Goal: Task Accomplishment & Management: Complete application form

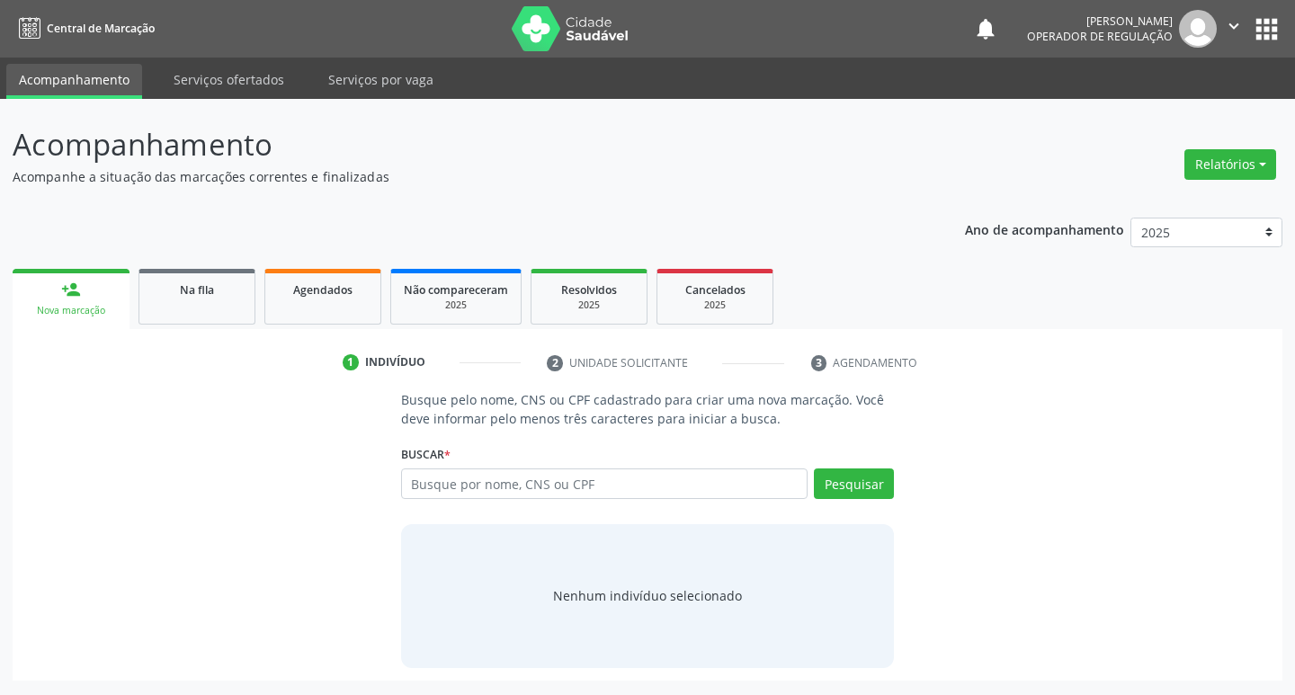
click at [510, 491] on input "text" at bounding box center [604, 483] width 407 height 31
type input "706006358013940"
click at [862, 480] on button "Pesquisar" at bounding box center [854, 483] width 80 height 31
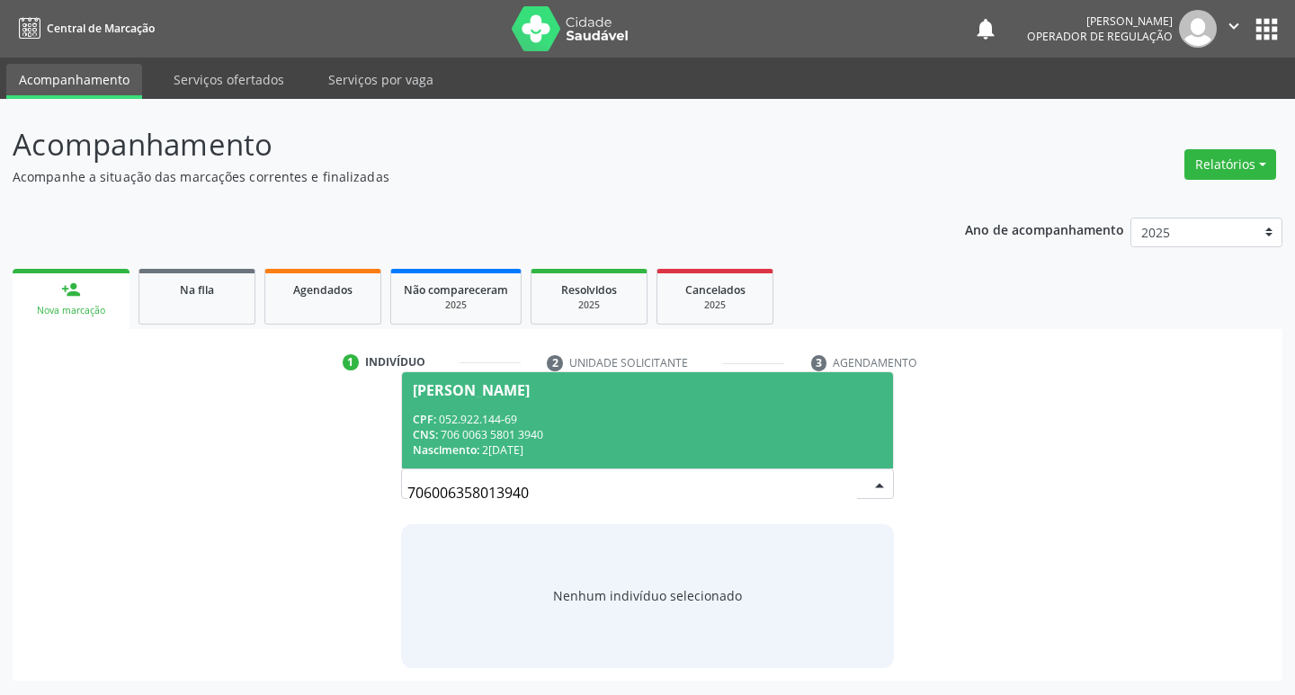
click at [545, 425] on div "CPF: 052.922.144-69 CNS: 706 0063 5801 3940 Nascimento: 25/05/1977" at bounding box center [648, 435] width 470 height 46
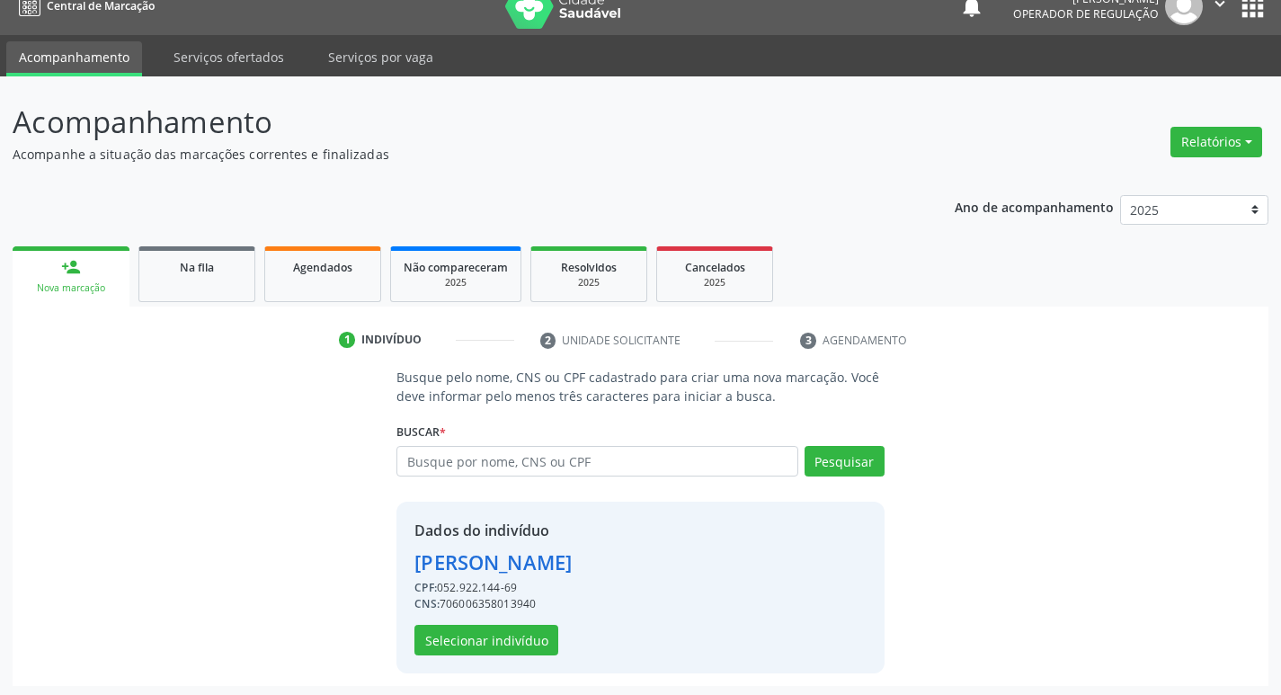
scroll to position [26, 0]
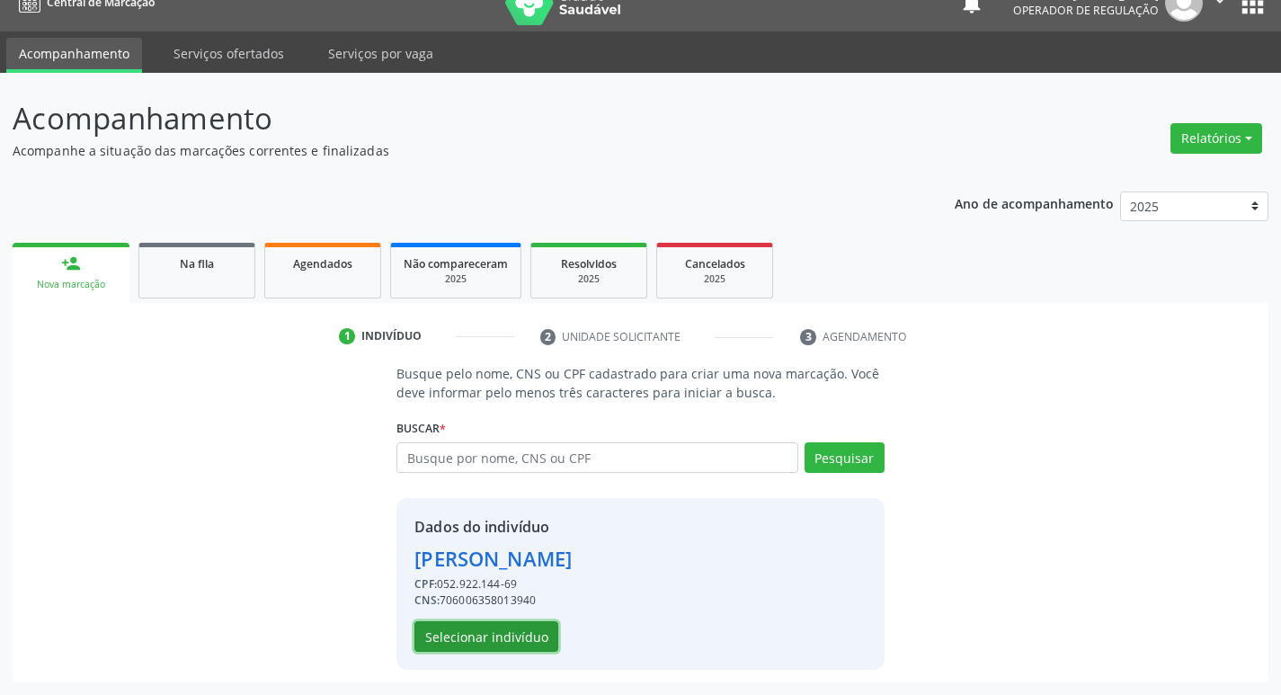
click at [508, 641] on button "Selecionar indivíduo" at bounding box center [486, 636] width 144 height 31
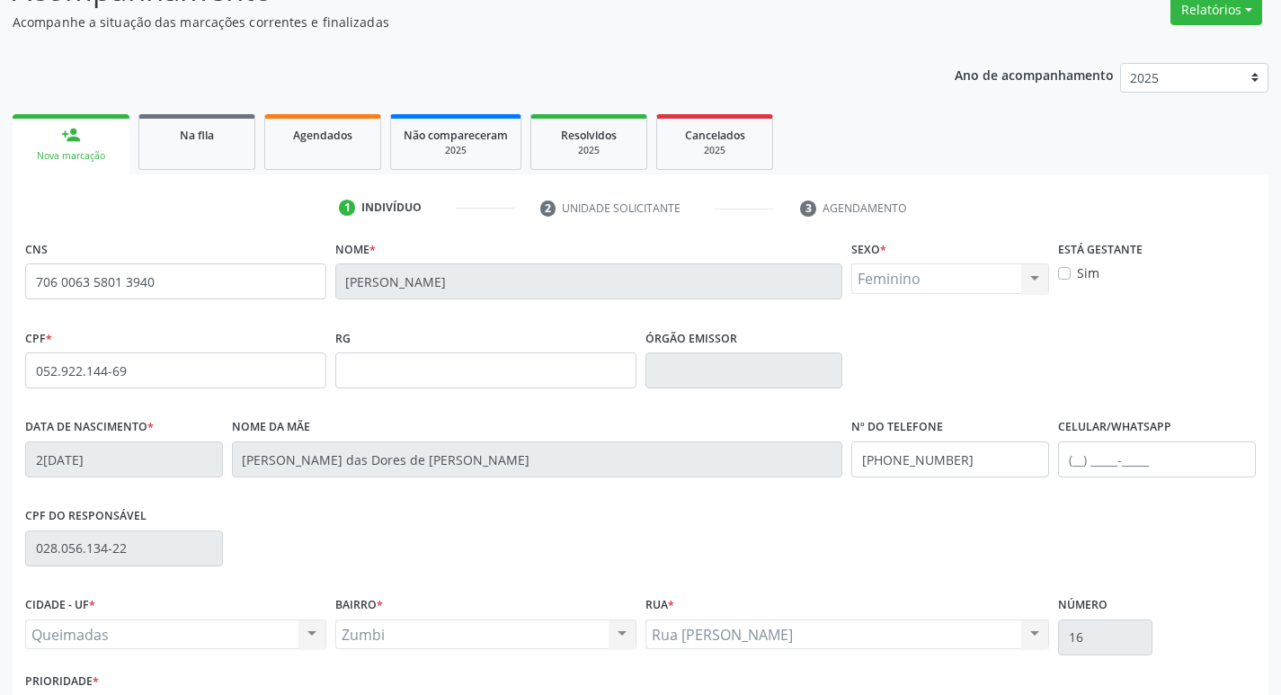
scroll to position [280, 0]
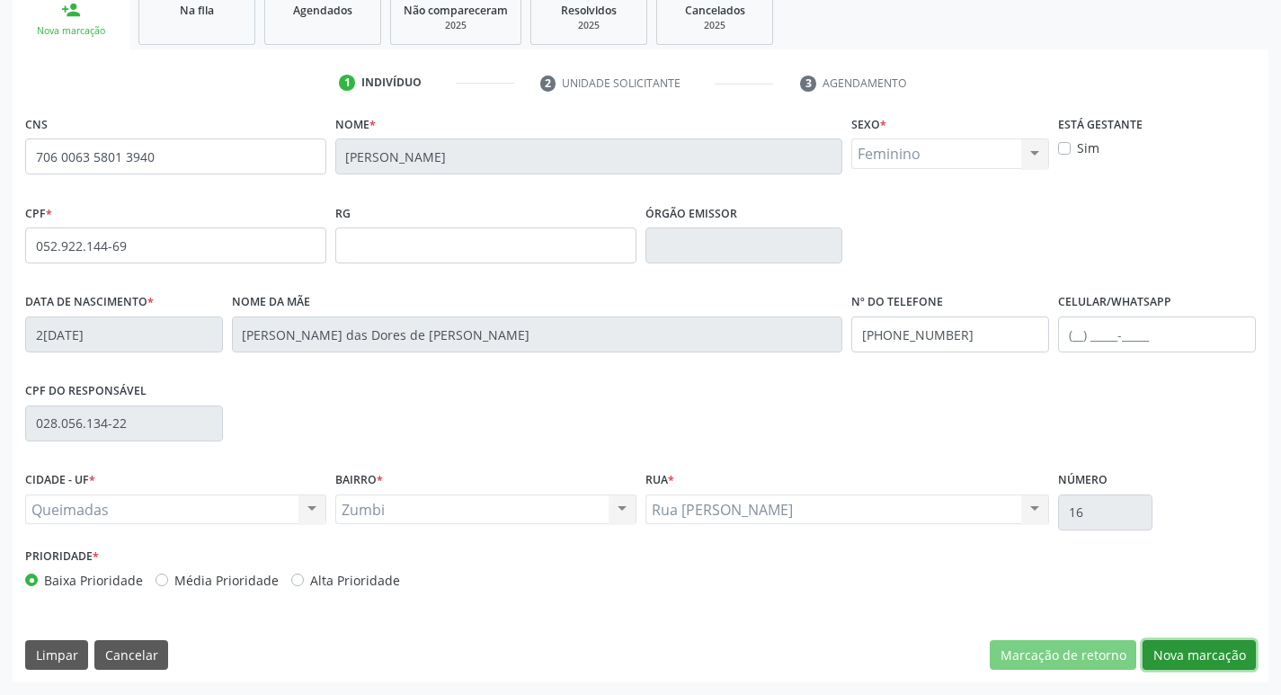
click at [1198, 660] on button "Nova marcação" at bounding box center [1199, 655] width 113 height 31
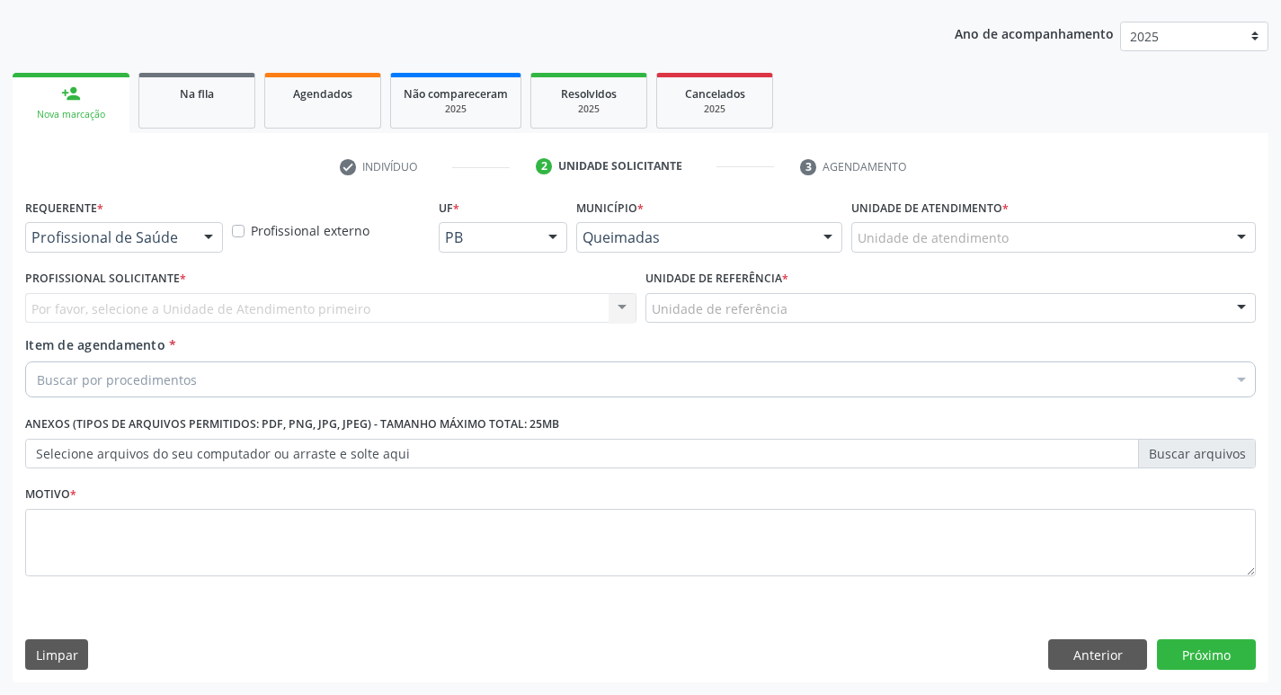
scroll to position [196, 0]
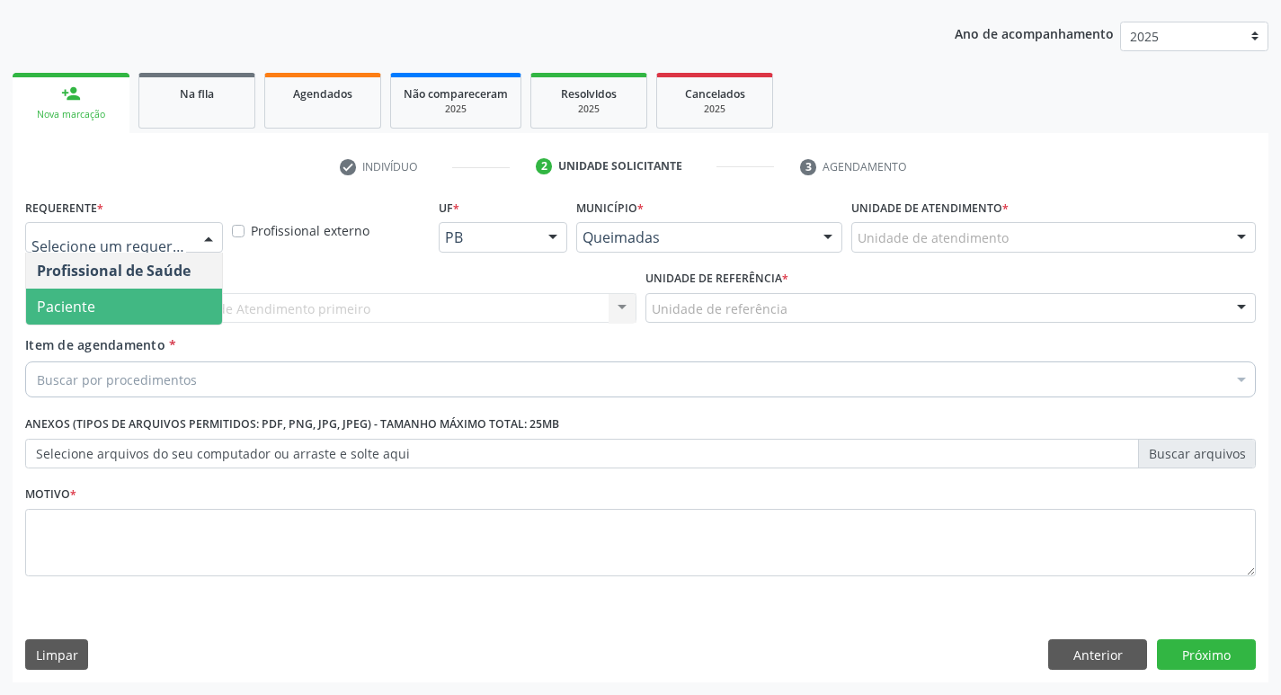
click at [102, 312] on span "Paciente" at bounding box center [124, 307] width 196 height 36
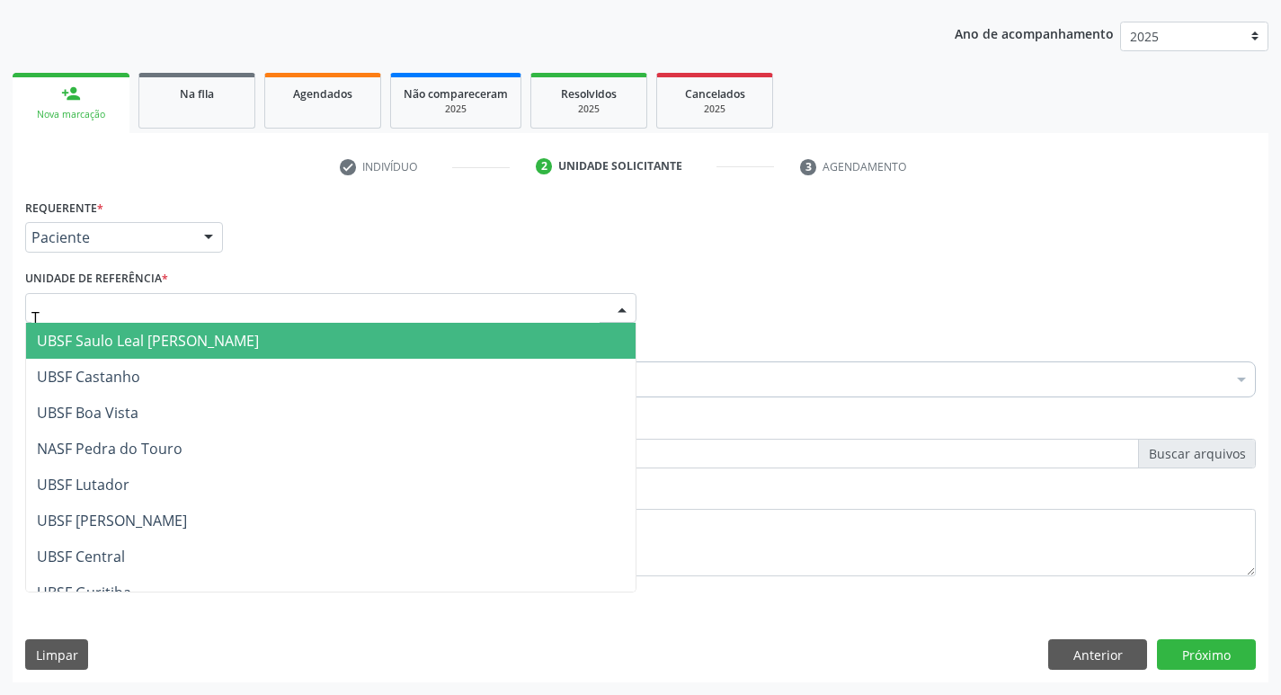
type input "TI"
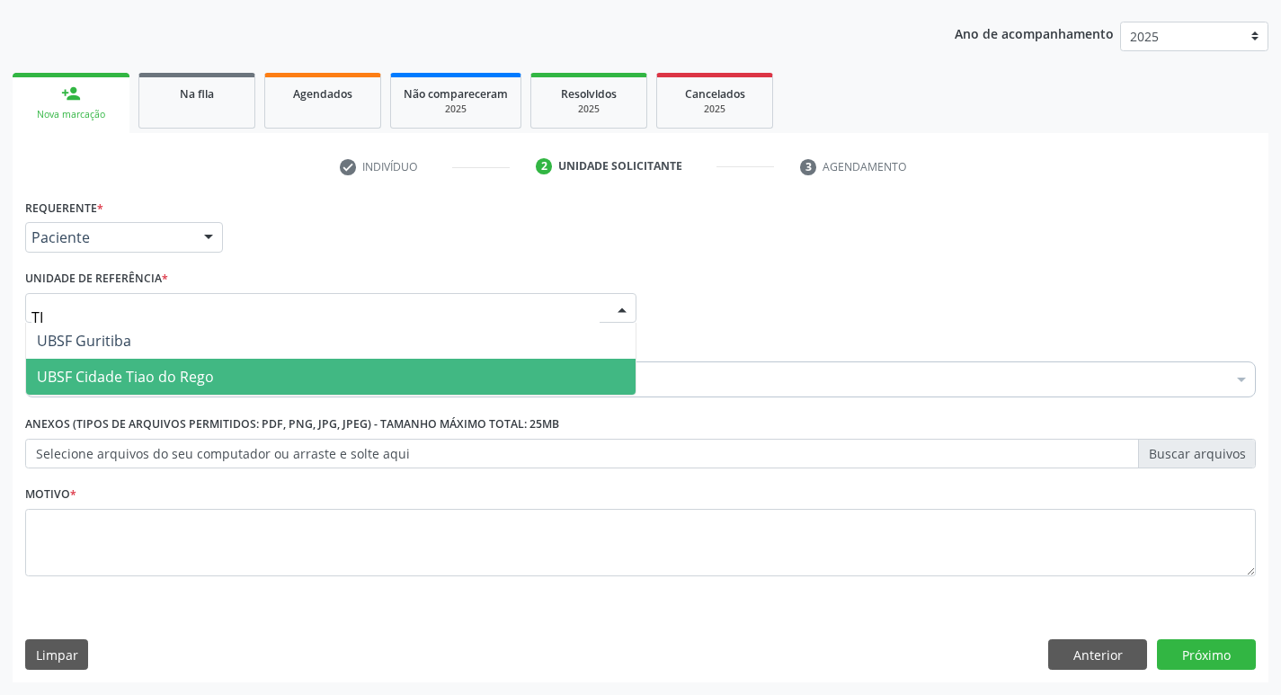
click at [225, 376] on span "UBSF Cidade Tiao do Rego" at bounding box center [331, 377] width 610 height 36
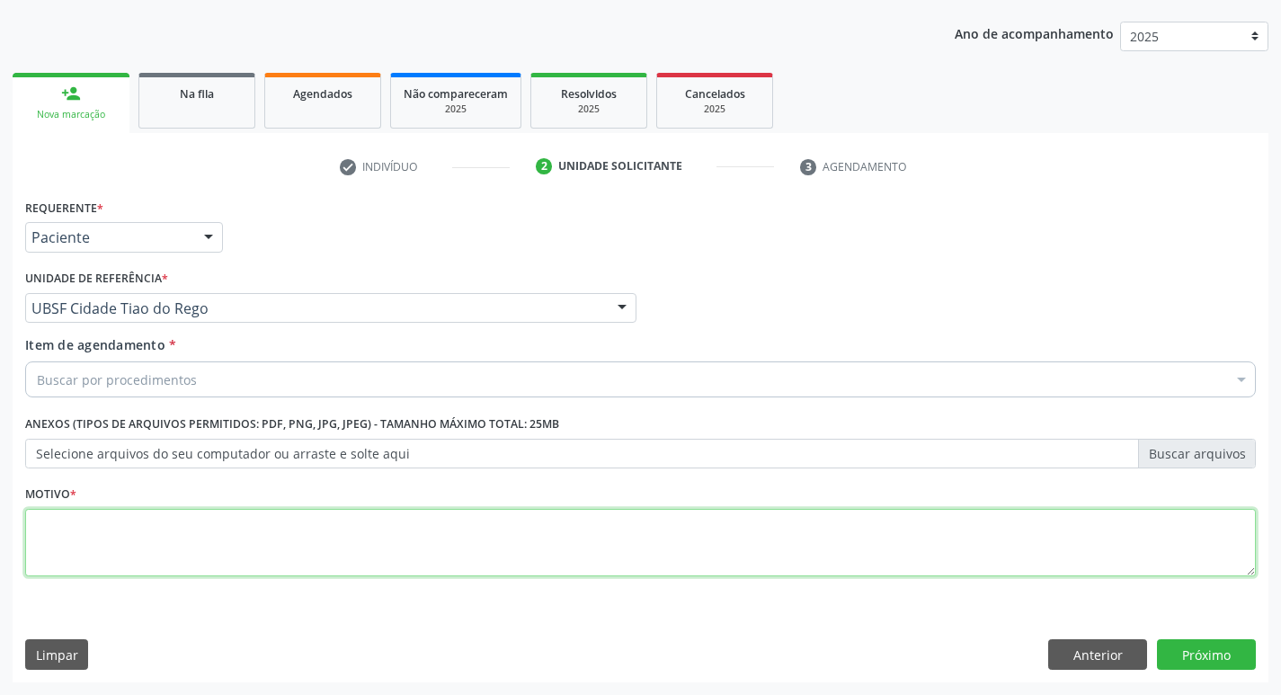
click at [58, 548] on textarea at bounding box center [640, 543] width 1231 height 68
type textarea "AVALIACAO"
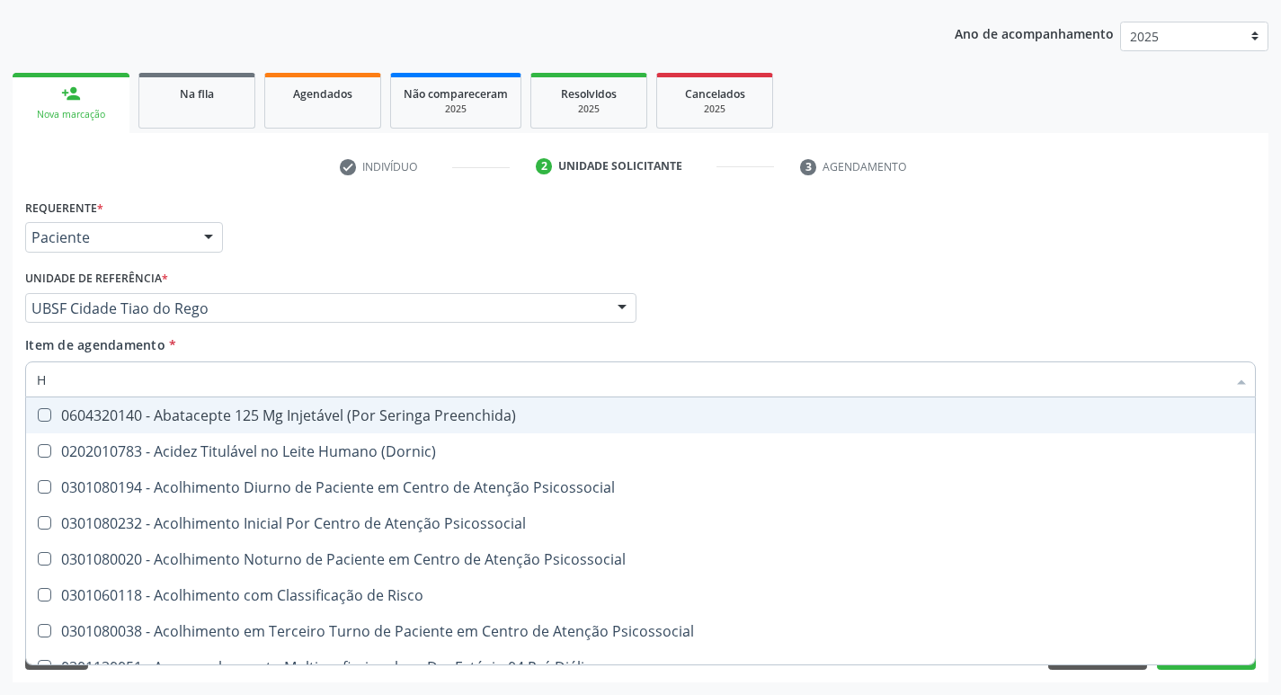
type input "HEMOGR"
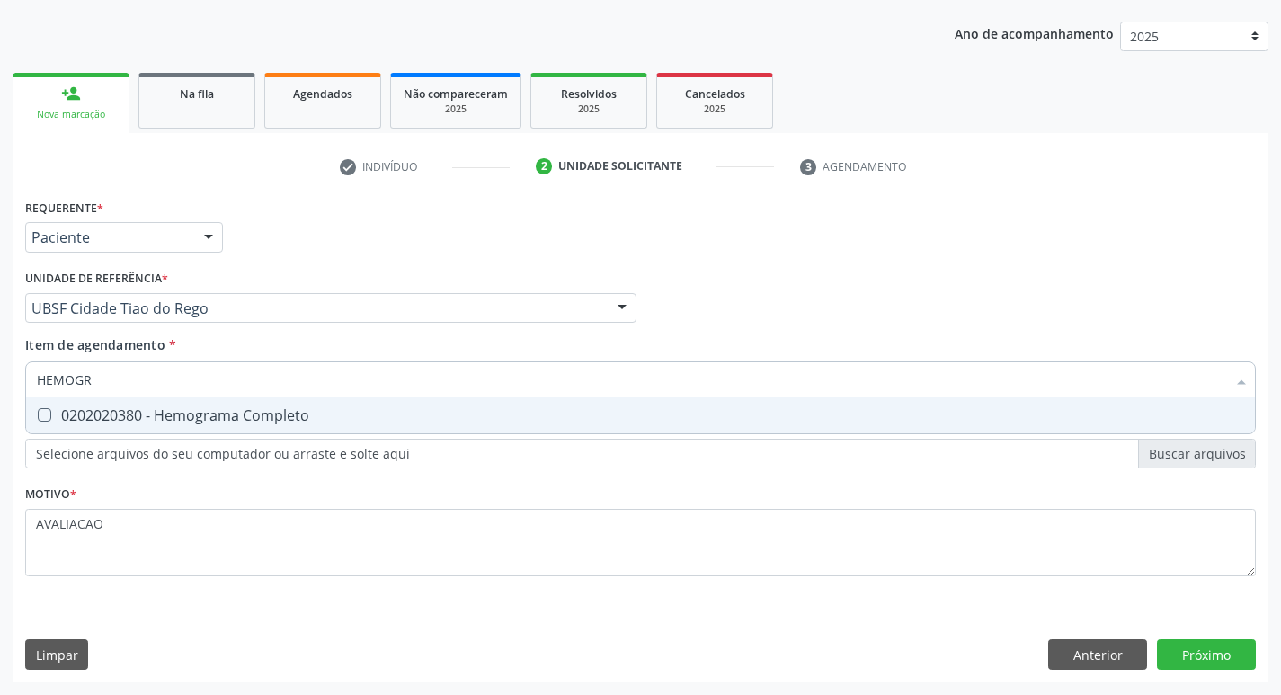
click at [187, 420] on div "0202020380 - Hemograma Completo" at bounding box center [640, 415] width 1207 height 14
checkbox Completo "true"
type input "HEMOG"
checkbox Completo "false"
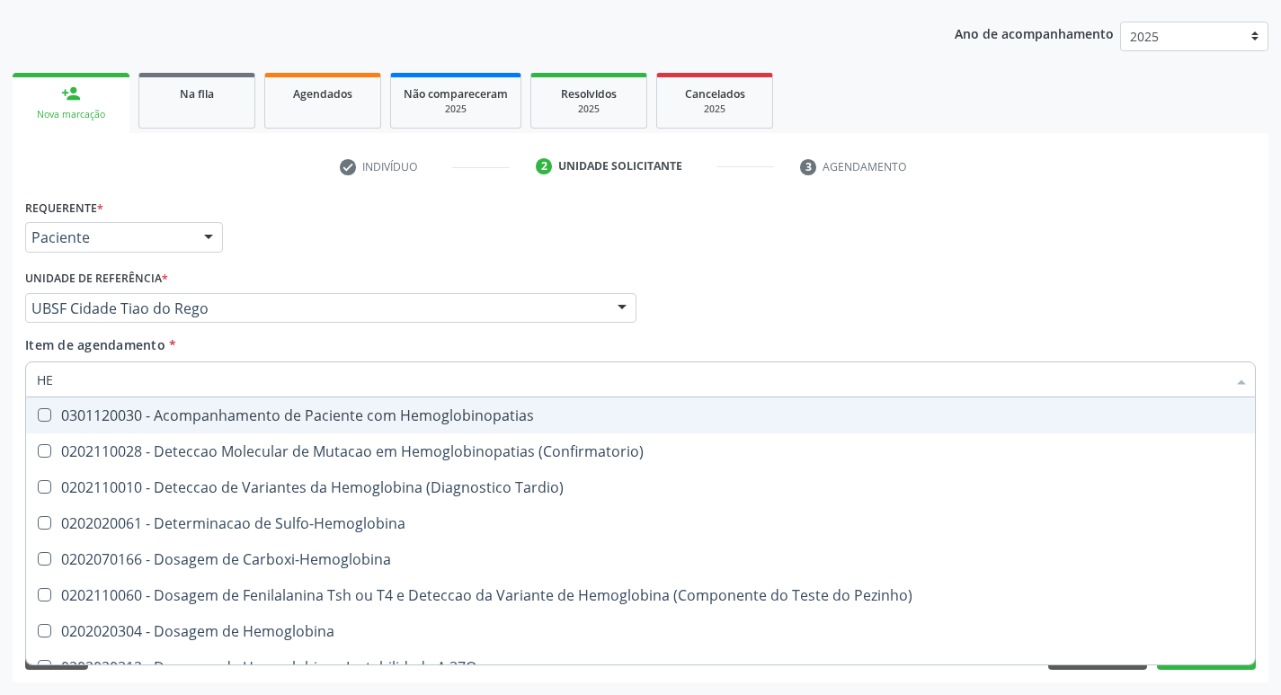
type input "H"
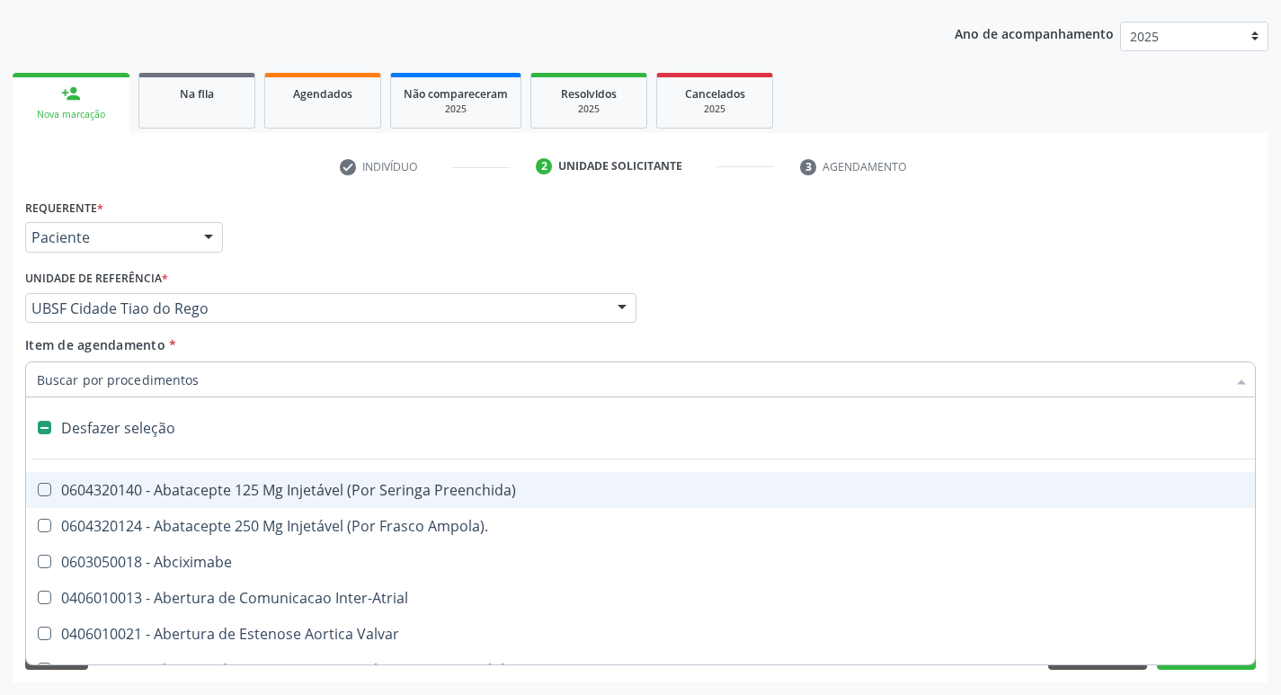
checkbox Capsula\) "false"
type input "TG"
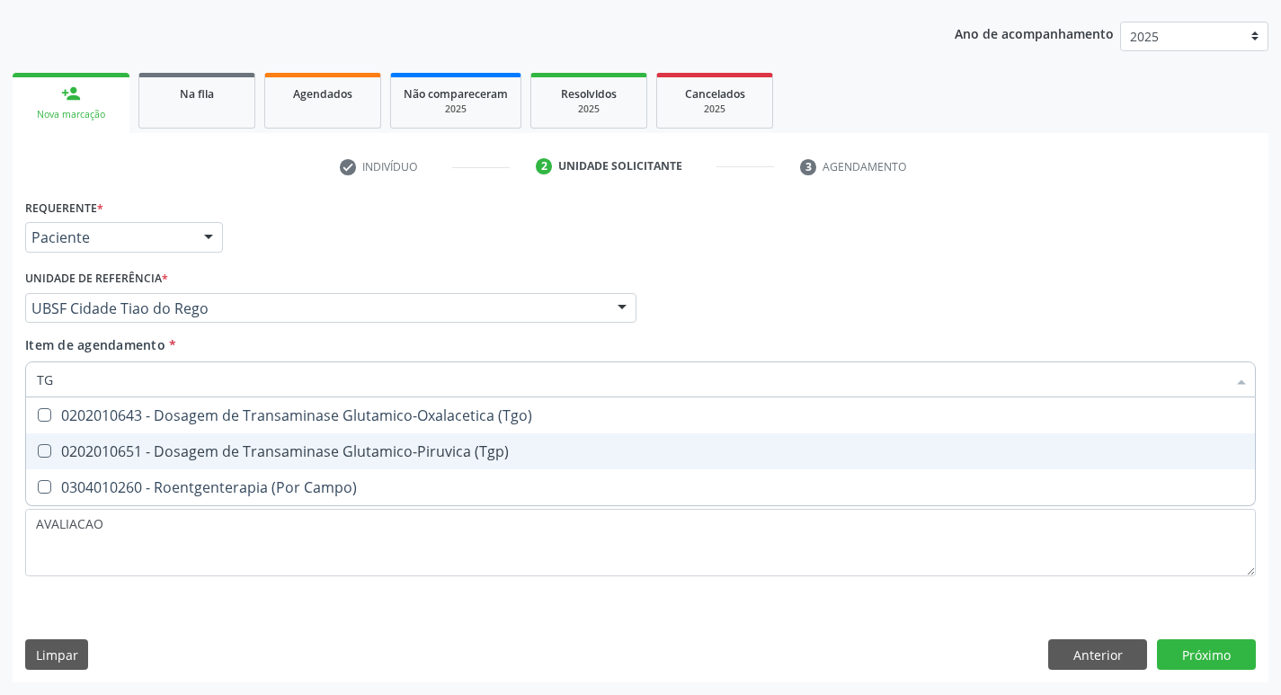
click at [360, 449] on div "0202010651 - Dosagem de Transaminase Glutamico-Piruvica (Tgp)" at bounding box center [640, 451] width 1207 height 14
checkbox \(Tgp\) "true"
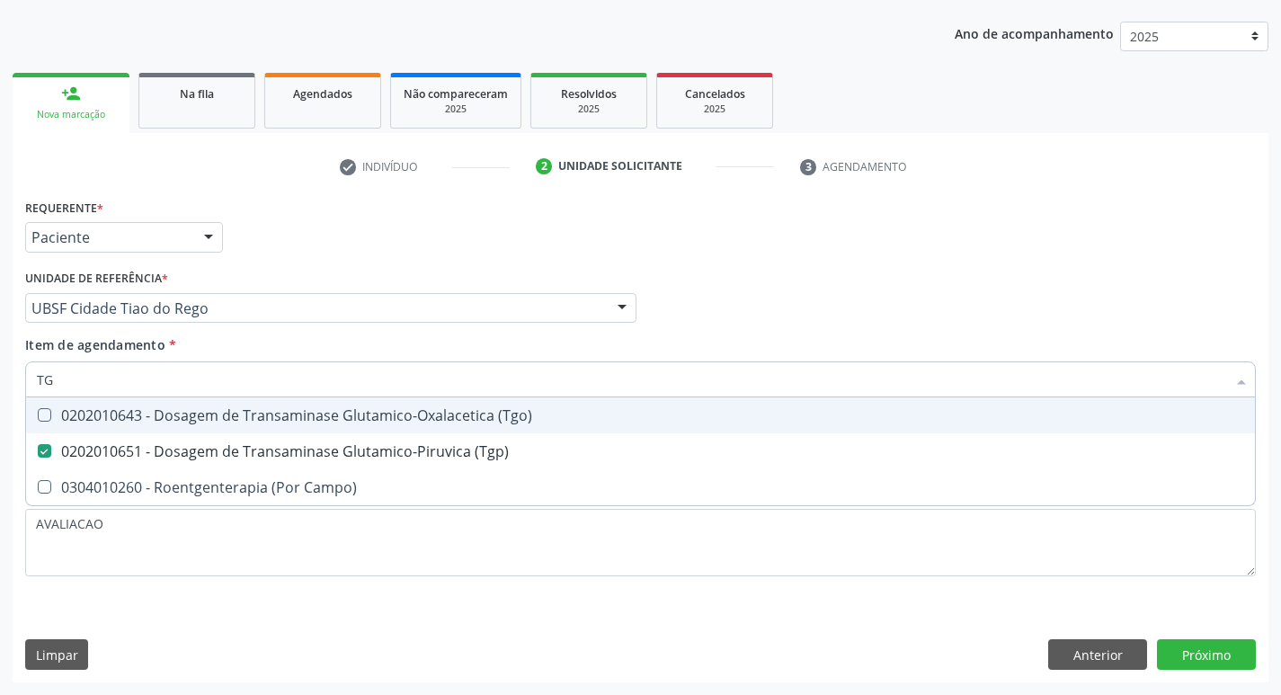
click at [360, 421] on div "0202010643 - Dosagem de Transaminase Glutamico-Oxalacetica (Tgo)" at bounding box center [640, 415] width 1207 height 14
checkbox \(Tgo\) "true"
type input "T"
checkbox \(Tgo\) "false"
checkbox \(Tgp\) "false"
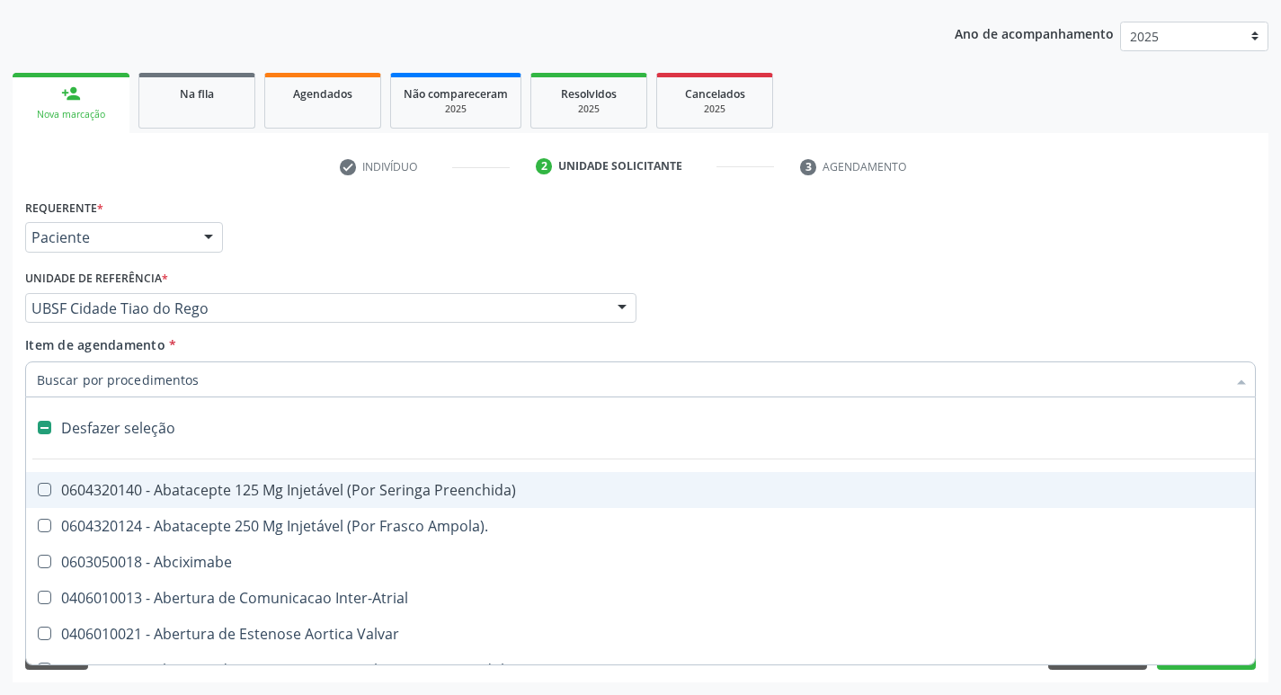
type input "G"
checkbox Quantitativa\) "true"
checkbox Esforco "true"
checkbox Persistente "true"
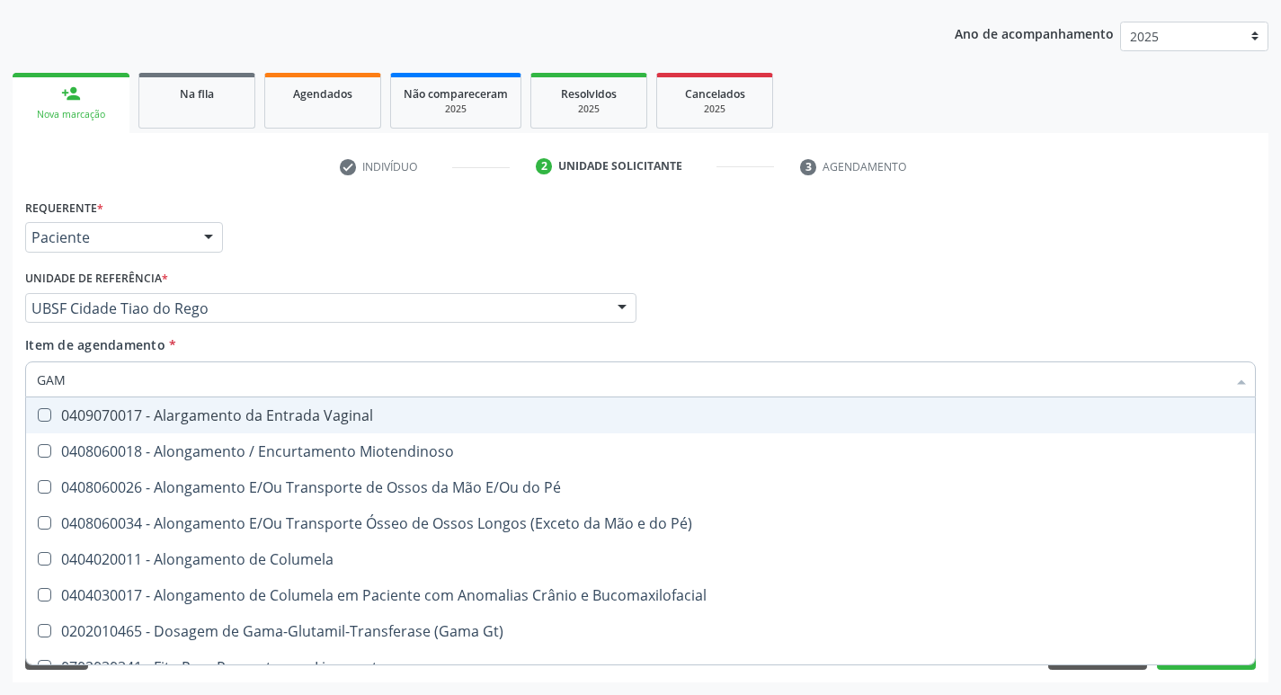
type input "GAMA"
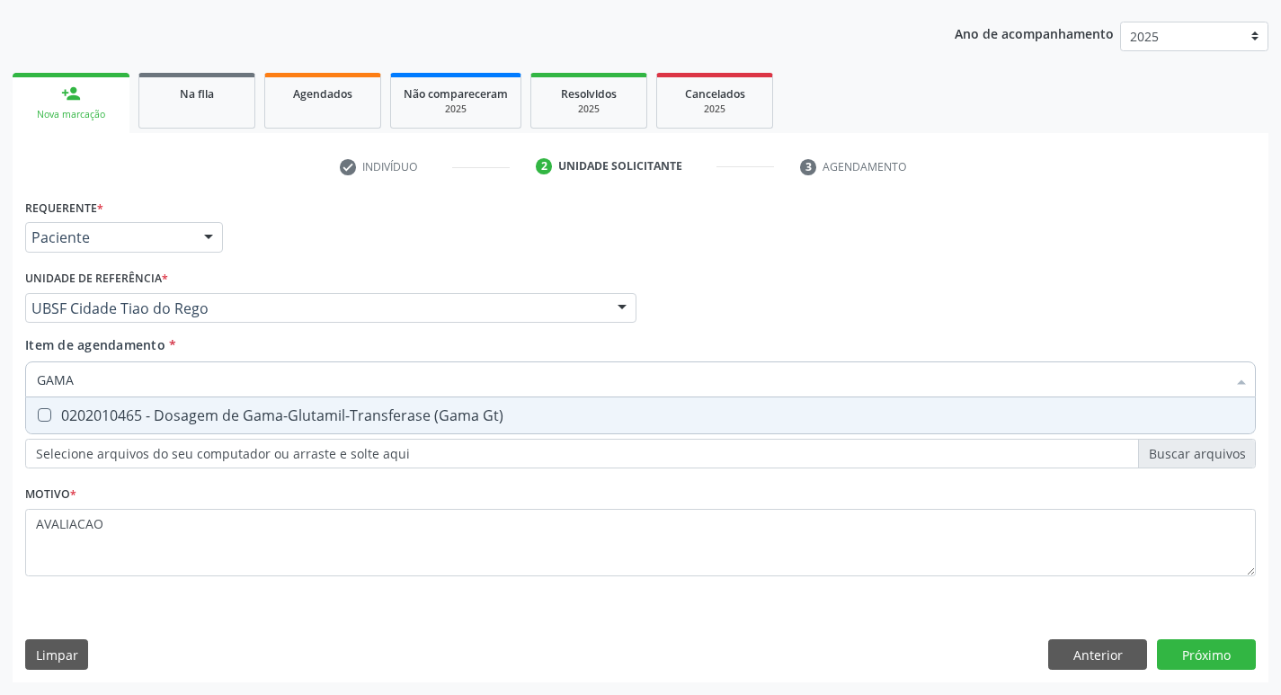
click at [360, 421] on div "0202010465 - Dosagem de Gama-Glutamil-Transferase (Gama Gt)" at bounding box center [640, 415] width 1207 height 14
checkbox Gt\) "true"
type input "GAM"
checkbox Gt\) "false"
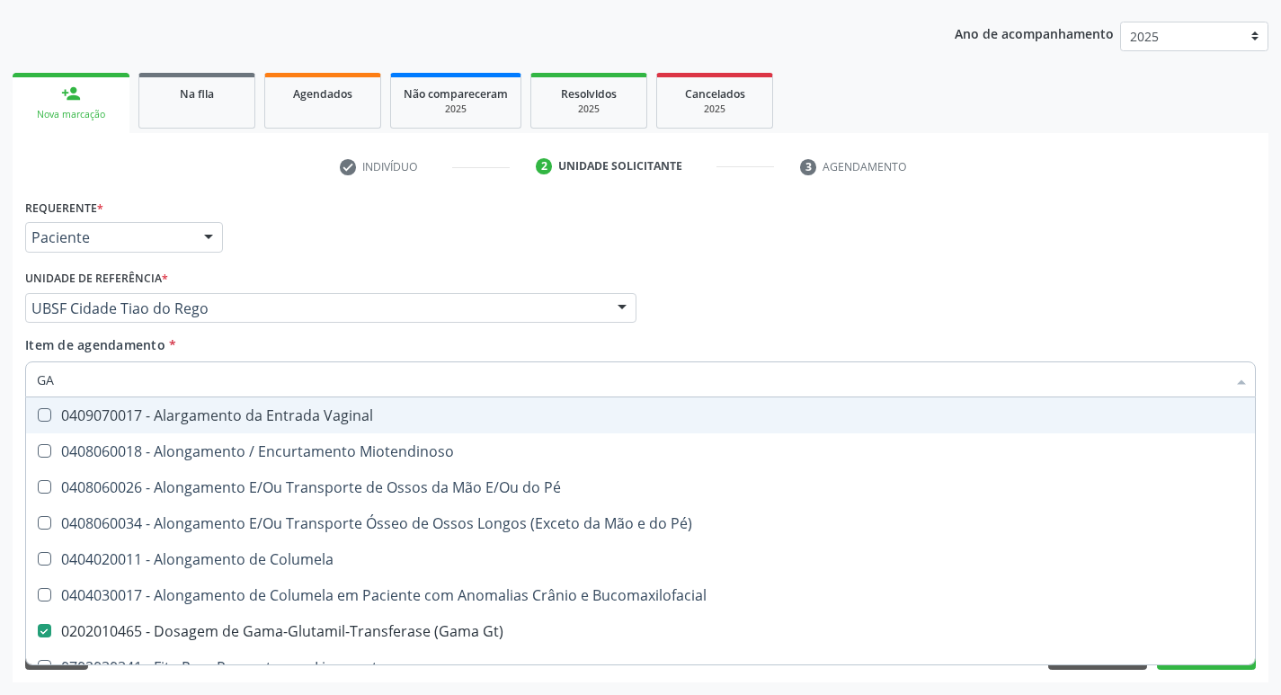
type input "G"
checkbox Gt\) "false"
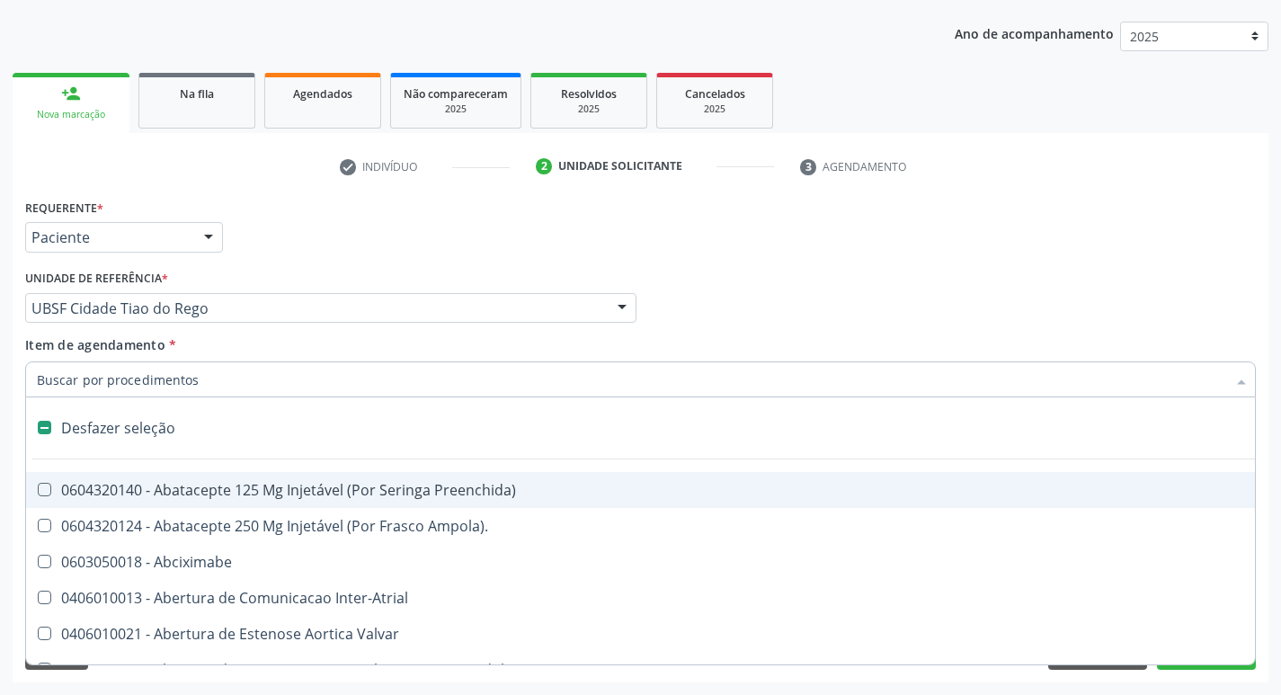
type input "2"
checkbox Coclear "true"
checkbox Congenita "true"
checkbox Adolescente\) "true"
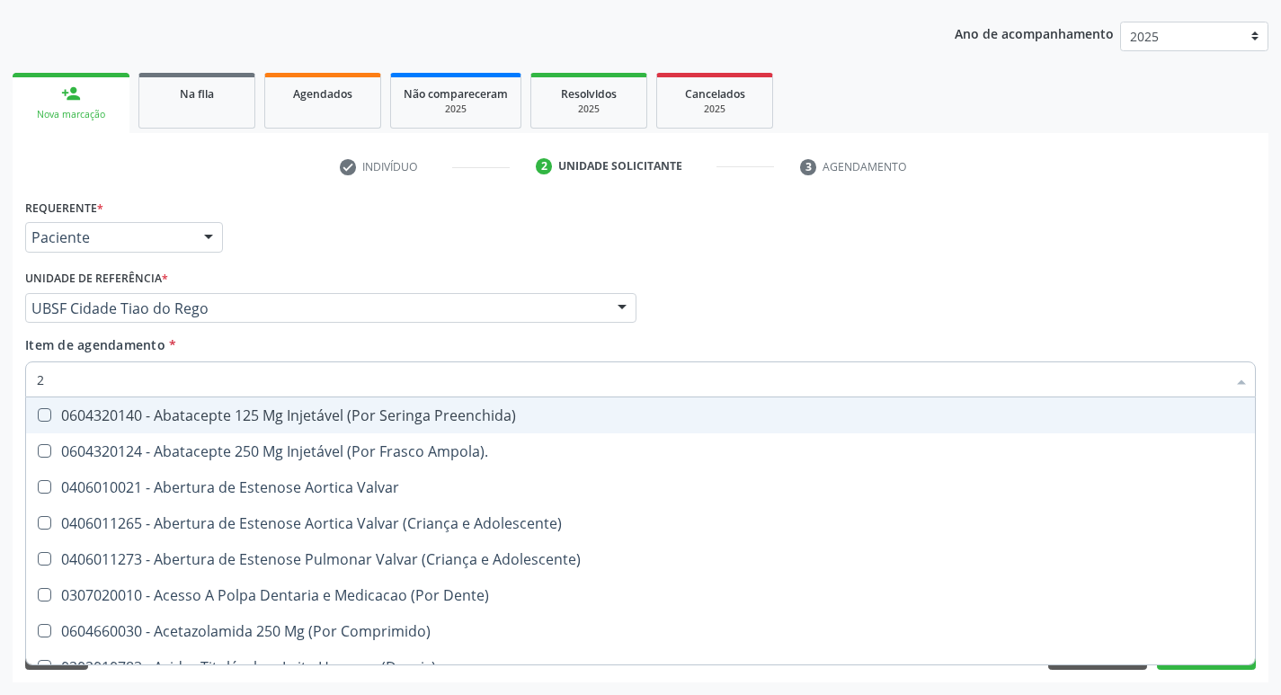
type input "20205001"
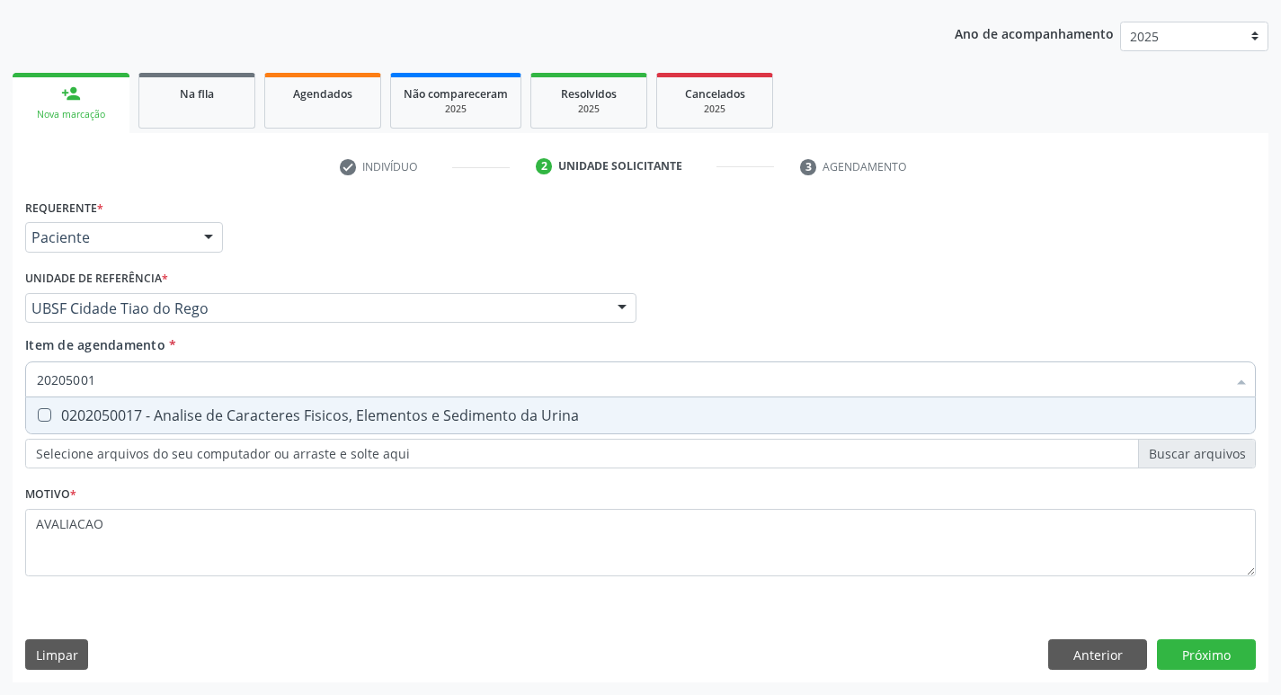
click at [256, 428] on span "0202050017 - Analise de Caracteres Fisicos, Elementos e Sedimento da Urina" at bounding box center [640, 415] width 1229 height 36
checkbox Urina "true"
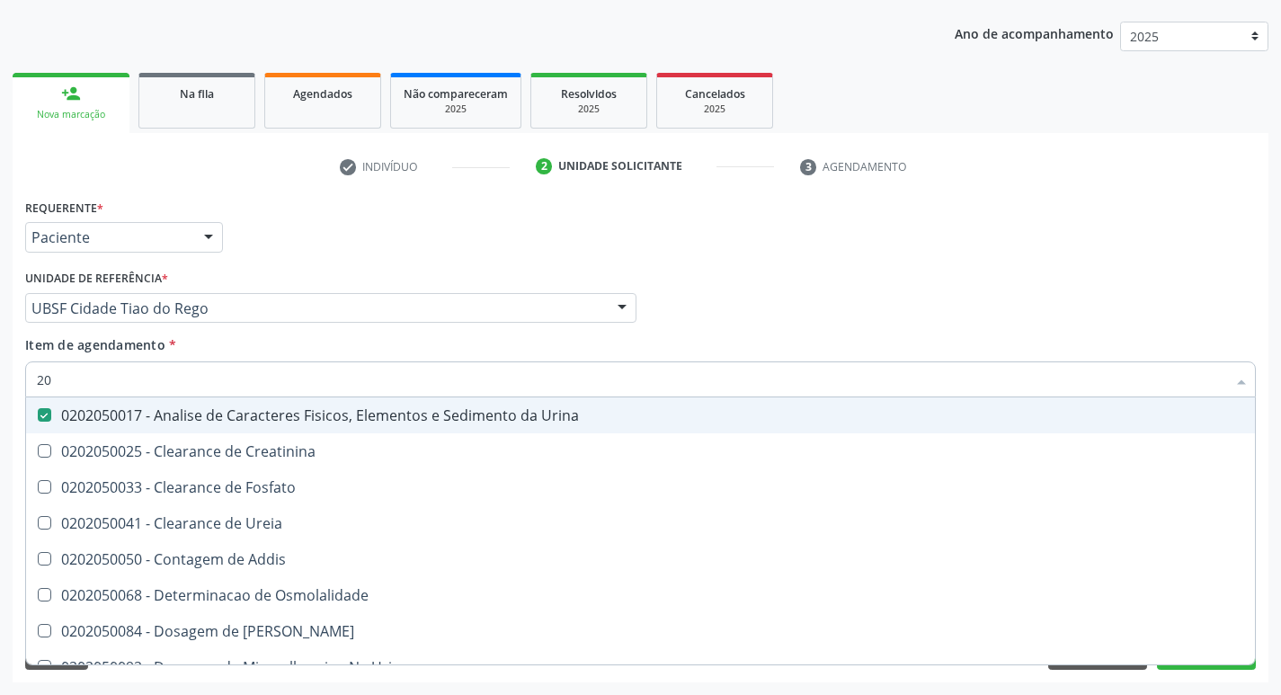
type input "2"
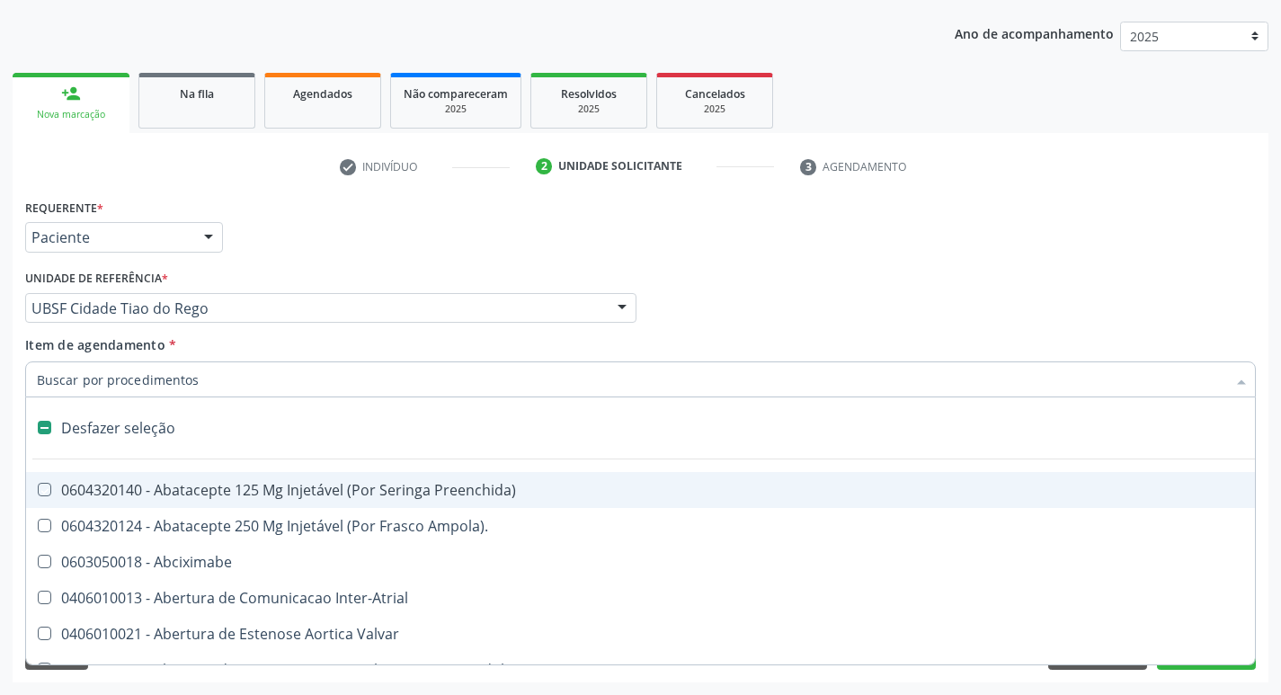
checkbox Preenchida\) "false"
checkbox Inter-Atrial "false"
type input "L"
checkbox Pulmonares "true"
checkbox Urina "false"
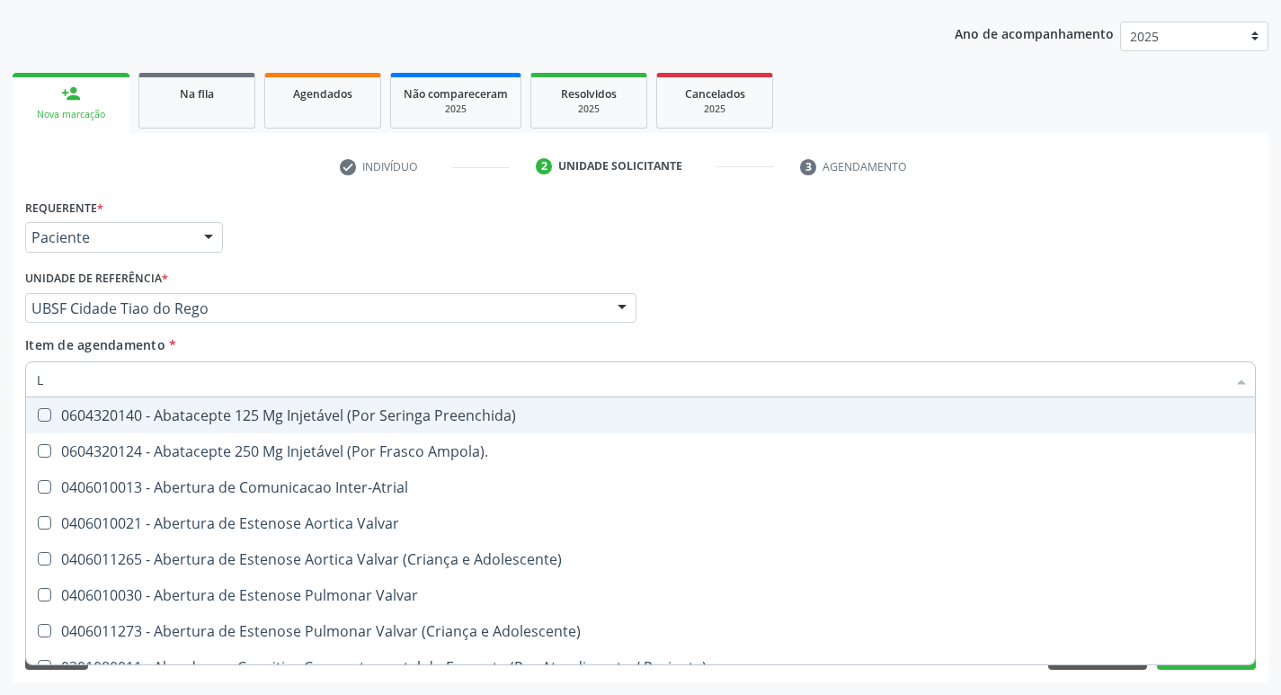
type input "LA"
checkbox Urina "false"
checkbox Moles "true"
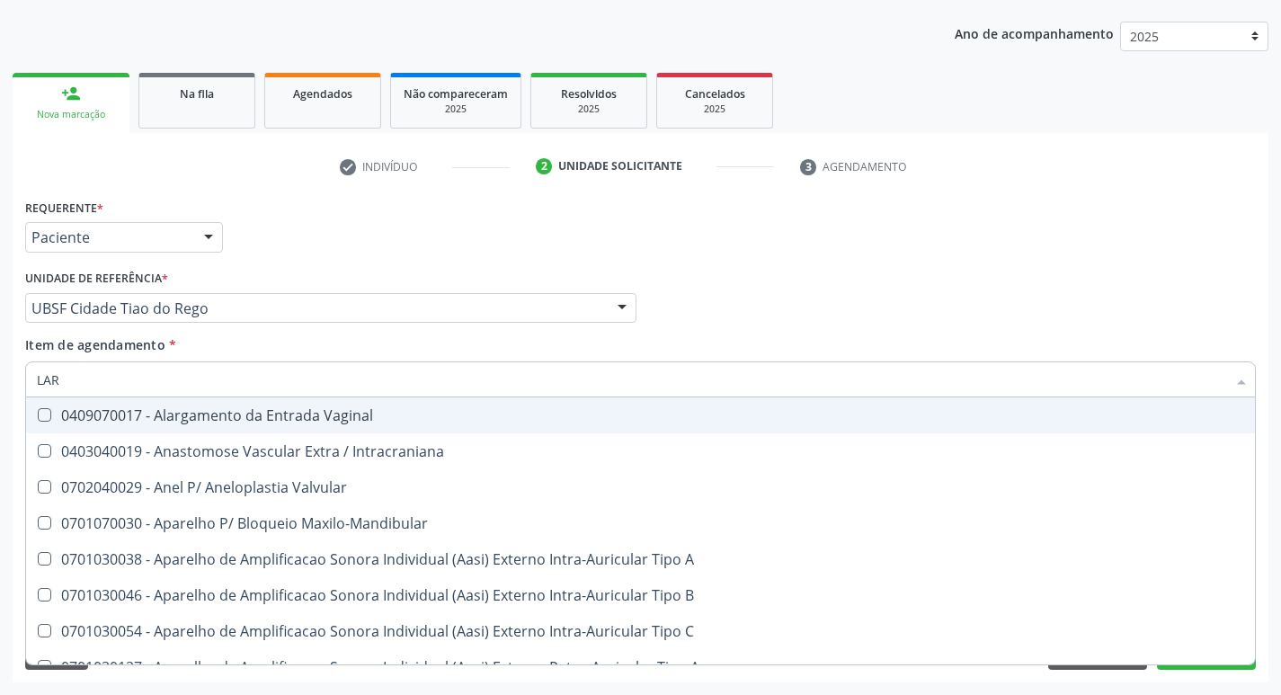
type input "LARVAS"
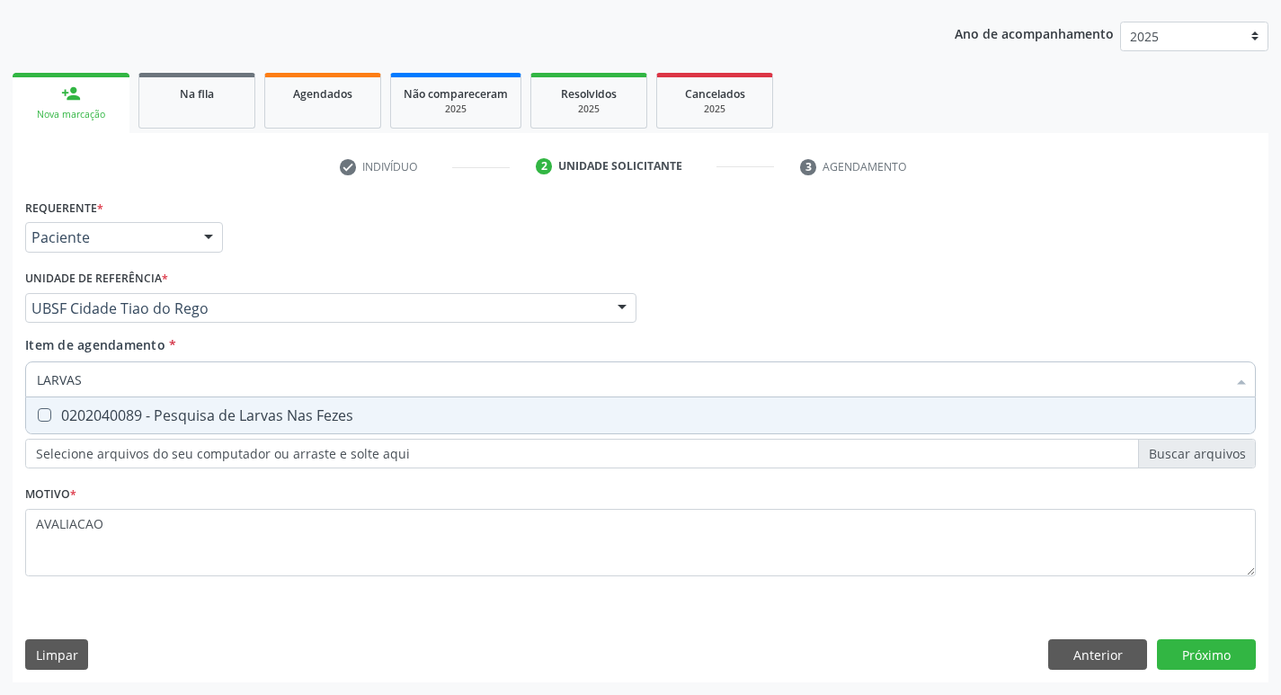
click at [282, 416] on div "0202040089 - Pesquisa de Larvas Nas Fezes" at bounding box center [640, 415] width 1207 height 14
checkbox Fezes "true"
type input "L"
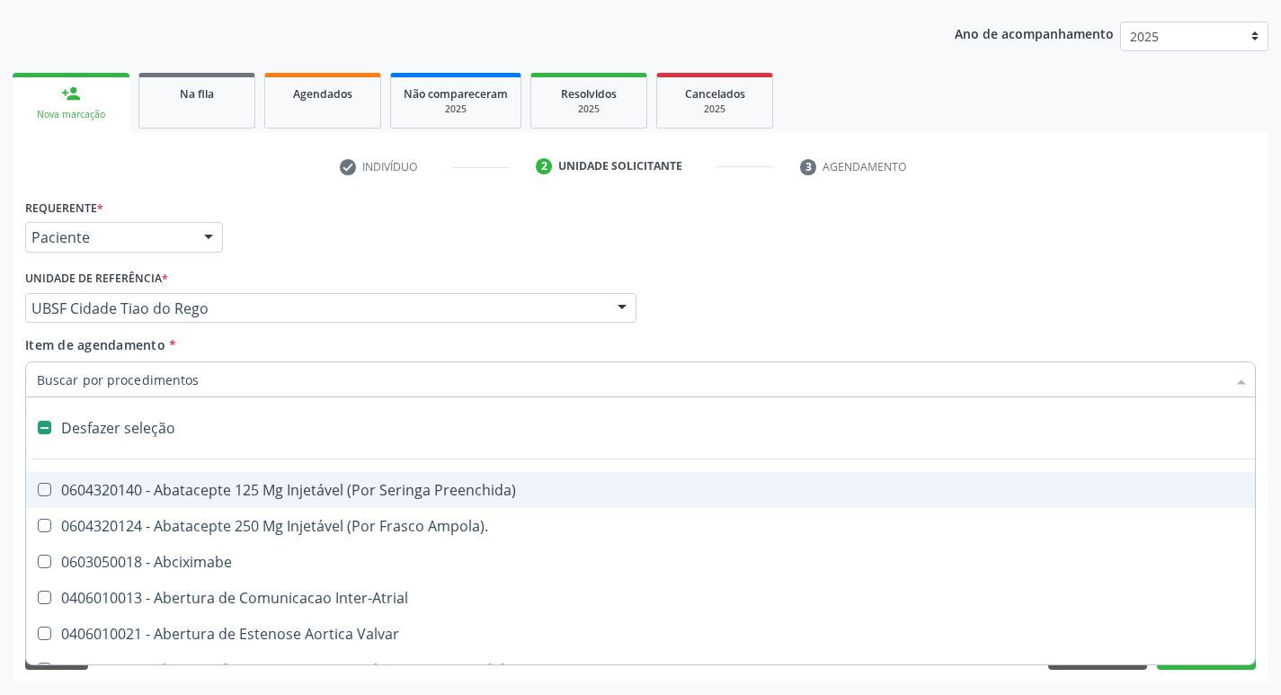
checkbox Preenchida\) "false"
type input "H"
checkbox Urina "false"
checkbox Convencional\) "true"
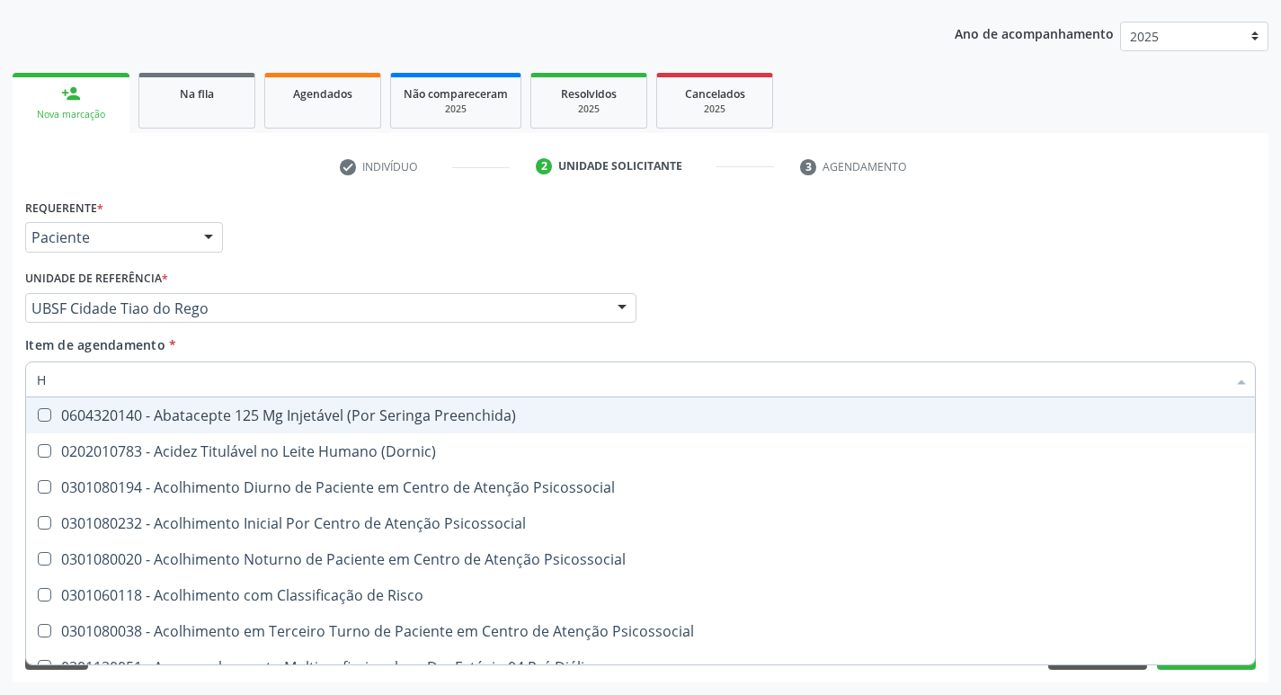
type input "HEMOGLOBINA G"
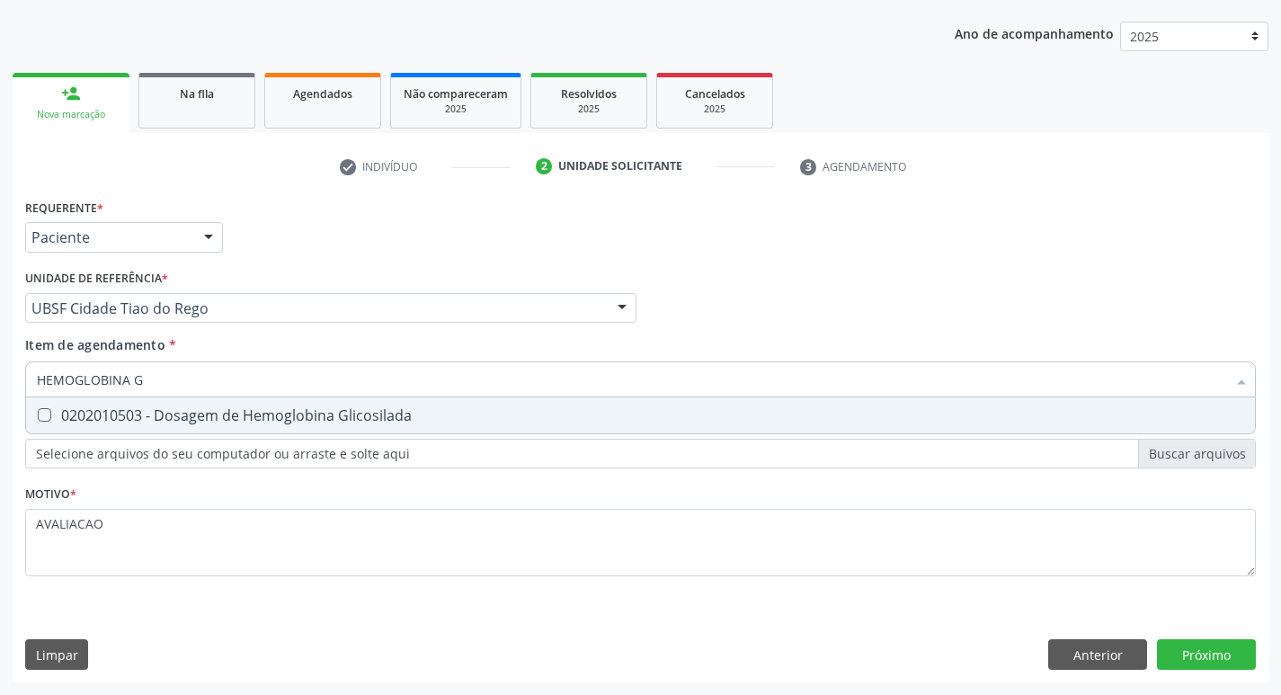
click at [381, 414] on div "0202010503 - Dosagem de Hemoglobina Glicosilada" at bounding box center [640, 415] width 1207 height 14
checkbox Glicosilada "true"
type input "HEMOGLOBINA"
checkbox Glicosilada "false"
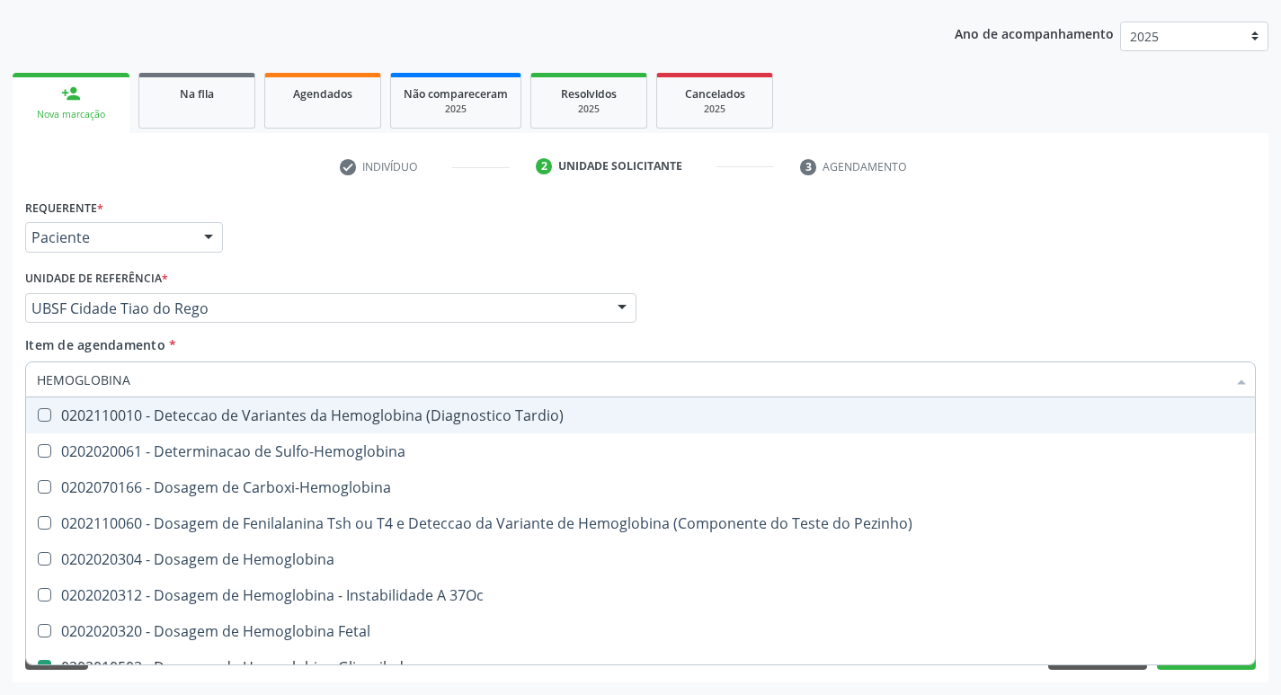
type input "HEMOGLOBIN"
checkbox Glicosilada "false"
checkbox Hemoglobina "true"
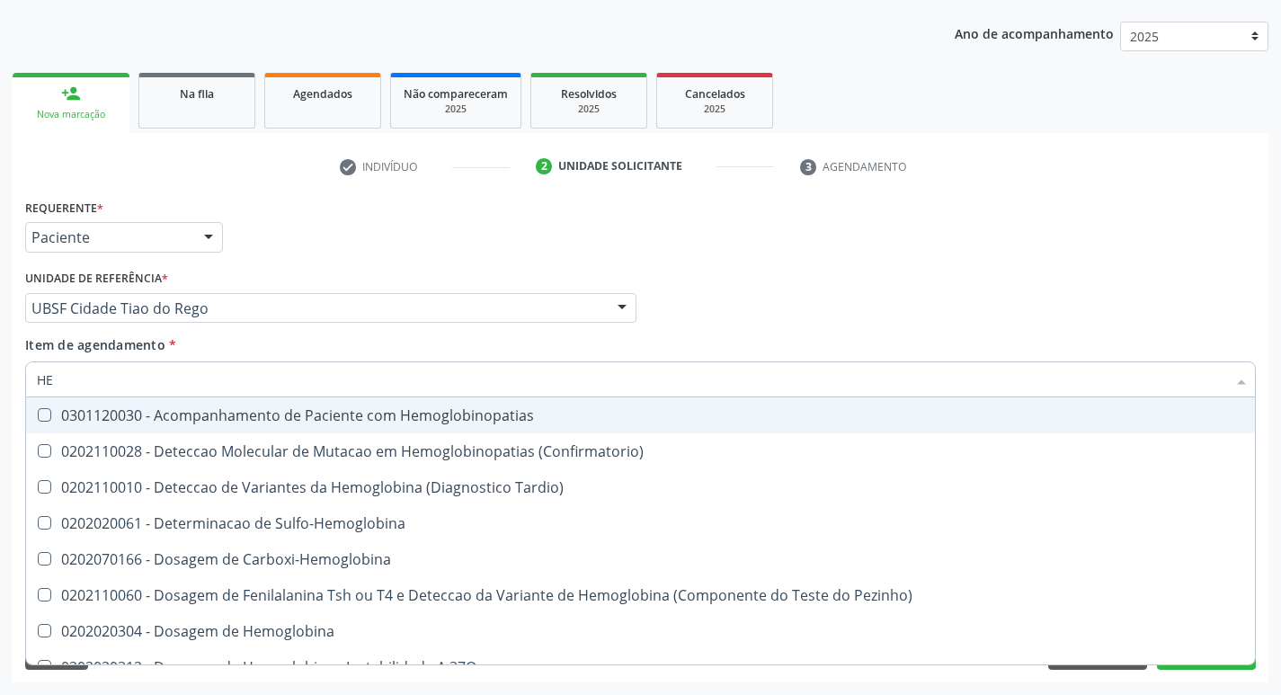
type input "H"
type input "C"
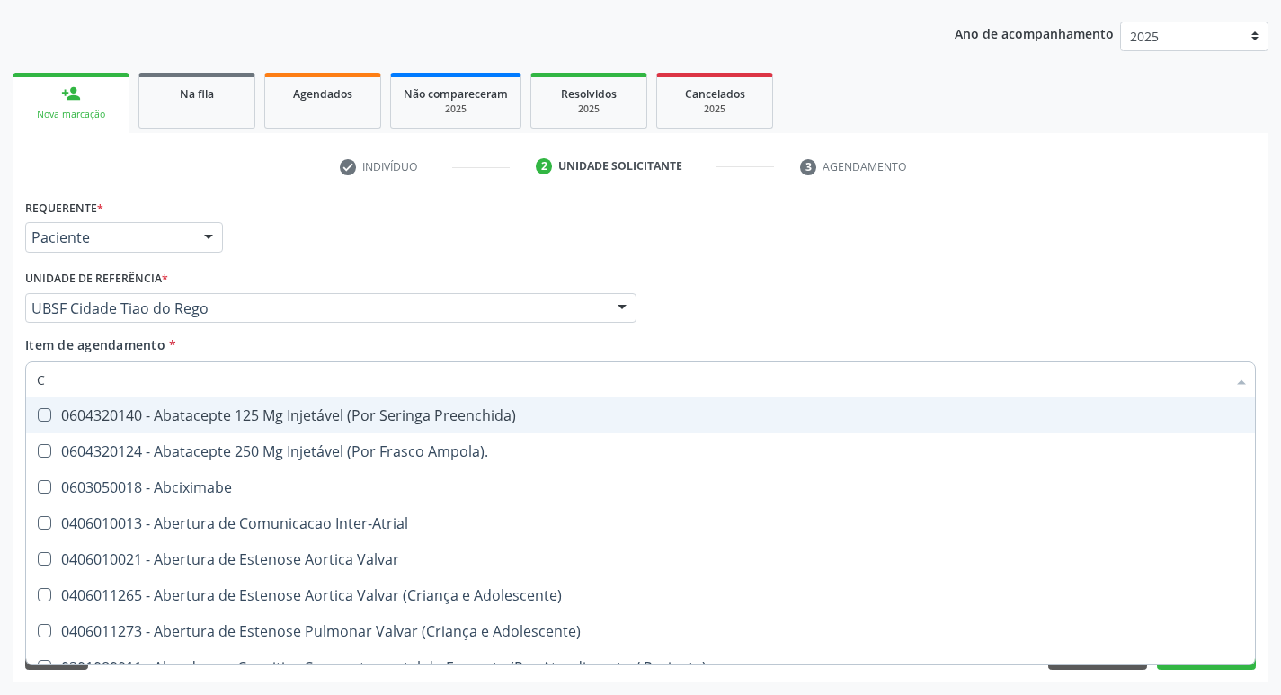
checkbox Comprimido\) "false"
checkbox Capsula\) "false"
type input "COL"
checkbox Frasco-Ampola\) "false"
checkbox Urina "false"
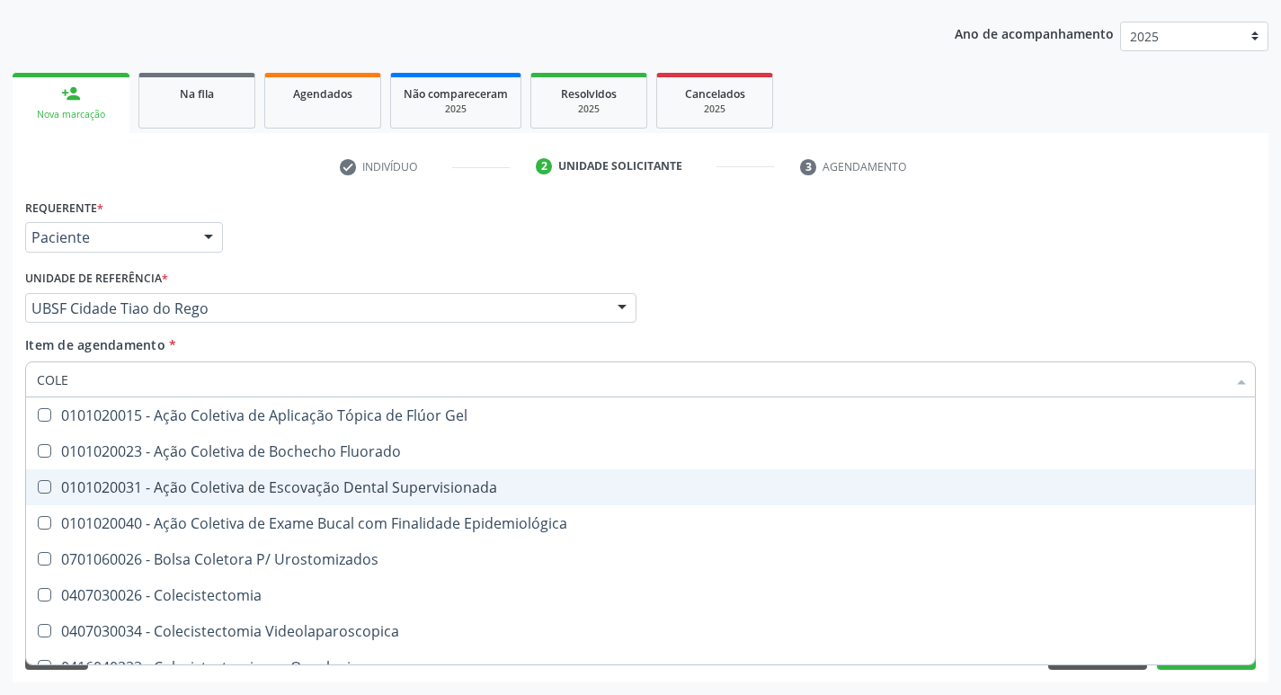
type input "COLES"
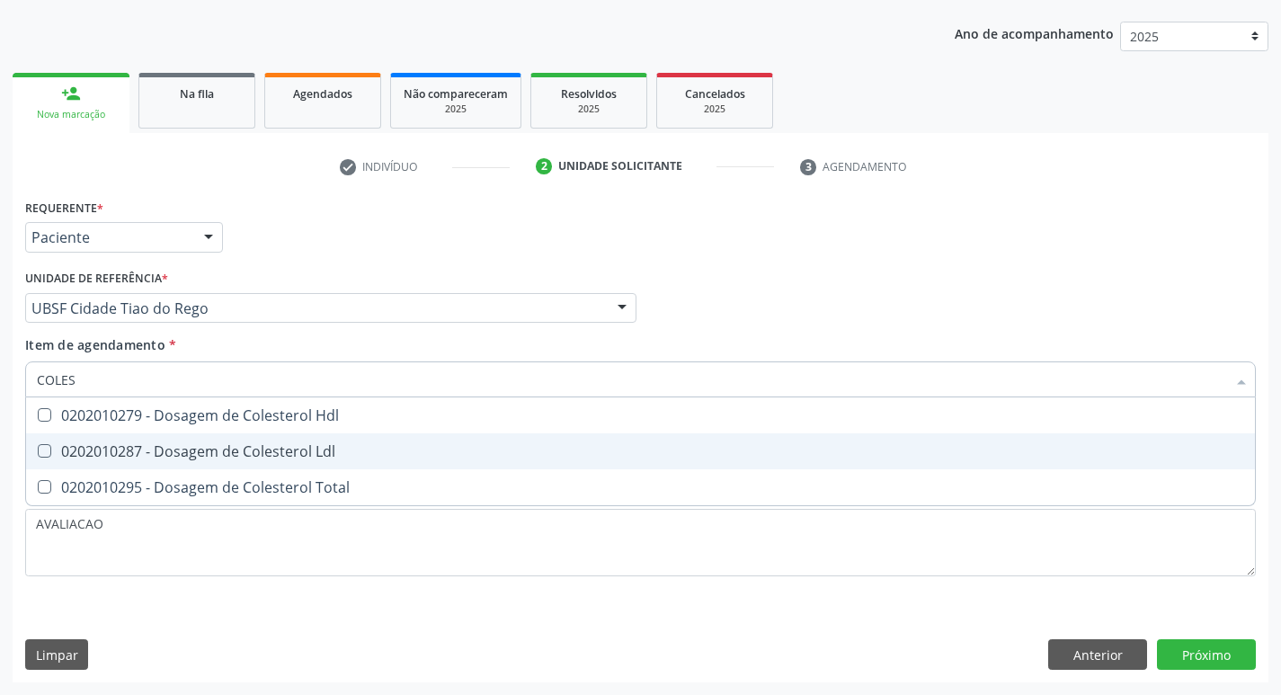
click at [316, 455] on div "0202010287 - Dosagem de Colesterol Ldl" at bounding box center [640, 451] width 1207 height 14
checkbox Ldl "true"
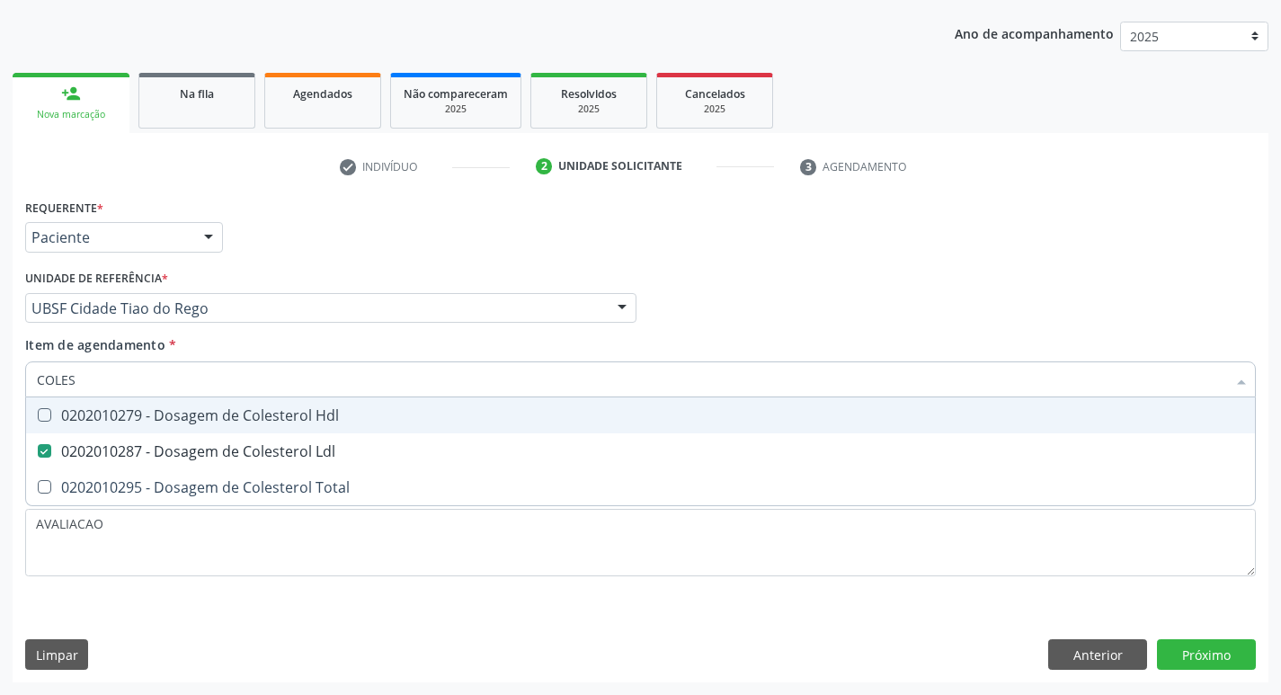
click at [316, 416] on div "0202010279 - Dosagem de Colesterol Hdl" at bounding box center [640, 415] width 1207 height 14
checkbox Hdl "true"
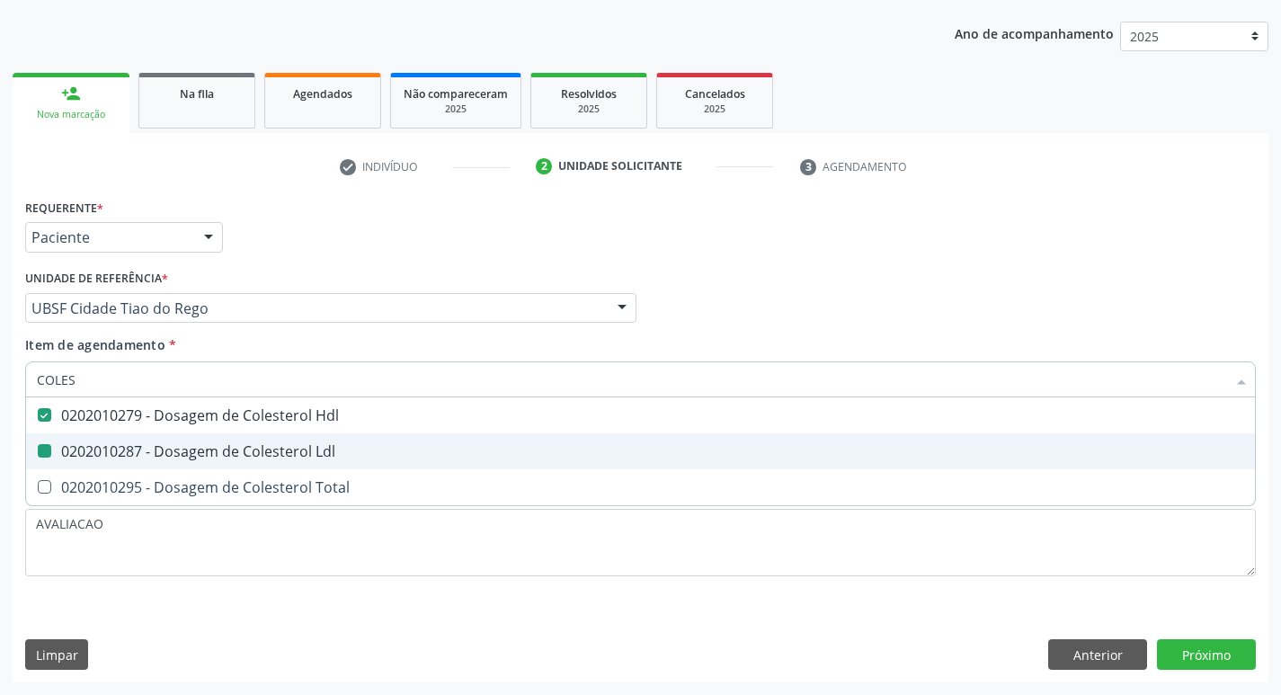
type input "COLE"
checkbox Hdl "false"
checkbox Ldl "false"
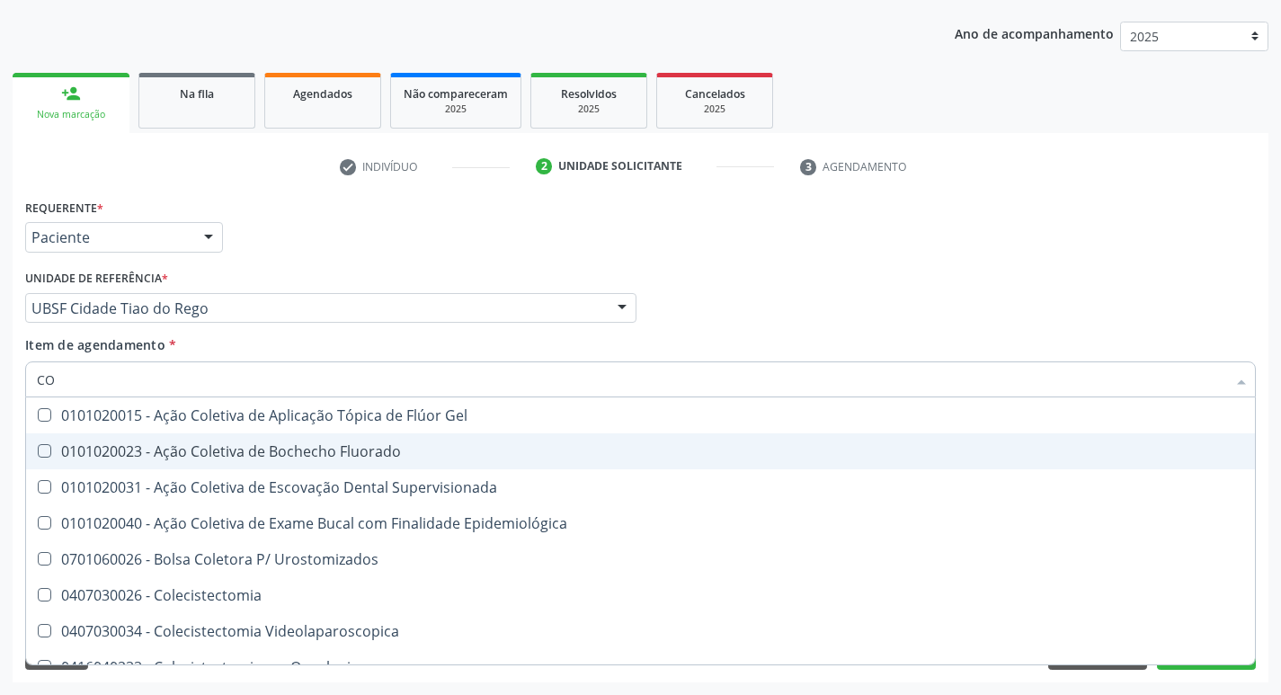
type input "C"
checkbox Hdl "false"
checkbox Ldl "false"
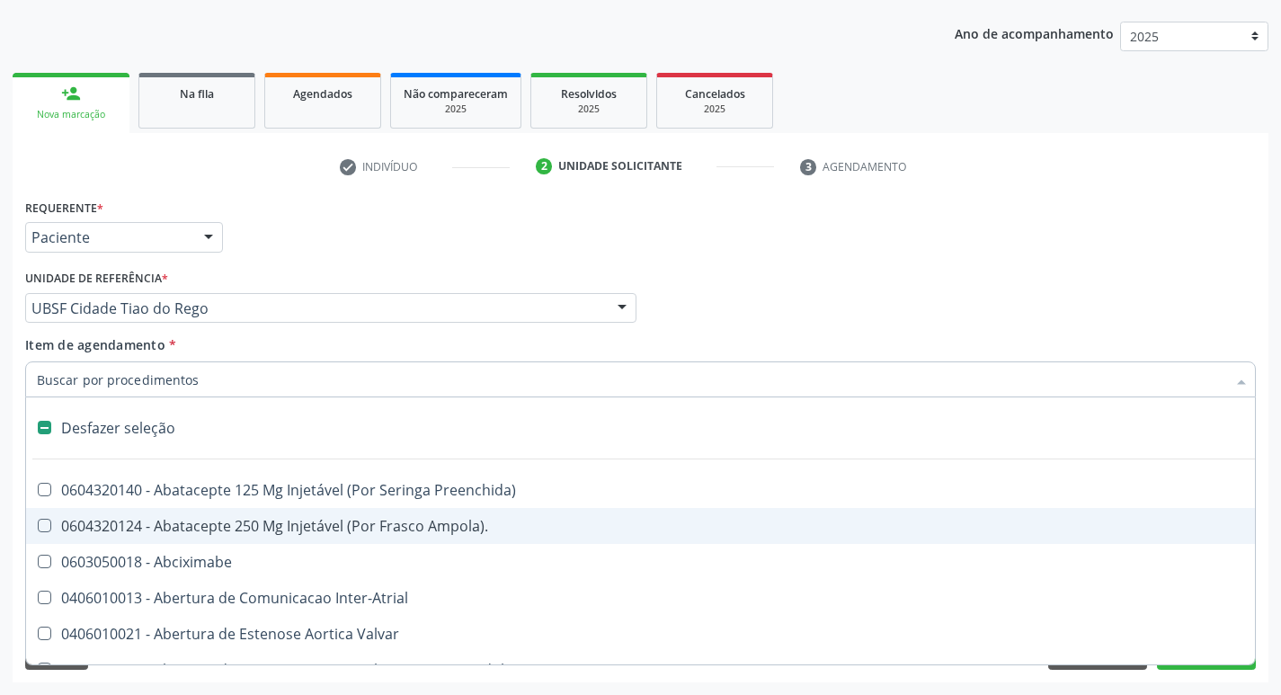
type input "T"
checkbox Dedo "true"
checkbox Urina "false"
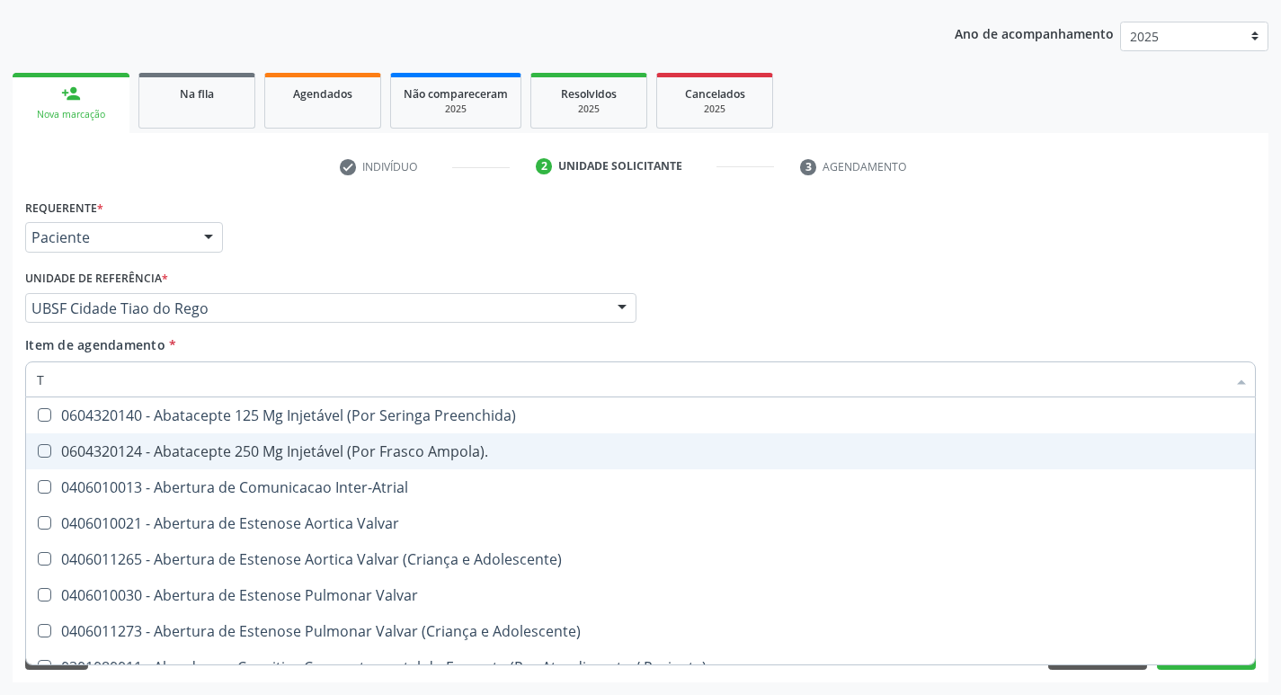
type input "TR"
checkbox Urina "false"
checkbox Turno\) "true"
checkbox Oficina\) "true"
checkbox Grupo "true"
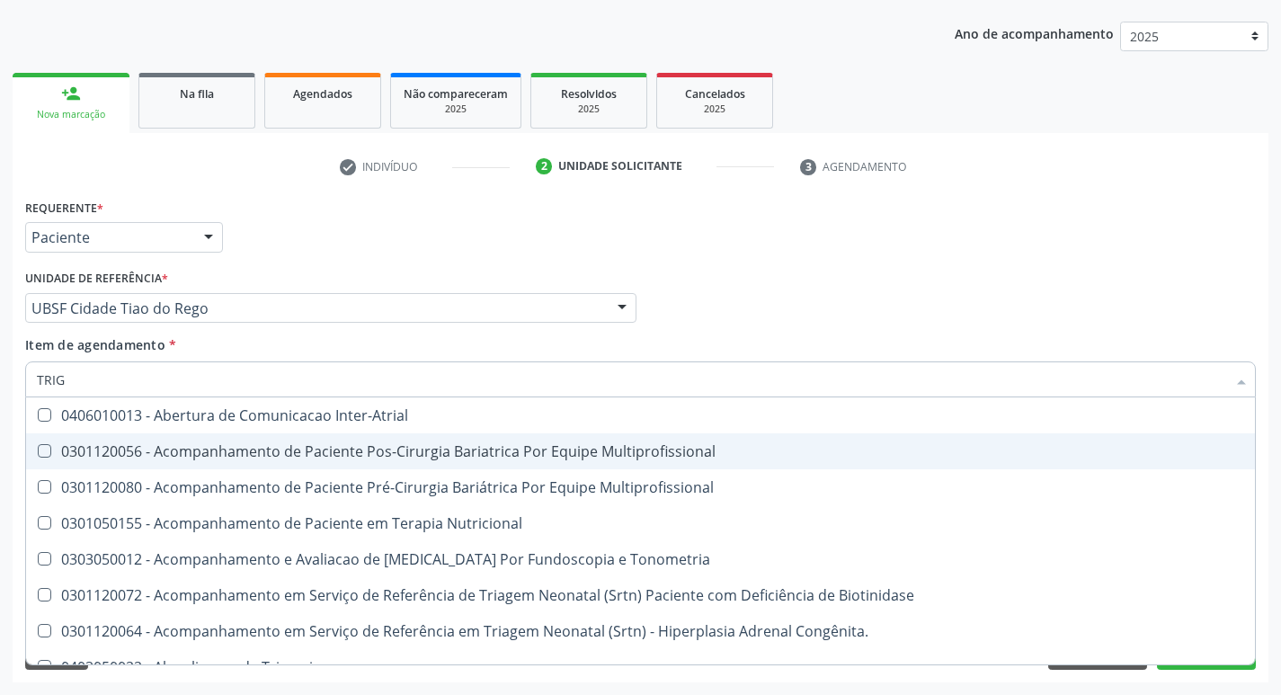
type input "TRIGL"
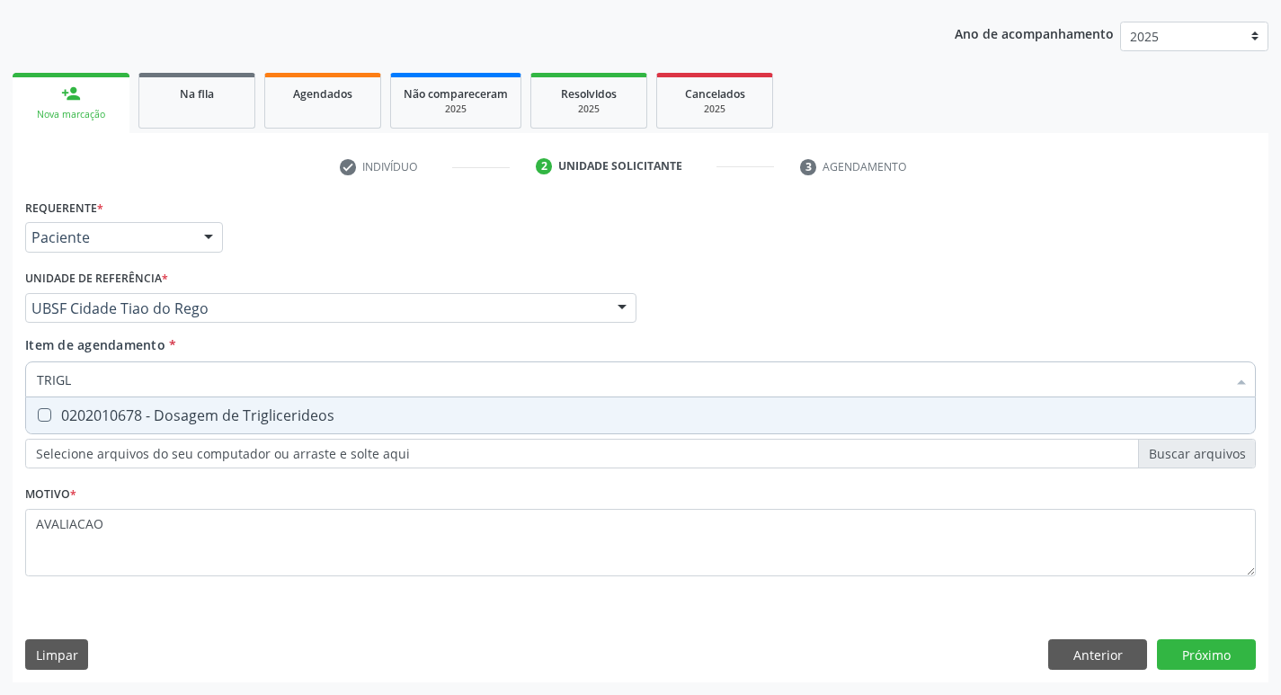
click at [246, 429] on span "0202010678 - Dosagem de Triglicerideos" at bounding box center [640, 415] width 1229 height 36
checkbox Triglicerideos "true"
type input "TRIG"
checkbox Triglicerideos "false"
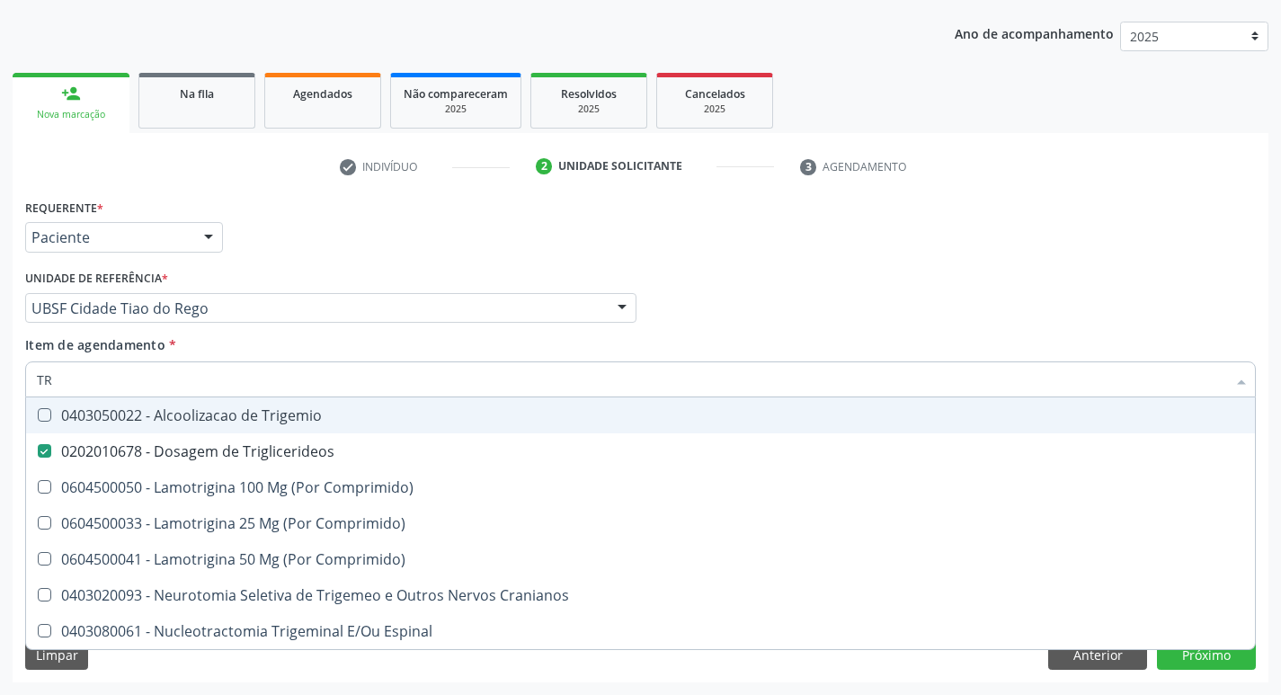
type input "T"
checkbox Triglicerideos "false"
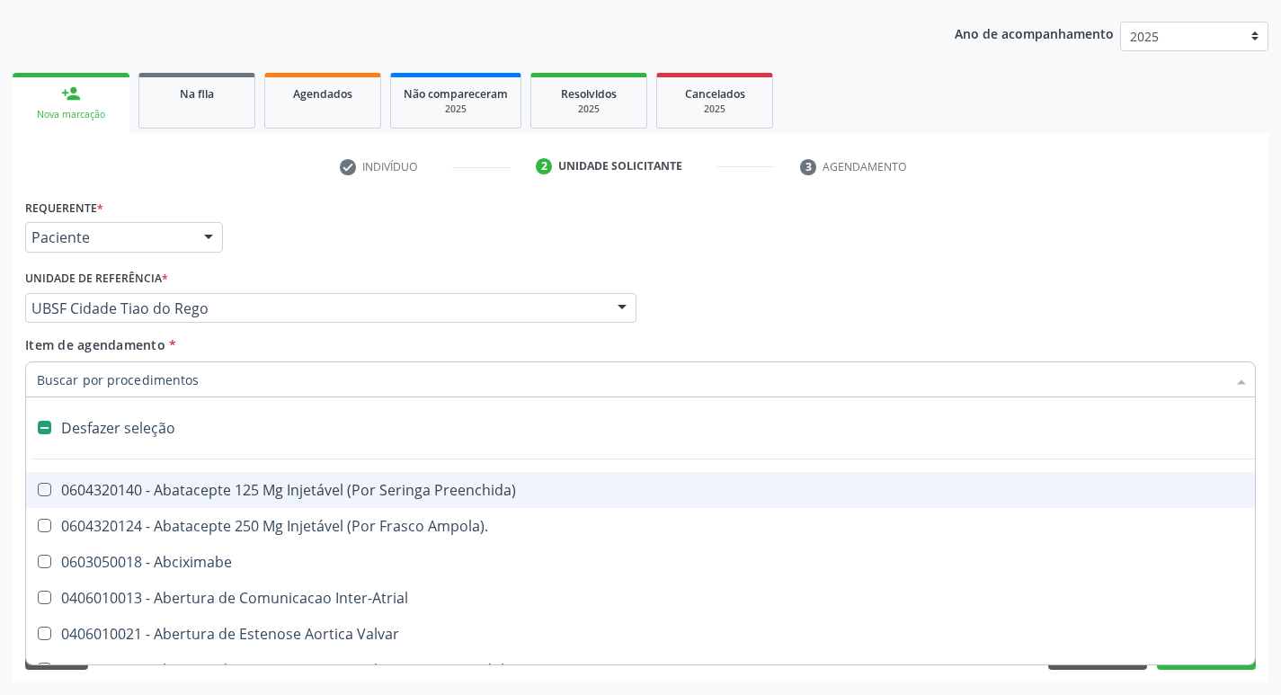
type input "U"
checkbox Frasco-Ampola\) "true"
checkbox Urina "false"
checkbox Oncologia "true"
checkbox Cama "true"
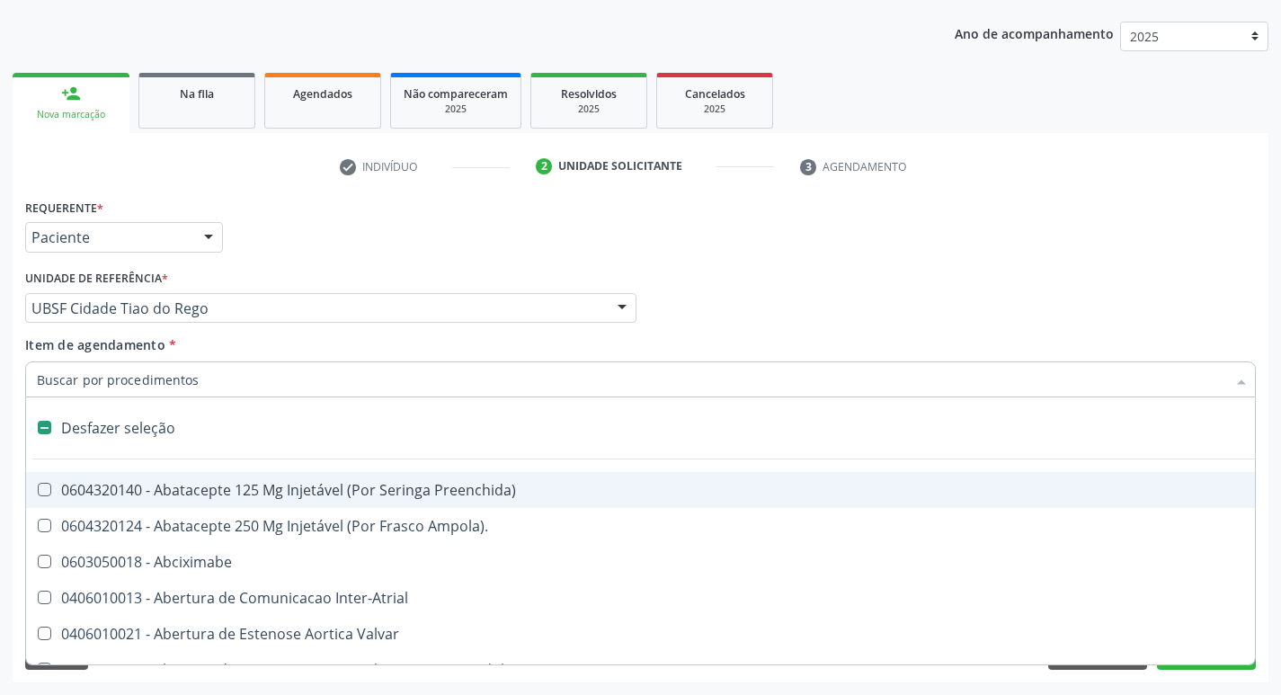
checkbox Personalizada "true"
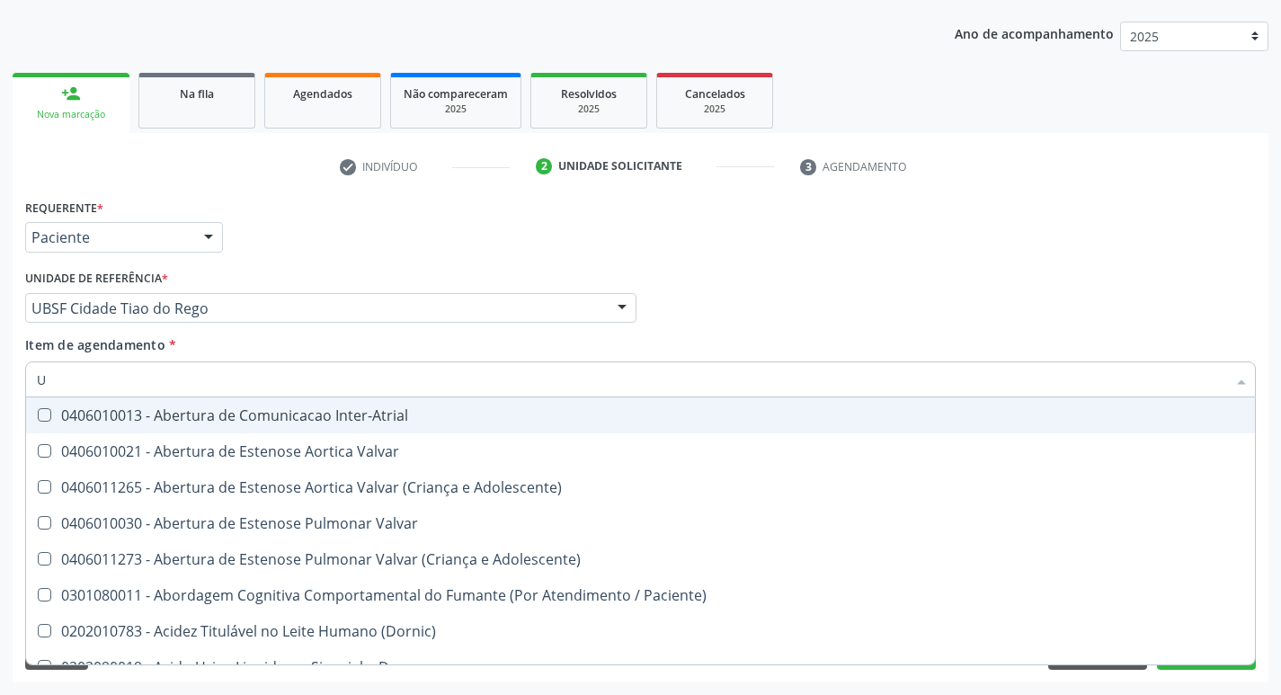
type input "UR"
checkbox Reabilitacao "true"
checkbox Urina "false"
type input "URE"
checkbox Urina "false"
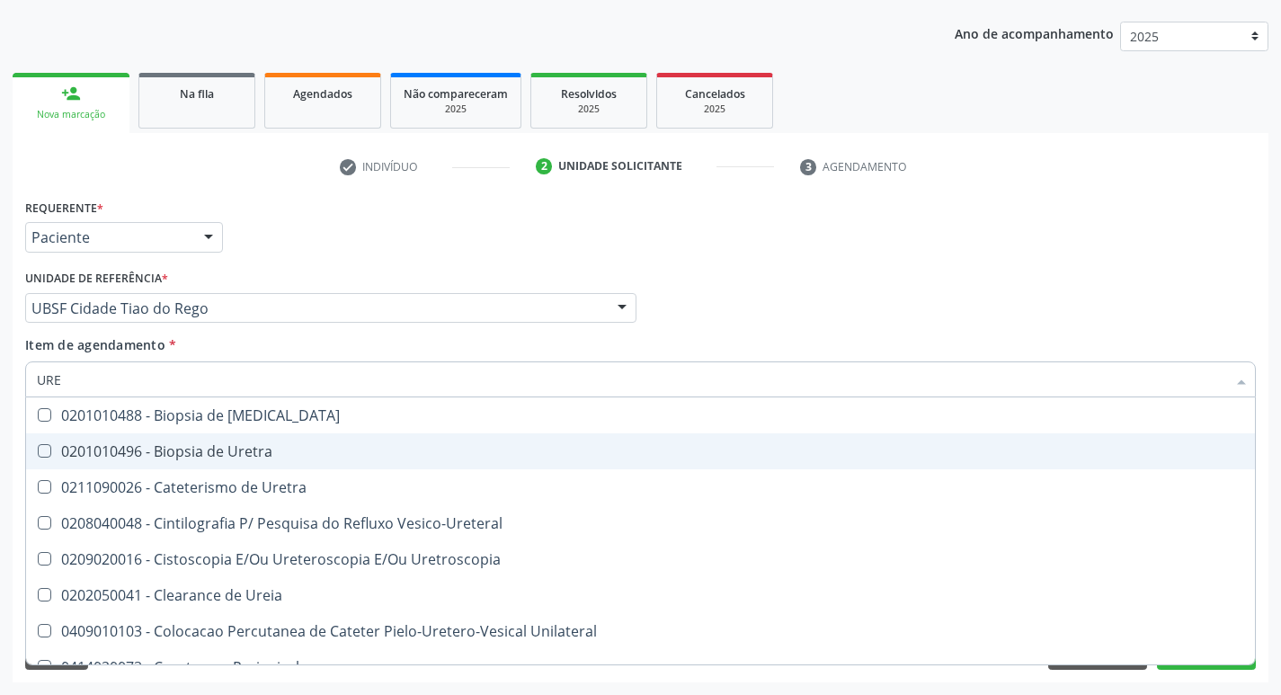
type input "UREI"
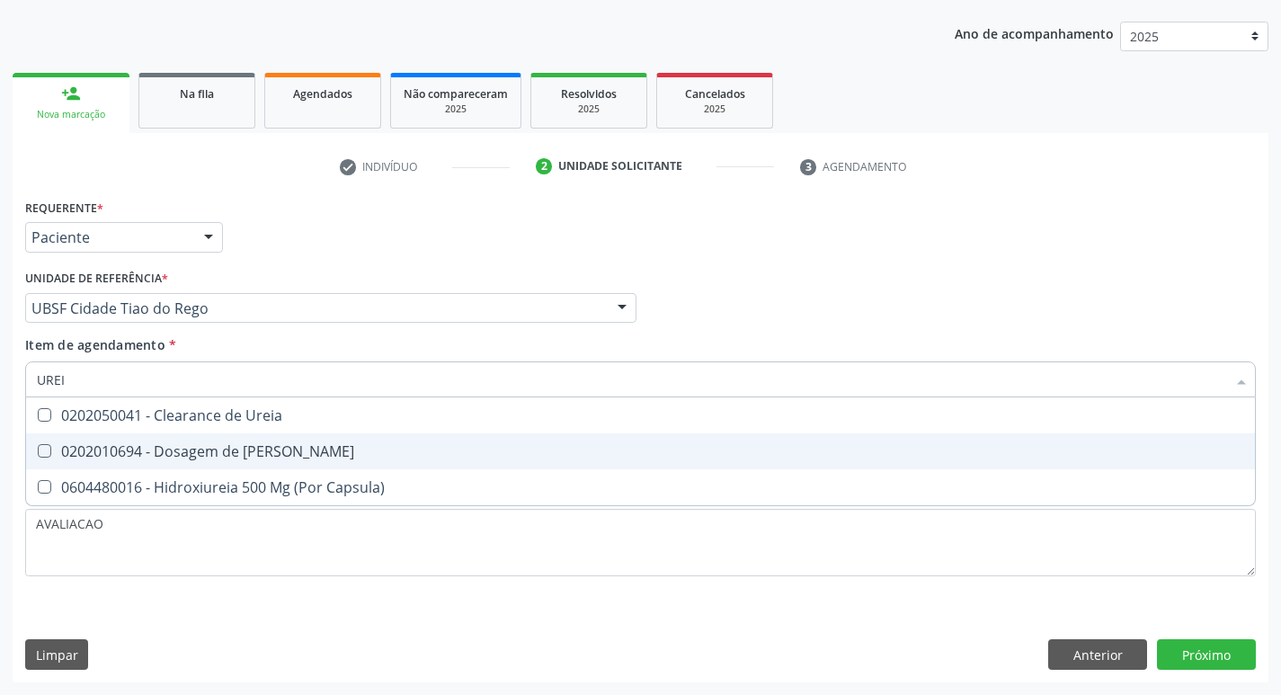
click at [289, 447] on div "0202010694 - Dosagem de [PERSON_NAME]" at bounding box center [640, 451] width 1207 height 14
checkbox Ureia "true"
type input "URE"
checkbox Ureia "false"
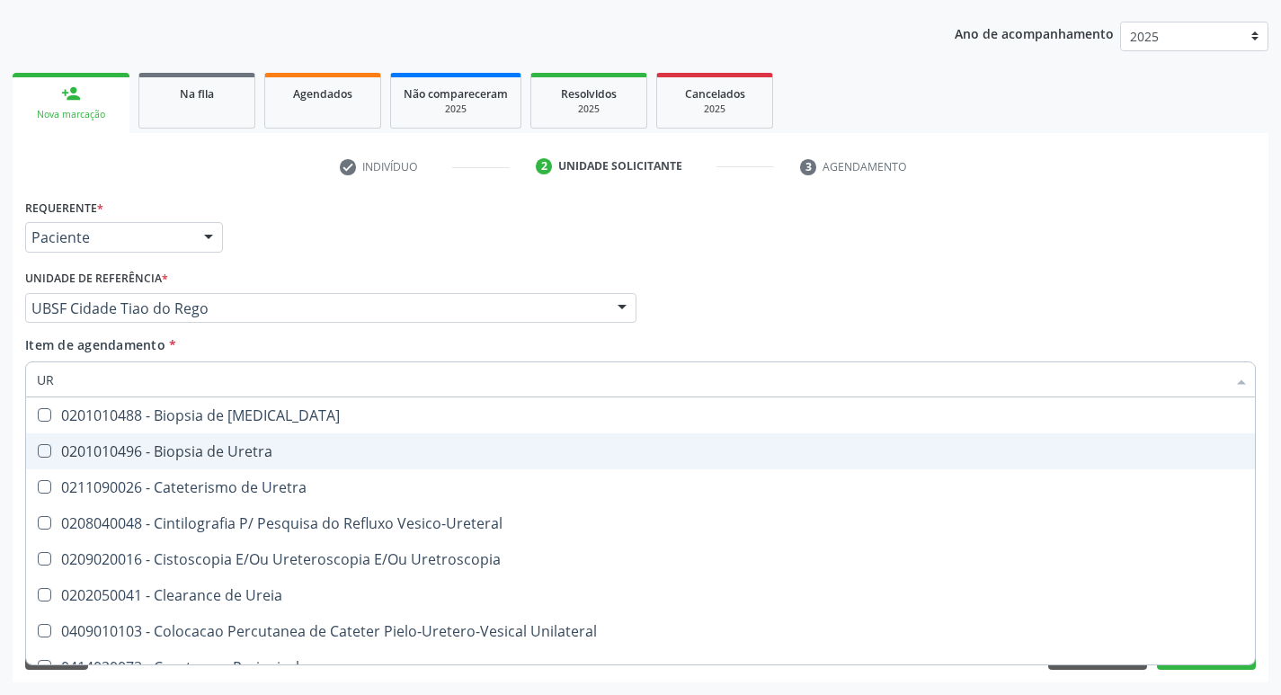
type input "U"
checkbox Ureia "false"
checkbox Bubonica\) "false"
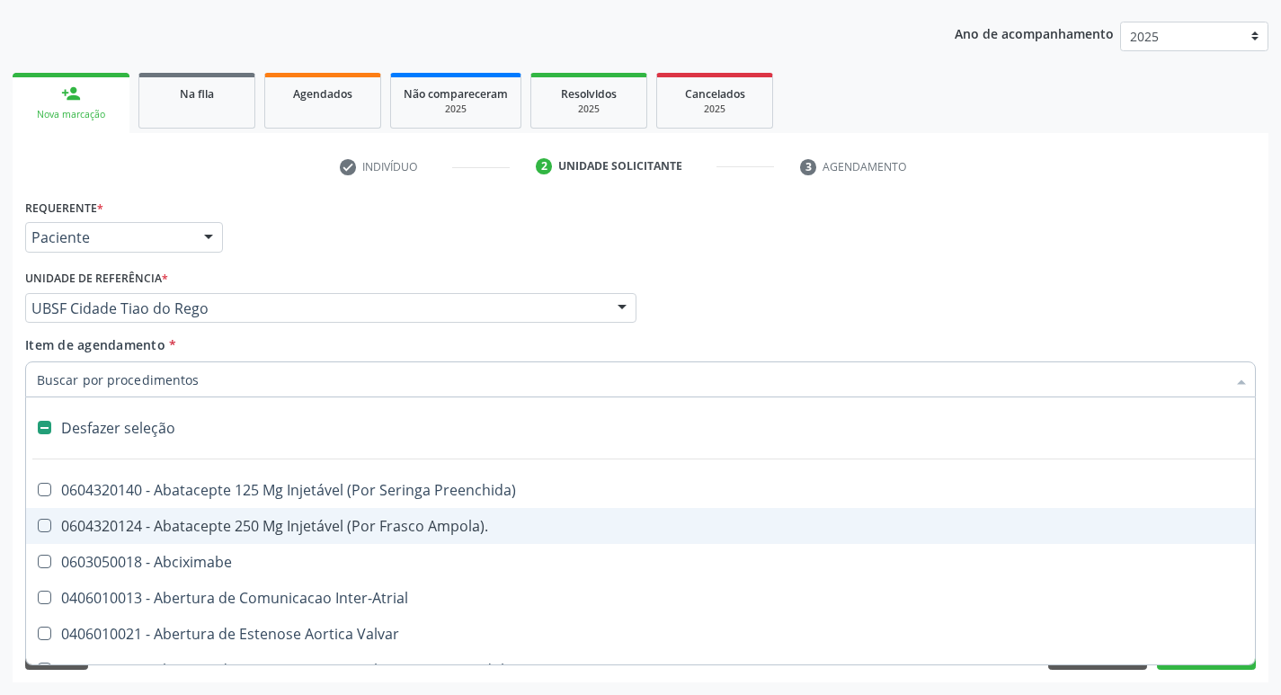
type input "C"
checkbox Dedo "true"
checkbox Urina "false"
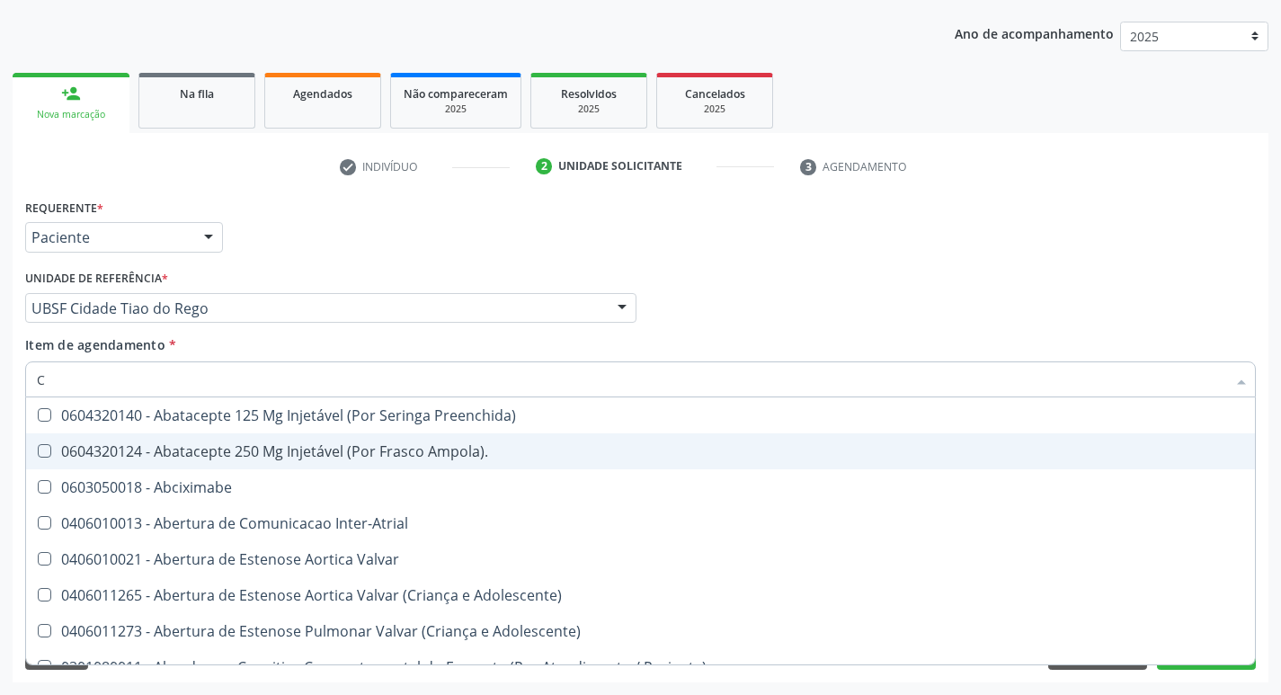
type input "CR"
checkbox Urina "false"
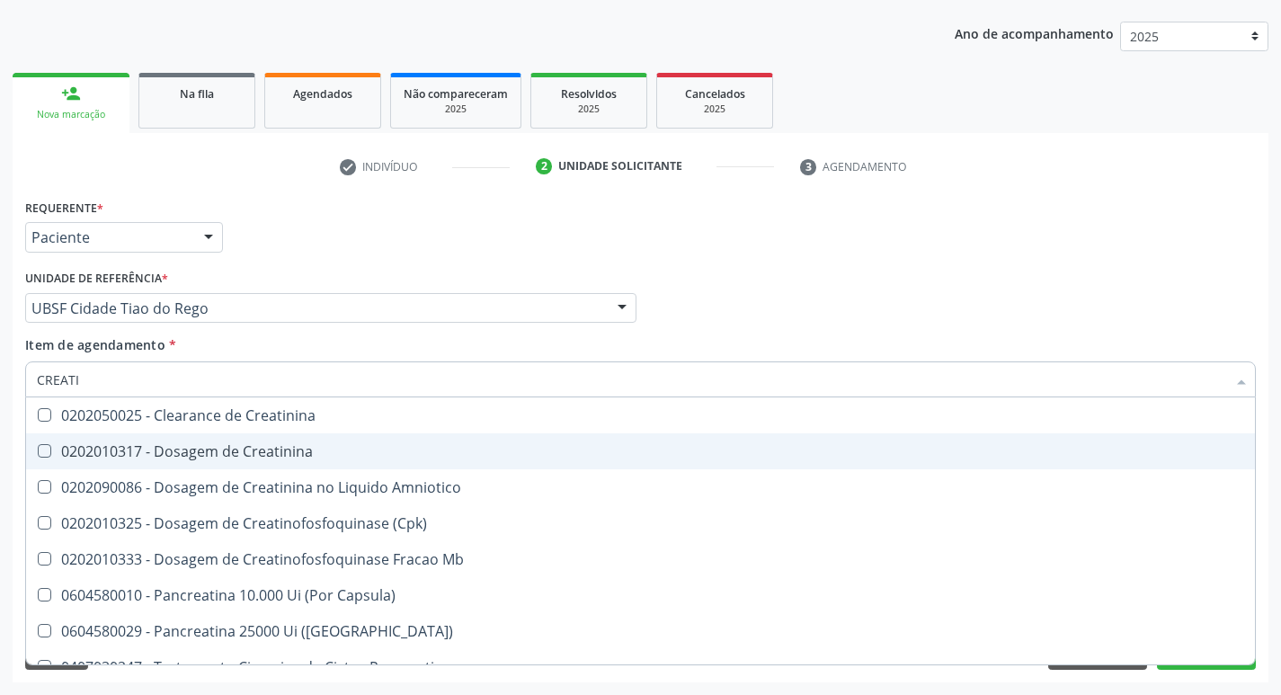
type input "CREATIN"
click at [289, 447] on div "0202010317 - Dosagem de Creatinina" at bounding box center [640, 451] width 1207 height 14
checkbox Creatinina "true"
type input "CREAT"
checkbox Creatinina "false"
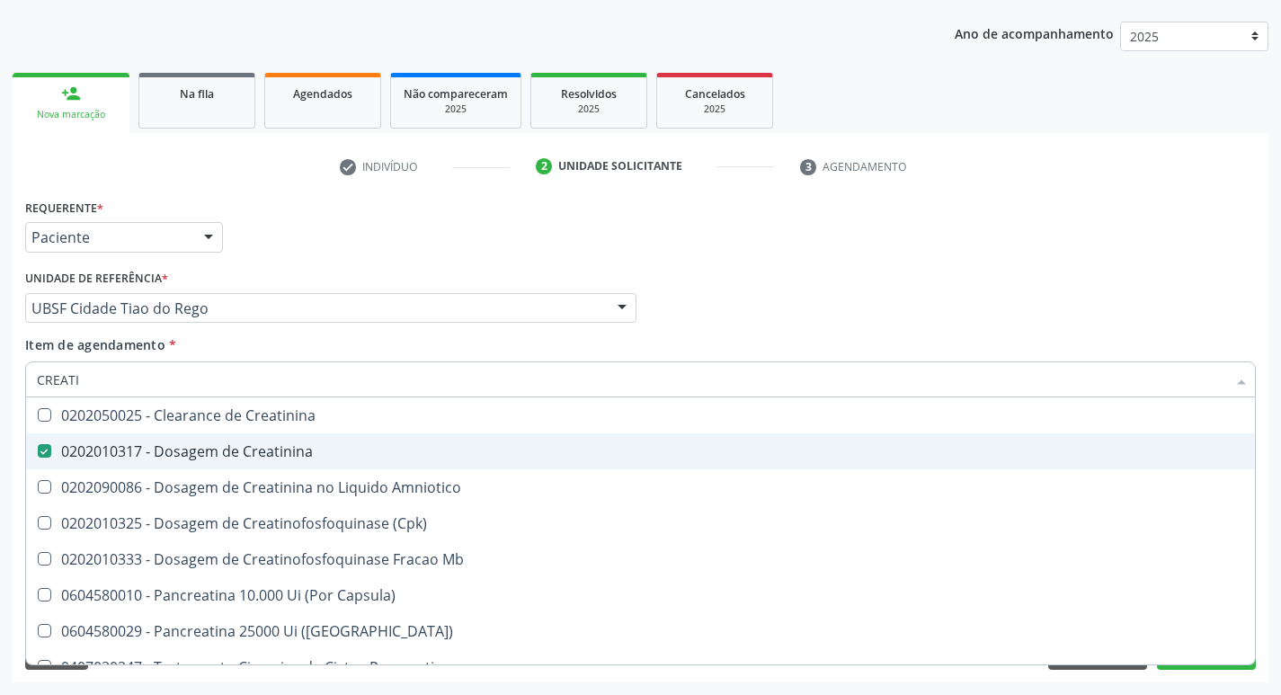
checkbox Amniotico "true"
type input "C"
checkbox Amniotico "false"
checkbox Mb "false"
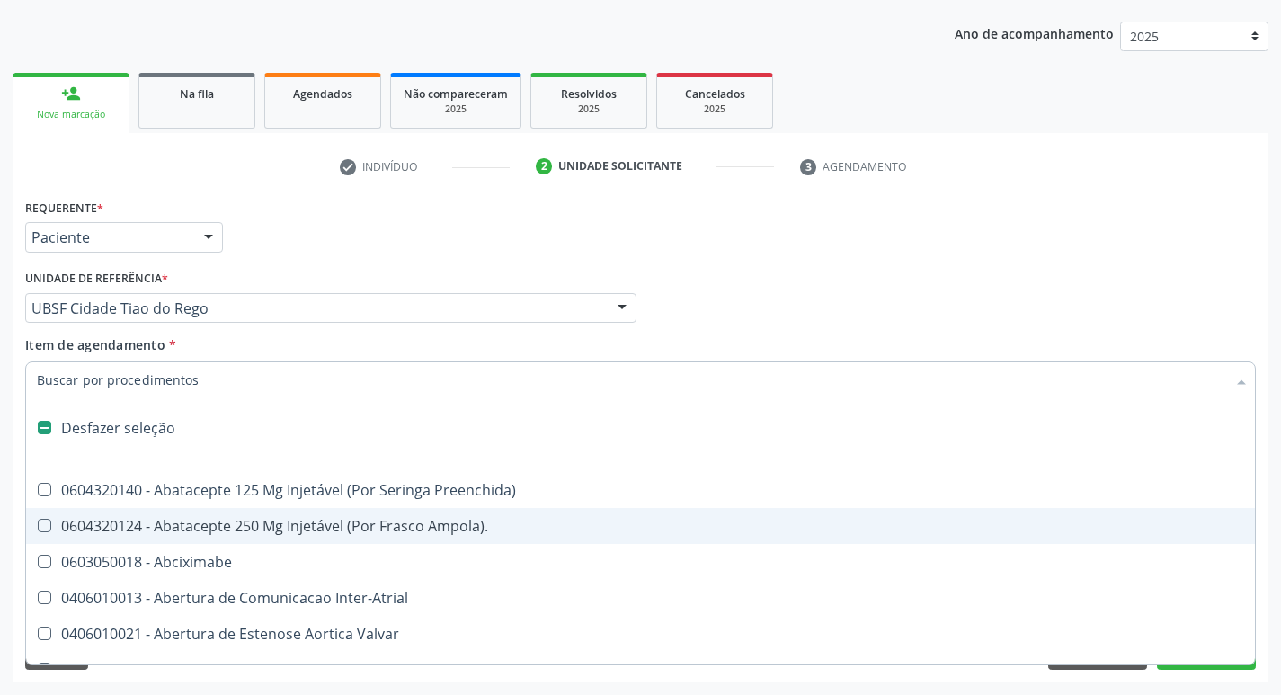
type input "T"
checkbox Dedo "true"
checkbox Urina "false"
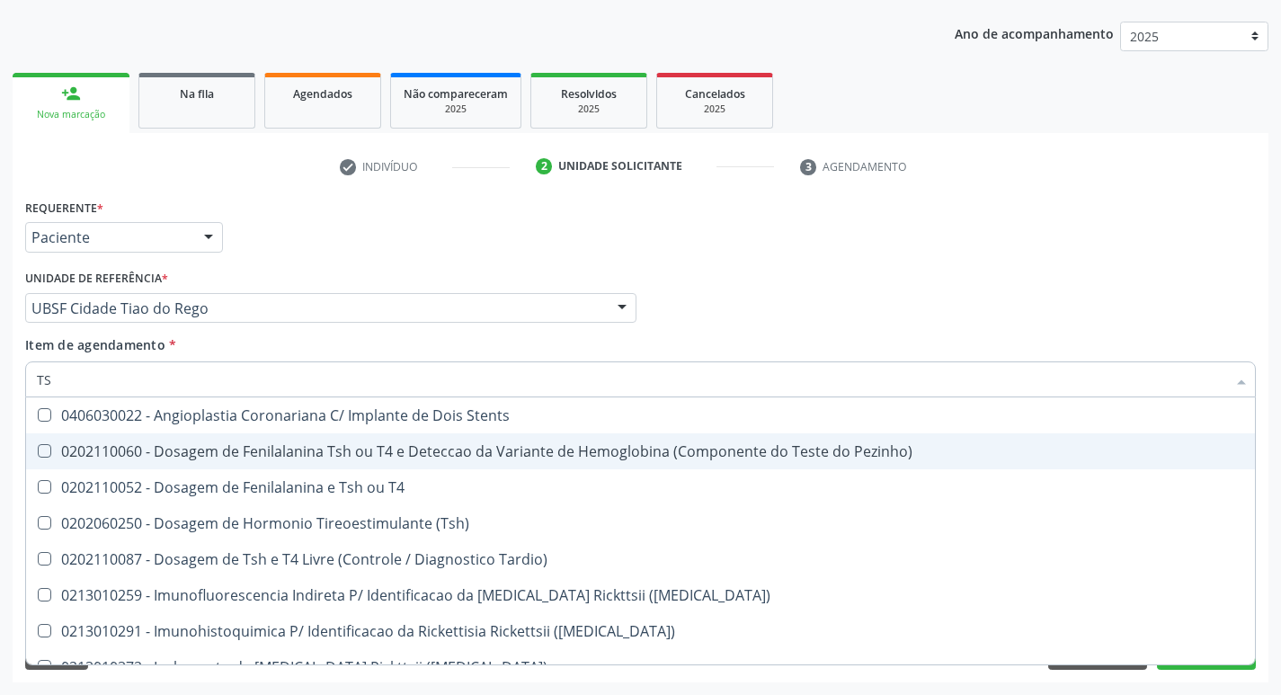
type input "TSH"
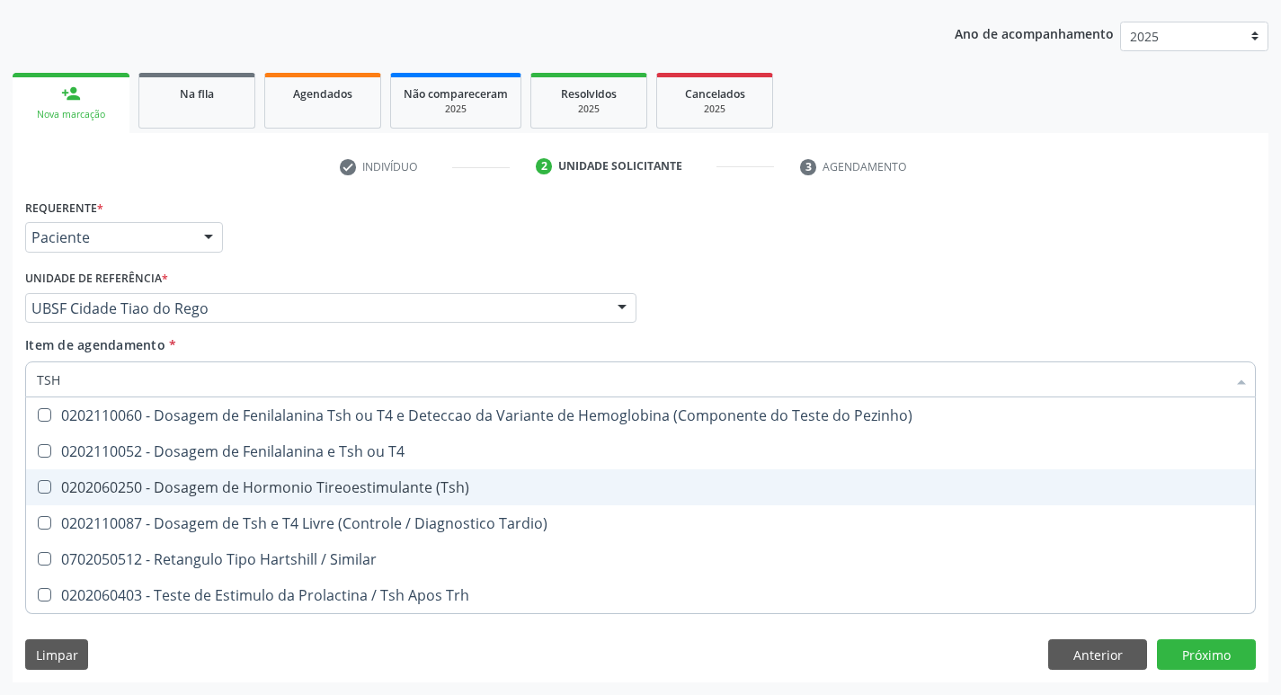
click at [436, 493] on div "0202060250 - Dosagem de Hormonio Tireoestimulante (Tsh)" at bounding box center [640, 487] width 1207 height 14
checkbox \(Tsh\) "true"
type input "TS"
checkbox \(Tsh\) "false"
checkbox Tardio\) "true"
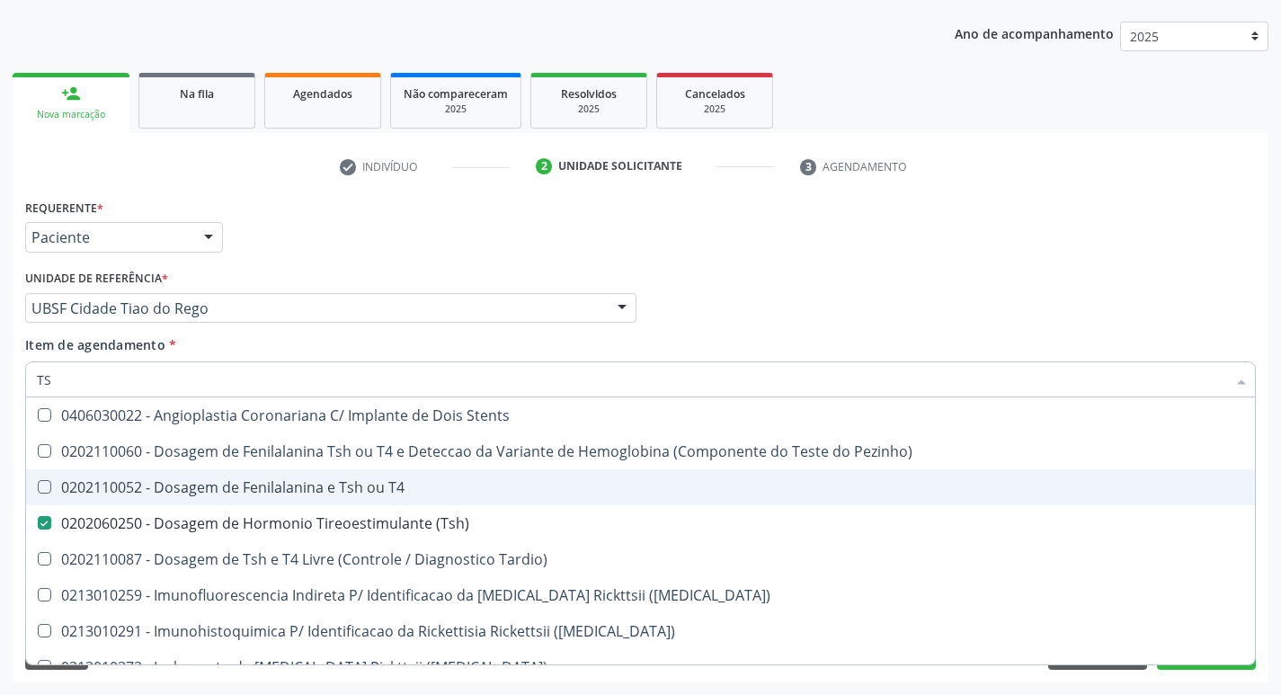
type input "T"
checkbox \(Tsh\) "false"
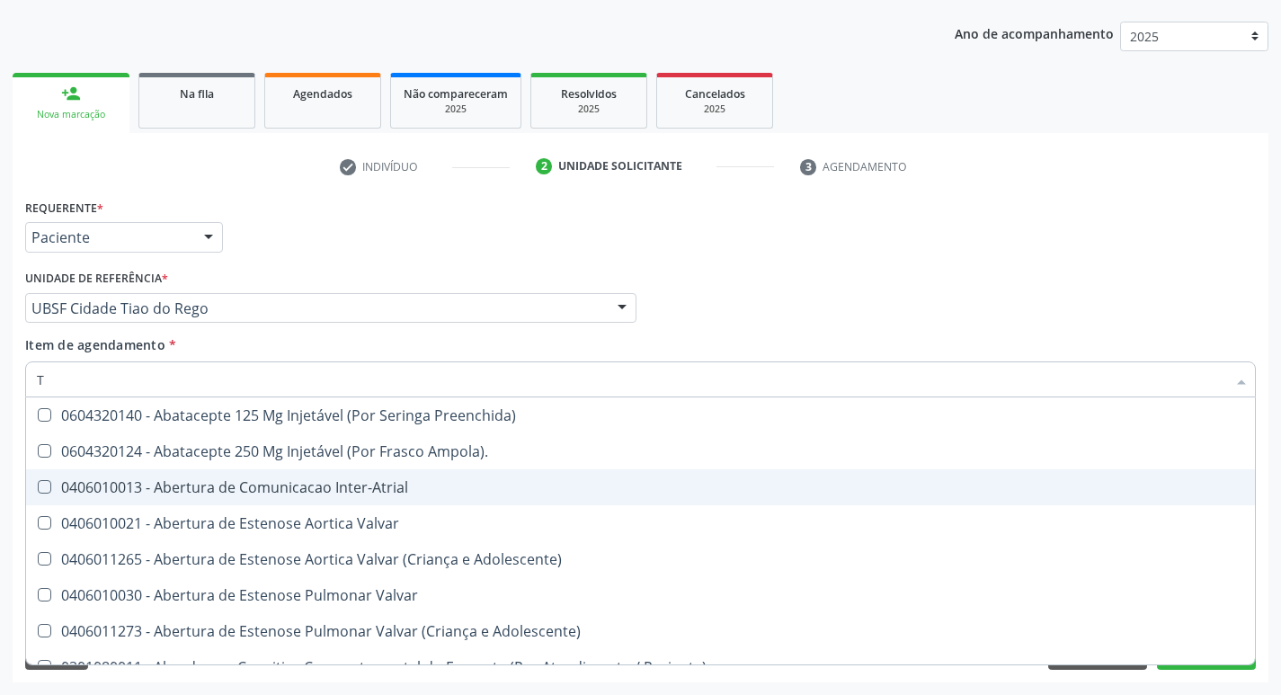
type input "T4"
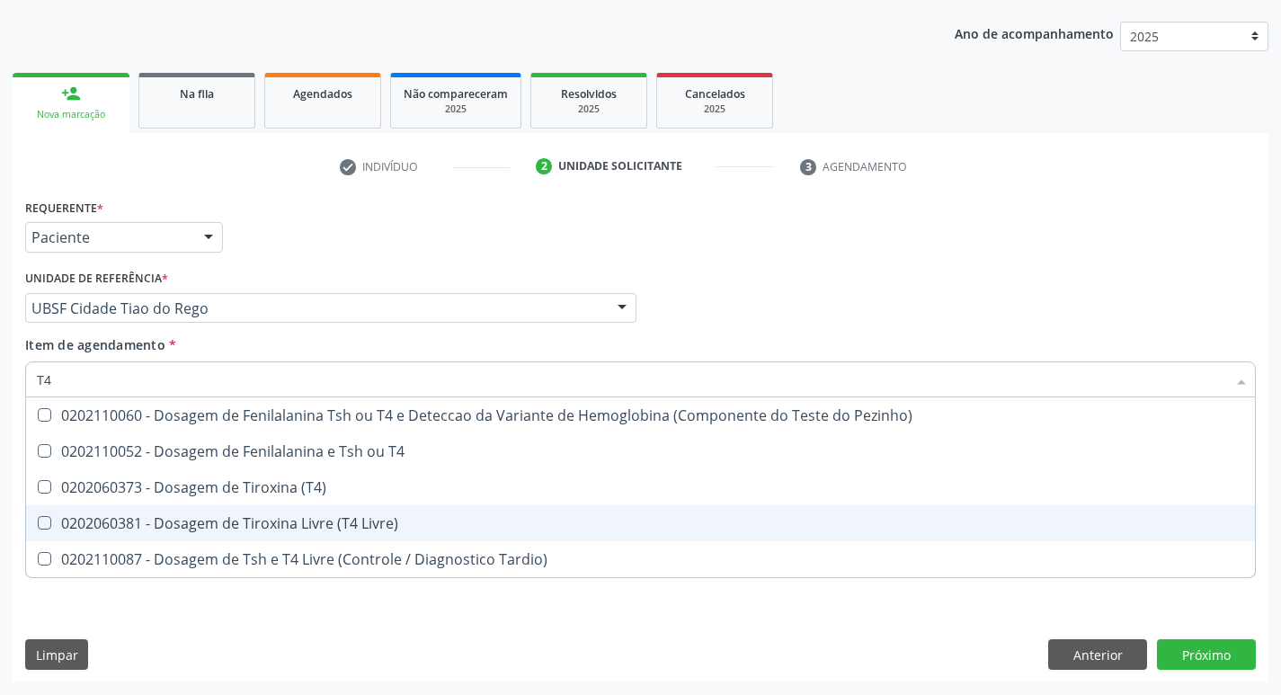
click at [381, 521] on div "0202060381 - Dosagem de Tiroxina Livre (T4 Livre)" at bounding box center [640, 523] width 1207 height 14
checkbox Livre\) "true"
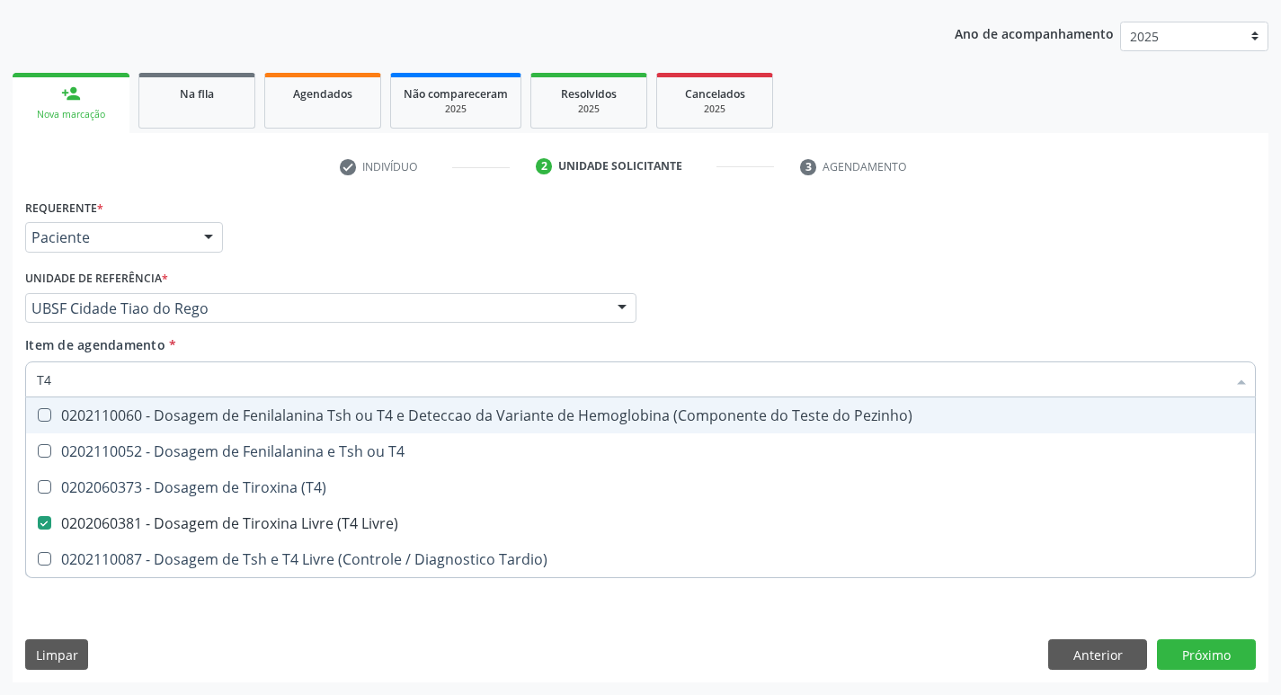
click at [1168, 284] on div "Profissional Solicitante Por favor, selecione a Unidade de Atendimento primeiro…" at bounding box center [641, 300] width 1240 height 70
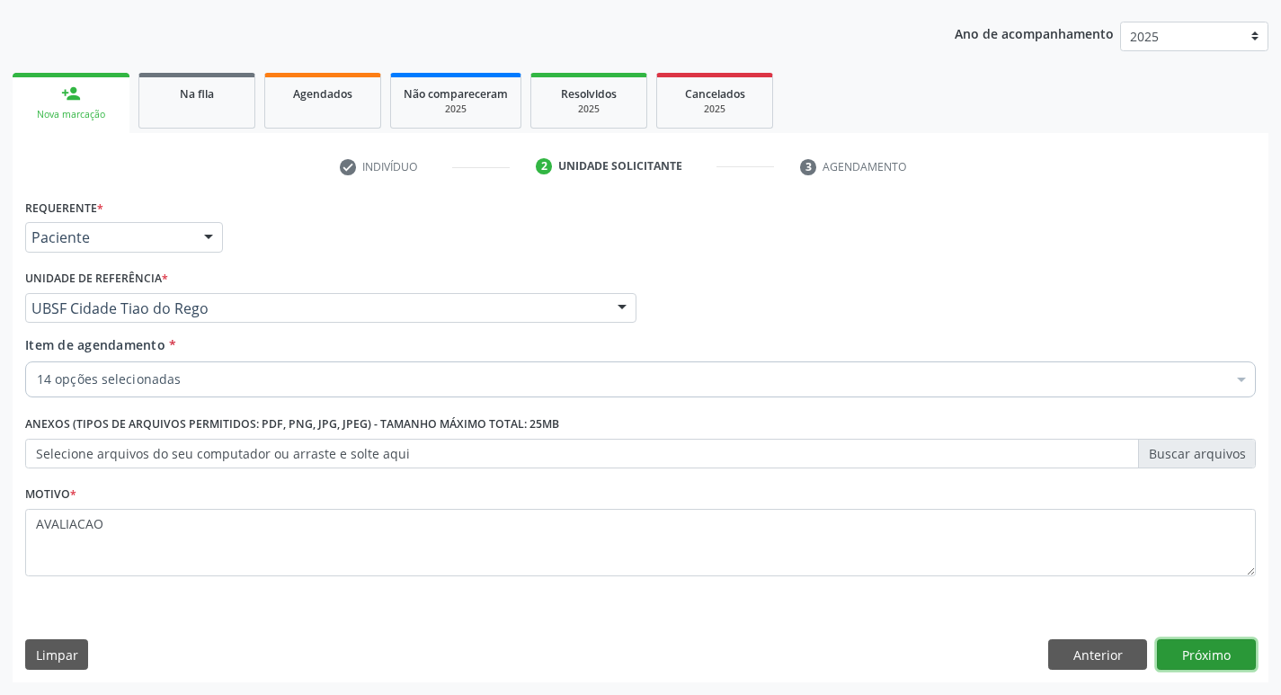
click at [1203, 664] on button "Próximo" at bounding box center [1206, 654] width 99 height 31
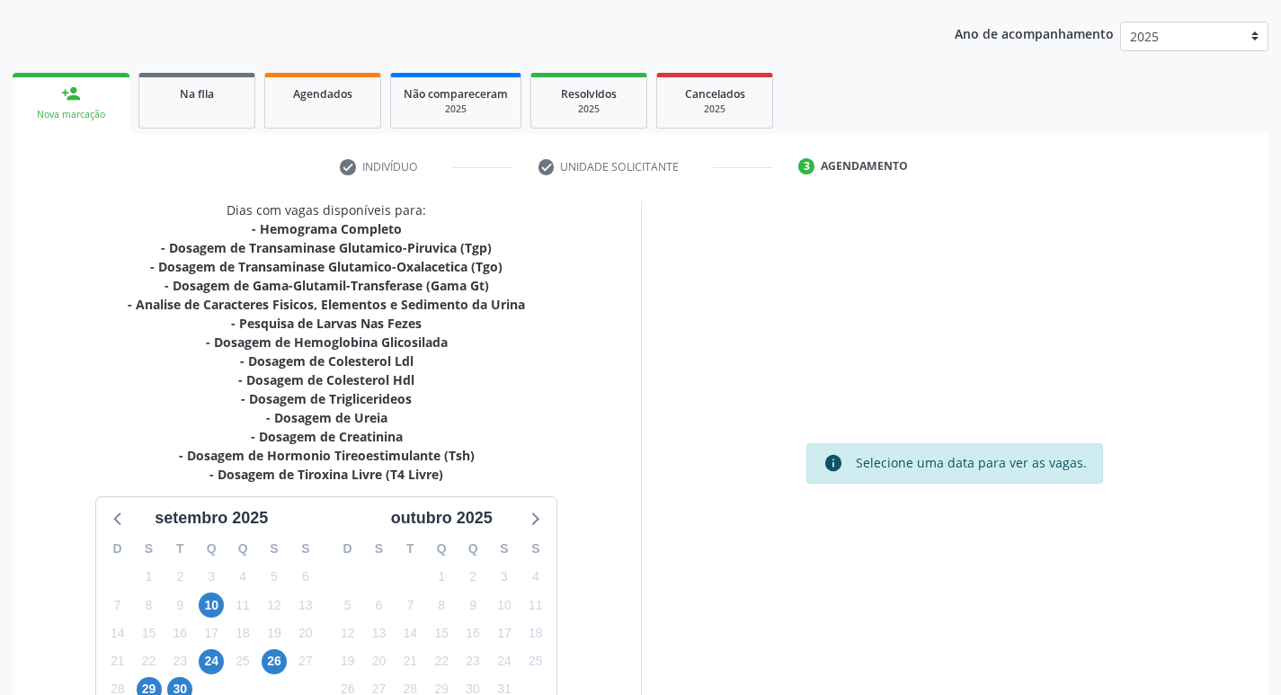
scroll to position [333, 0]
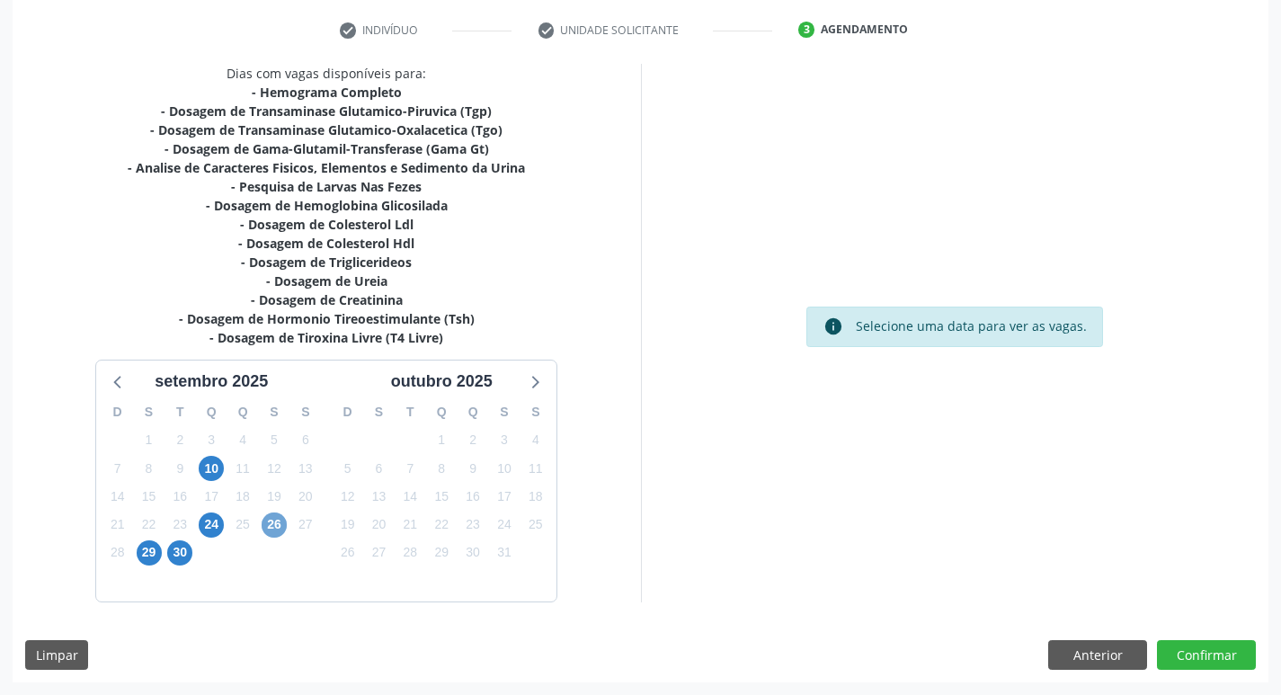
click at [278, 526] on span "26" at bounding box center [274, 524] width 25 height 25
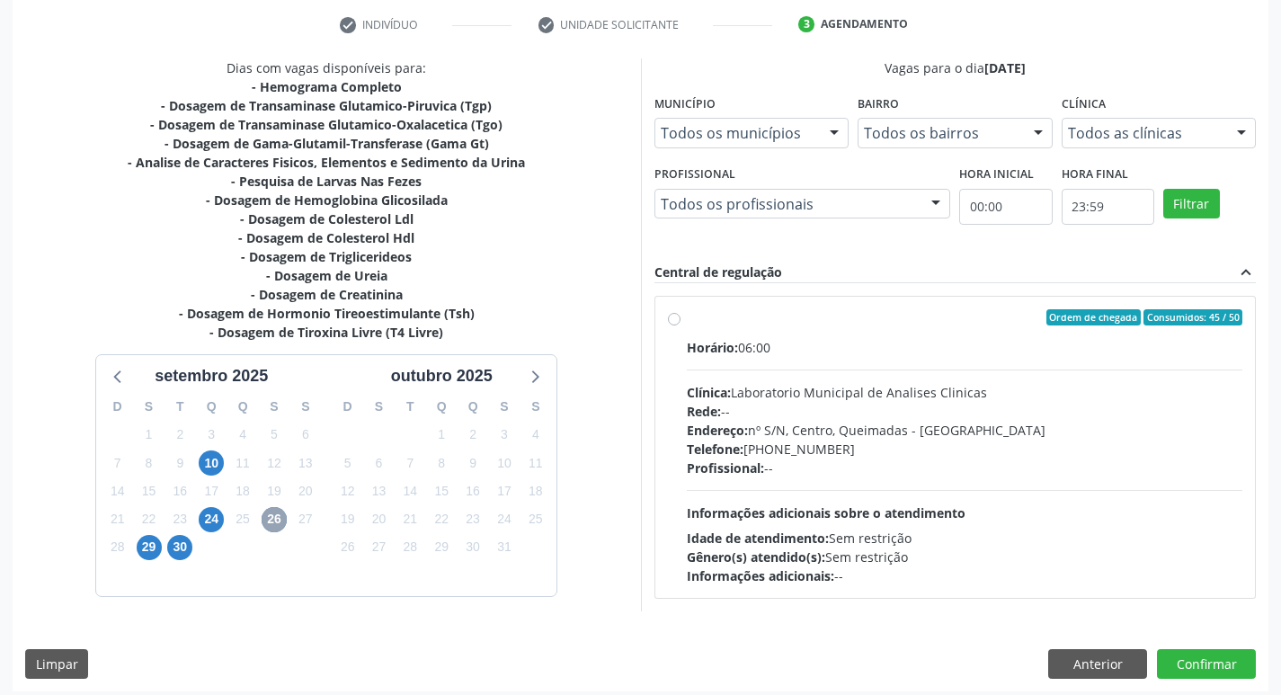
scroll to position [347, 0]
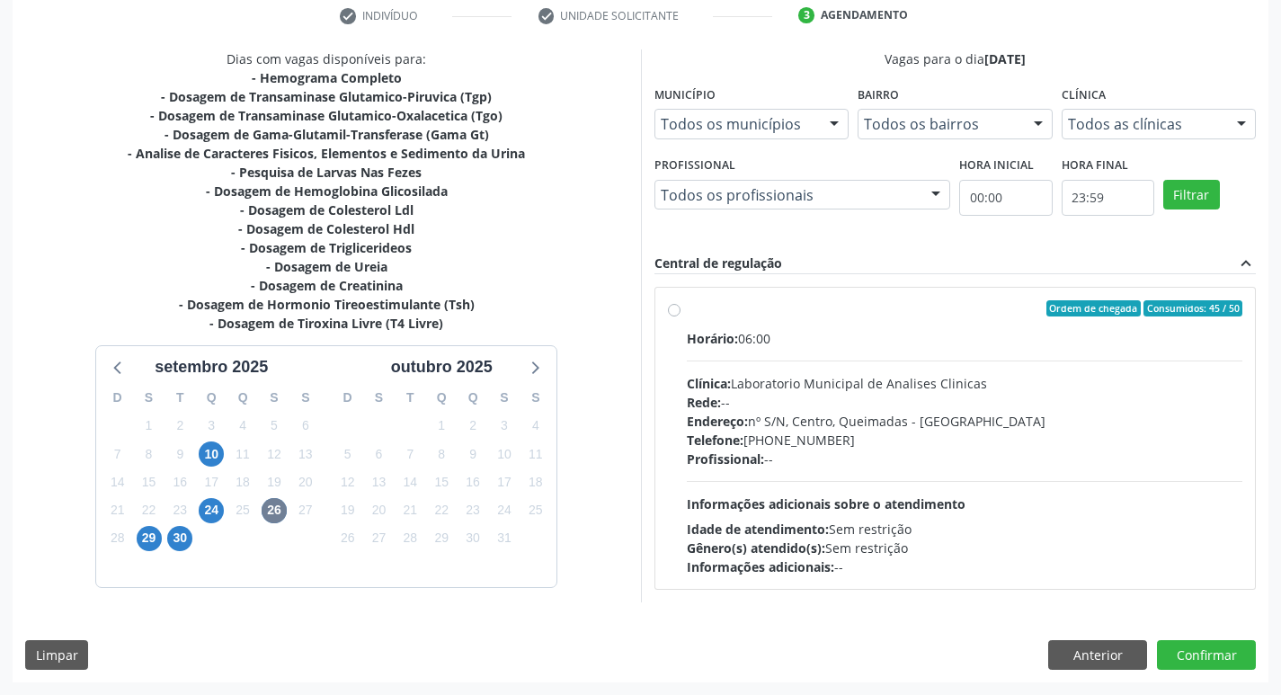
click at [919, 405] on div "Rede: --" at bounding box center [965, 402] width 556 height 19
click at [681, 316] on input "Ordem de chegada Consumidos: 45 / 50 Horário: 06:00 Clínica: Laboratorio Munici…" at bounding box center [674, 308] width 13 height 16
radio input "true"
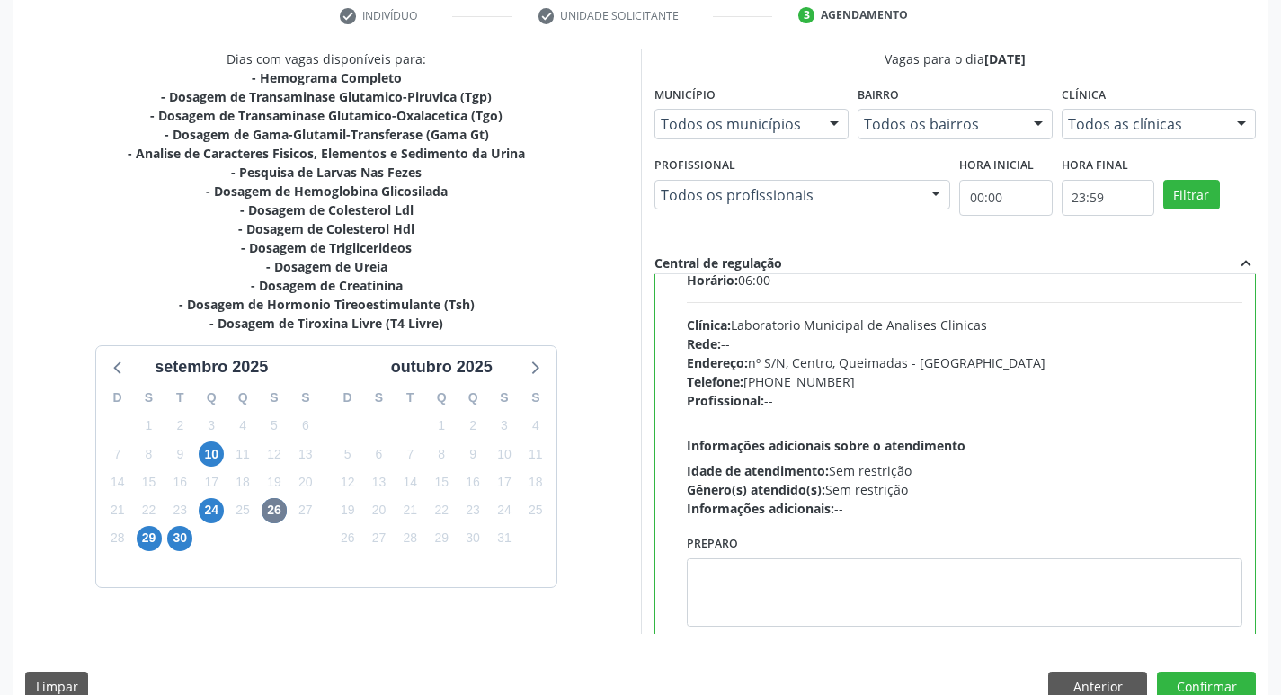
scroll to position [89, 0]
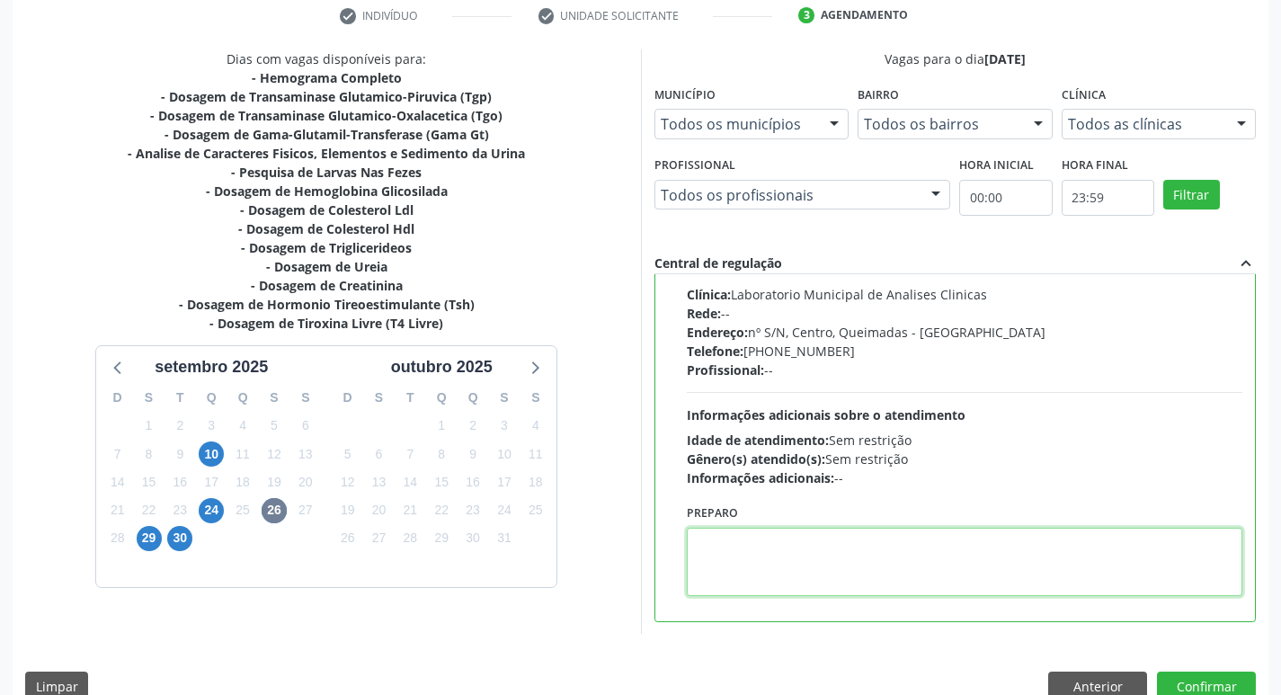
click at [840, 553] on textarea at bounding box center [965, 562] width 556 height 68
paste textarea "IR EM [GEOGRAPHIC_DATA]"
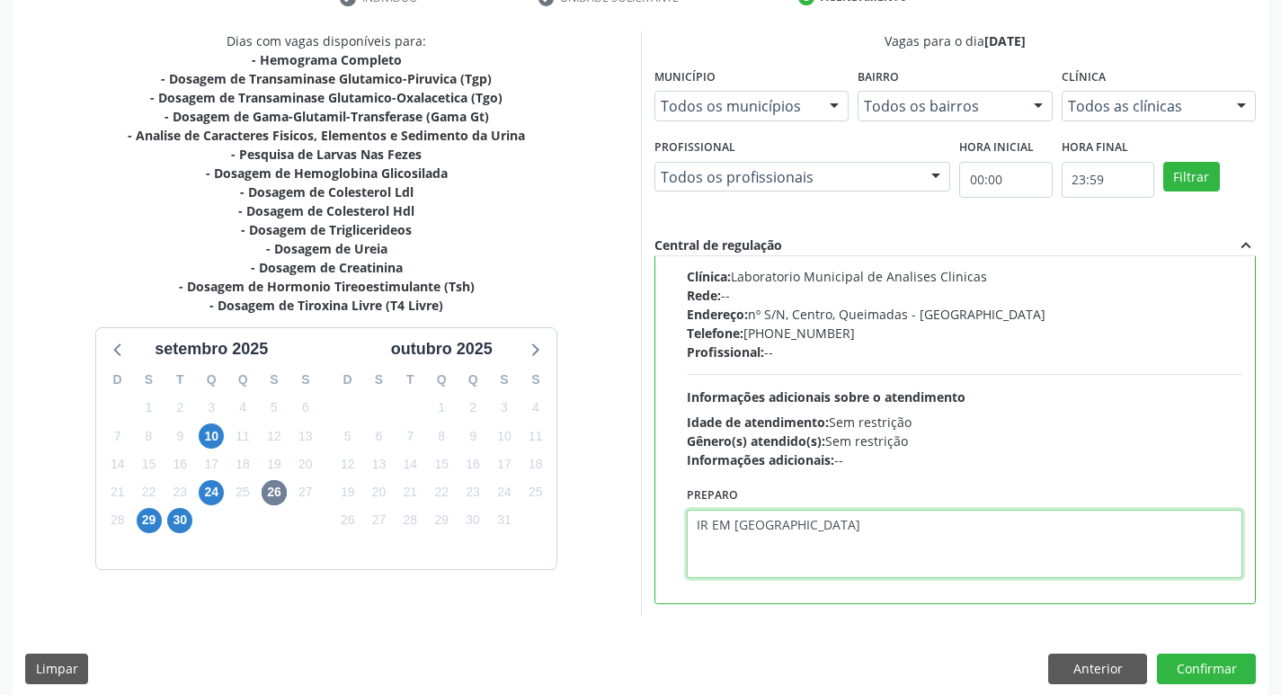
scroll to position [379, 0]
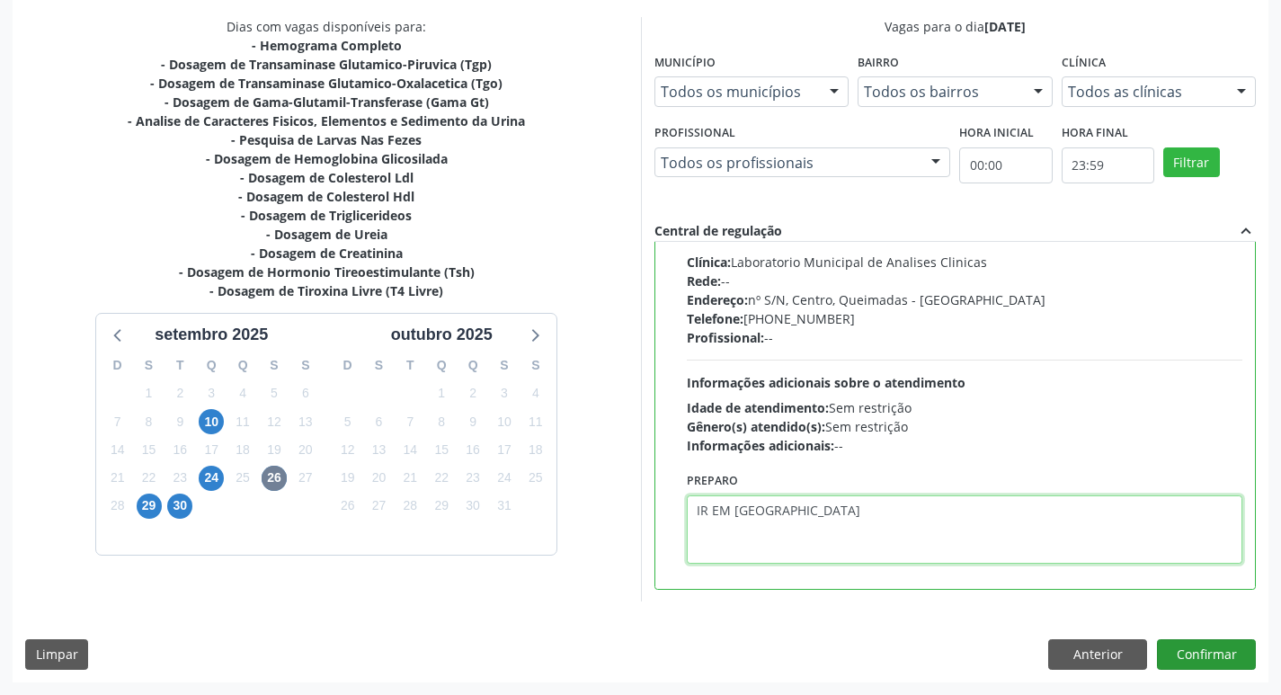
type textarea "IR EM [GEOGRAPHIC_DATA]"
drag, startPoint x: 1205, startPoint y: 652, endPoint x: 818, endPoint y: 556, distance: 398.4
click at [1203, 651] on button "Confirmar" at bounding box center [1206, 654] width 99 height 31
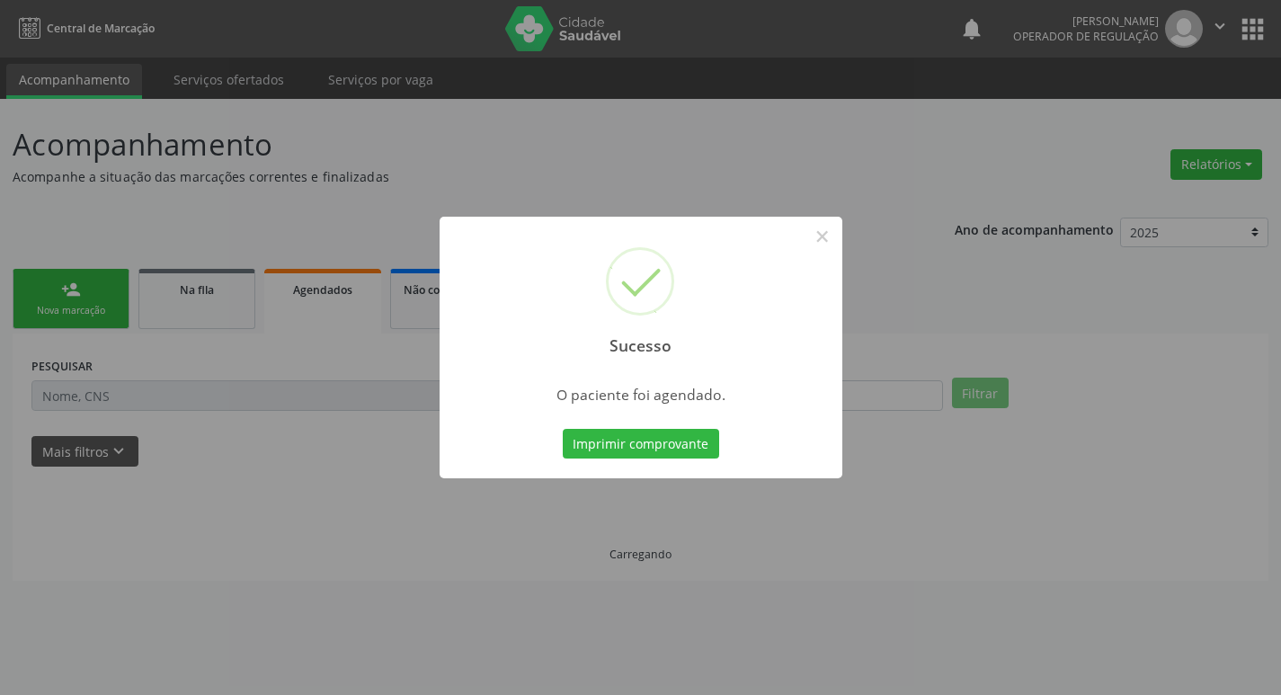
scroll to position [0, 0]
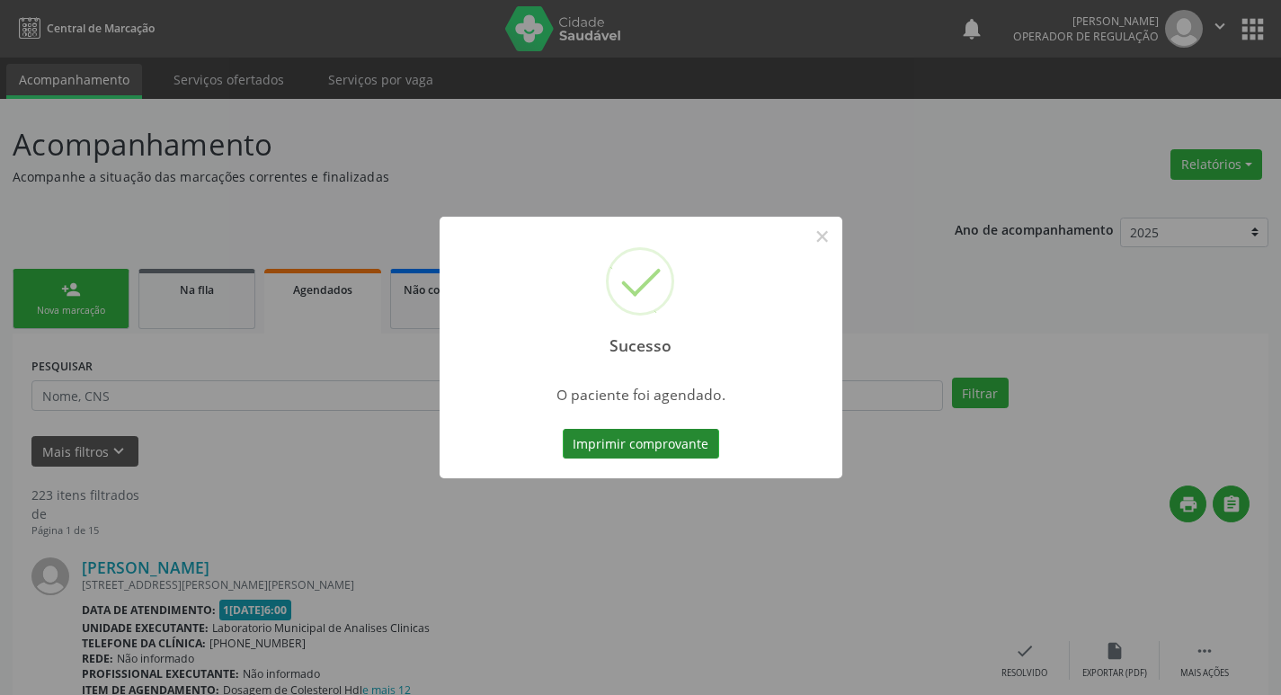
click at [614, 444] on button "Imprimir comprovante" at bounding box center [641, 444] width 156 height 31
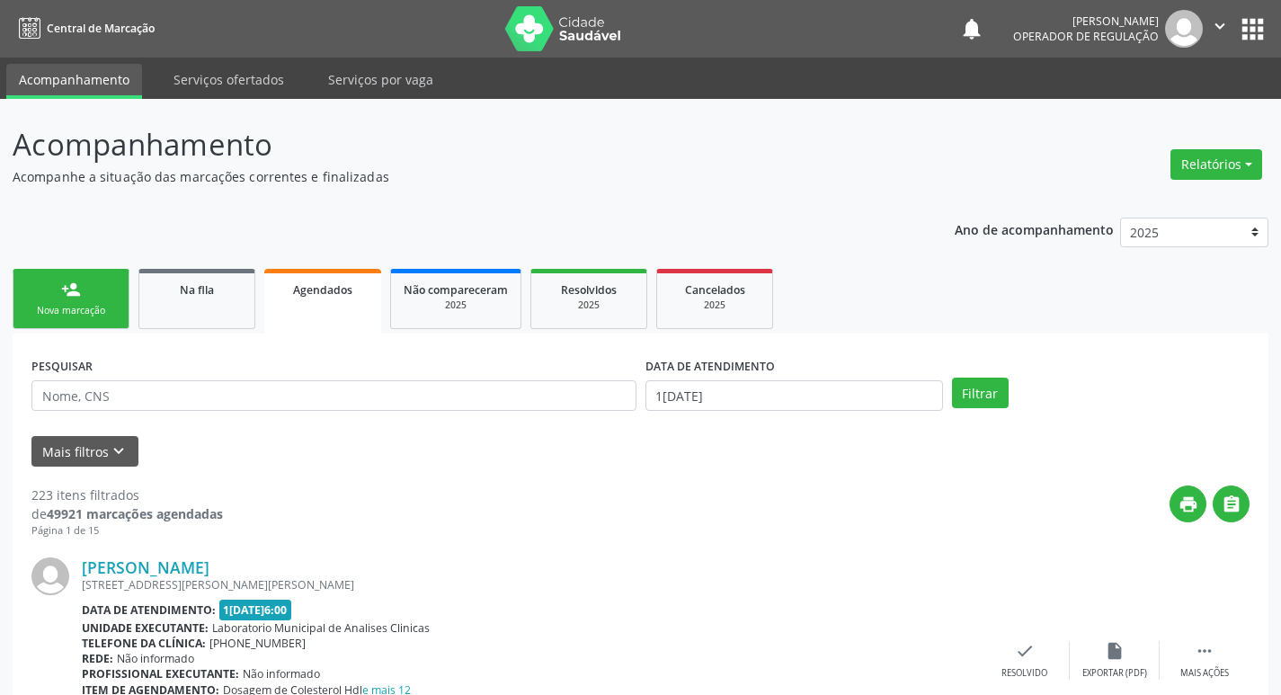
click at [91, 316] on div "Nova marcação" at bounding box center [71, 310] width 90 height 13
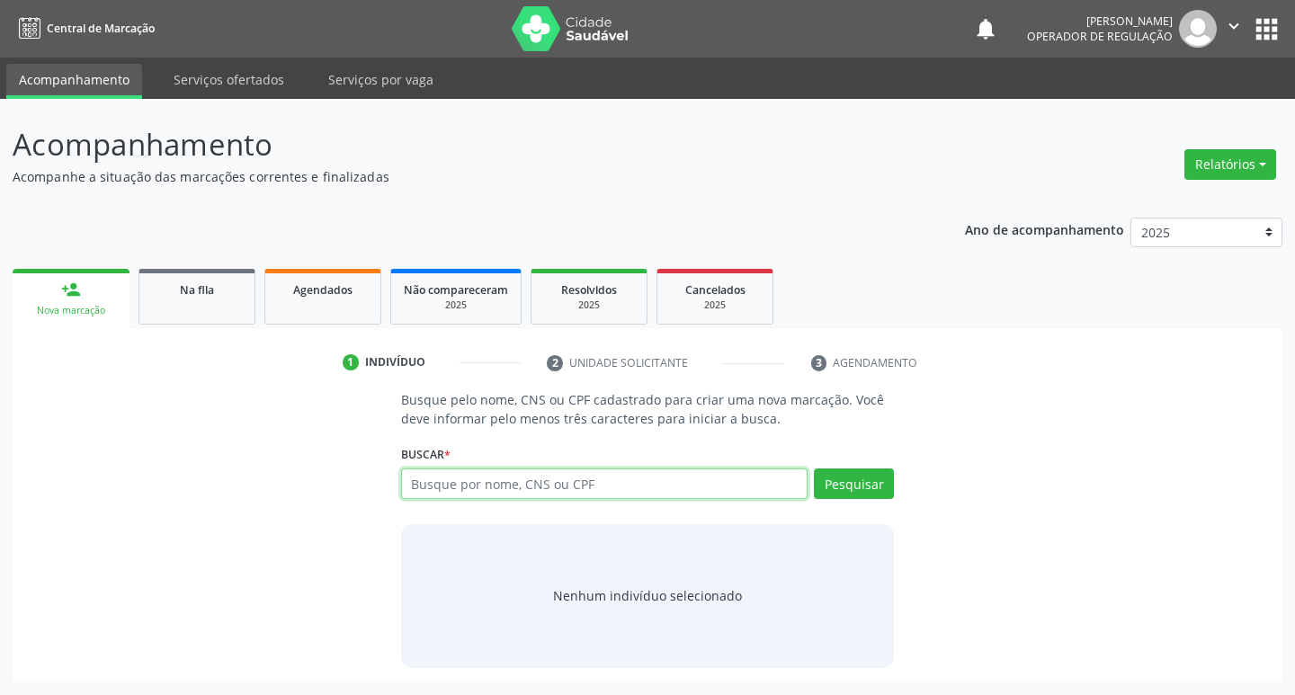
click at [458, 487] on input "text" at bounding box center [604, 483] width 407 height 31
type input "708500329821674"
click at [838, 496] on button "Pesquisar" at bounding box center [854, 483] width 80 height 31
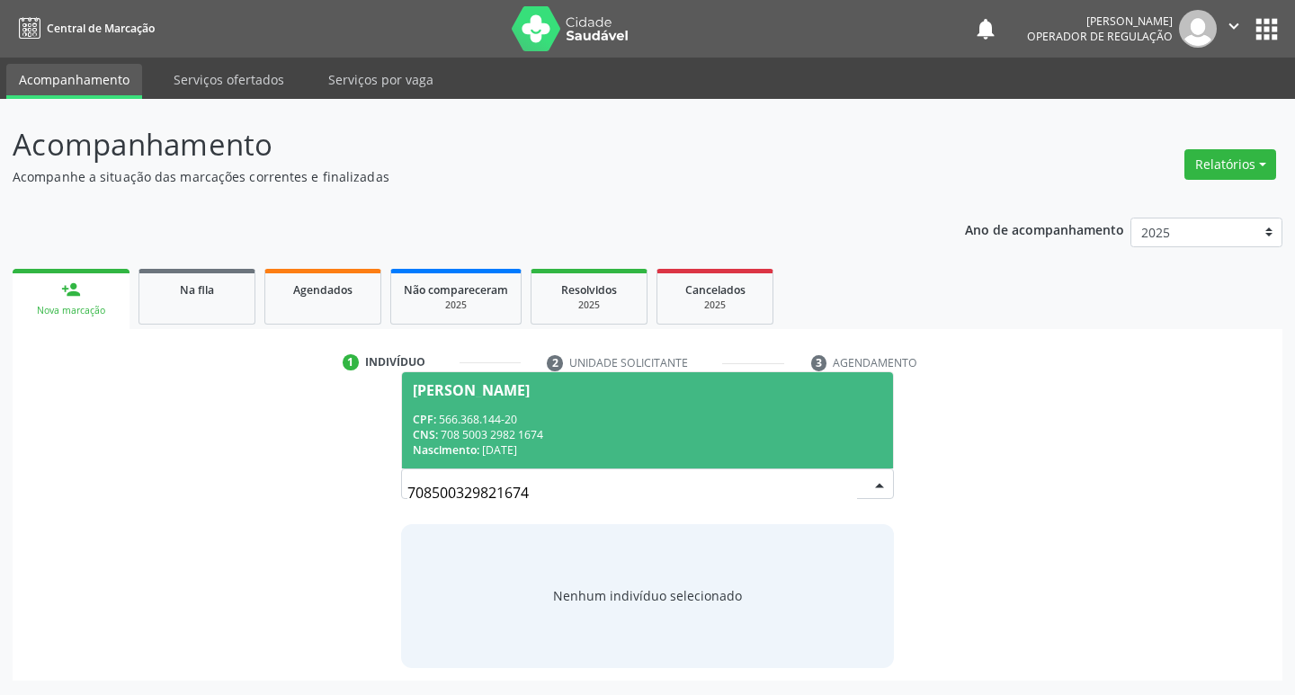
click at [548, 409] on span "Alridênia Maria de Oliveira Silva CPF: 566.368.144-20 CNS: 708 5003 2982 1674 N…" at bounding box center [648, 420] width 492 height 96
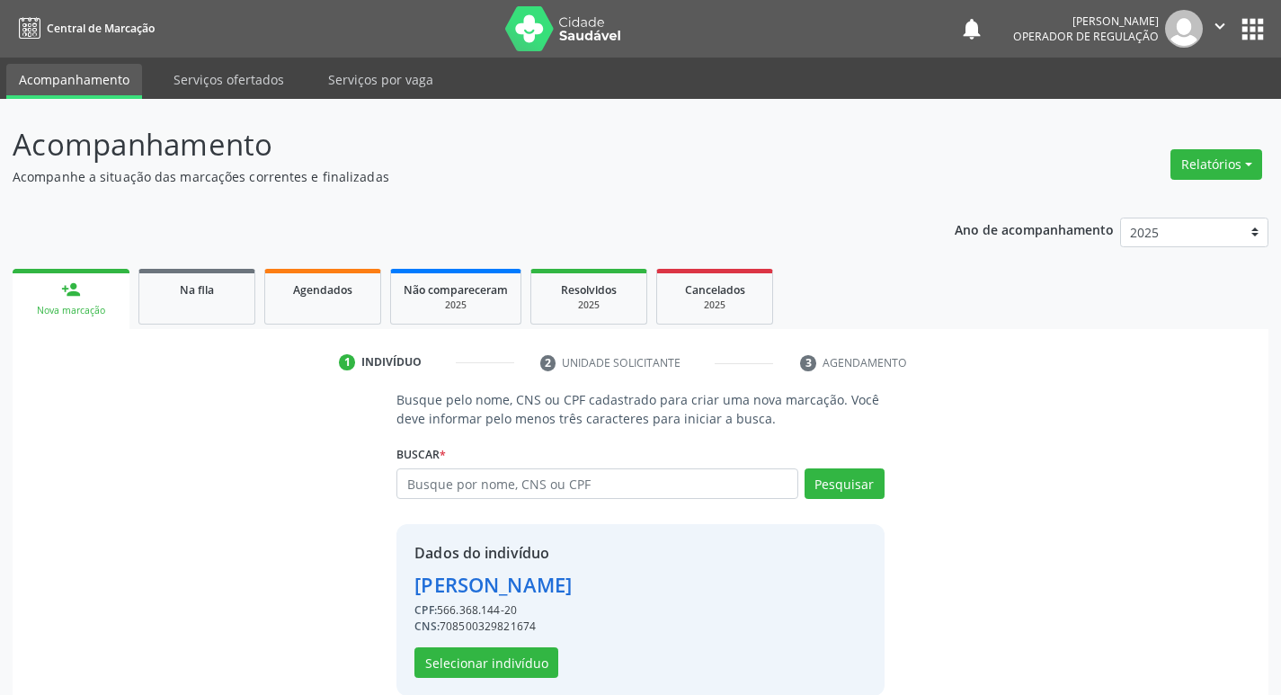
scroll to position [26, 0]
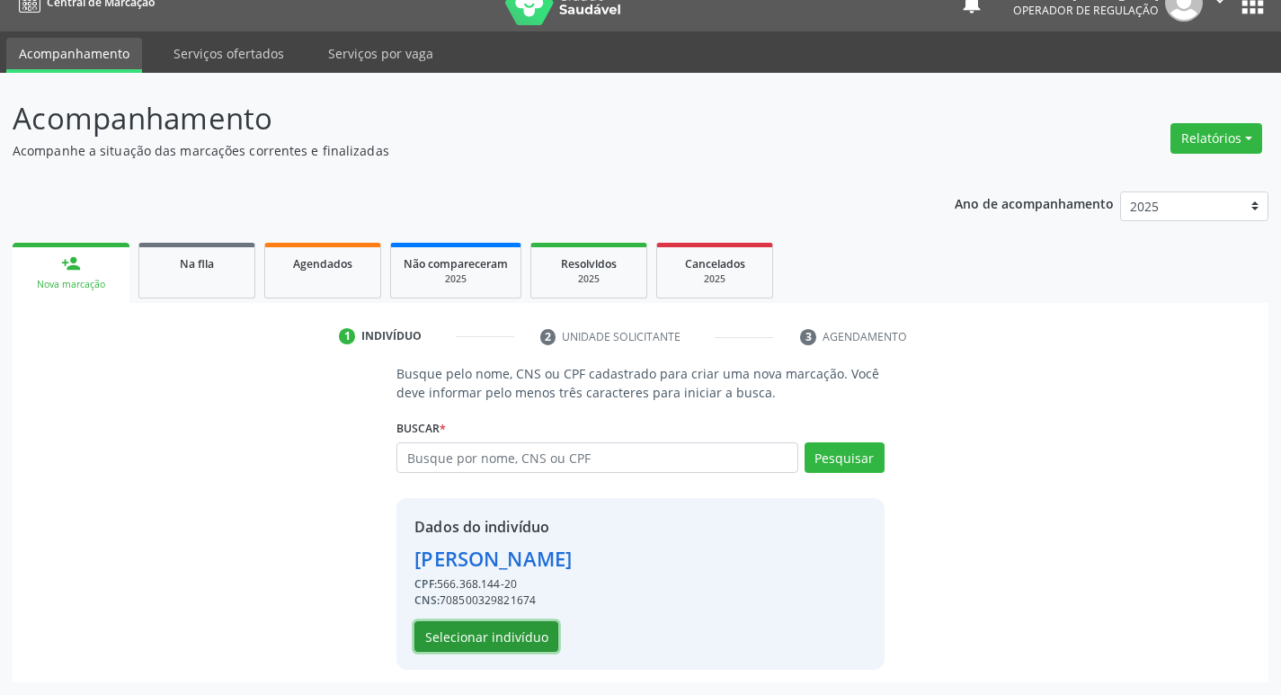
click at [525, 637] on button "Selecionar indivíduo" at bounding box center [486, 636] width 144 height 31
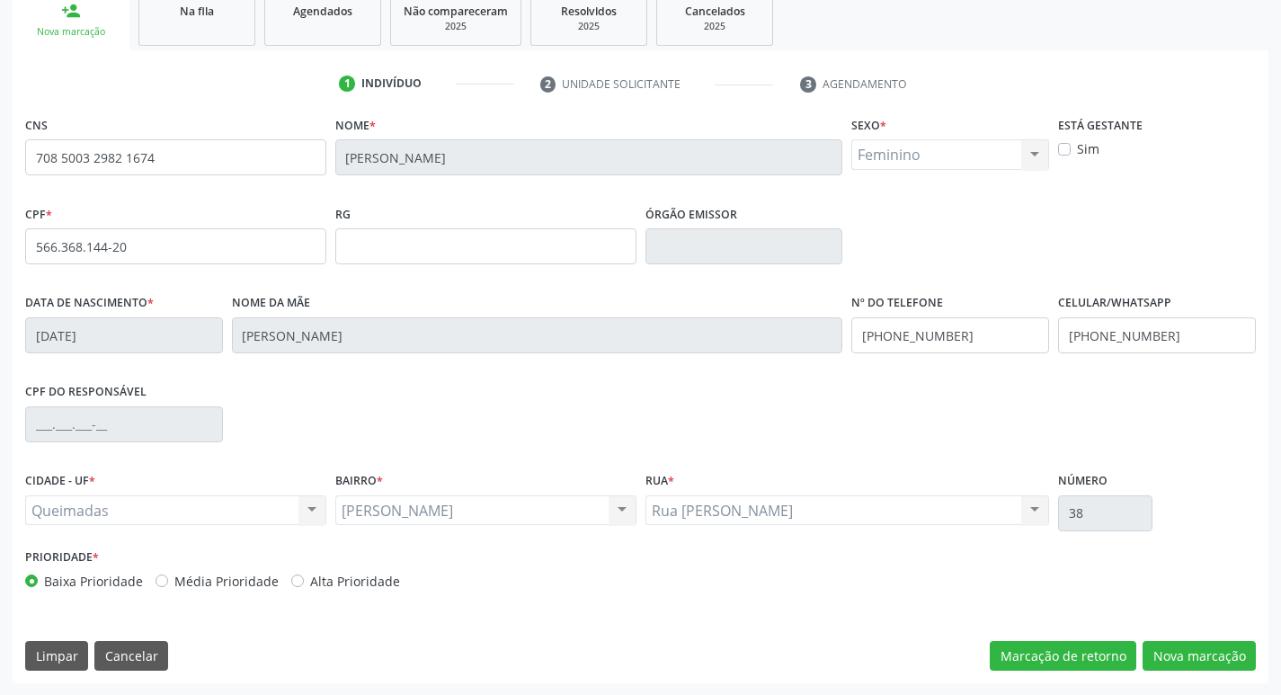
scroll to position [280, 0]
click at [1206, 648] on button "Nova marcação" at bounding box center [1199, 655] width 113 height 31
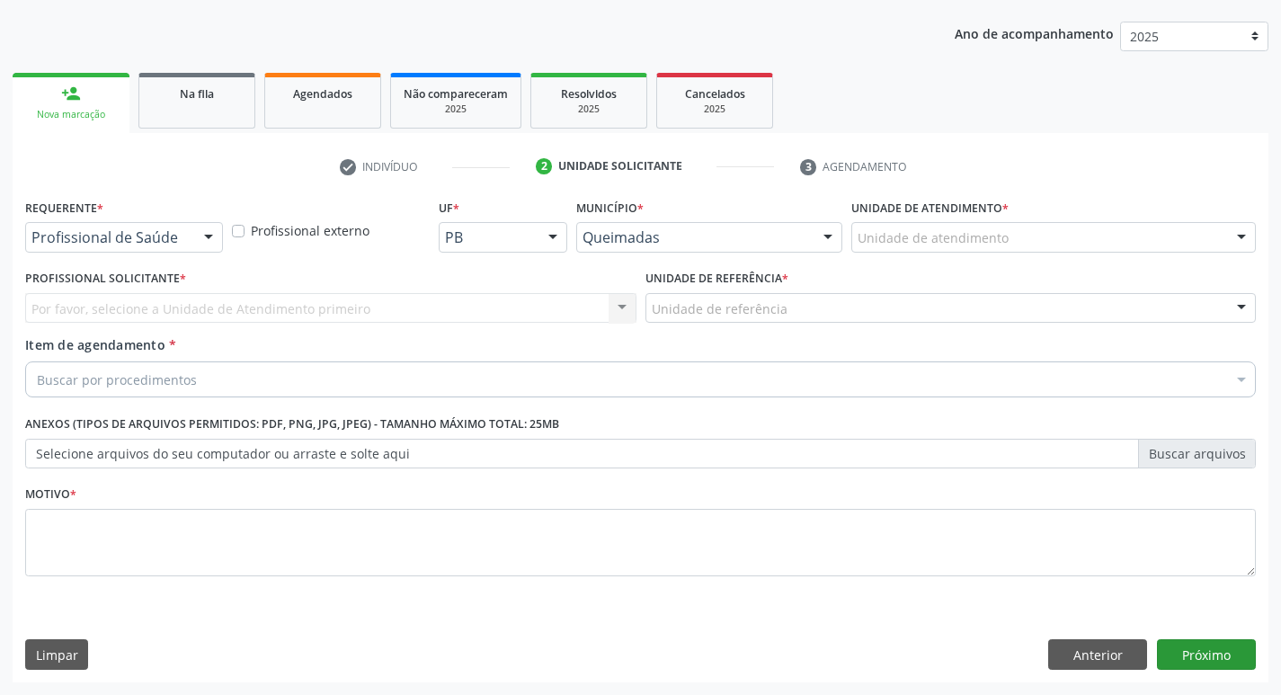
scroll to position [196, 0]
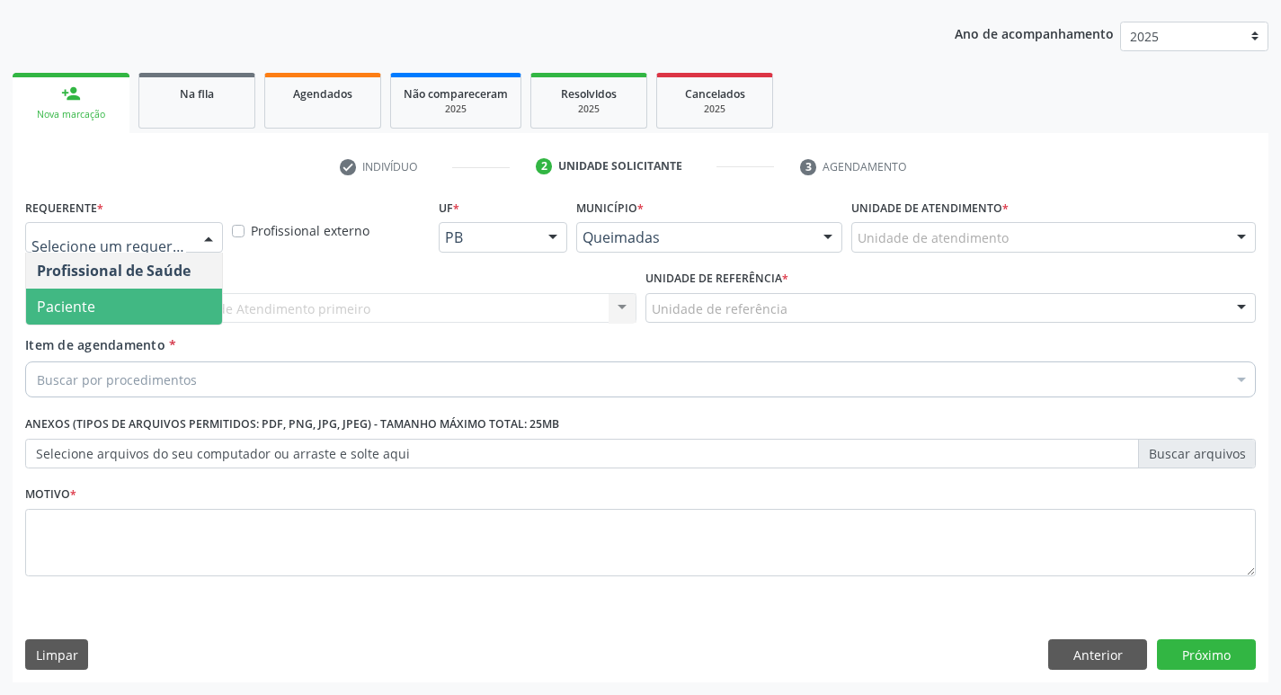
click at [117, 298] on span "Paciente" at bounding box center [124, 307] width 196 height 36
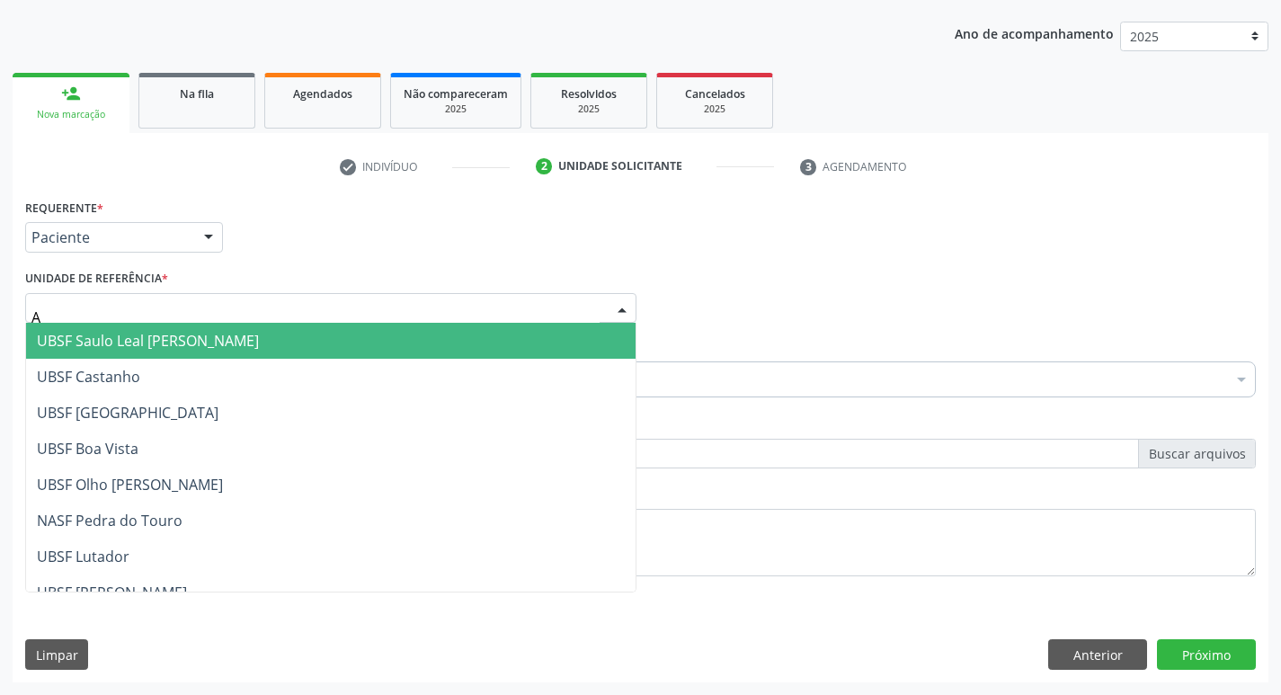
type input "AN"
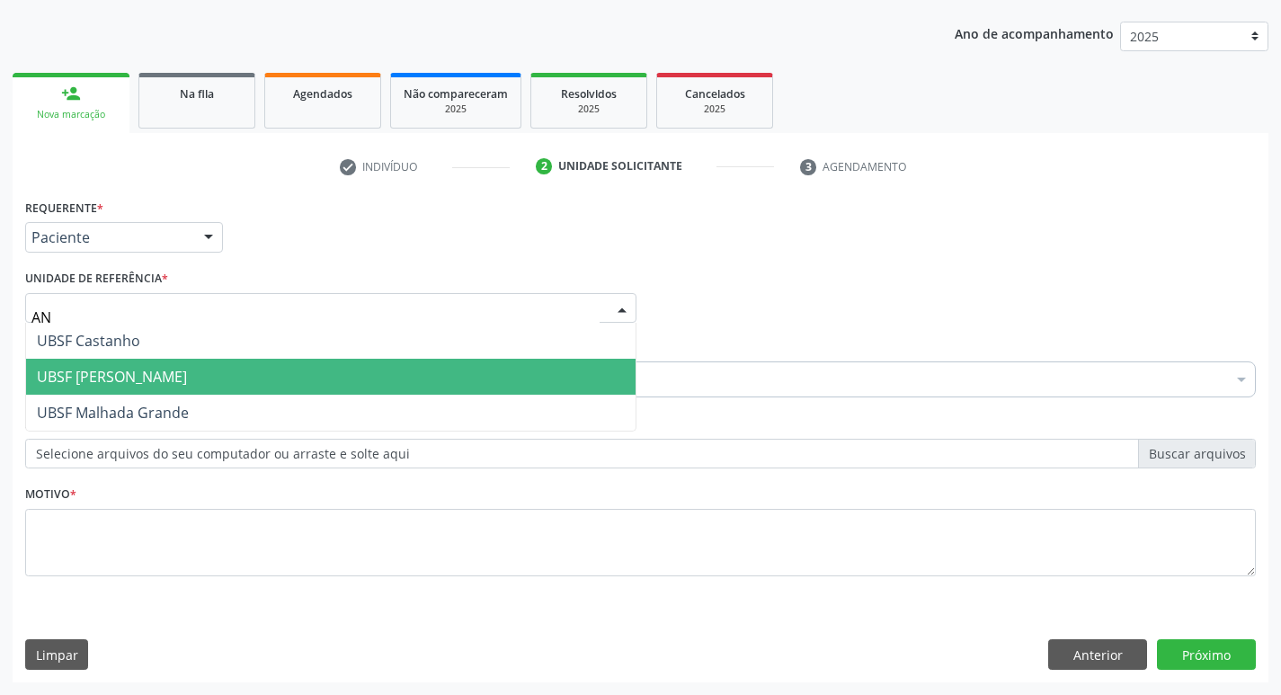
click at [158, 380] on span "UBSF [PERSON_NAME]" at bounding box center [112, 377] width 150 height 20
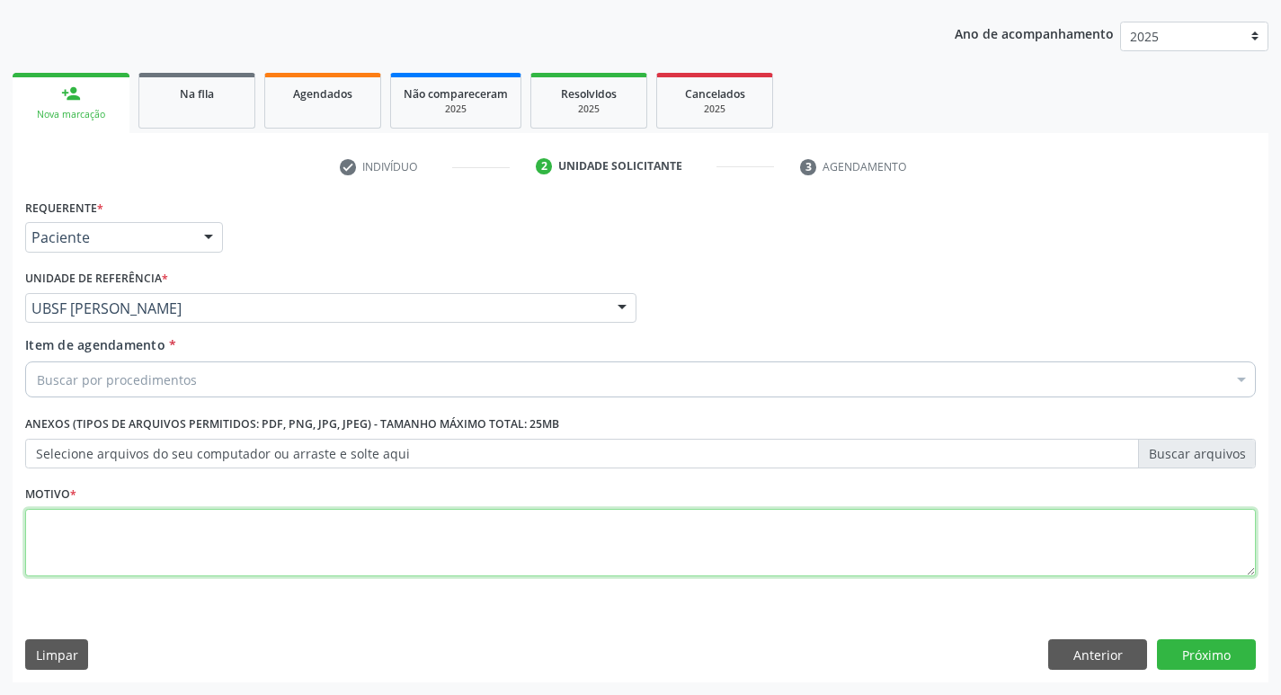
click at [134, 553] on textarea at bounding box center [640, 543] width 1231 height 68
type textarea "AVALIACAO"
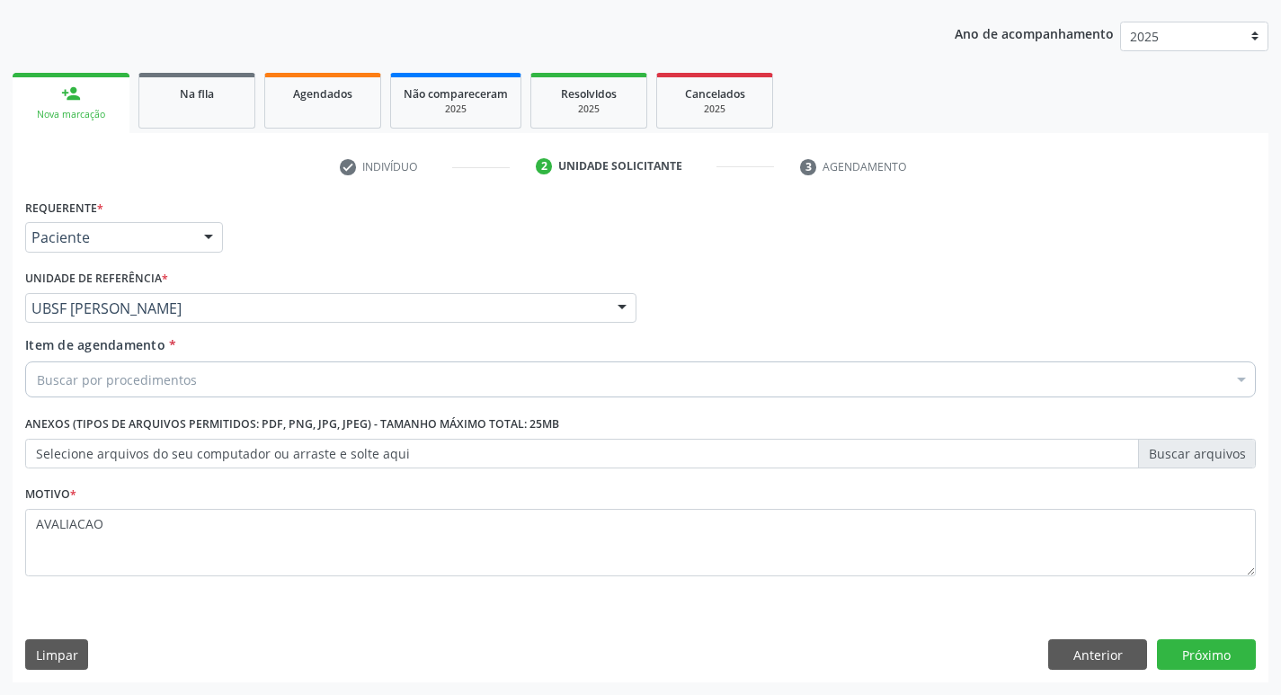
click at [306, 380] on div "Buscar por procedimentos" at bounding box center [640, 379] width 1231 height 36
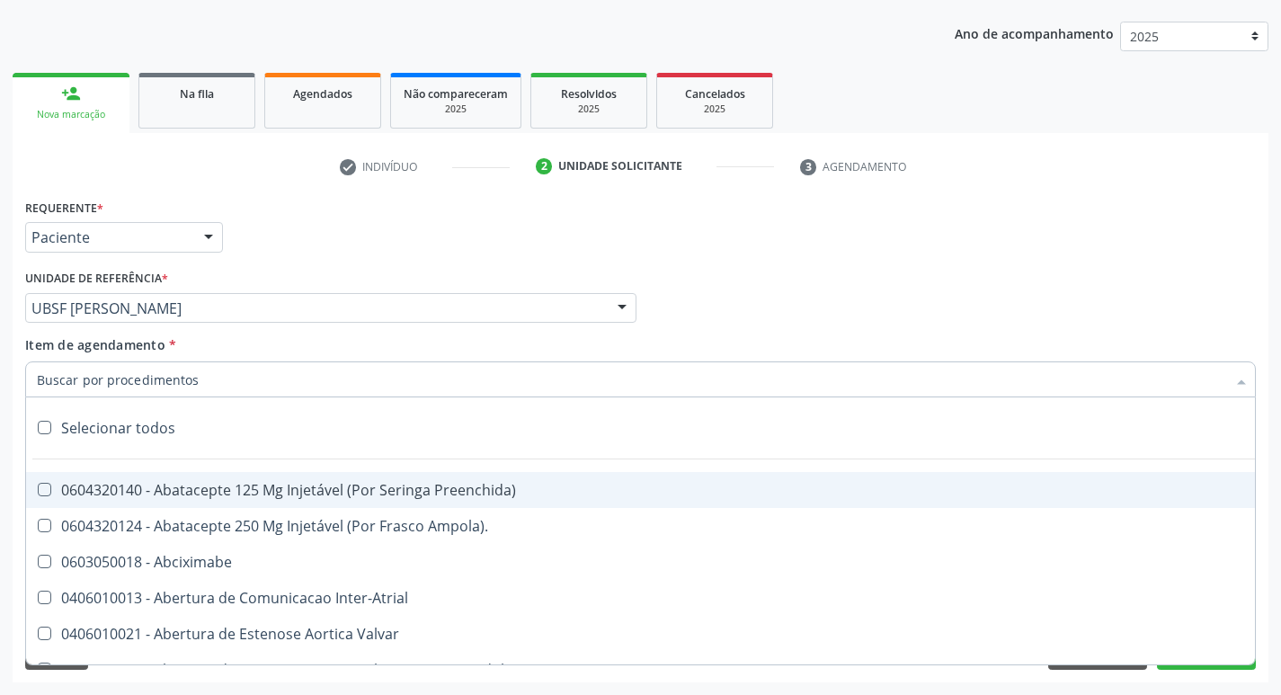
click at [314, 383] on input "Item de agendamento *" at bounding box center [631, 379] width 1189 height 36
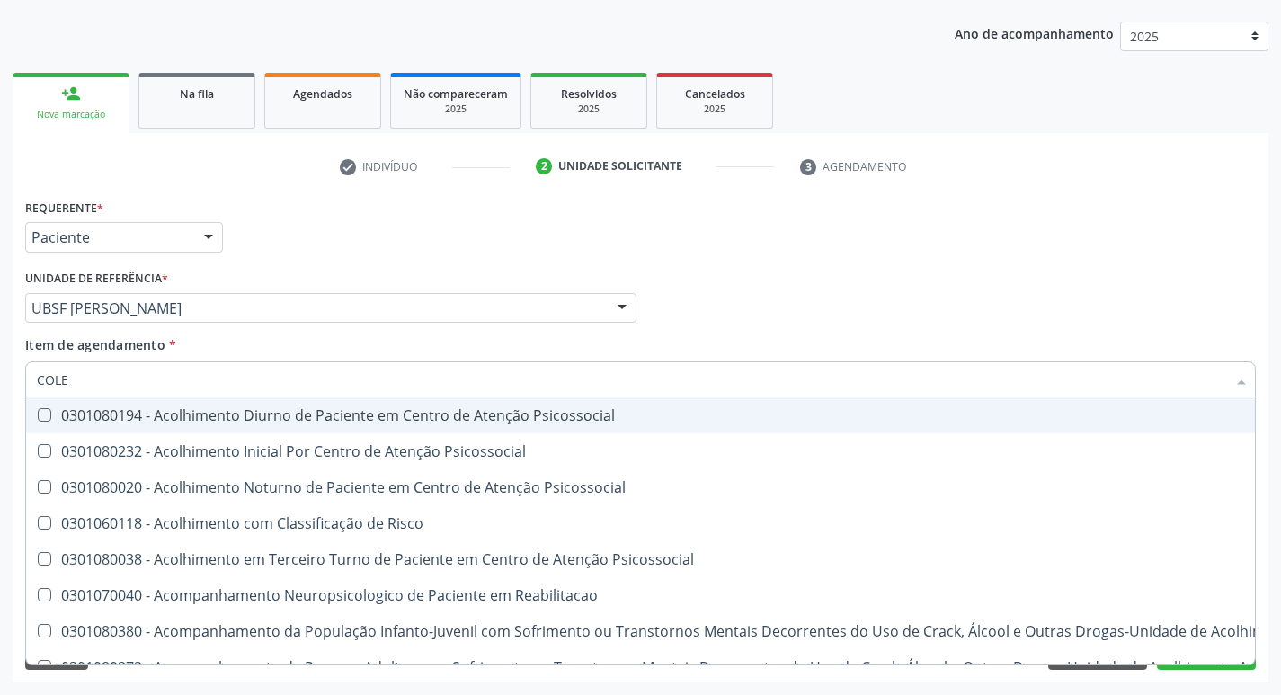
type input "COLES"
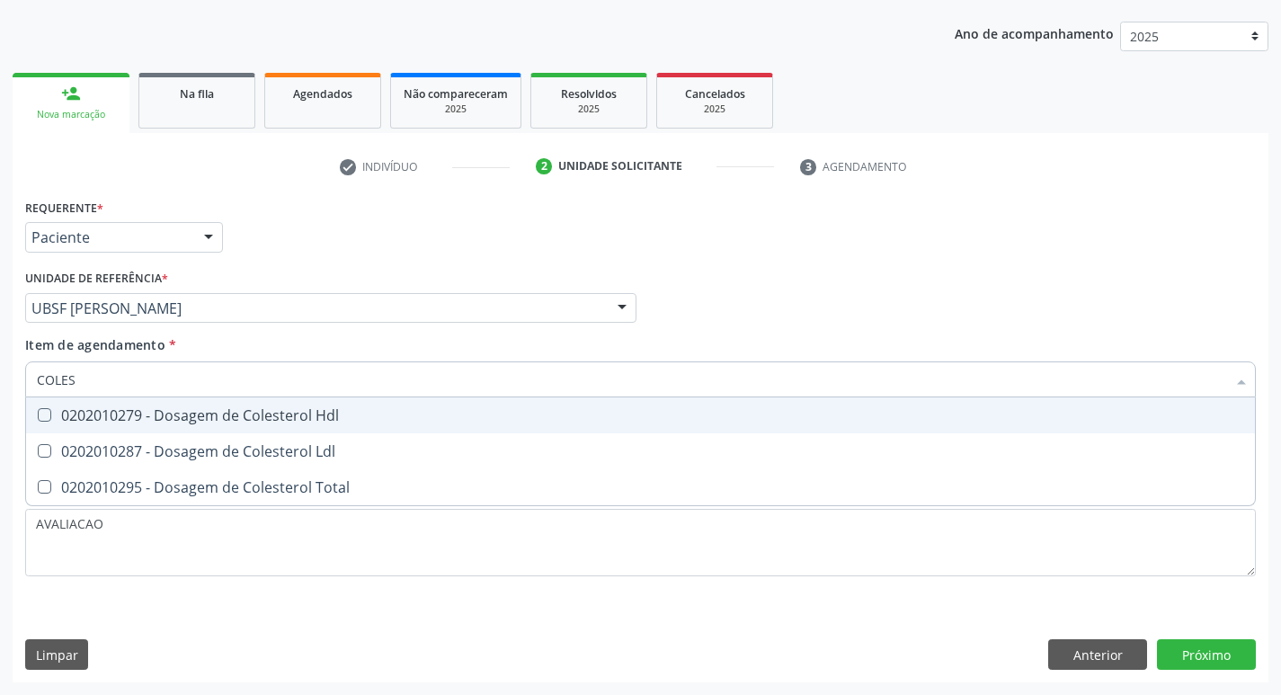
click at [307, 418] on div "0202010279 - Dosagem de Colesterol Hdl" at bounding box center [640, 415] width 1207 height 14
checkbox Hdl "true"
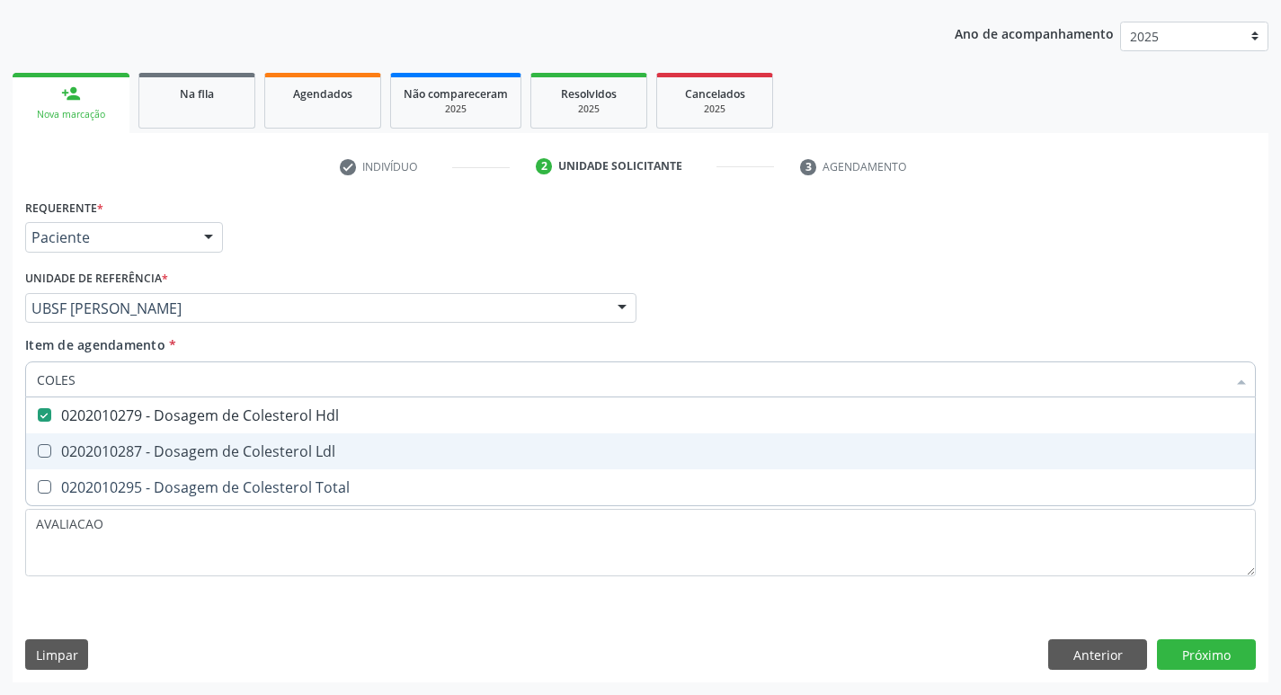
click at [315, 446] on div "0202010287 - Dosagem de Colesterol Ldl" at bounding box center [640, 451] width 1207 height 14
checkbox Ldl "true"
type input "COLE"
checkbox Hdl "false"
checkbox Ldl "false"
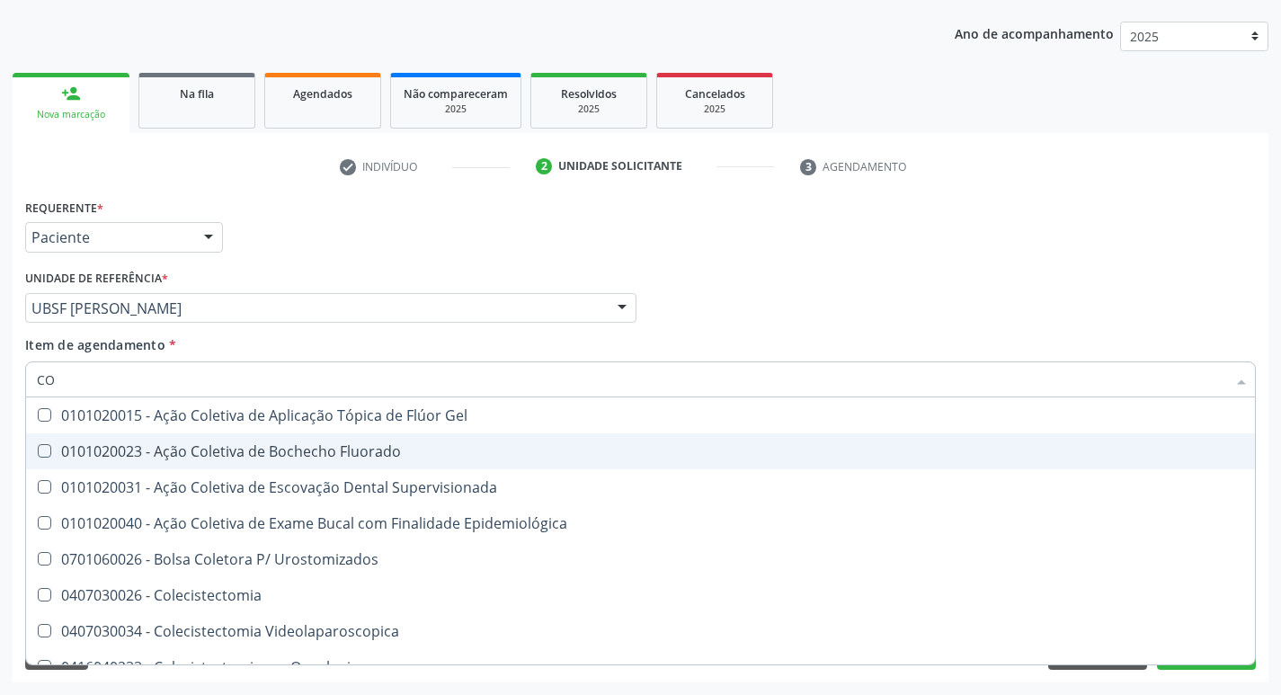
type input "C"
checkbox Hdl "false"
checkbox Ldl "false"
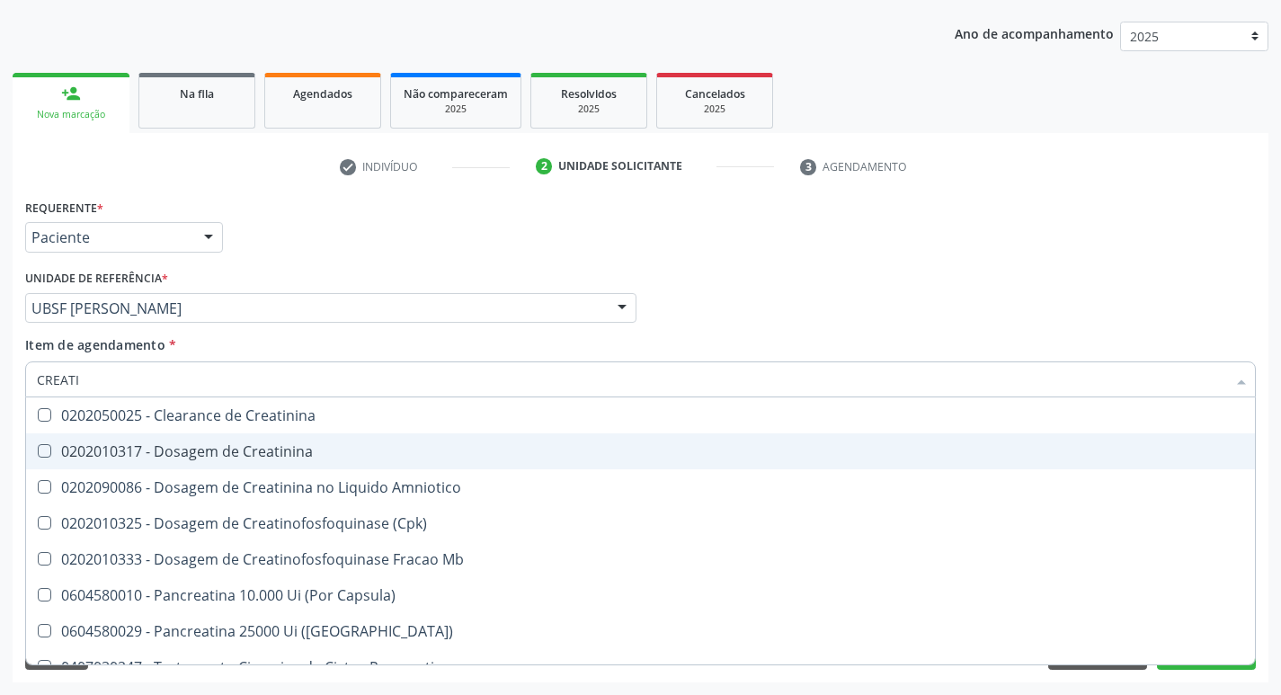
type input "CREATIN"
click at [325, 446] on div "0202010317 - Dosagem de Creatinina" at bounding box center [640, 451] width 1207 height 14
checkbox Creatinina "true"
type input "CREA"
checkbox Creatinina "false"
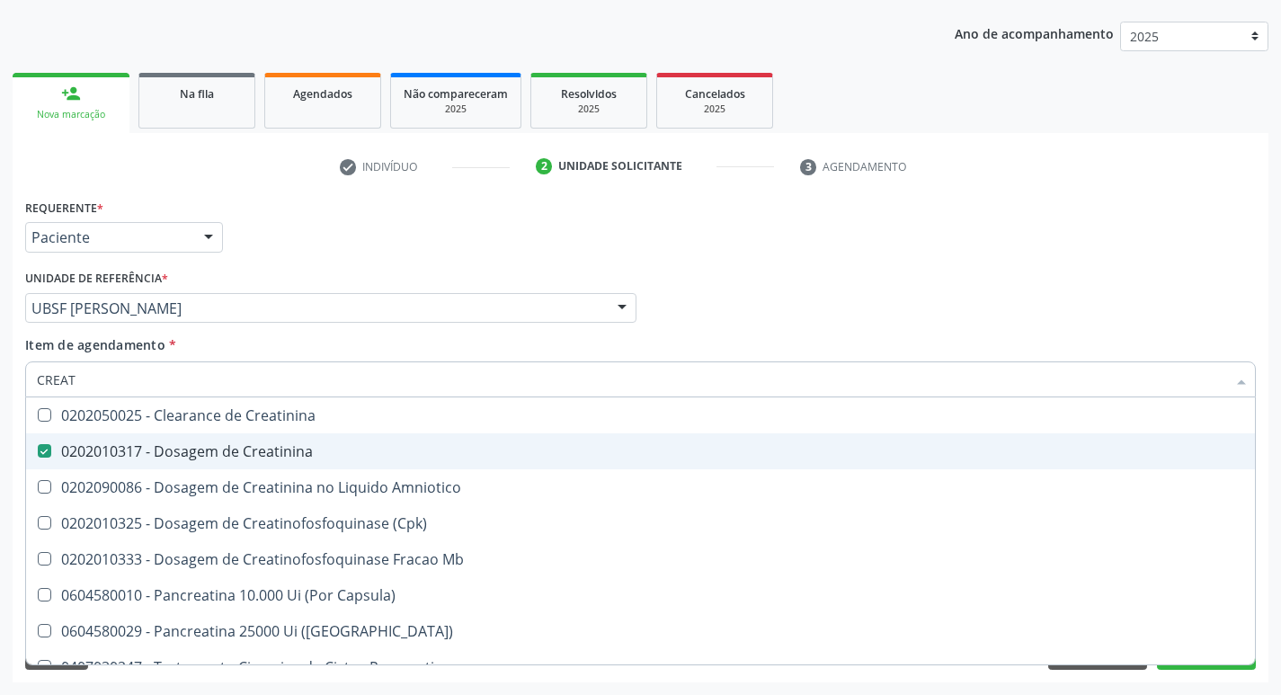
checkbox Amniotico "false"
checkbox Mb "true"
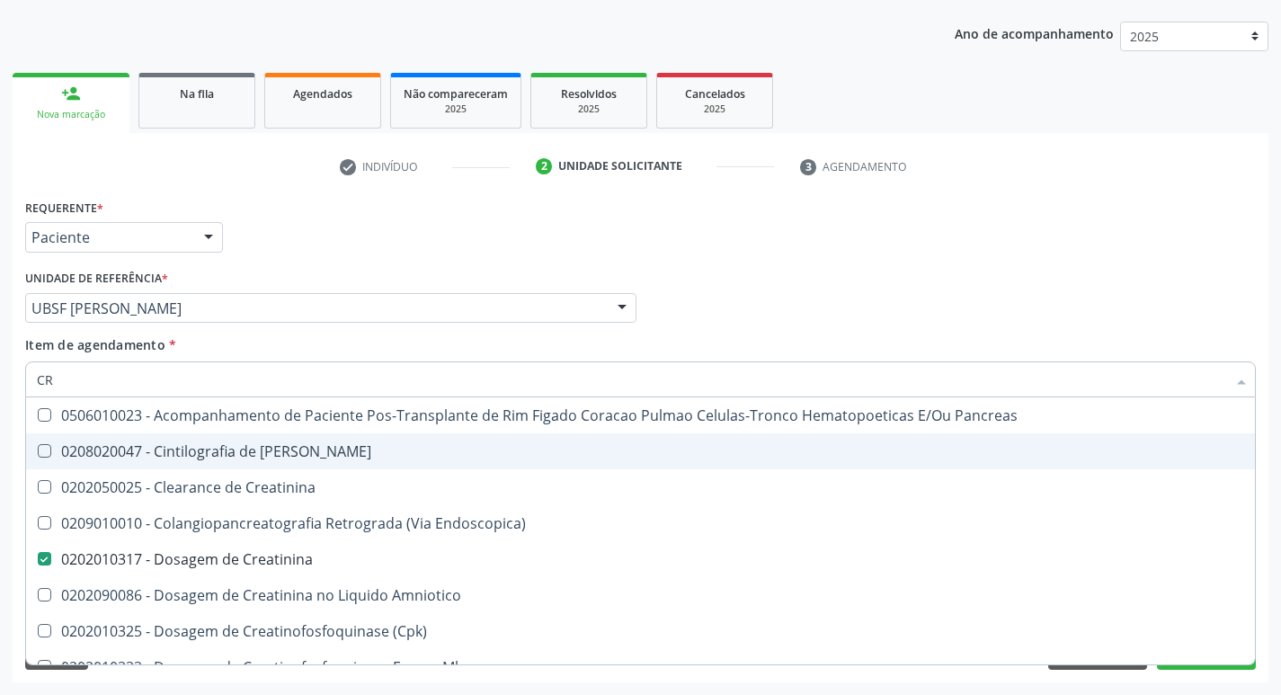
type input "C"
checkbox Creatinina "false"
checkbox Oncologia "false"
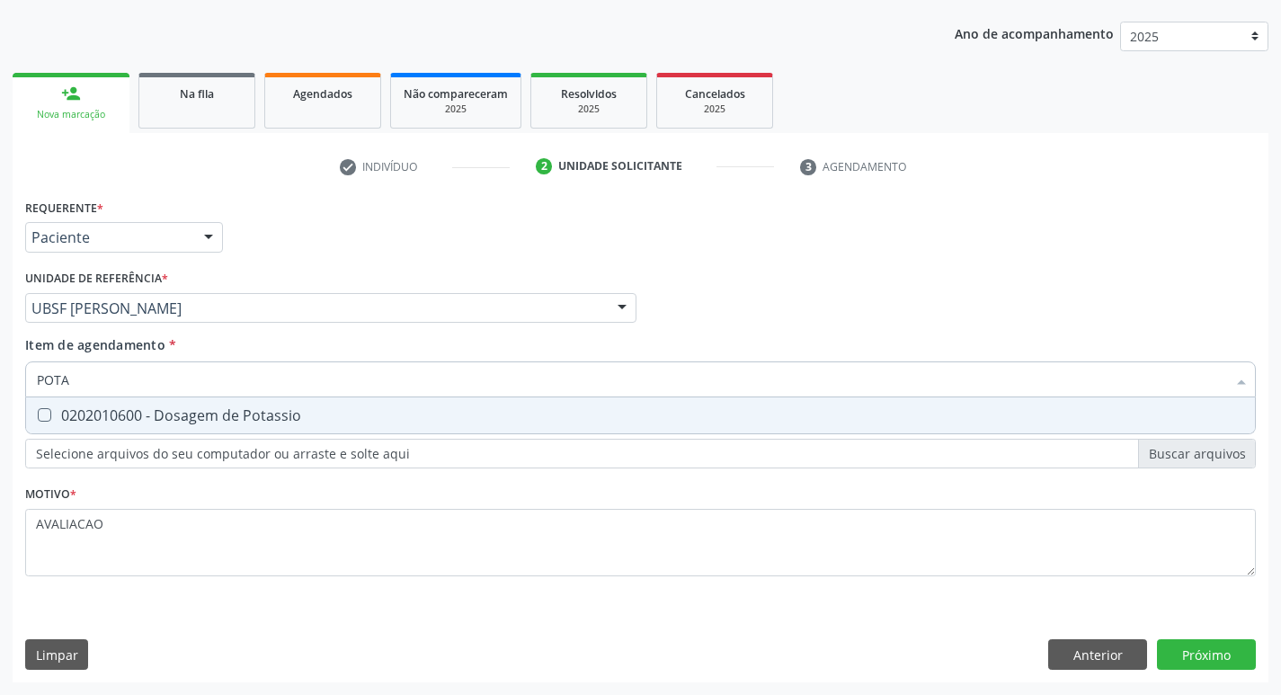
type input "POTAS"
click at [280, 421] on div "0202010600 - Dosagem de Potassio" at bounding box center [640, 415] width 1207 height 14
checkbox Potassio "true"
type input "P"
checkbox Potassio "false"
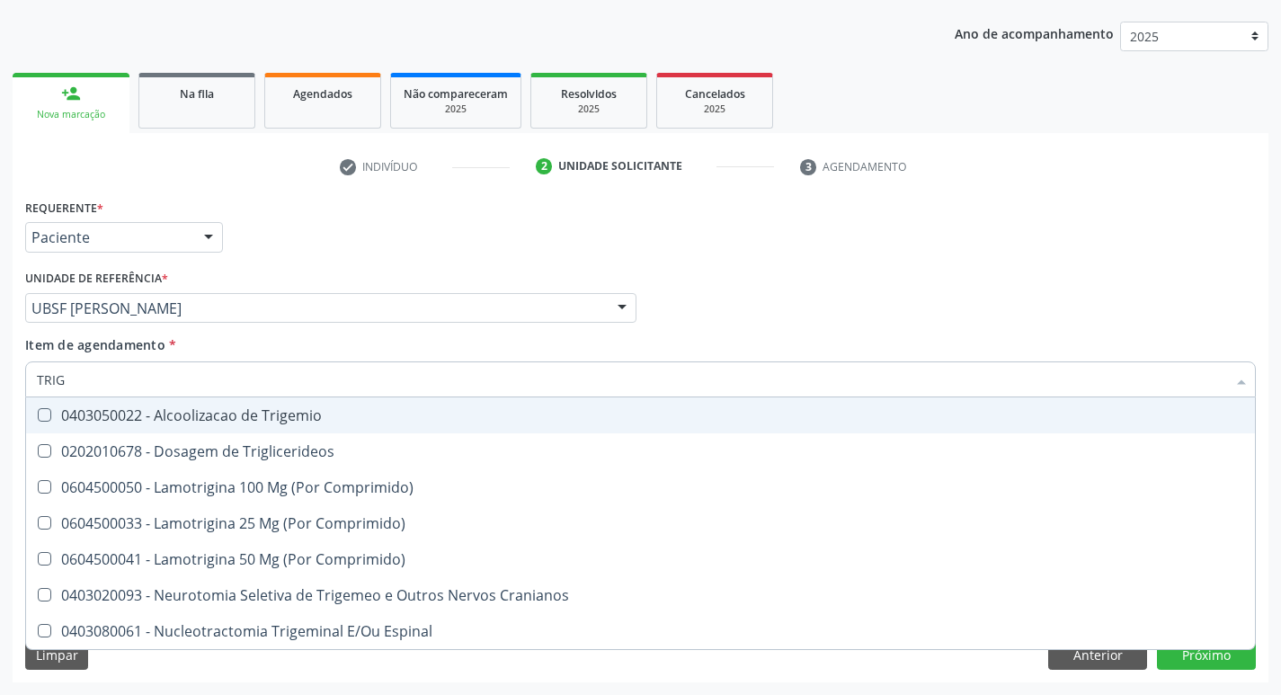
type input "TRIGL"
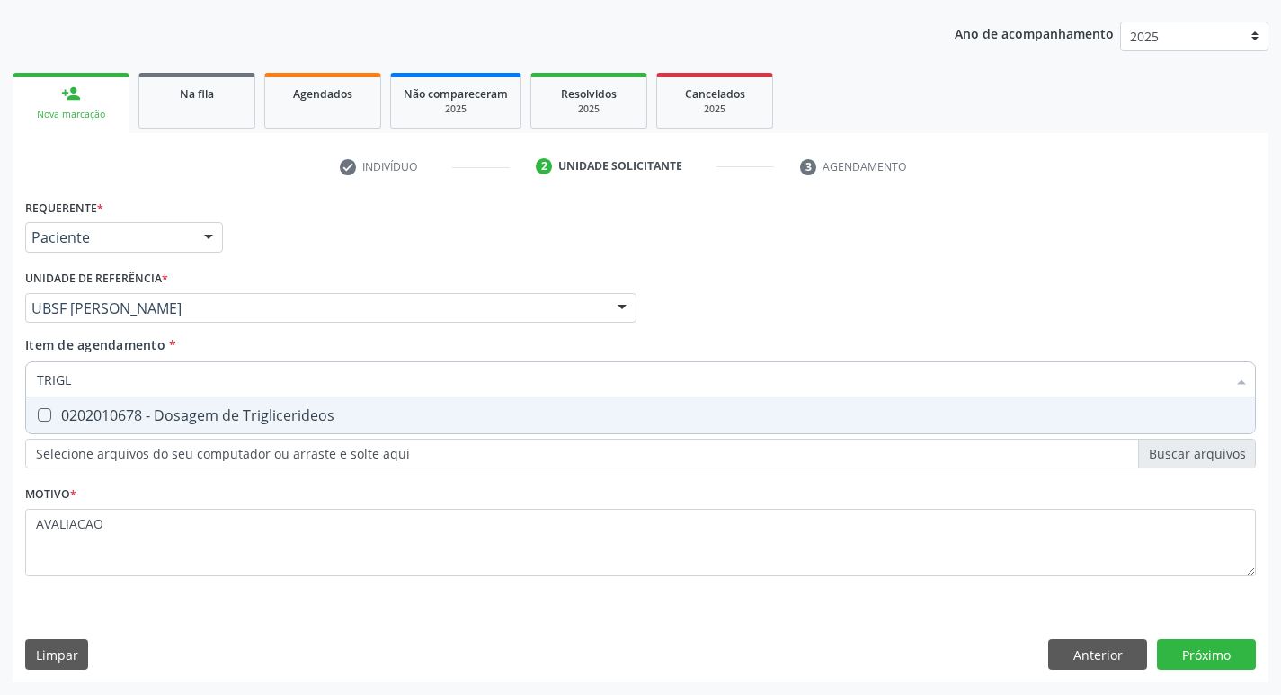
click at [280, 421] on div "0202010678 - Dosagem de Triglicerideos" at bounding box center [640, 415] width 1207 height 14
checkbox Triglicerideos "true"
type input "TRIG"
checkbox Triglicerideos "false"
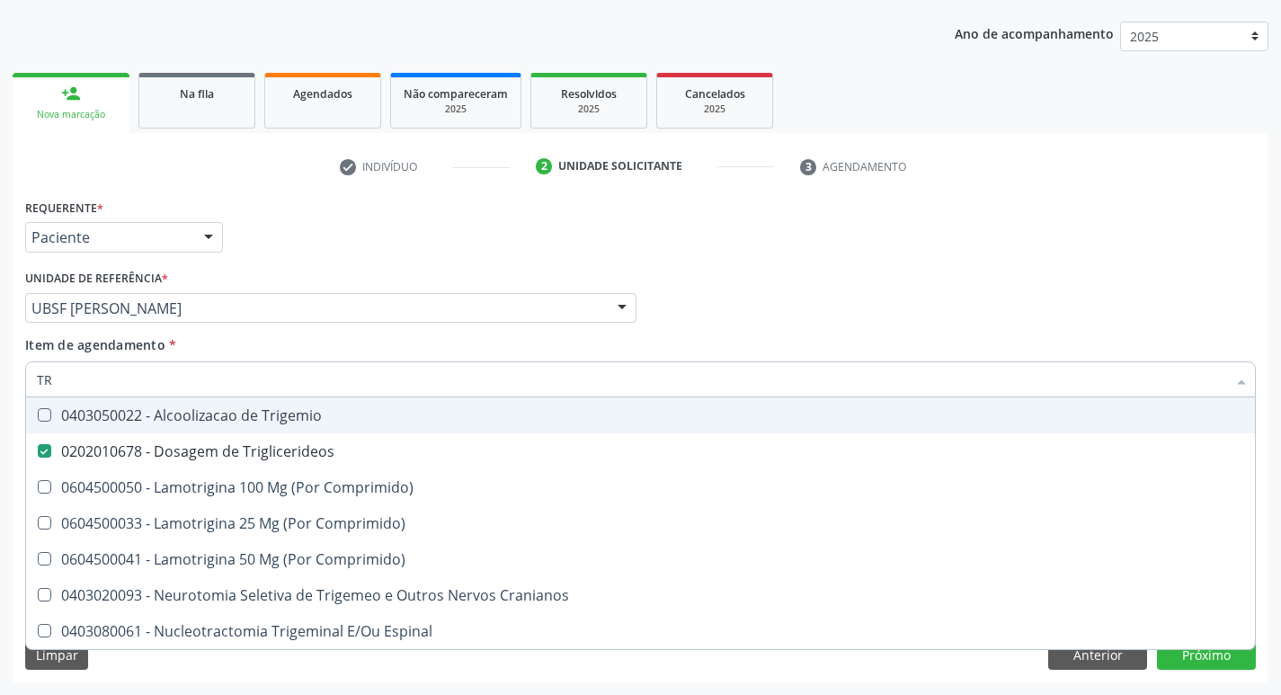
type input "T"
checkbox Triglicerideos "false"
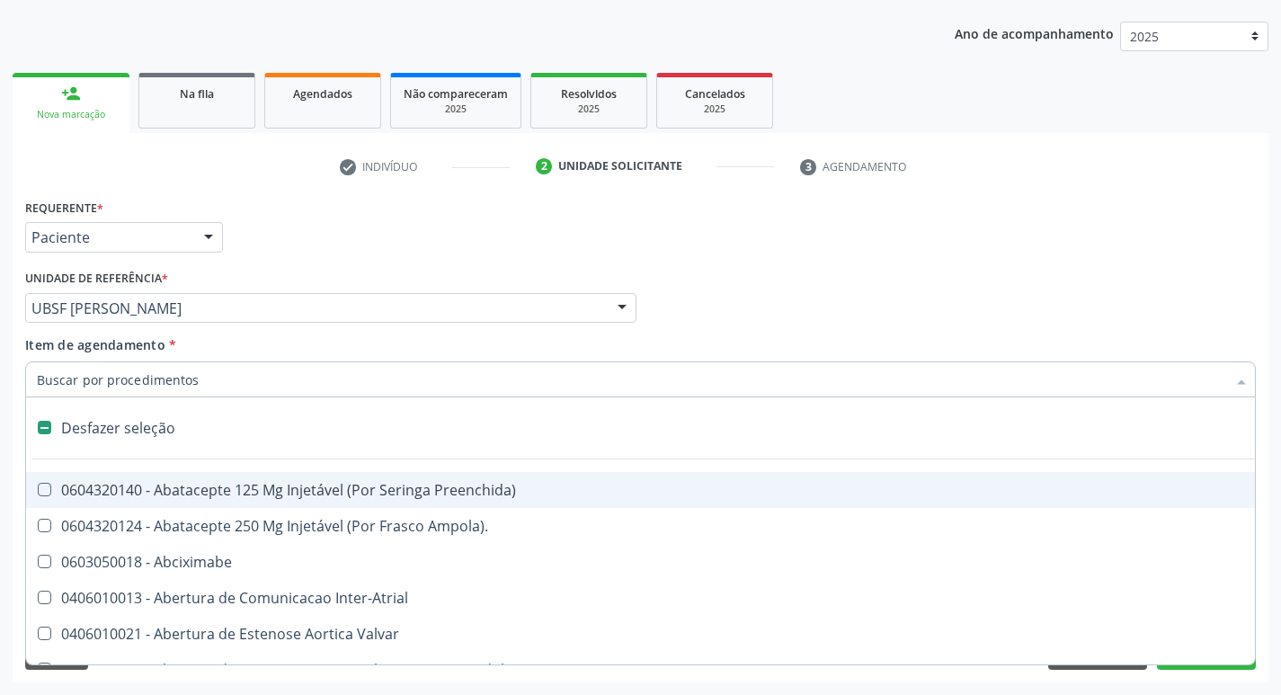
type input "2"
checkbox Monopolar "true"
checkbox Quadril "true"
checkbox Biologica "true"
checkbox Conica "true"
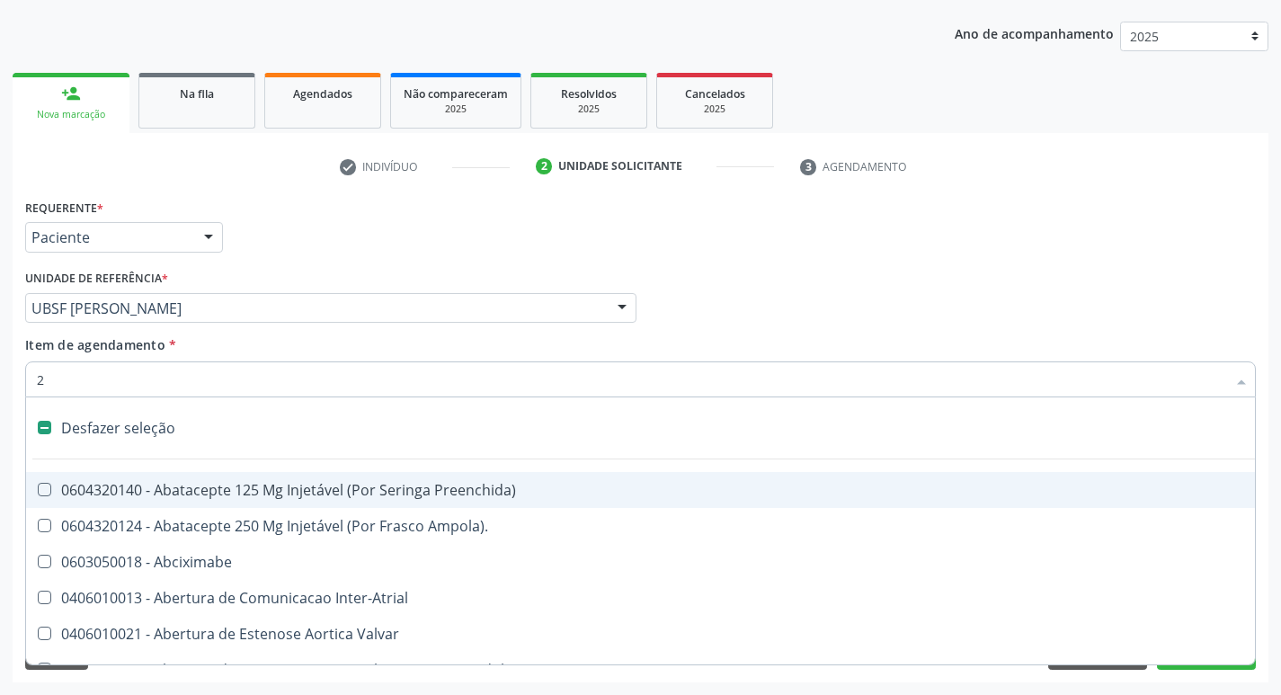
checkbox Aorto-Cavitarias "true"
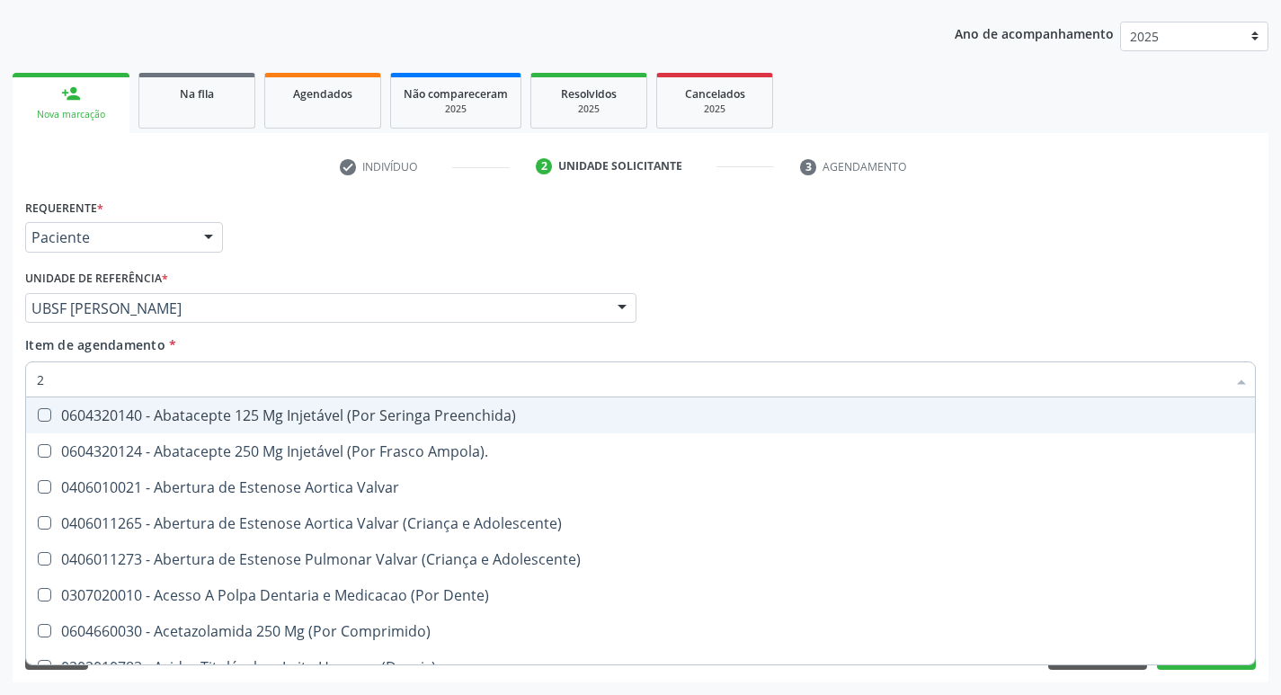
type input "20205001"
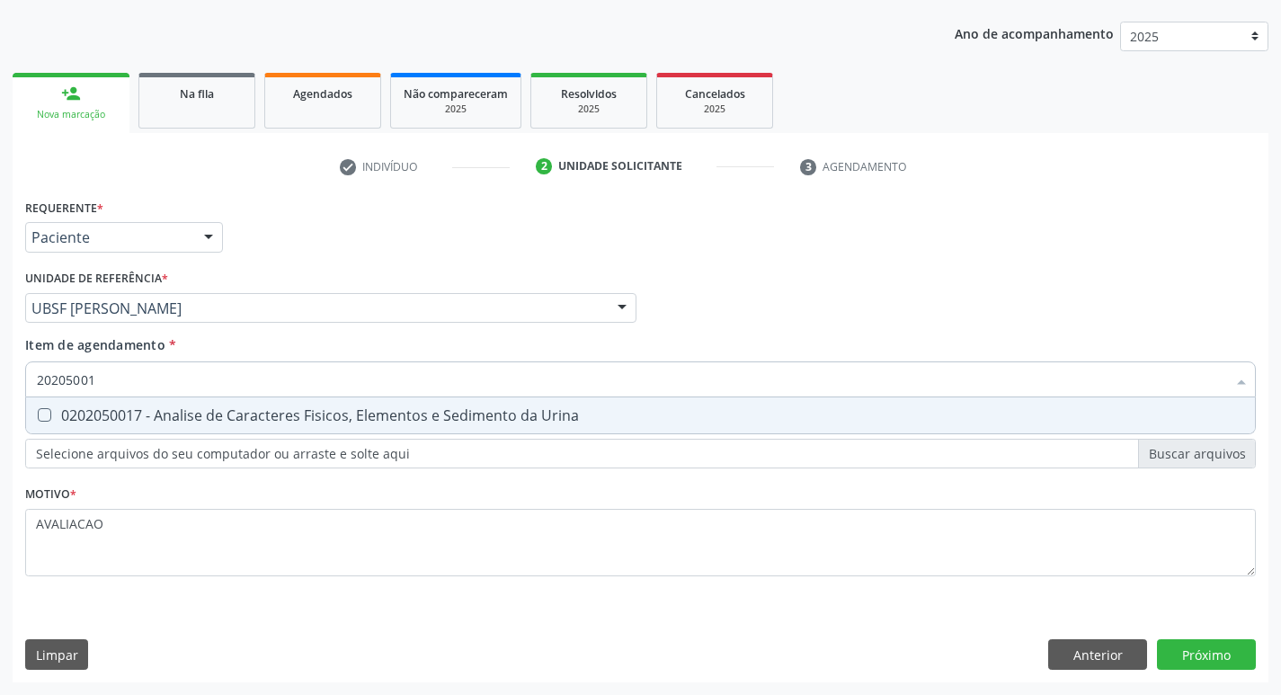
click at [222, 420] on div "0202050017 - Analise de Caracteres Fisicos, Elementos e Sedimento da Urina" at bounding box center [640, 415] width 1207 height 14
checkbox Urina "true"
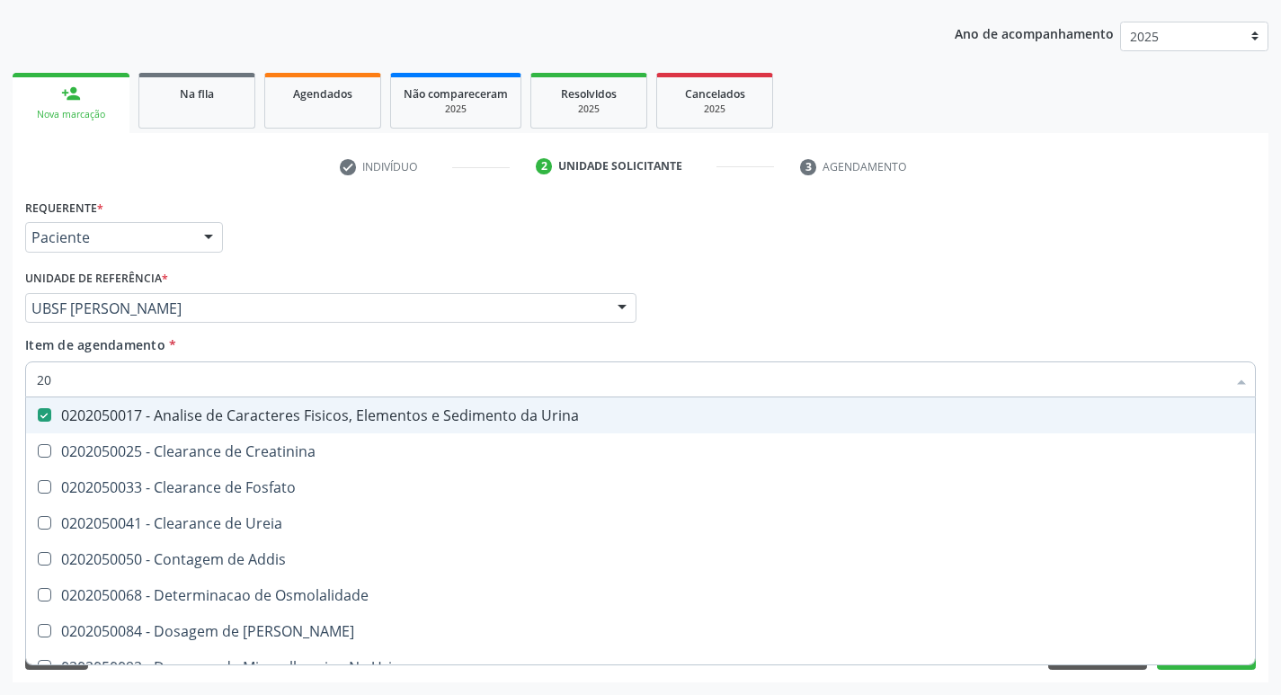
type input "2"
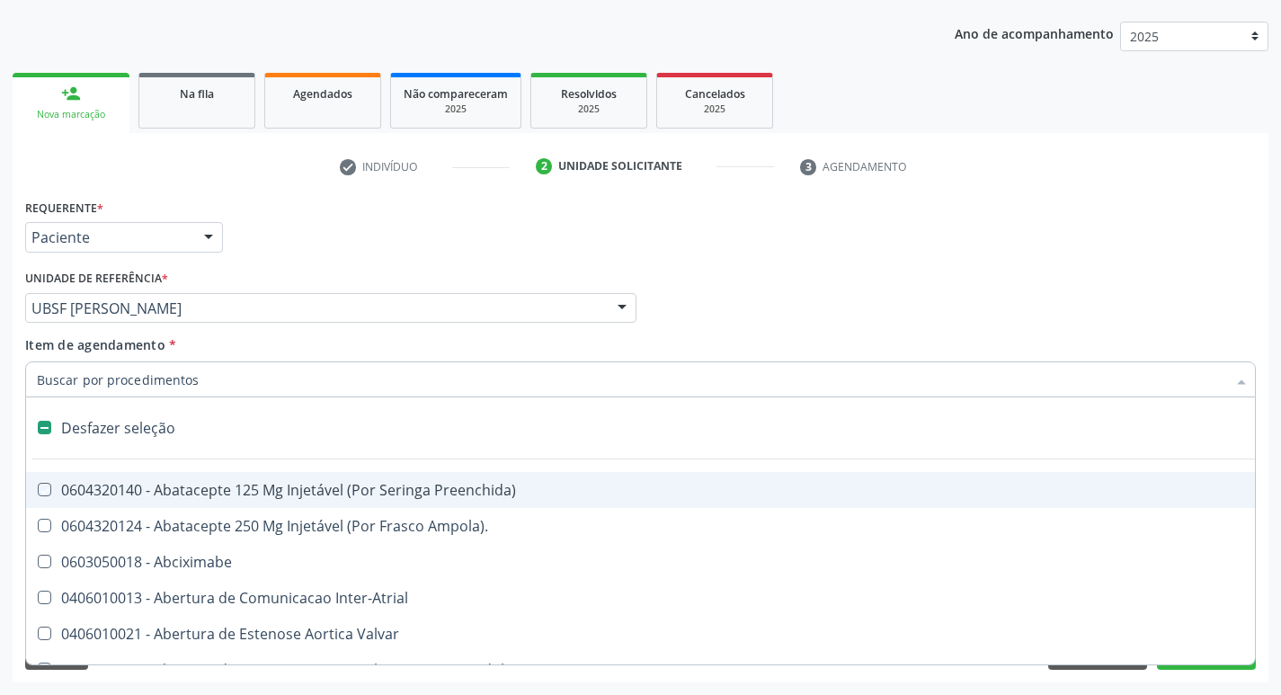
checkbox Preenchida\) "false"
checkbox Inter-Atrial "false"
type input "G"
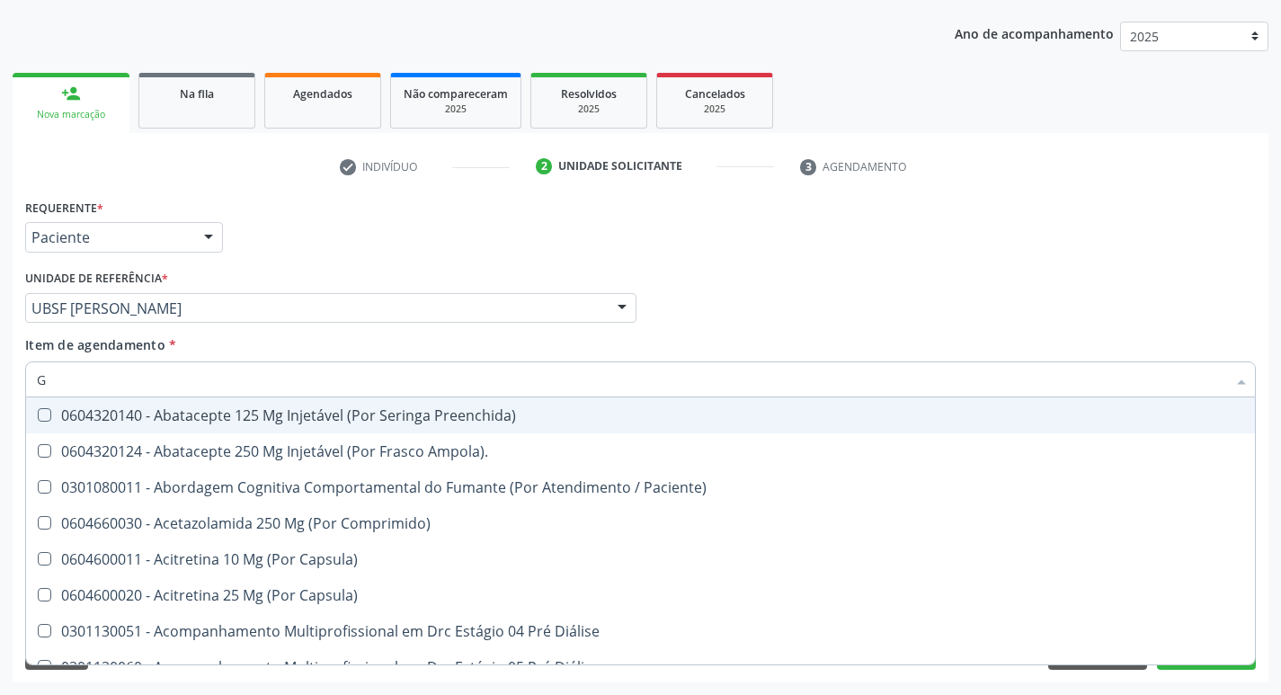
checkbox Remoção "false"
checkbox Hdl "true"
checkbox Ldl "true"
checkbox Creatinina "true"
checkbox Potassio "true"
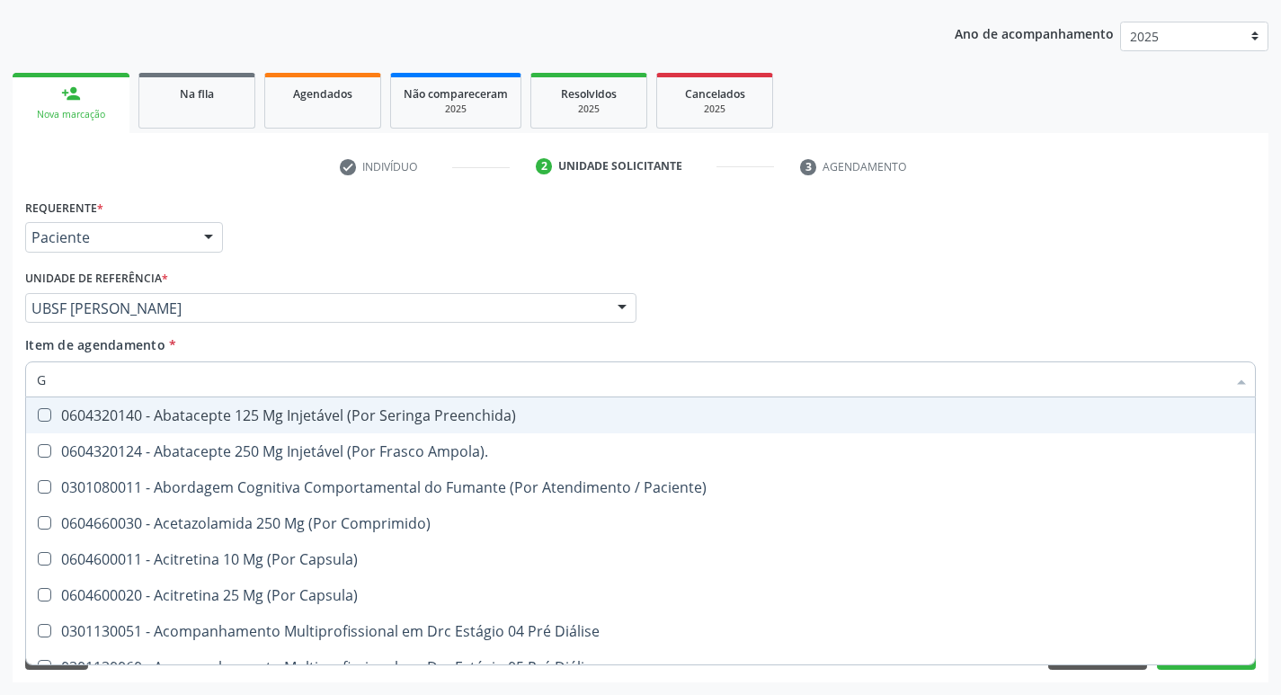
checkbox Triglicerideos "true"
type input "GLICOSE"
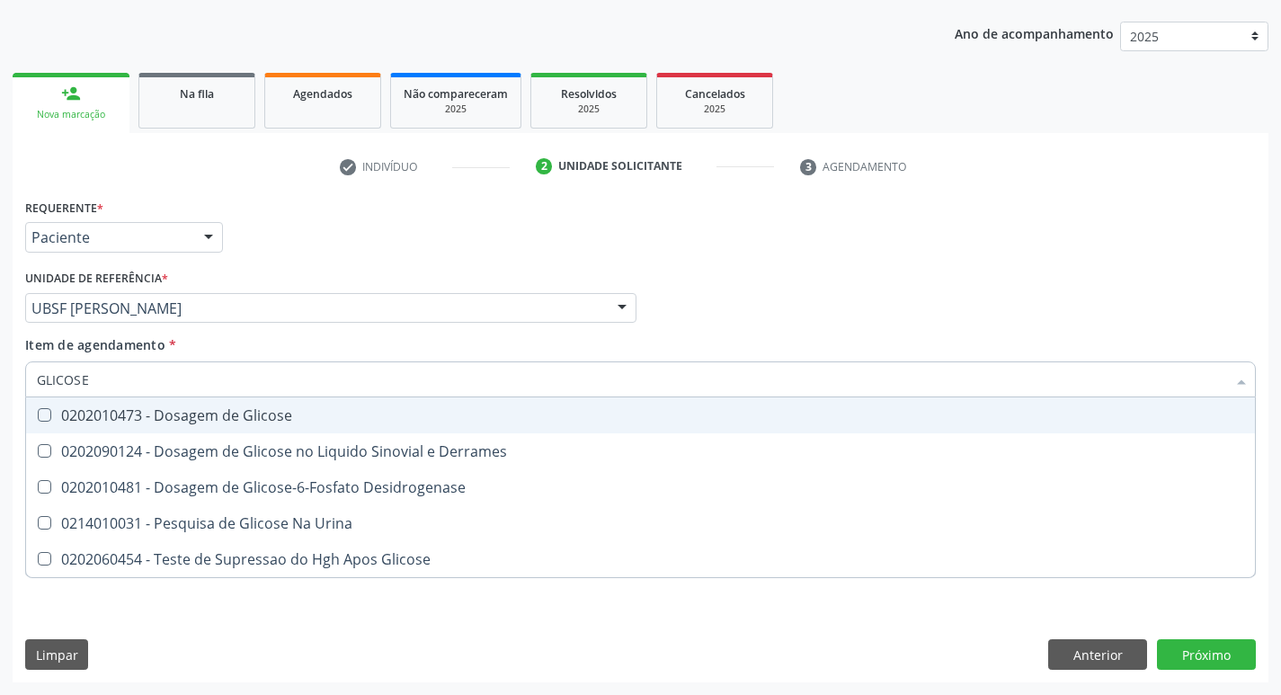
click at [264, 403] on span "0202010473 - Dosagem de Glicose" at bounding box center [640, 415] width 1229 height 36
checkbox Glicose "true"
type input "GLICOS"
checkbox Glicose "false"
checkbox Derrames "true"
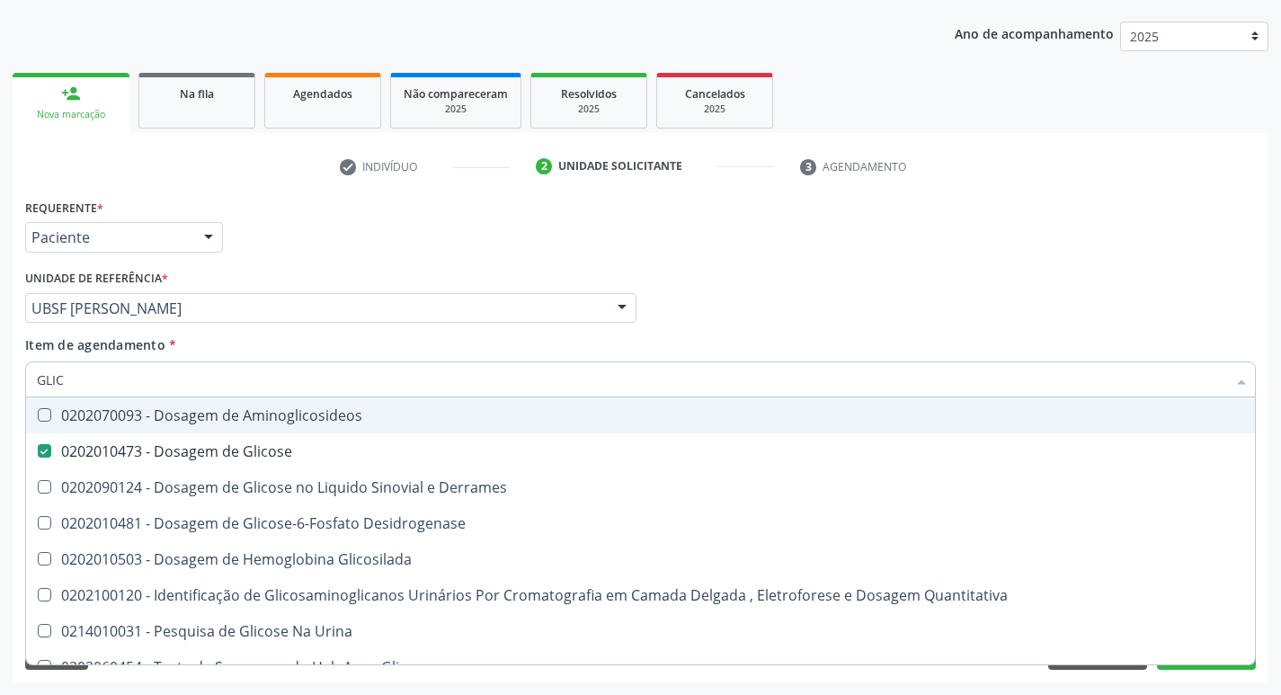
type input "GLI"
checkbox Glicose "false"
checkbox Derrames "false"
type input "G"
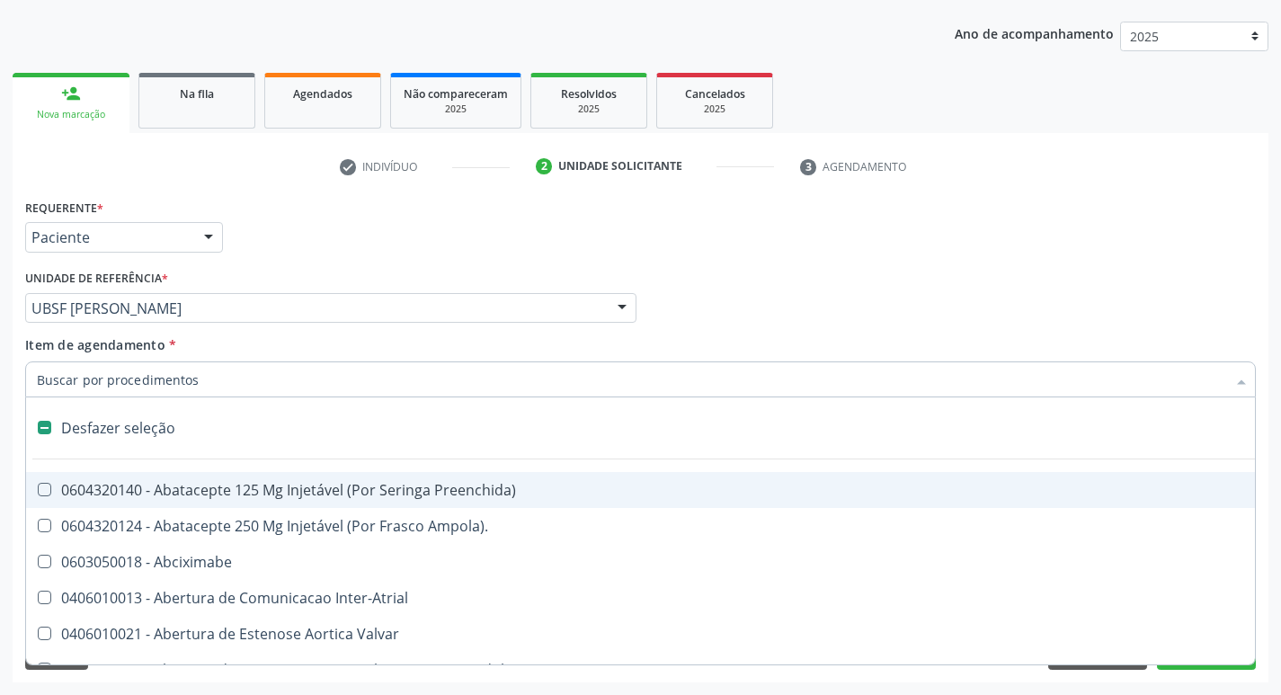
type input "H"
checkbox Urina "false"
checkbox Lactente\) "true"
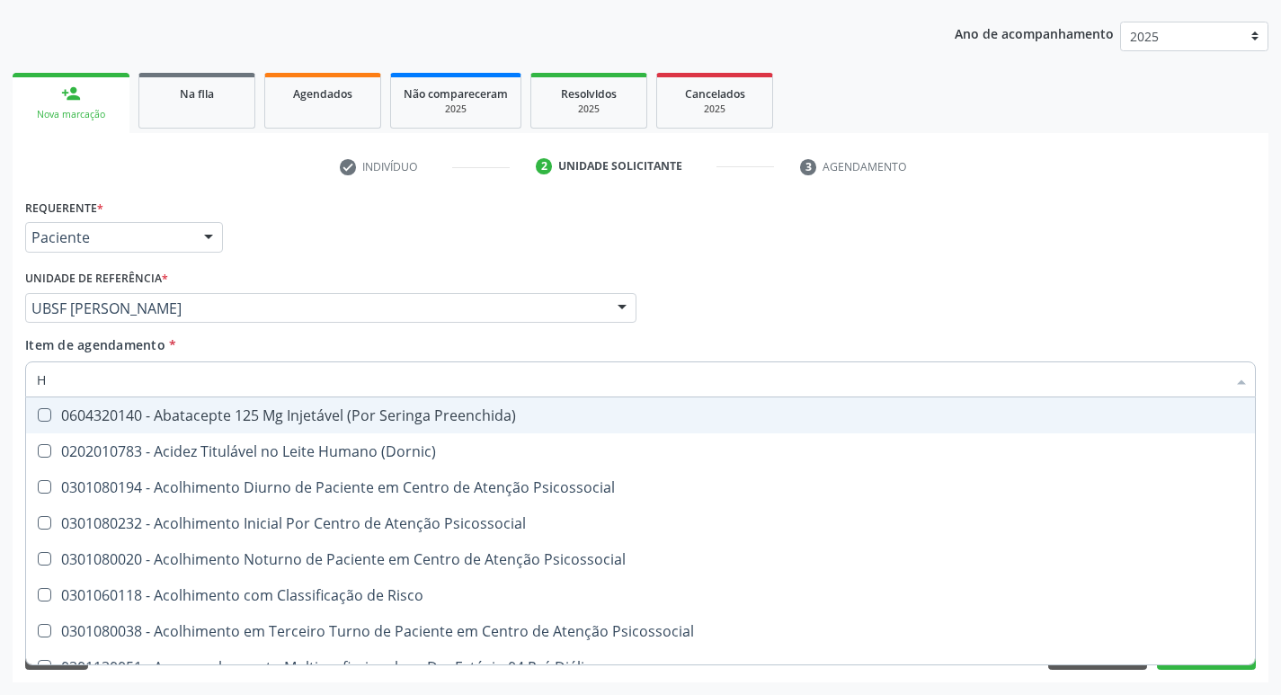
type input "HEMOGLOBINA G"
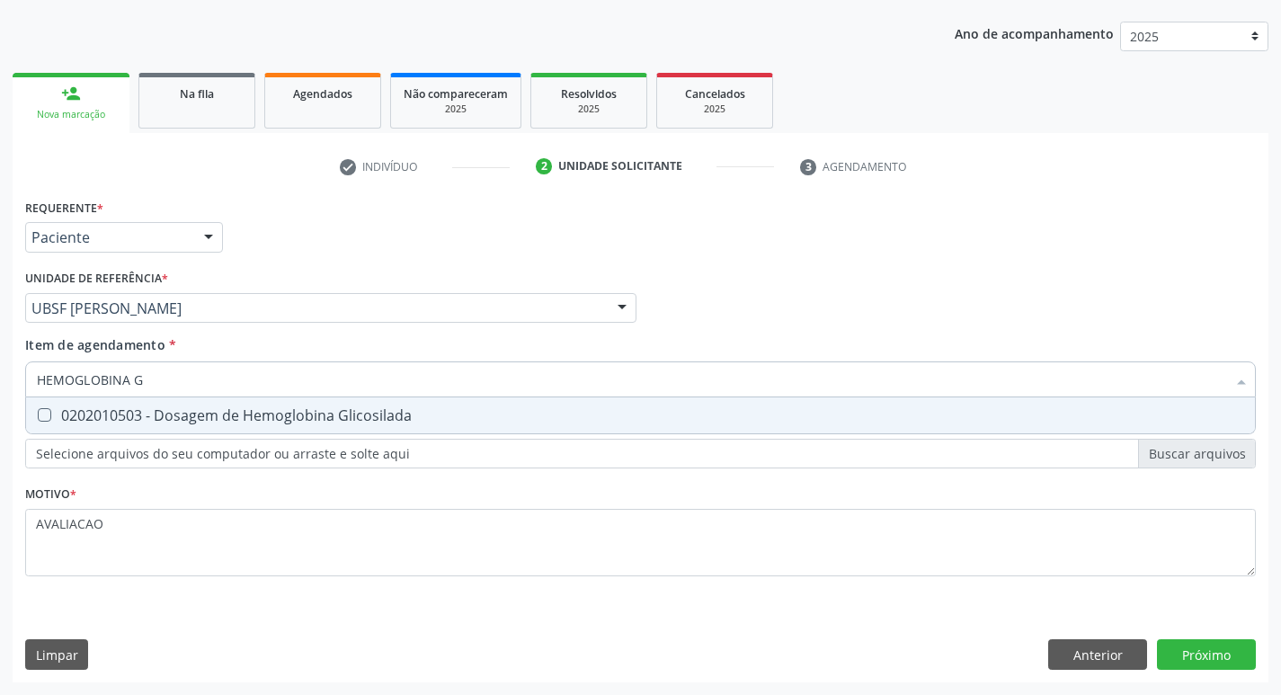
click at [206, 416] on div "0202010503 - Dosagem de Hemoglobina Glicosilada" at bounding box center [640, 415] width 1207 height 14
checkbox Glicosilada "true"
type input "HEMOGLOBINA"
checkbox Glicosilada "false"
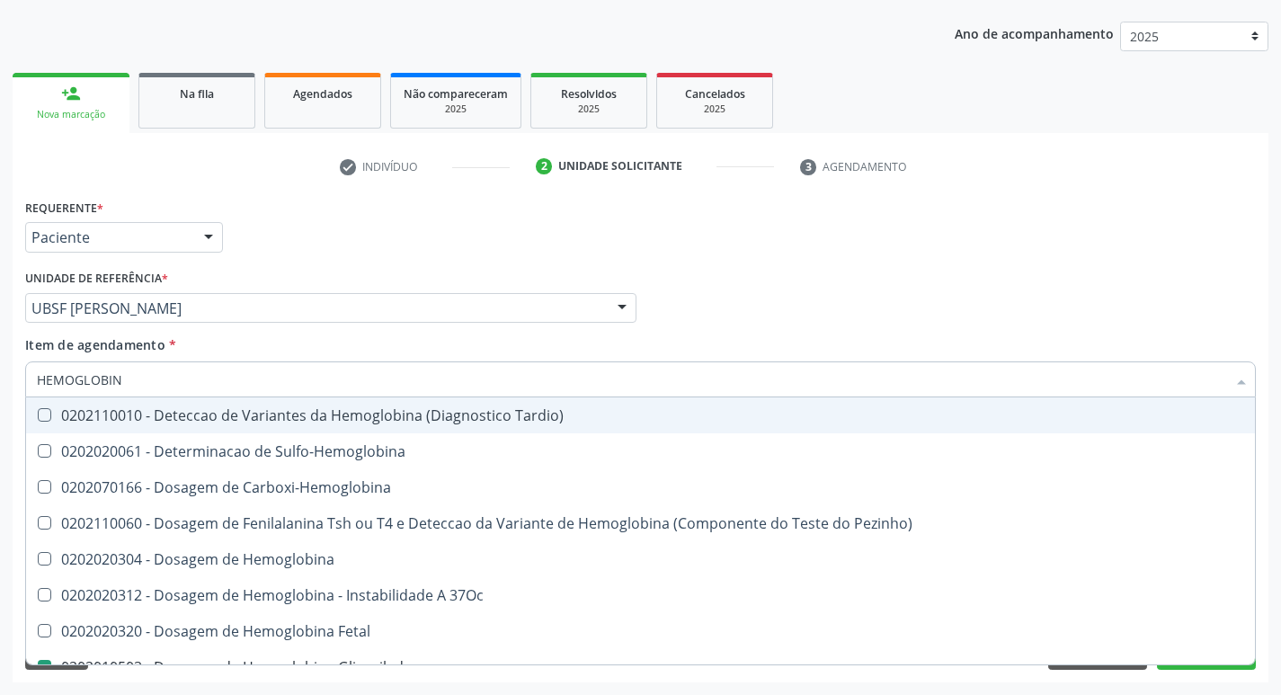
type input "HEMOGLOBI"
checkbox Glicosilada "false"
checkbox Hemoglobina "true"
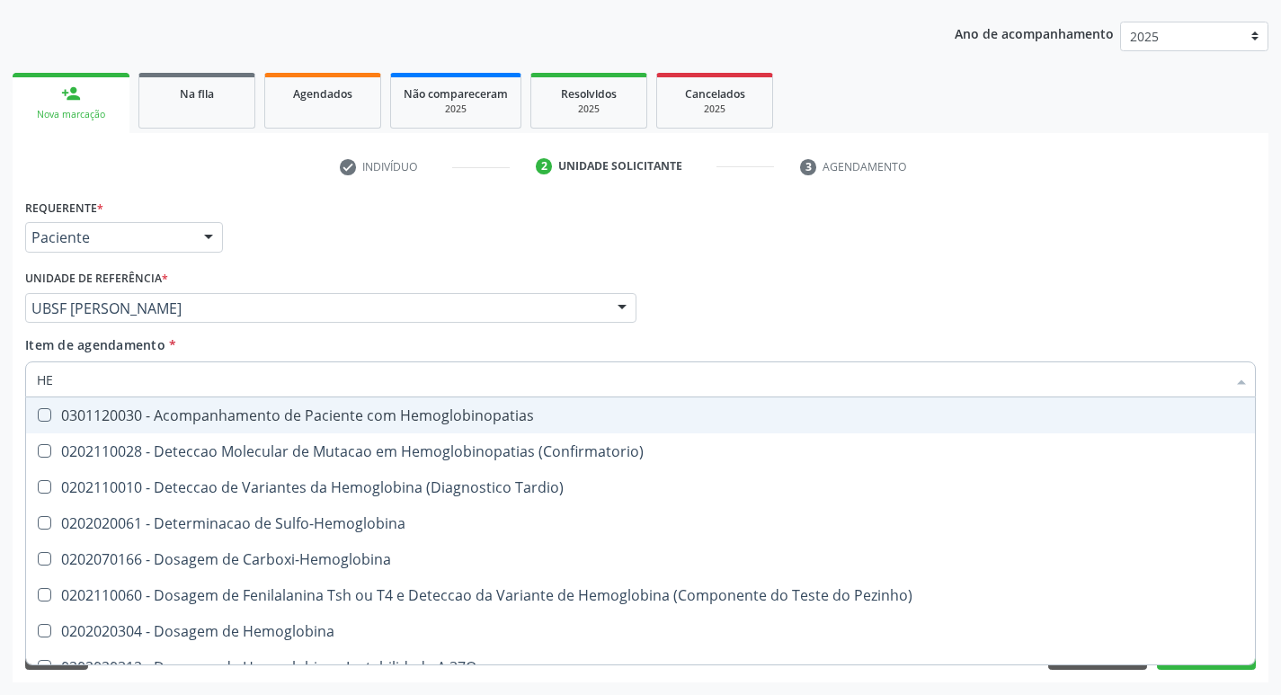
type input "H"
checkbox Glicosilada "false"
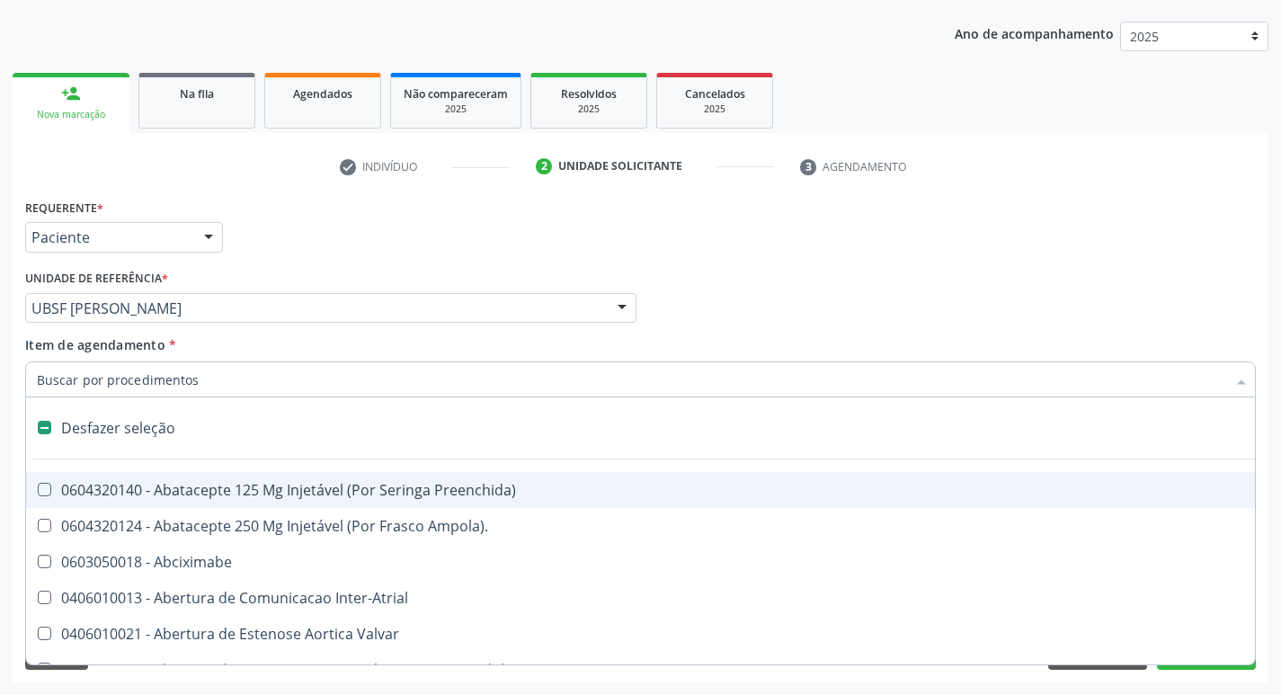
type input "T"
checkbox Dedo "true"
checkbox Urina "false"
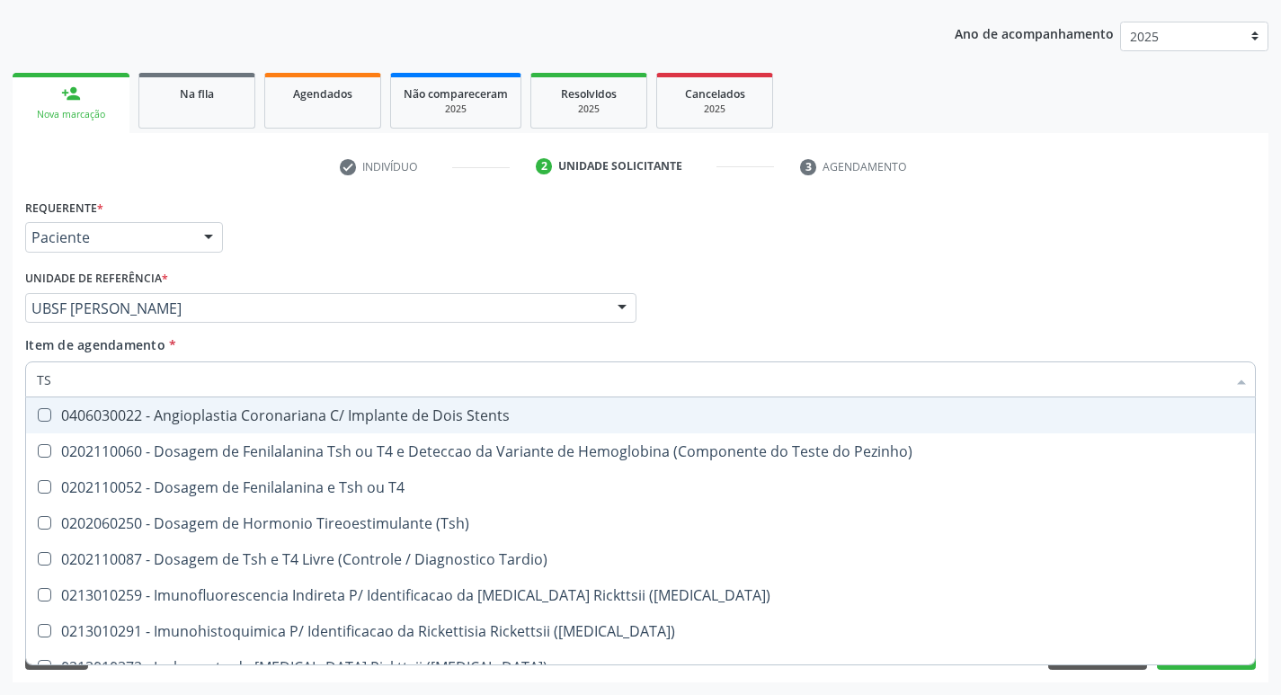
type input "TSH"
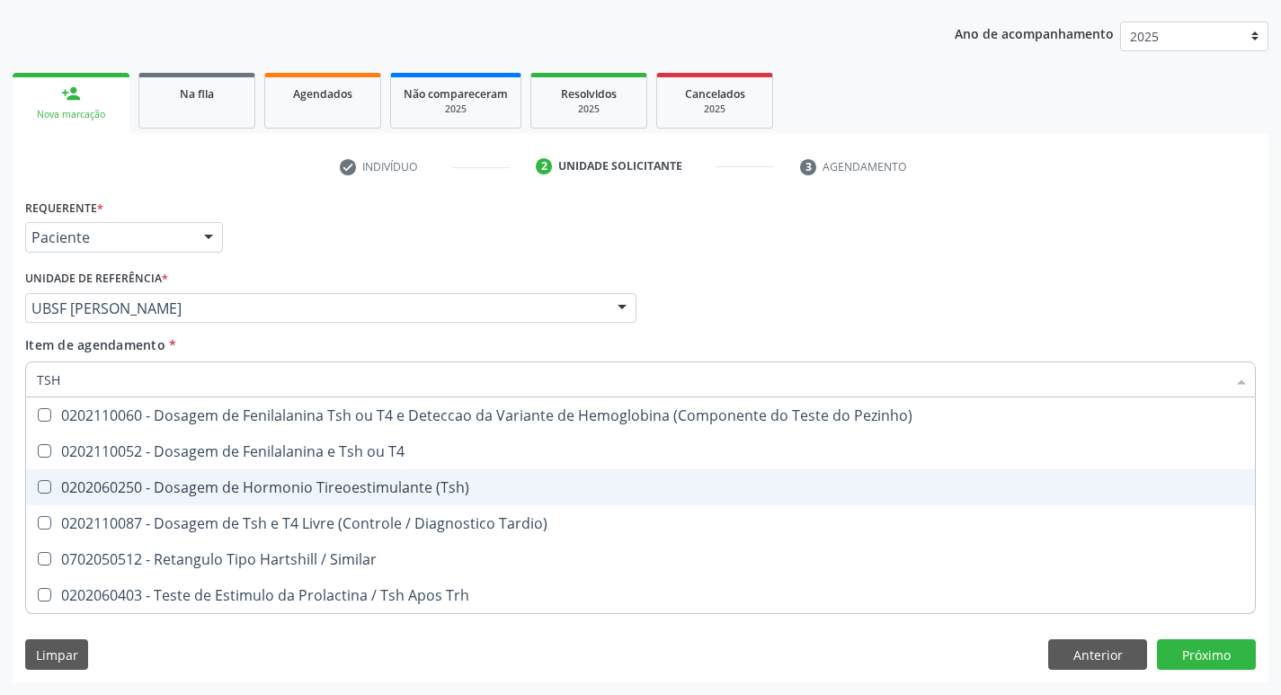
click at [422, 482] on div "0202060250 - Dosagem de Hormonio Tireoestimulante (Tsh)" at bounding box center [640, 487] width 1207 height 14
checkbox \(Tsh\) "true"
type input "TS"
checkbox \(Tsh\) "false"
checkbox Tardio\) "true"
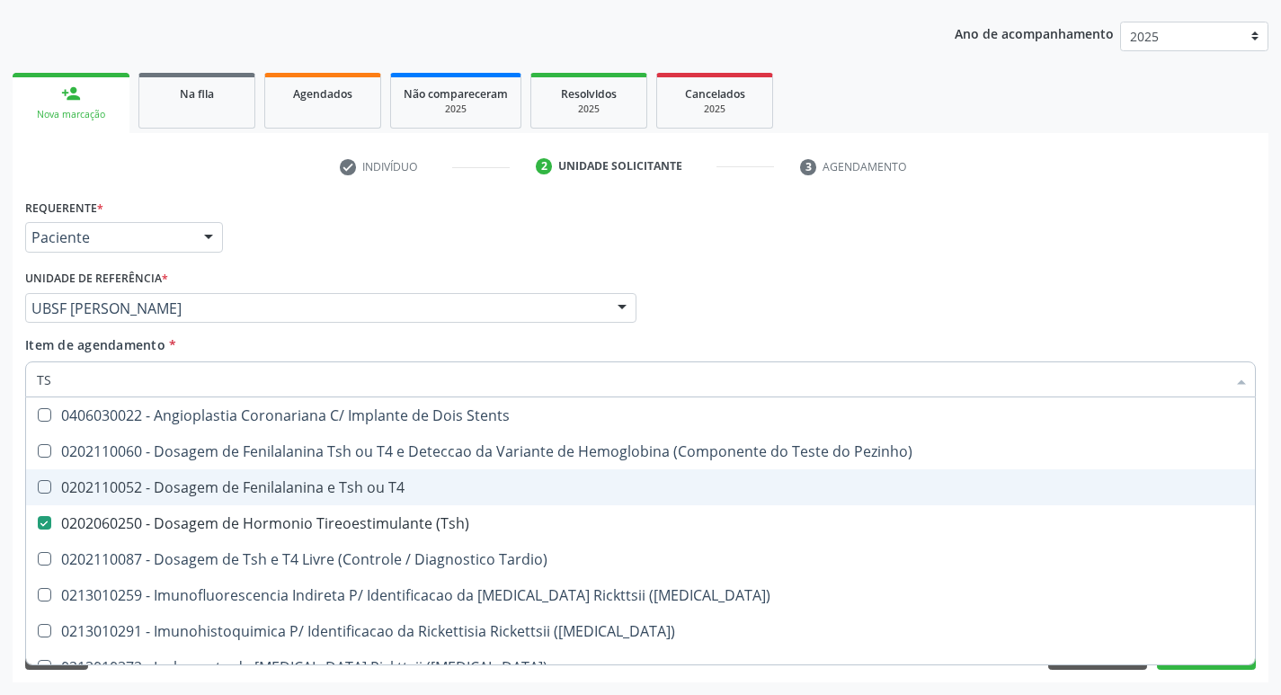
type input "T"
checkbox \(Tsh\) "false"
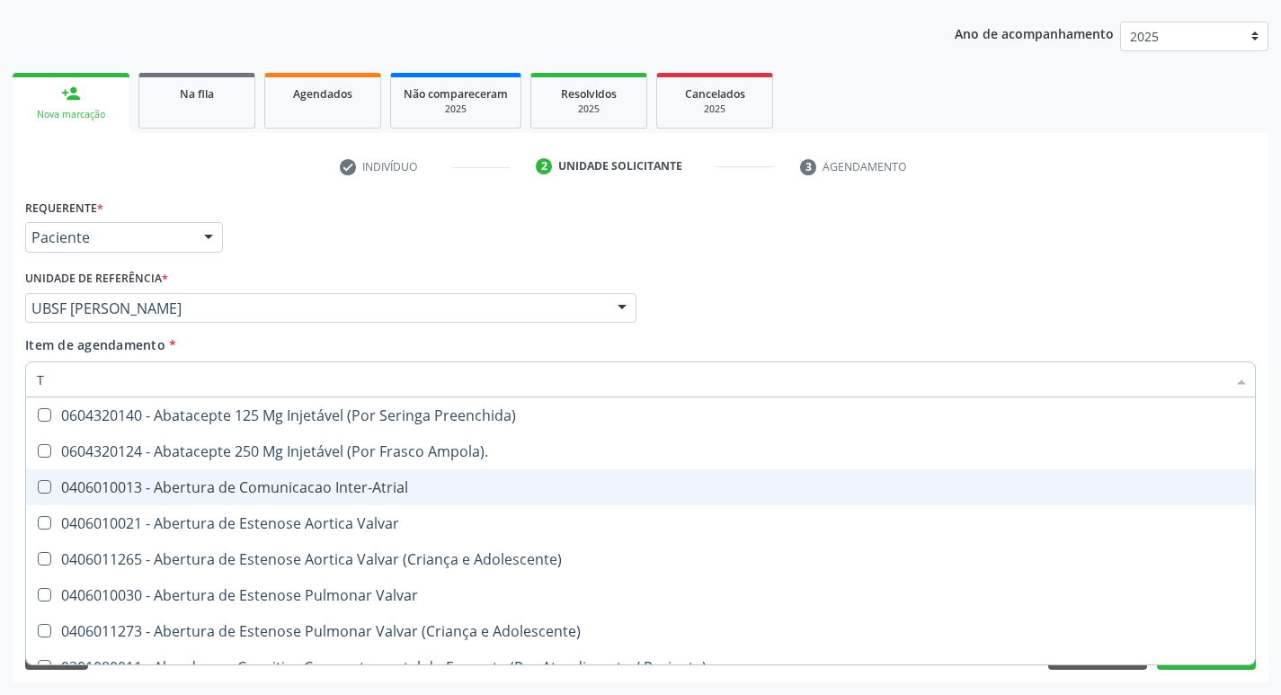
type input "T4"
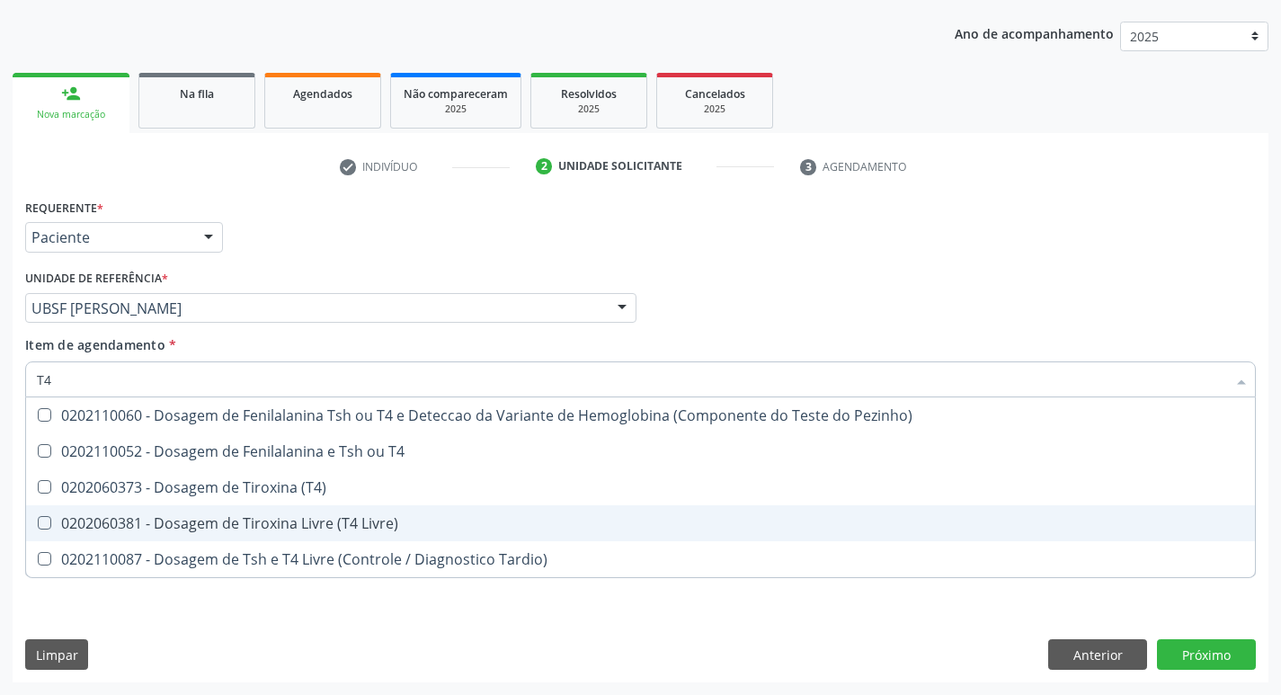
click at [469, 517] on div "0202060381 - Dosagem de Tiroxina Livre (T4 Livre)" at bounding box center [640, 523] width 1207 height 14
checkbox Livre\) "true"
type input "T"
checkbox Livre\) "false"
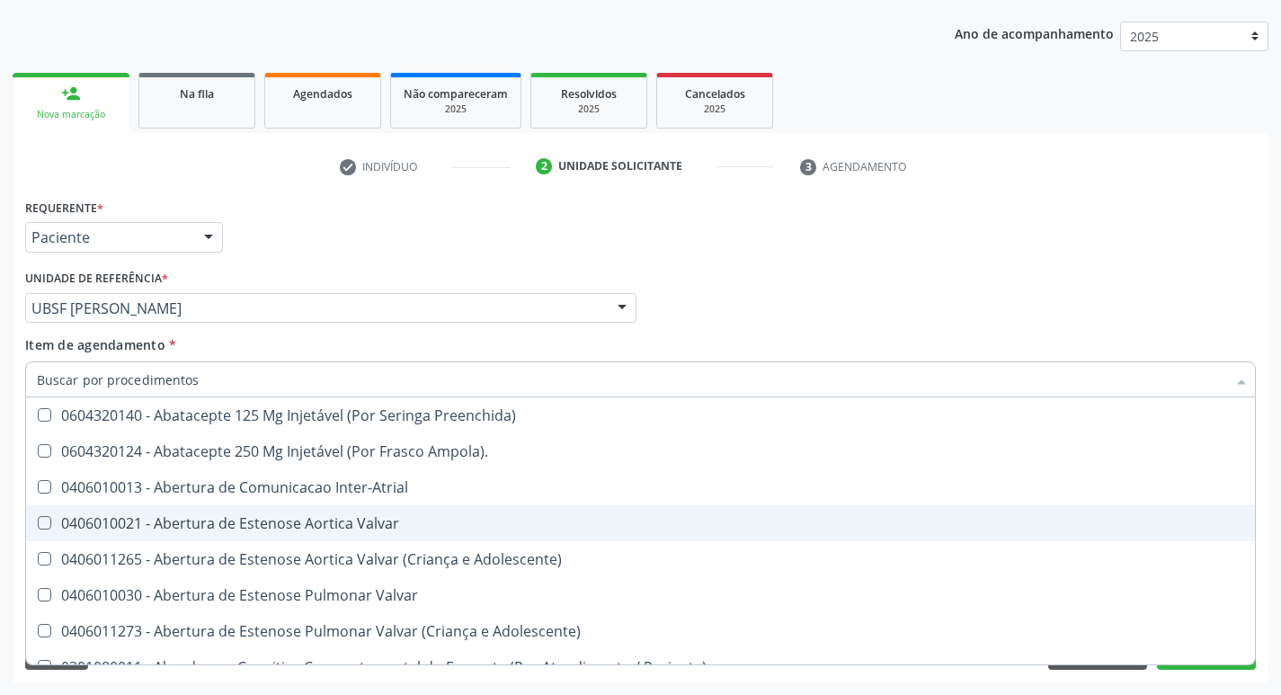
checkbox Urina "false"
checkbox Central "true"
type input "TG"
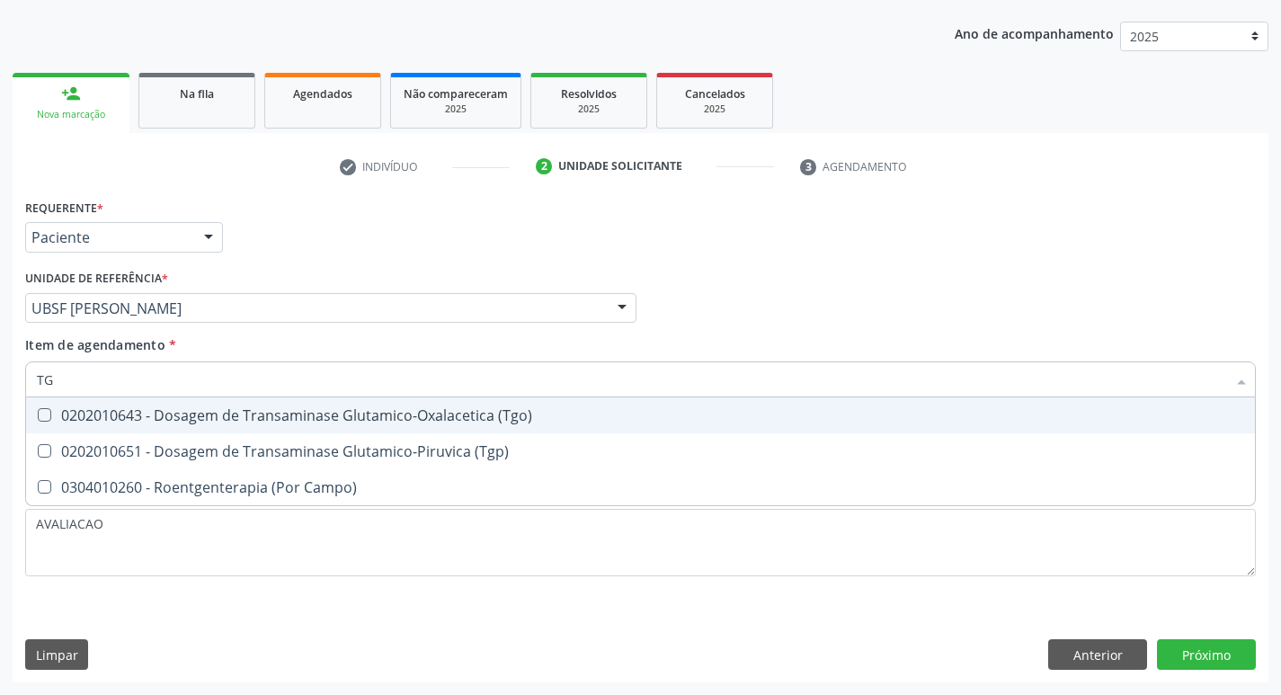
click at [470, 421] on div "0202010643 - Dosagem de Transaminase Glutamico-Oxalacetica (Tgo)" at bounding box center [640, 415] width 1207 height 14
checkbox \(Tgo\) "true"
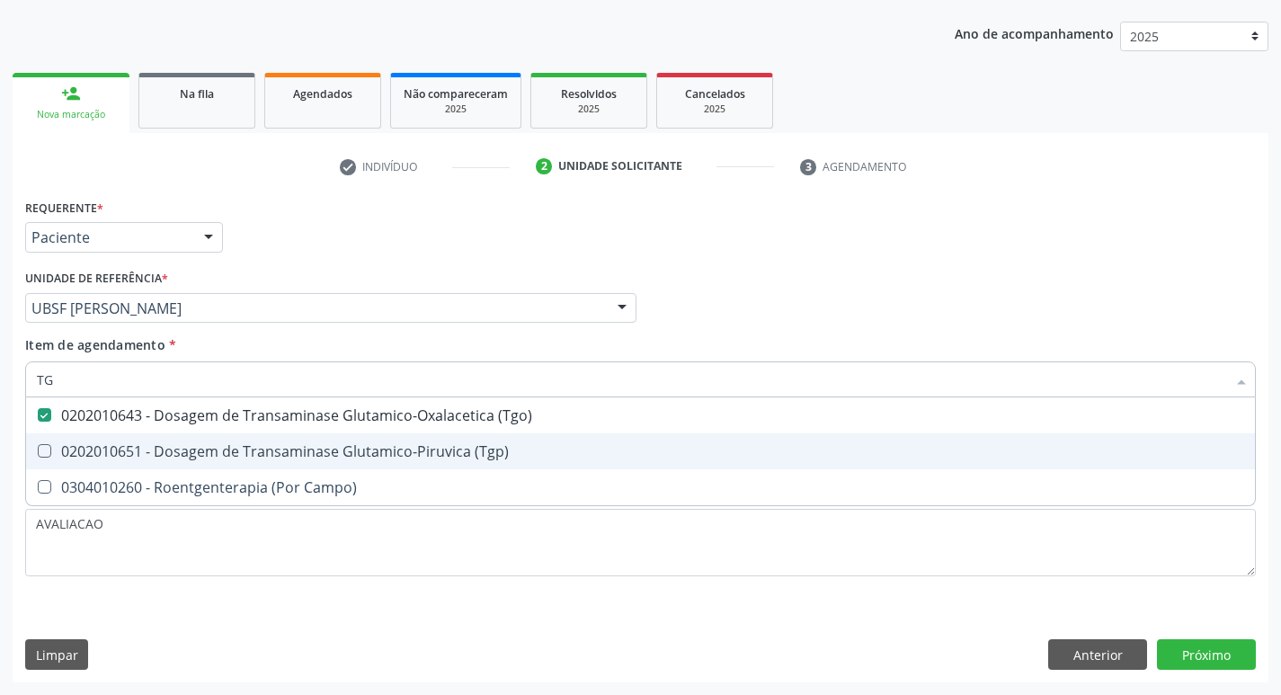
click at [469, 449] on div "0202010651 - Dosagem de Transaminase Glutamico-Piruvica (Tgp)" at bounding box center [640, 451] width 1207 height 14
checkbox \(Tgp\) "true"
type input "T"
checkbox \(Tgo\) "false"
checkbox \(Tgp\) "false"
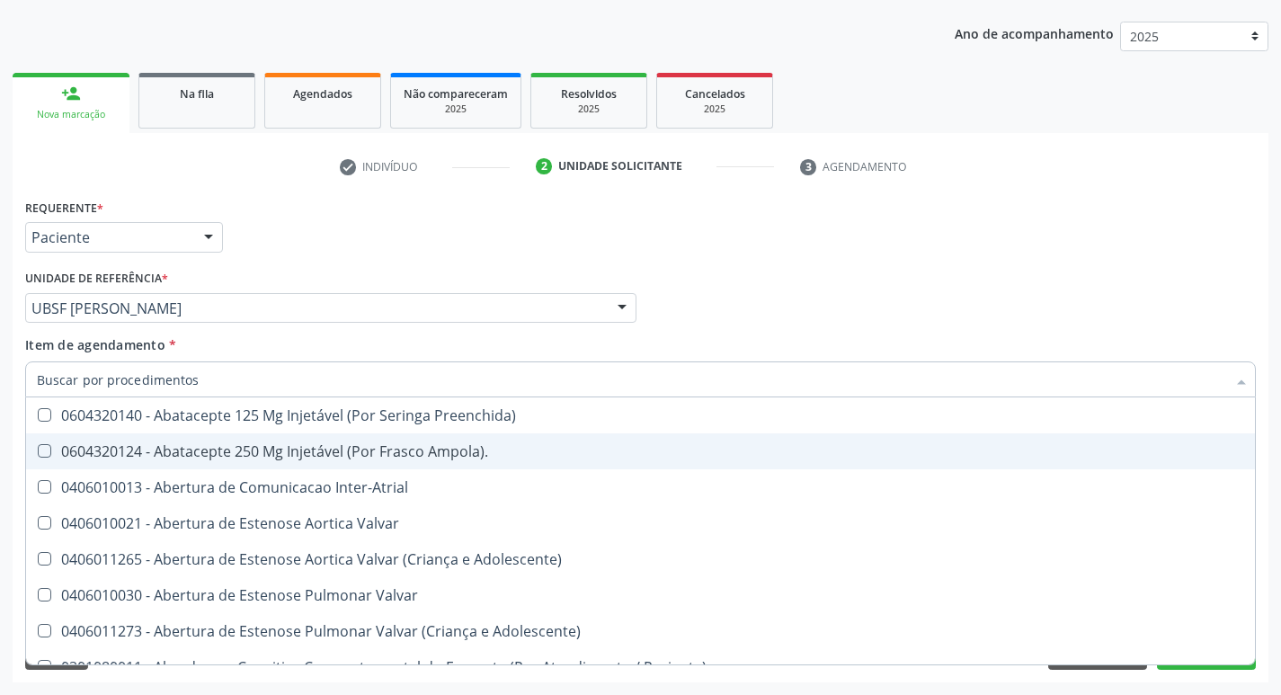
checkbox Urina "false"
checkbox Central "true"
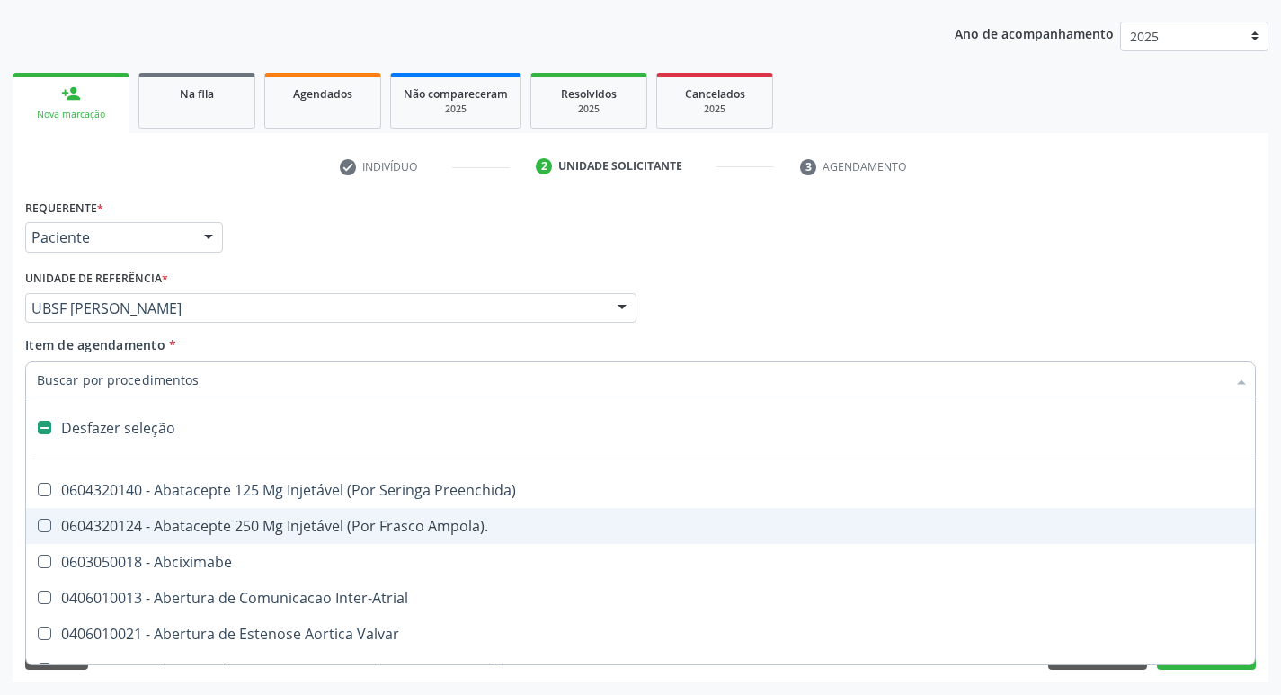
type input "V"
checkbox Urina "false"
checkbox \(Unilateral\) "true"
checkbox Cornea "true"
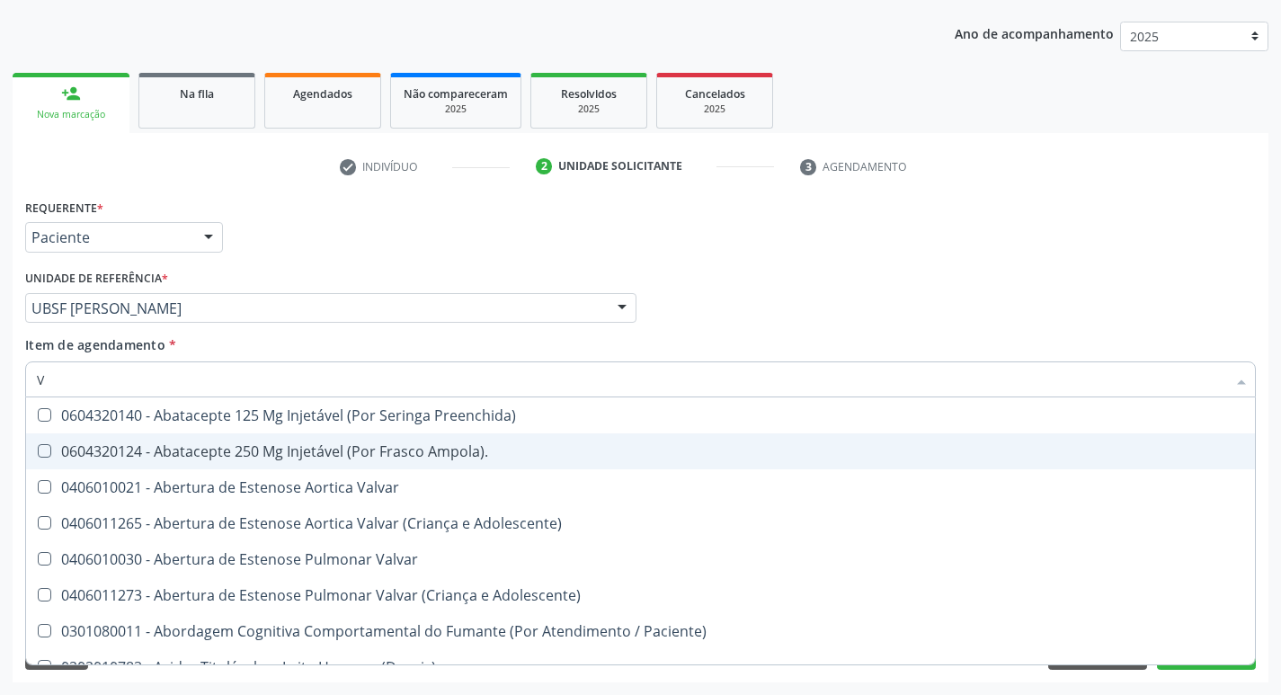
type input "VI"
checkbox Psicoterapia "true"
checkbox Livre\) "false"
checkbox \(Tgp\) "false"
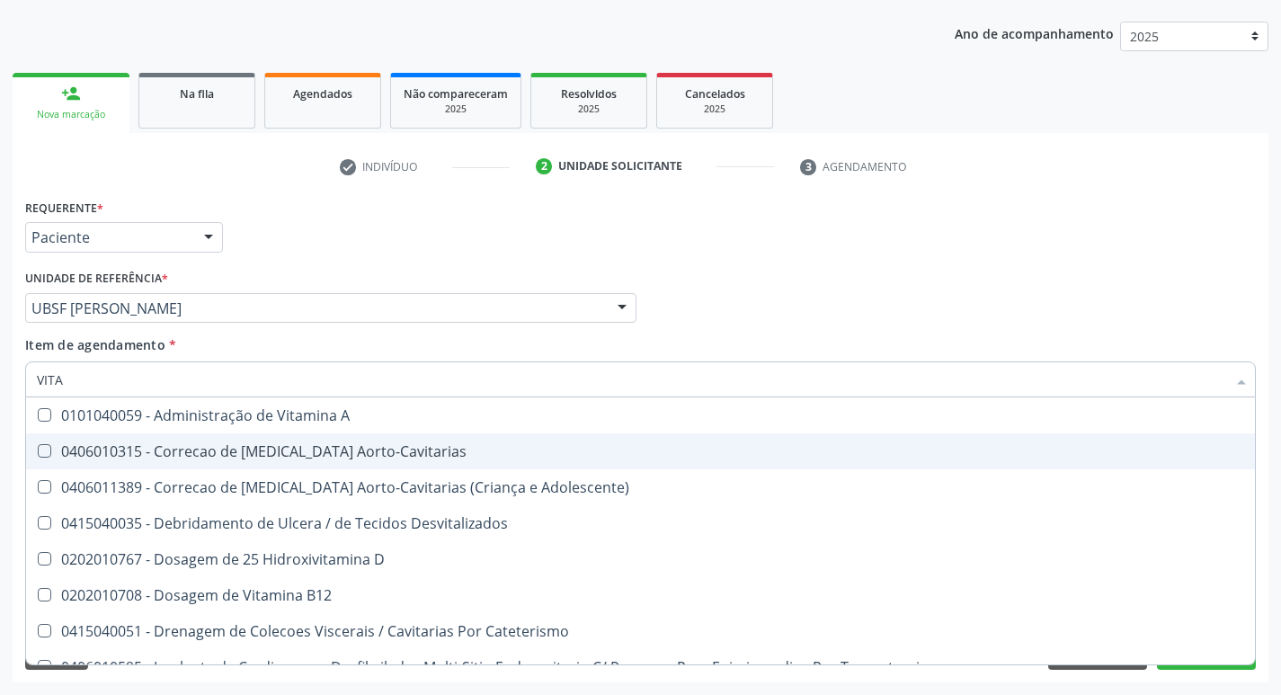
type input "VITAM"
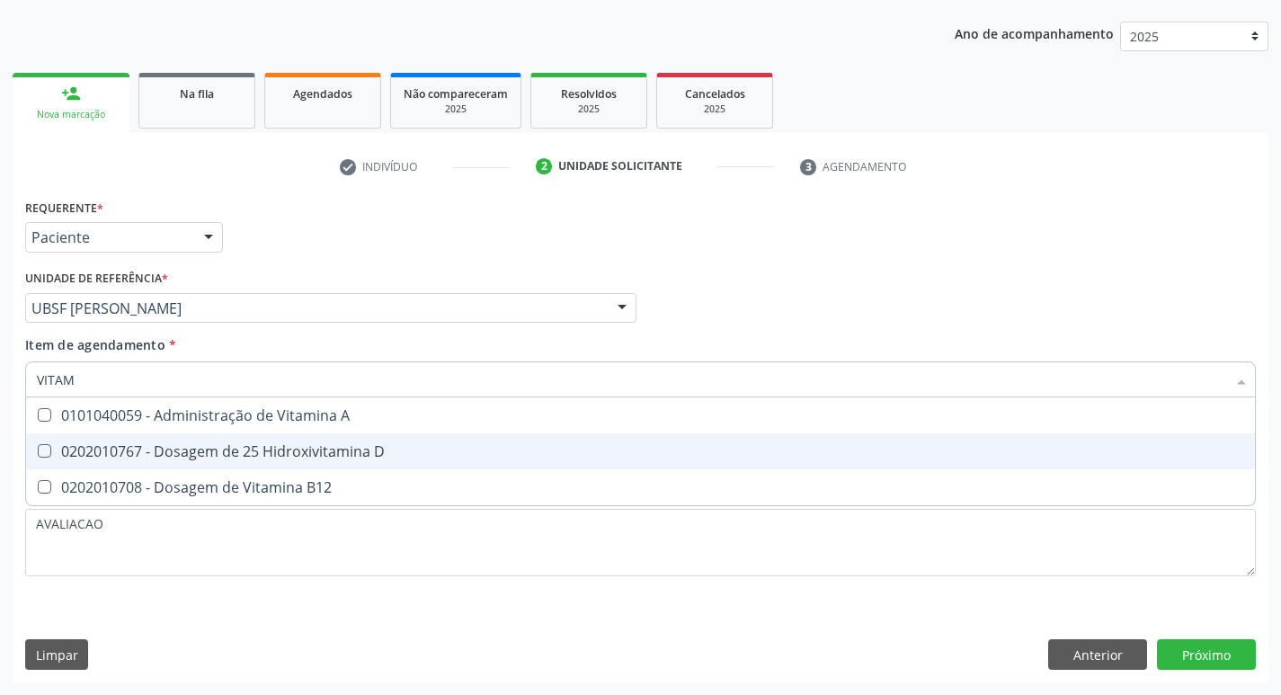
click at [448, 456] on div "0202010767 - Dosagem de 25 Hidroxivitamina D" at bounding box center [640, 451] width 1207 height 14
checkbox D "true"
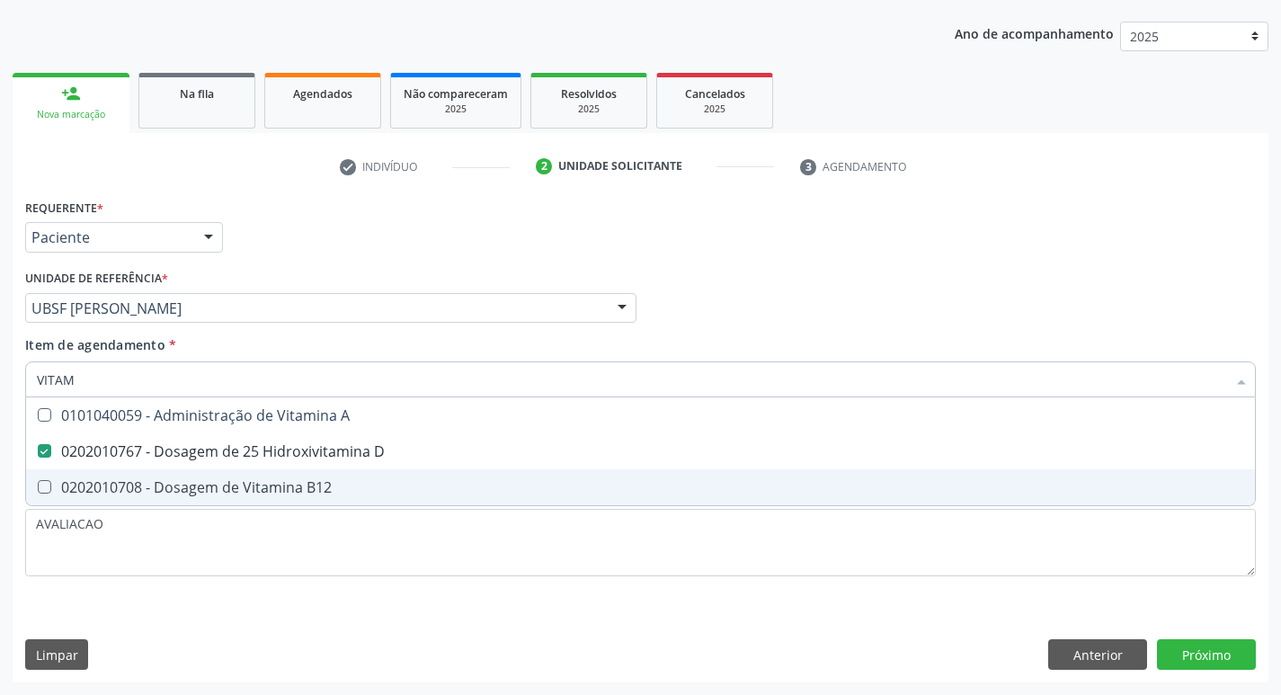
click at [449, 473] on span "0202010708 - Dosagem de Vitamina B12" at bounding box center [640, 487] width 1229 height 36
checkbox B12 "true"
type input "VITA"
checkbox D "false"
checkbox B12 "false"
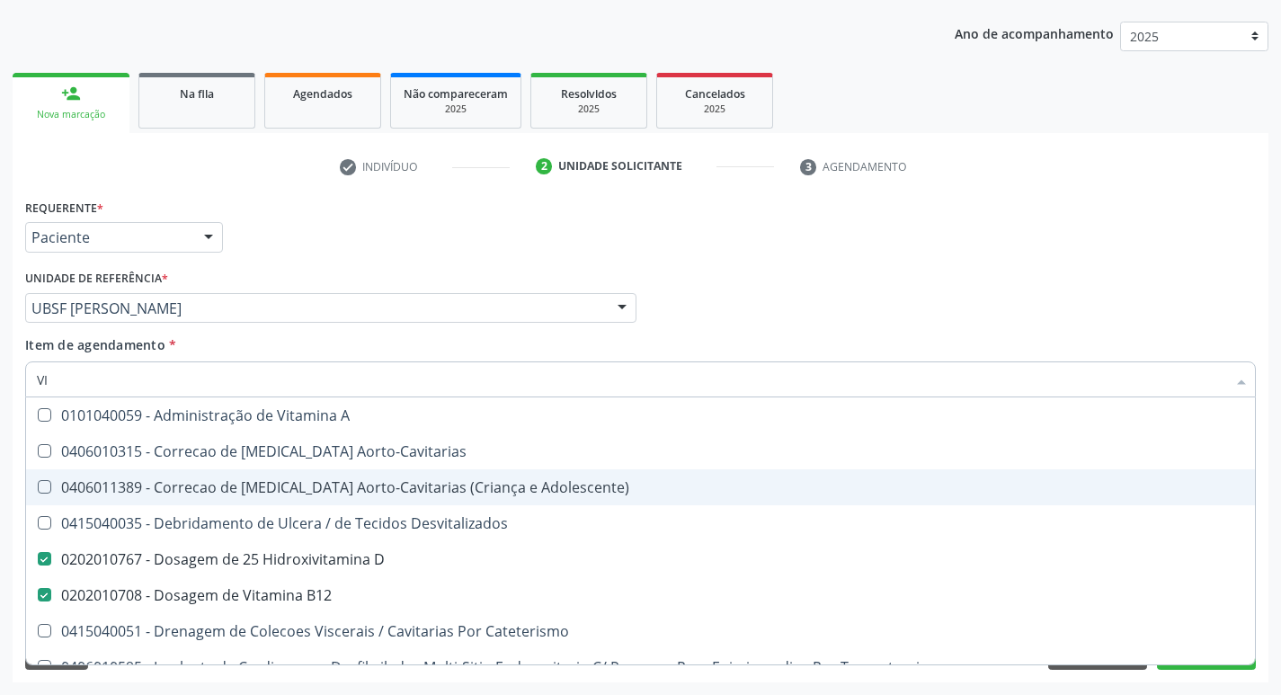
type input "V"
checkbox D "false"
checkbox B12 "false"
checkbox Cateterismo "false"
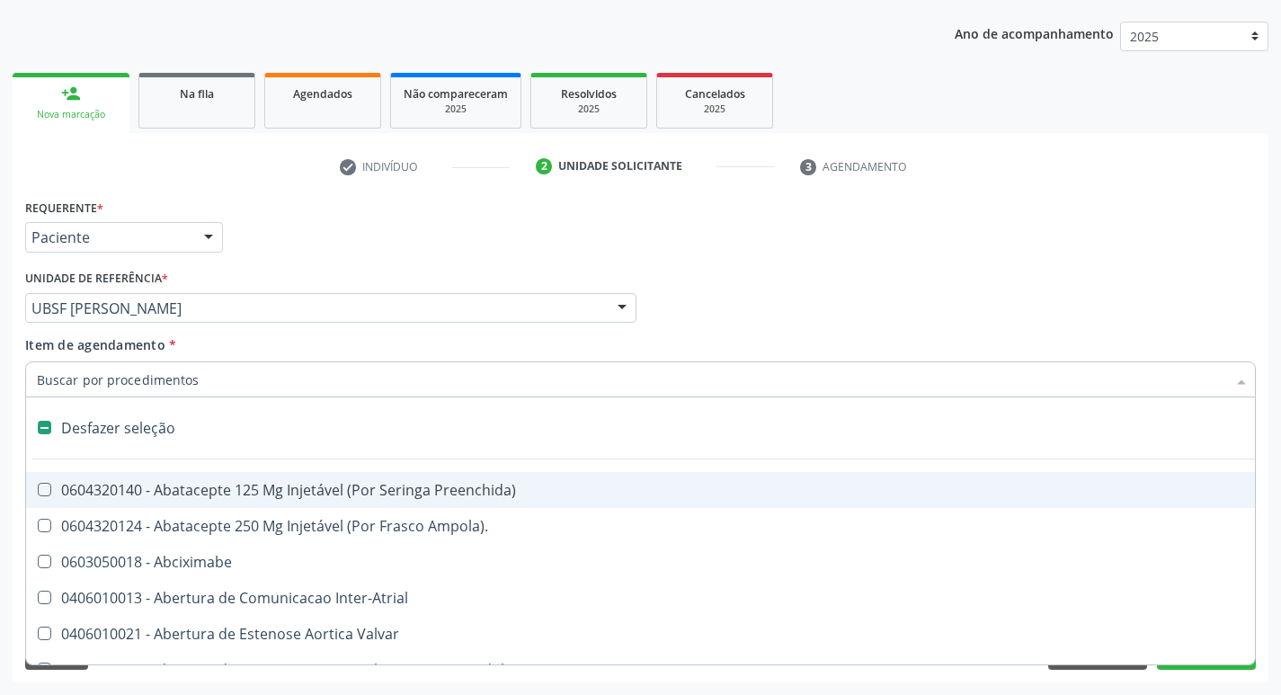
type input "2"
checkbox Hepático "true"
checkbox Urina "false"
checkbox Total "true"
checkbox Monopolar "true"
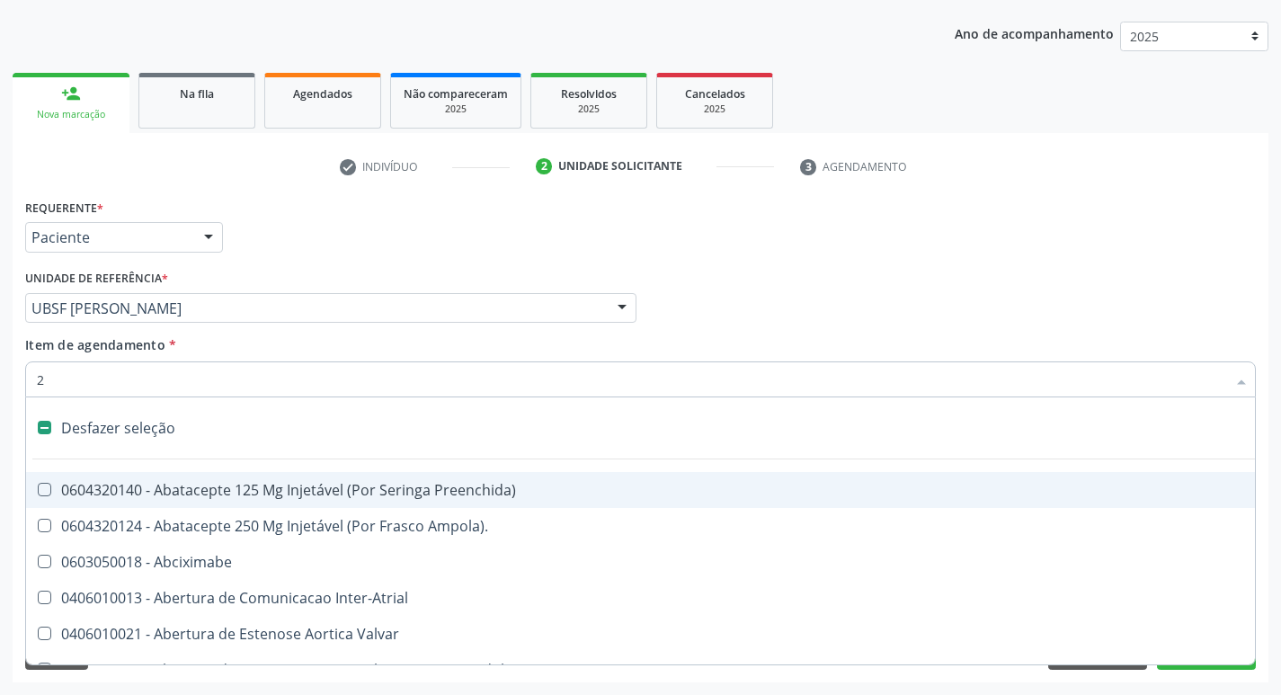
checkbox Quadril "true"
checkbox Biologica "true"
checkbox Vagina "true"
checkbox Puerperal "true"
checkbox Internado "true"
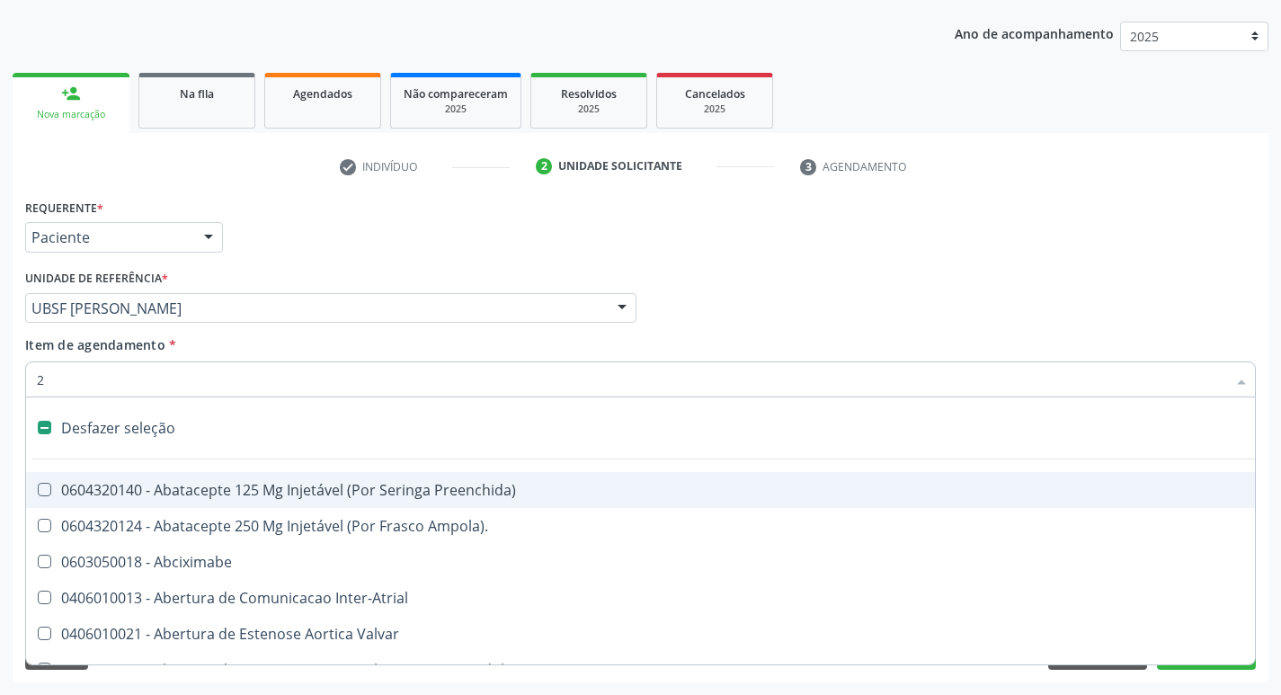
checkbox Conica "true"
checkbox Anos\) "true"
checkbox Congenita "true"
checkbox Adolescente\) "true"
checkbox Aorto-Cavitarias "true"
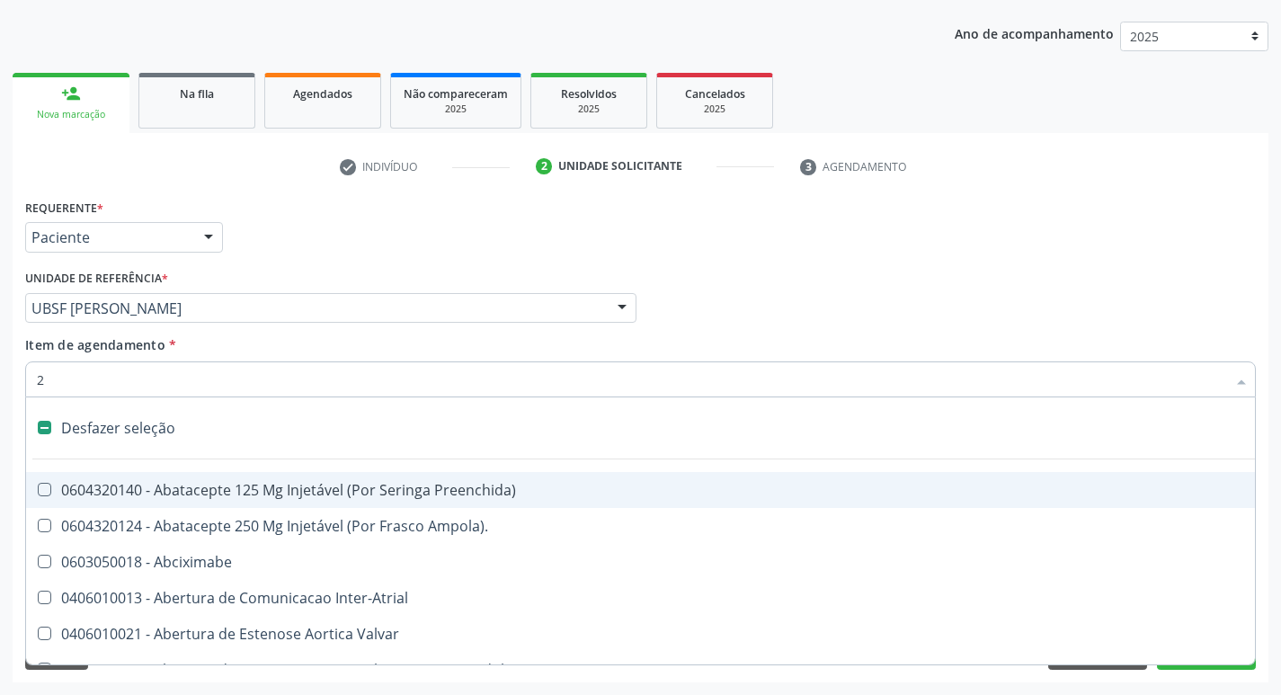
checkbox Adolescente\) "true"
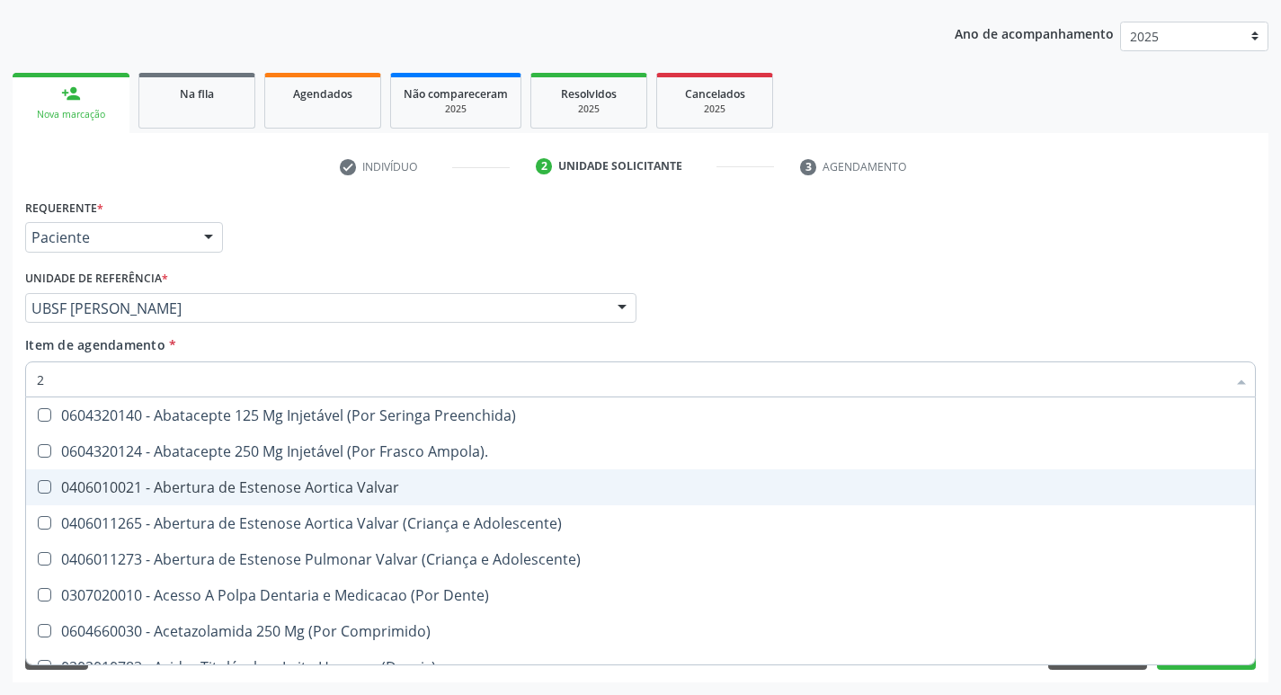
type input "20204003"
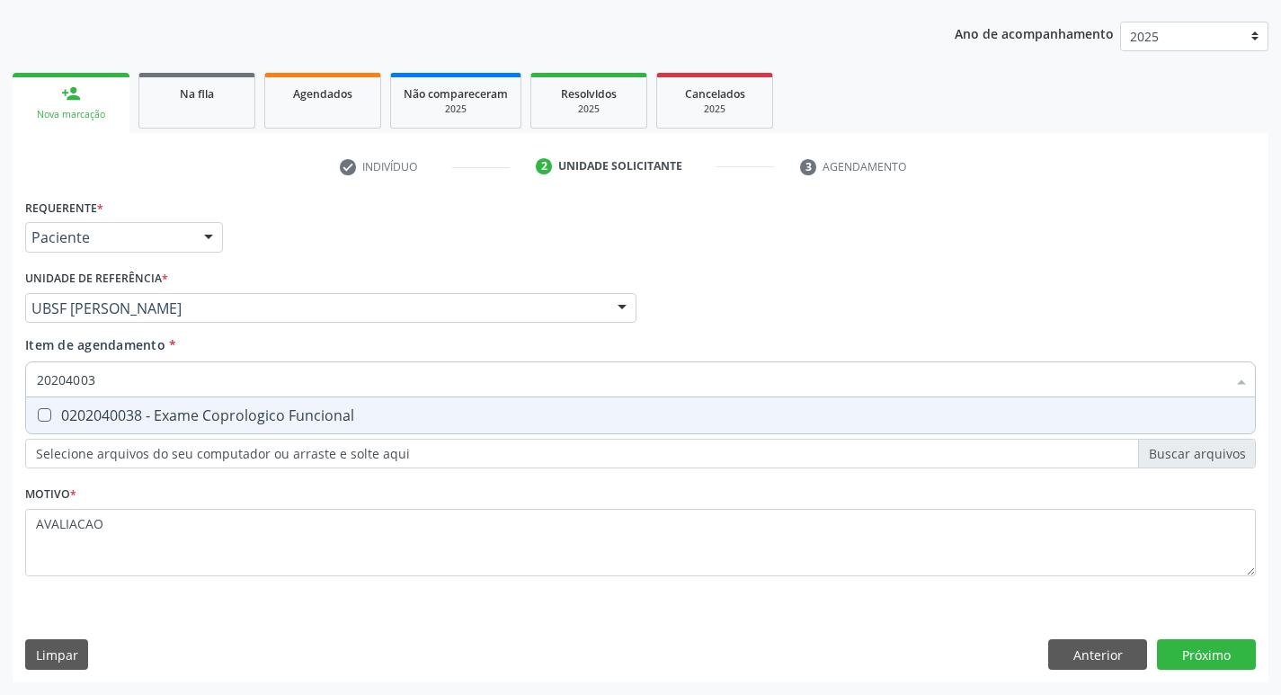
click at [319, 423] on div "0202040038 - Exame Coprologico Funcional" at bounding box center [640, 415] width 1207 height 14
checkbox Funcional "true"
click at [1189, 656] on div "Requerente * Paciente Profissional de Saúde Paciente Nenhum resultado encontrad…" at bounding box center [641, 438] width 1256 height 488
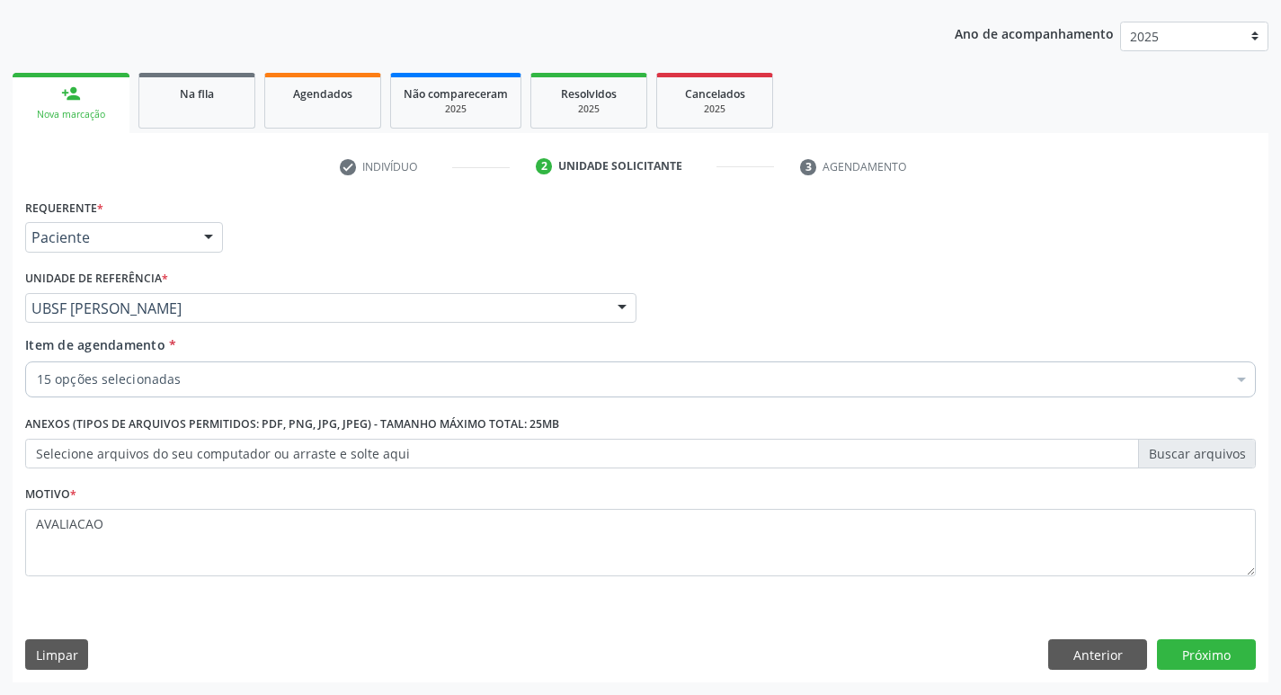
click at [1222, 627] on div "Requerente * Paciente Profissional de Saúde Paciente Nenhum resultado encontrad…" at bounding box center [641, 438] width 1256 height 488
click at [1222, 647] on button "Próximo" at bounding box center [1206, 654] width 99 height 31
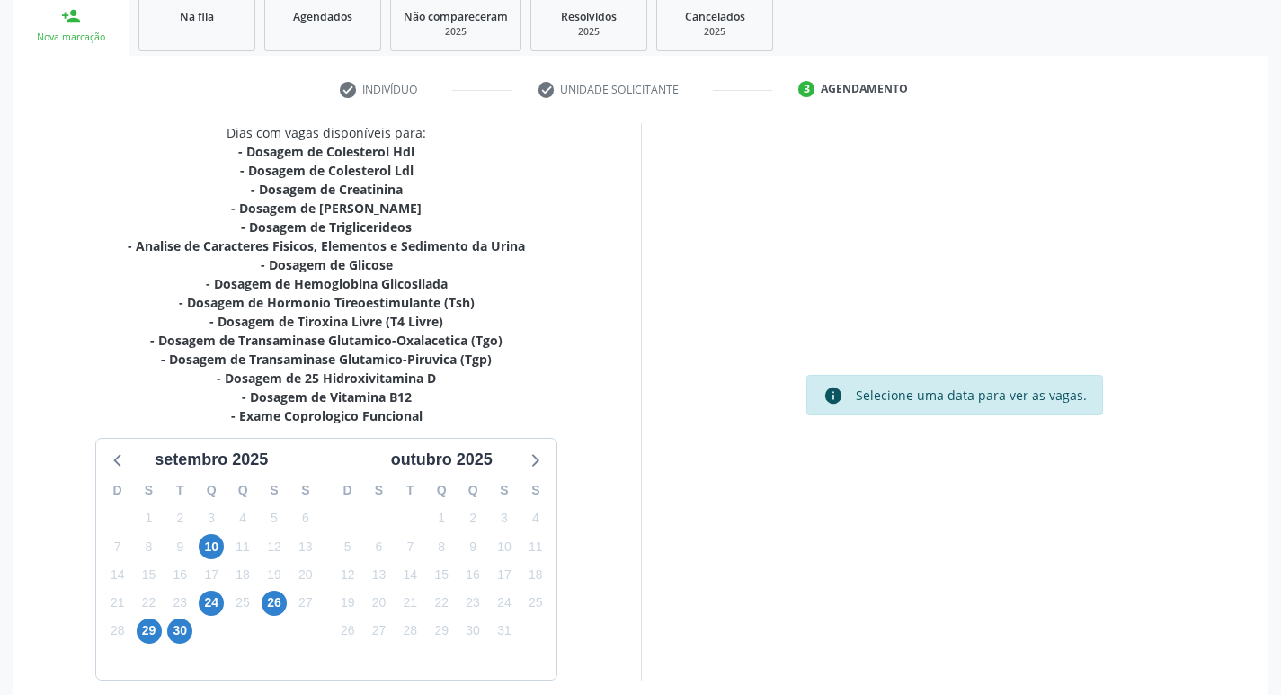
scroll to position [352, 0]
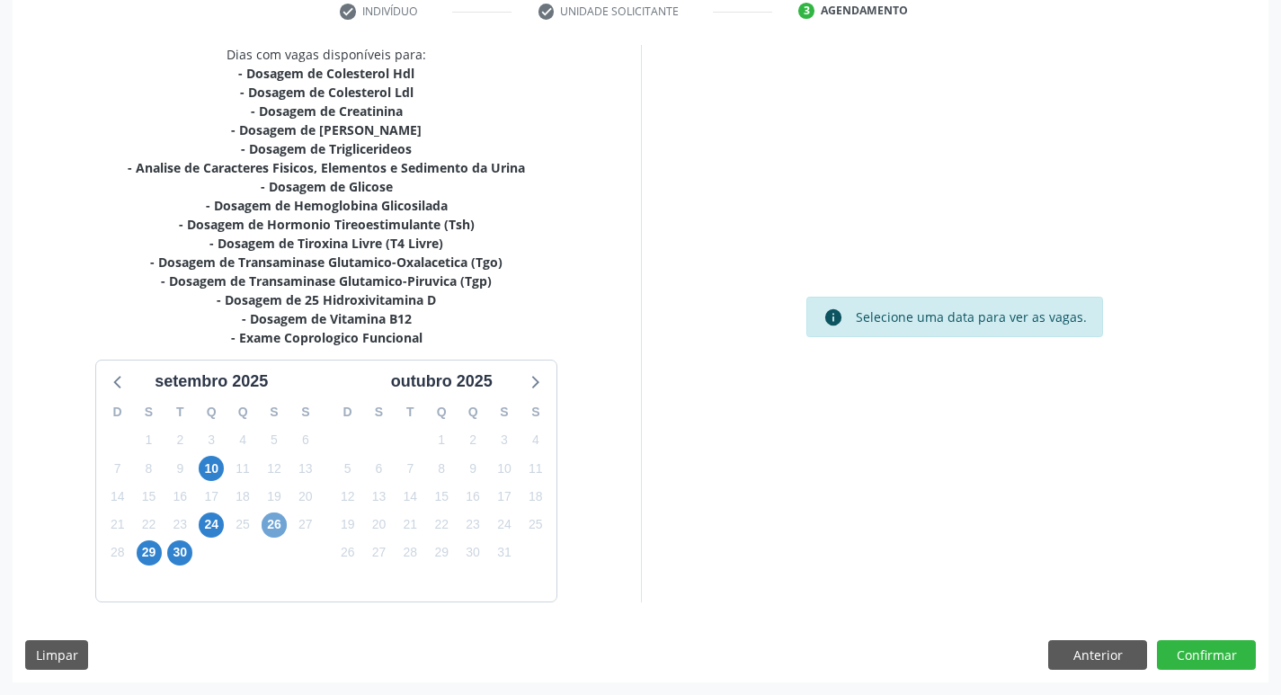
click at [281, 528] on span "26" at bounding box center [274, 524] width 25 height 25
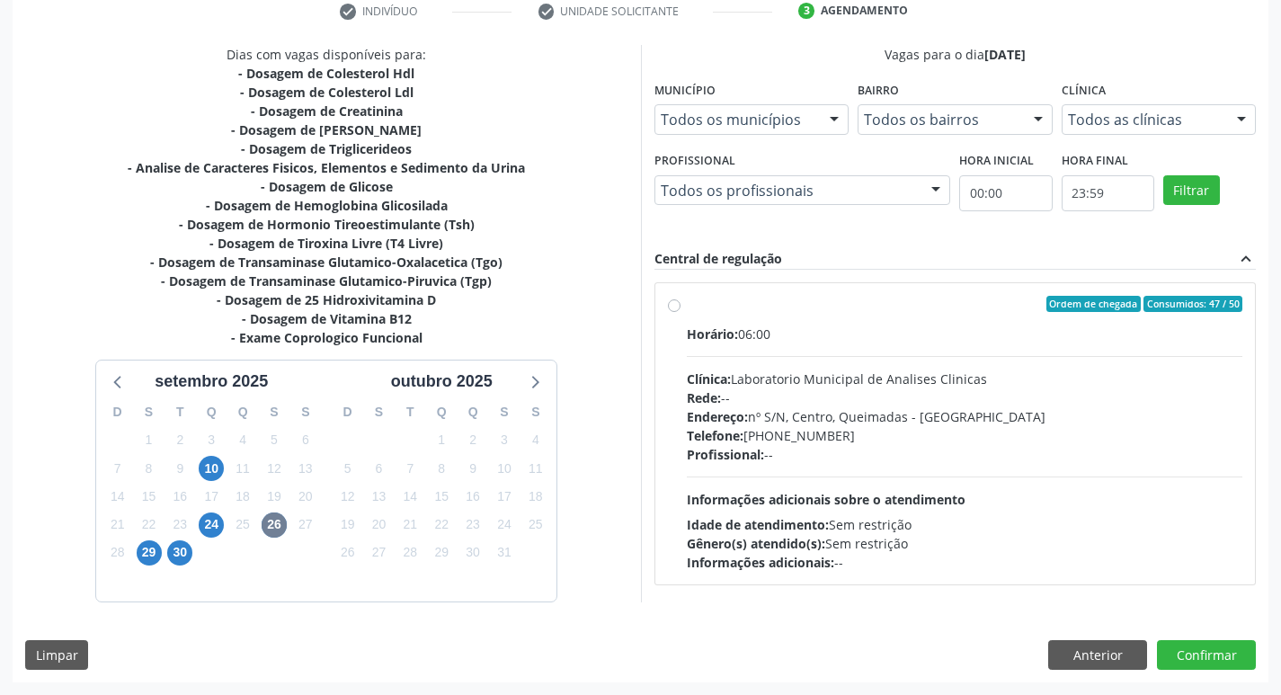
click at [865, 434] on div "Telefone: (83) 33921344" at bounding box center [965, 435] width 556 height 19
click at [681, 312] on input "Ordem de chegada Consumidos: 47 / 50 Horário: 06:00 Clínica: Laboratorio Munici…" at bounding box center [674, 304] width 13 height 16
radio input "true"
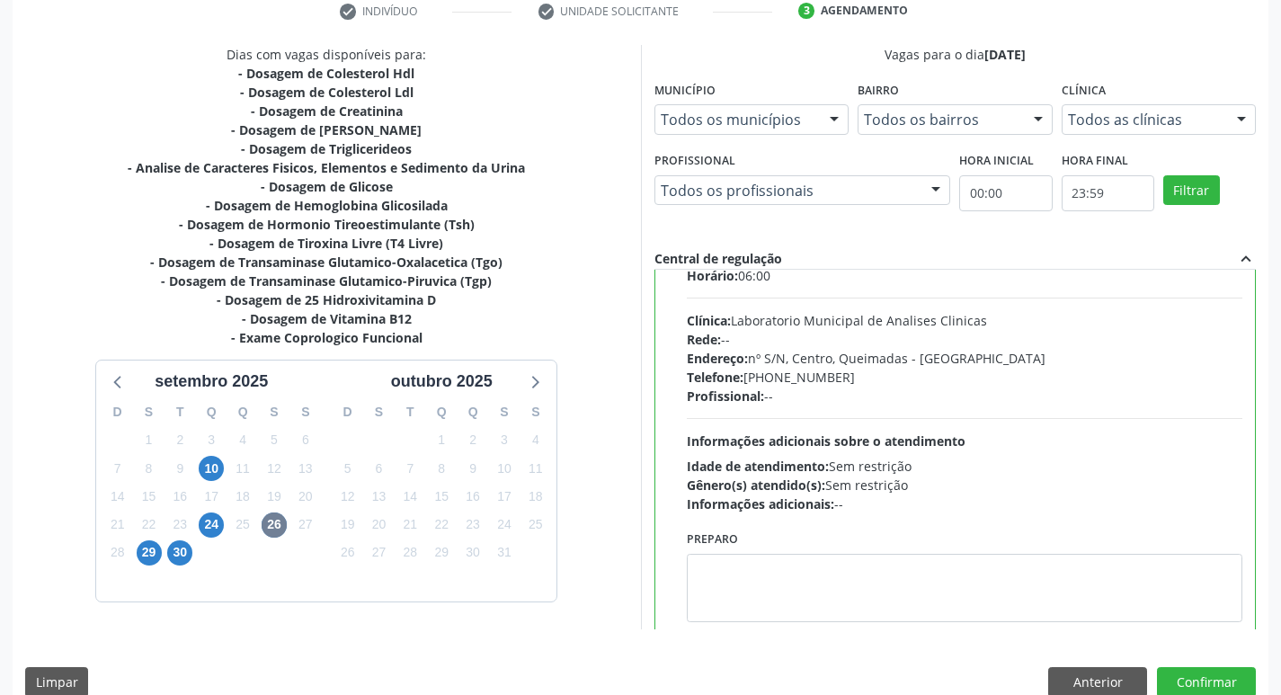
scroll to position [89, 0]
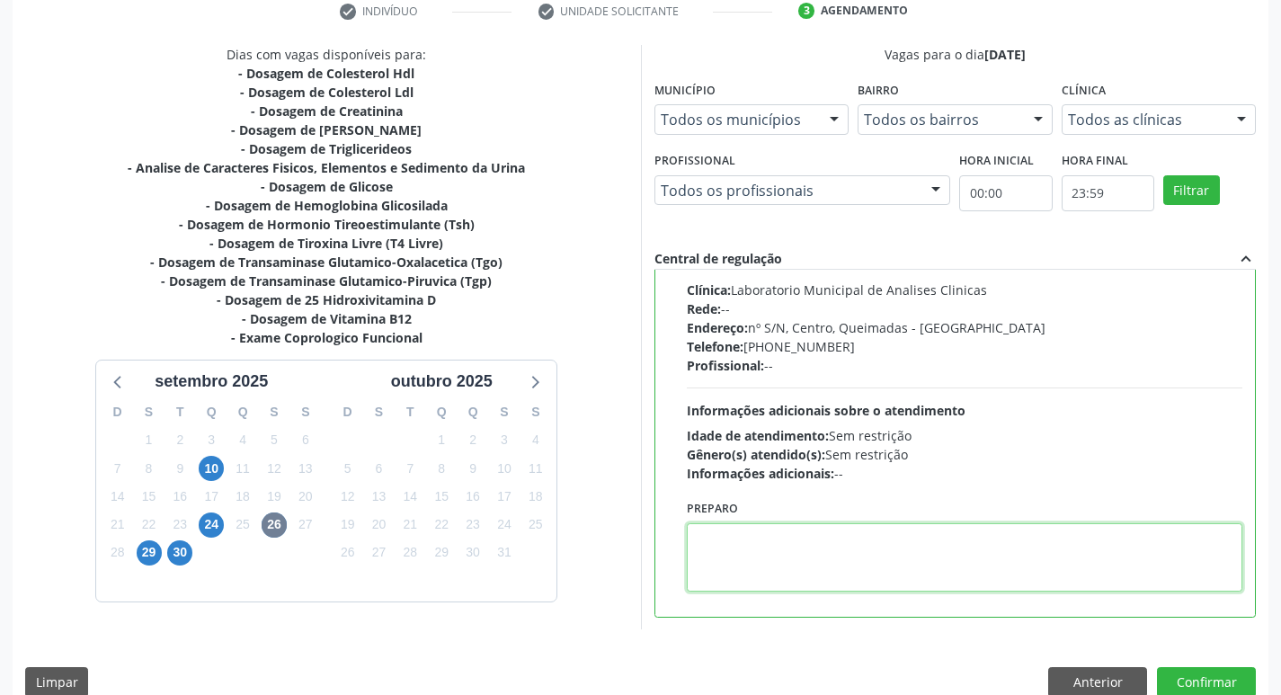
click at [765, 562] on textarea at bounding box center [965, 557] width 556 height 68
paste textarea "IR EM [GEOGRAPHIC_DATA]"
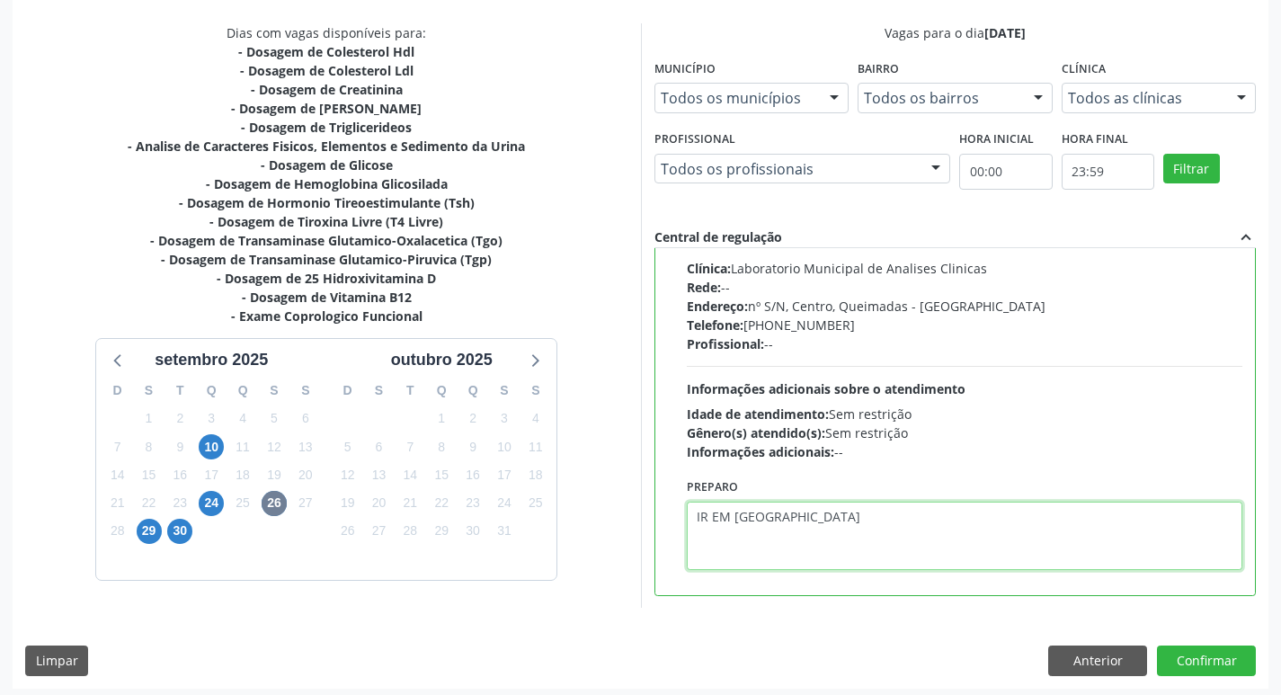
scroll to position [379, 0]
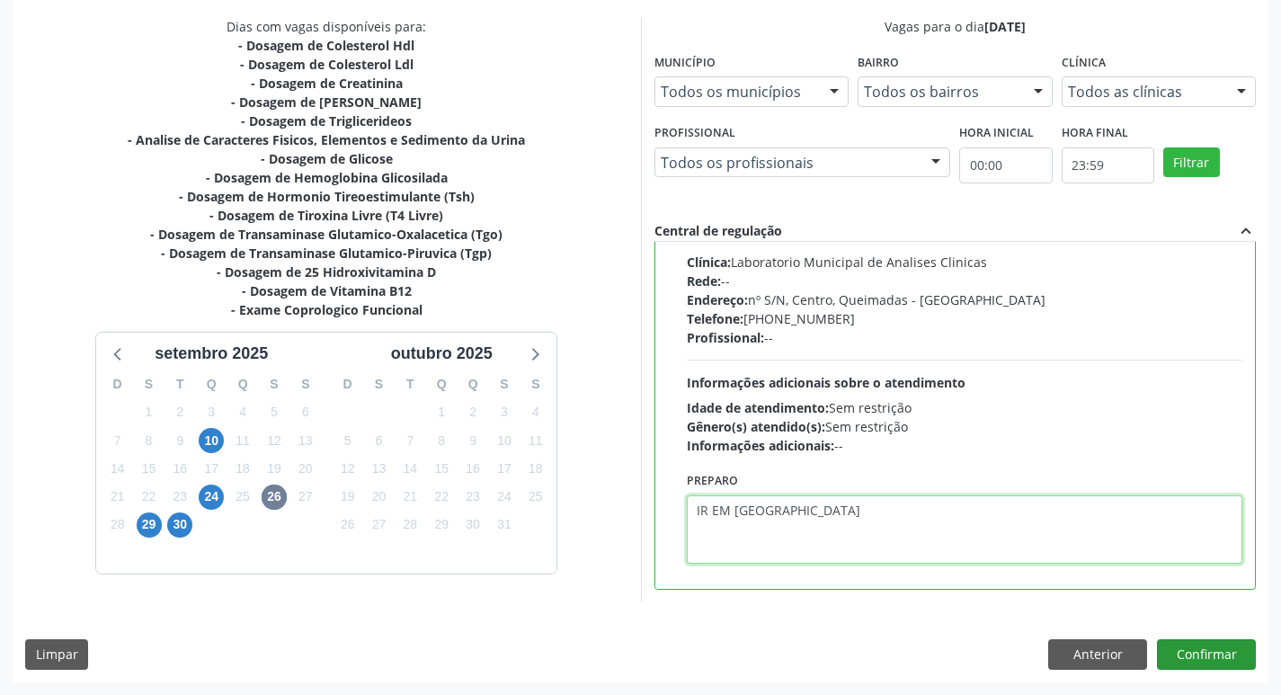
type textarea "IR EM [GEOGRAPHIC_DATA]"
click at [1205, 654] on button "Confirmar" at bounding box center [1206, 654] width 99 height 31
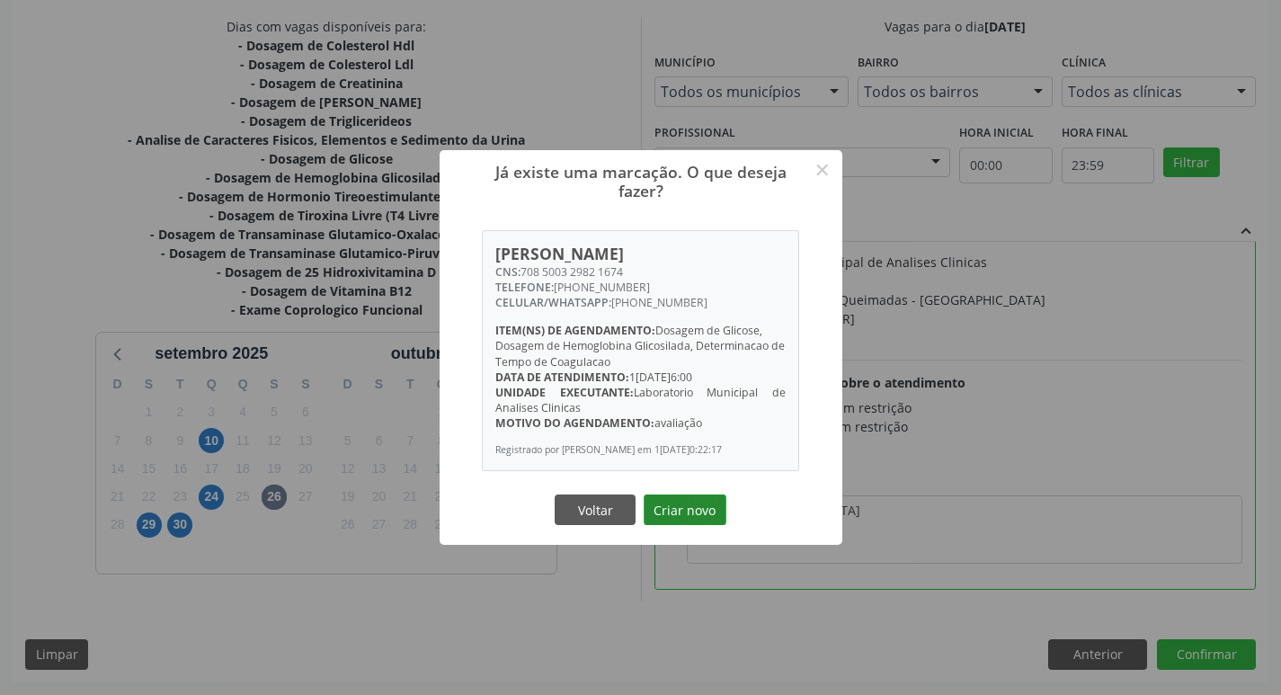
click at [686, 514] on button "Criar novo" at bounding box center [685, 509] width 83 height 31
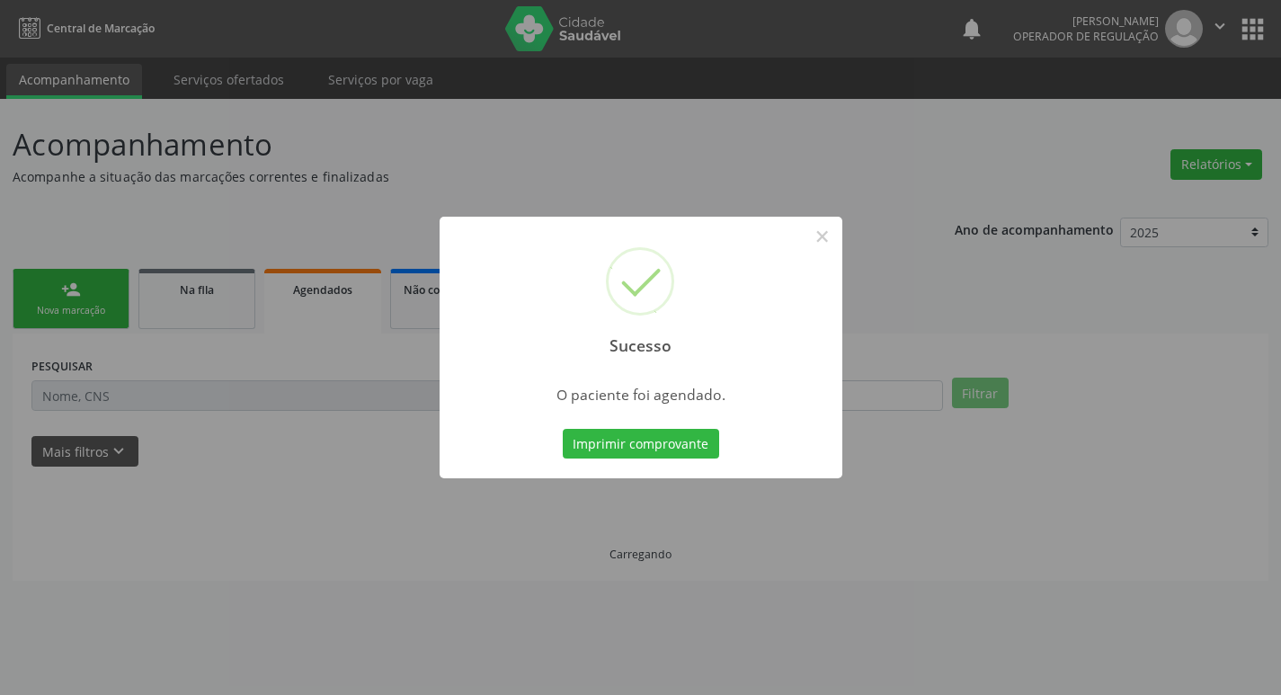
scroll to position [0, 0]
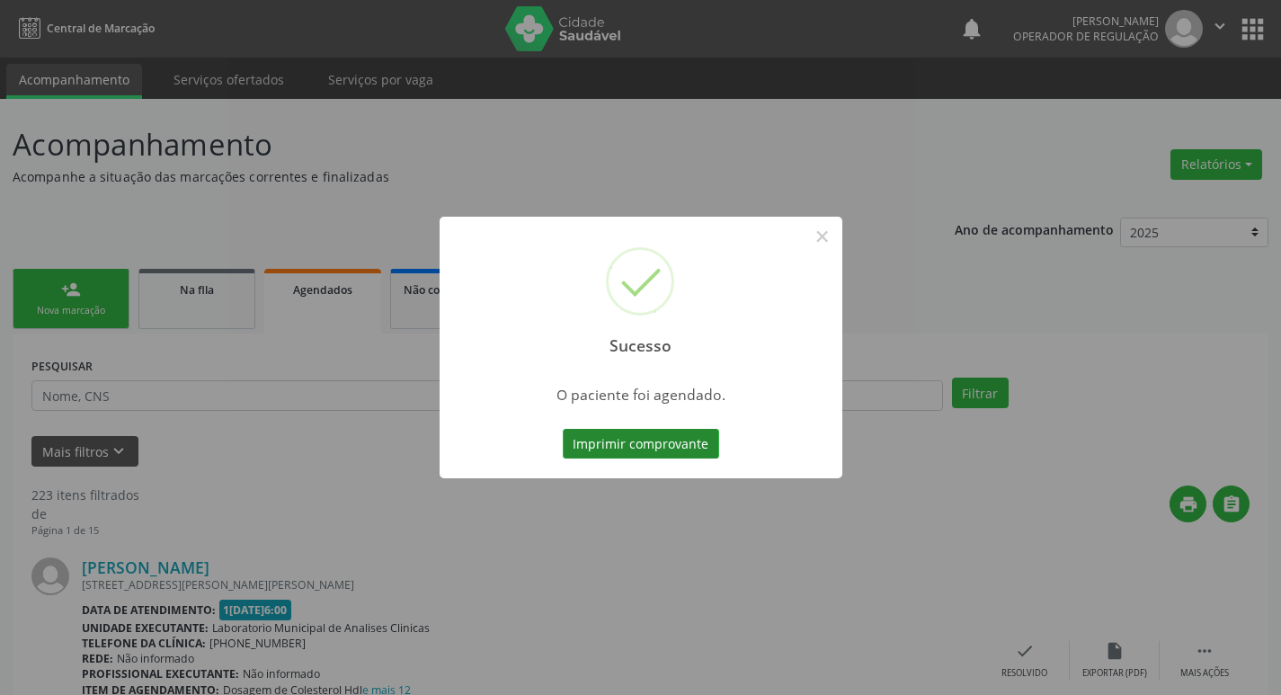
click at [661, 455] on button "Imprimir comprovante" at bounding box center [641, 444] width 156 height 31
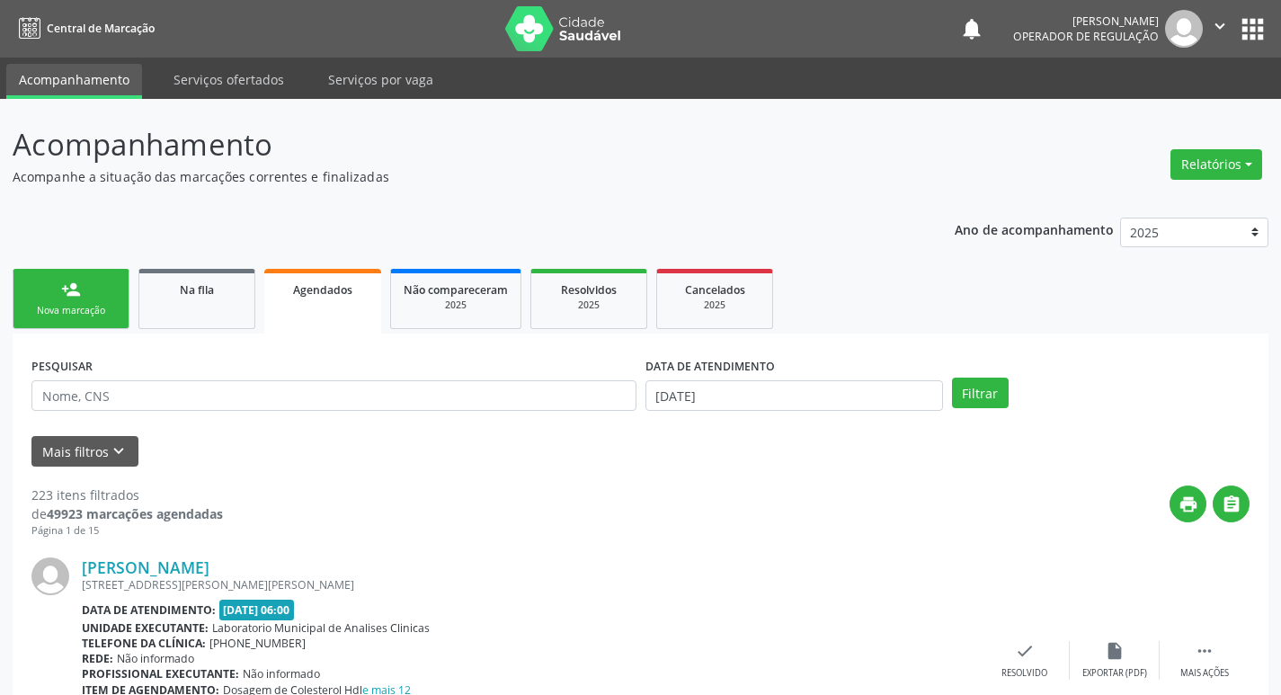
click at [58, 313] on div "Nova marcação" at bounding box center [71, 310] width 90 height 13
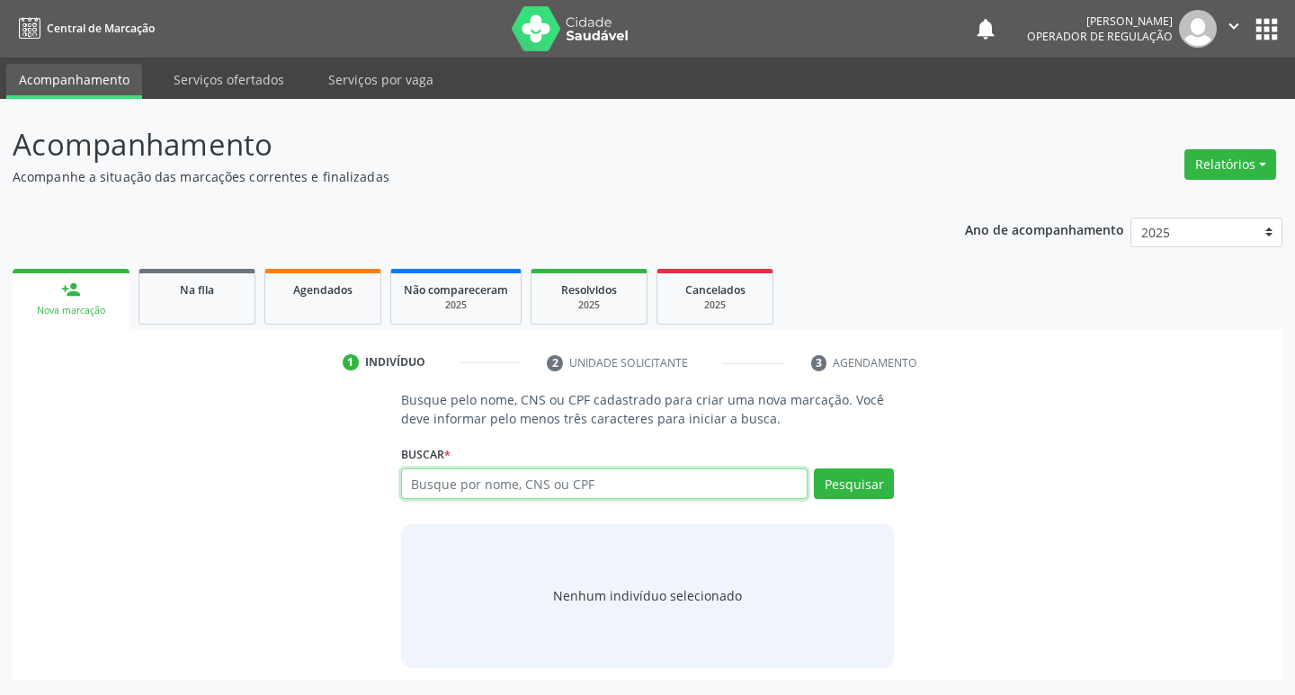
click at [543, 492] on input "text" at bounding box center [604, 483] width 407 height 31
click at [170, 316] on link "Na fila" at bounding box center [196, 297] width 117 height 56
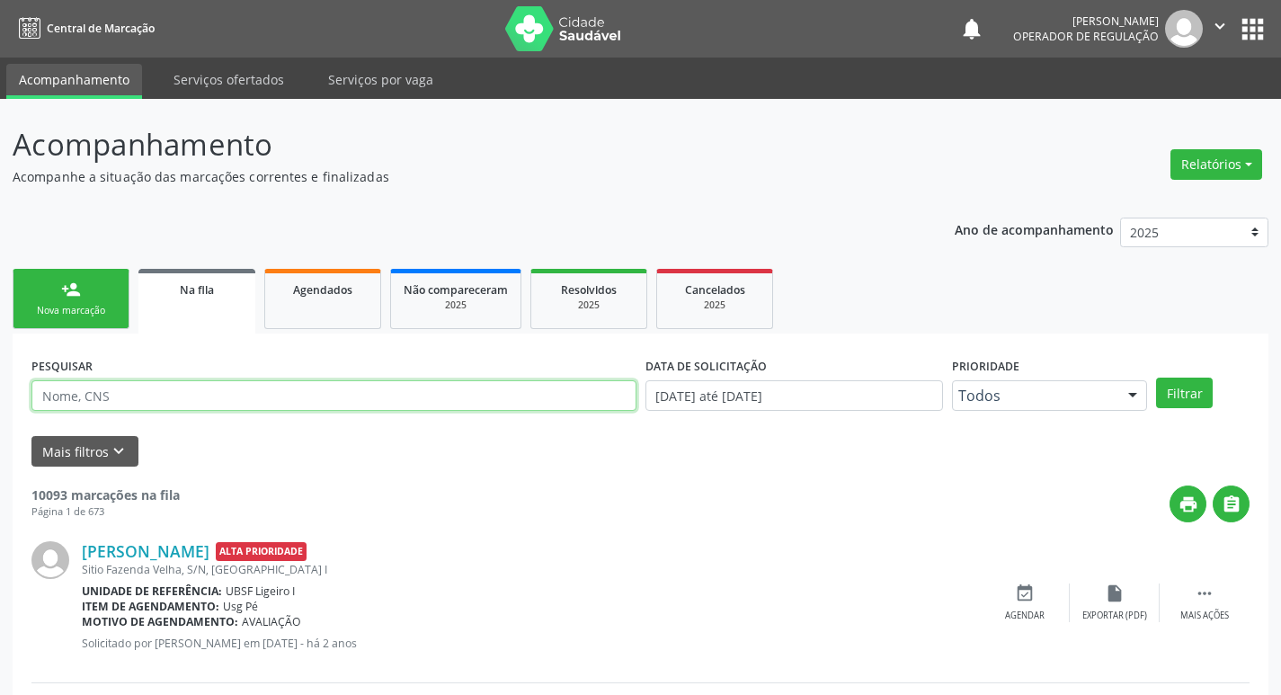
click at [212, 406] on input "text" at bounding box center [333, 395] width 605 height 31
type input "[PERSON_NAME]"
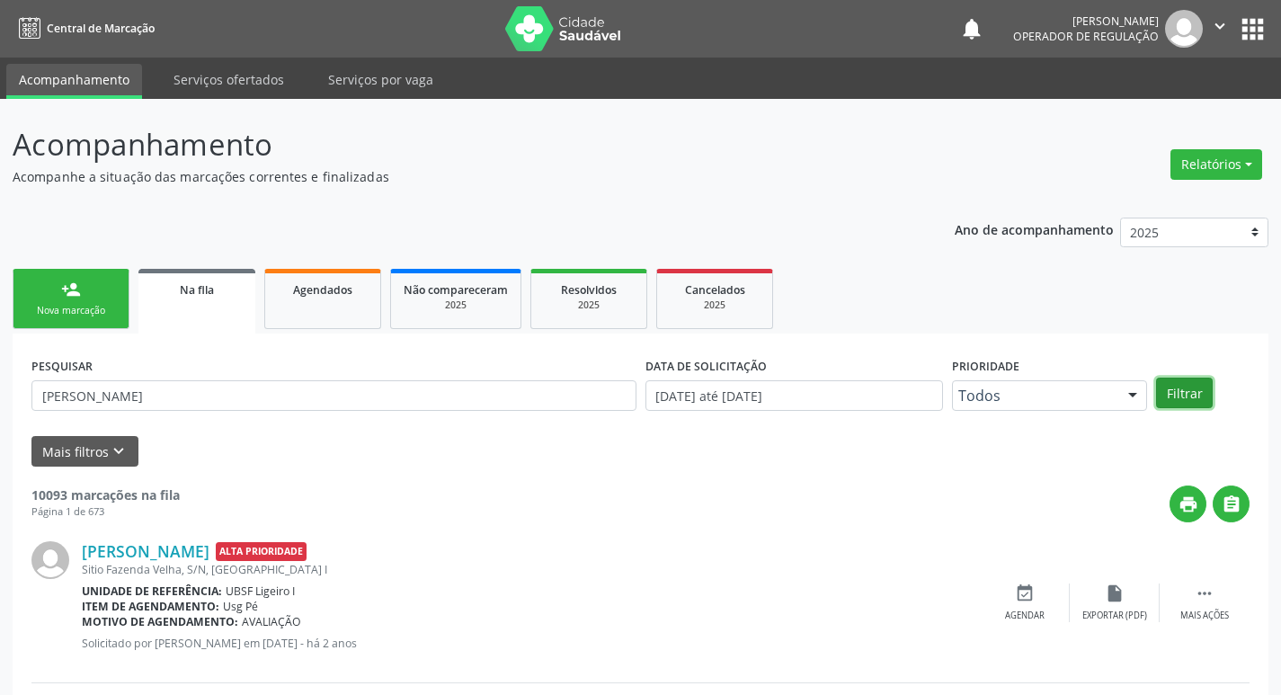
click at [1179, 395] on button "Filtrar" at bounding box center [1184, 393] width 57 height 31
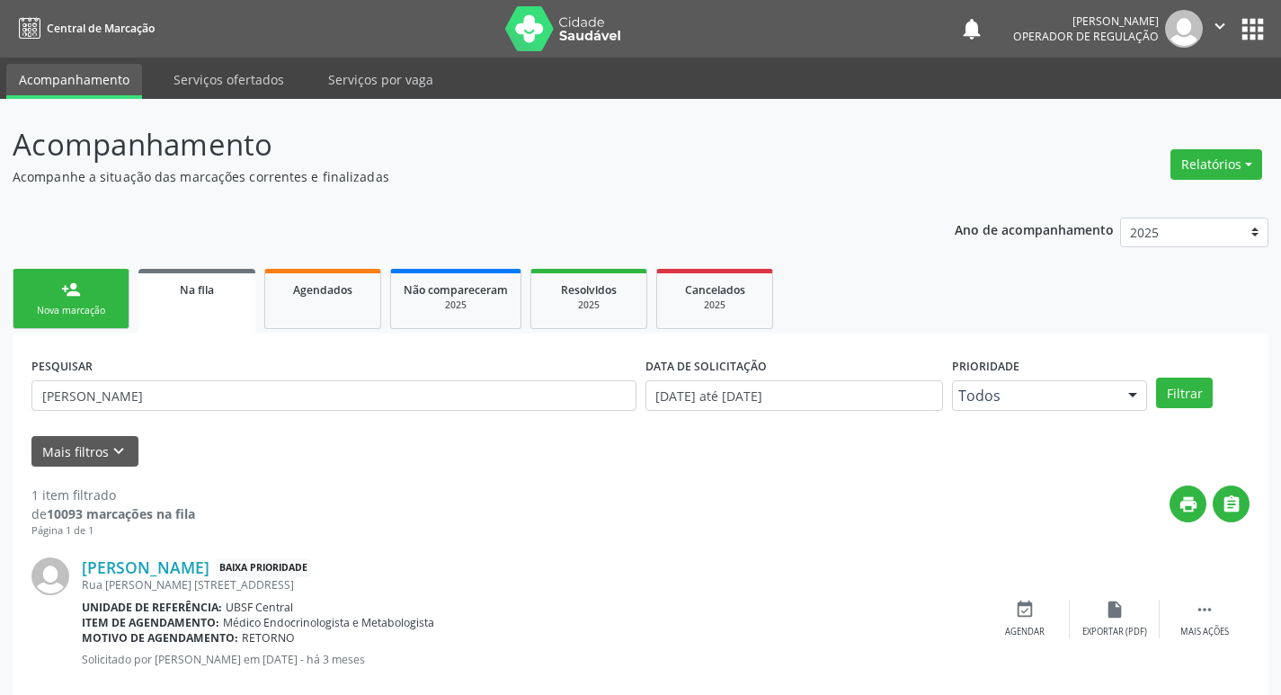
click at [74, 308] on div "Nova marcação" at bounding box center [71, 310] width 90 height 13
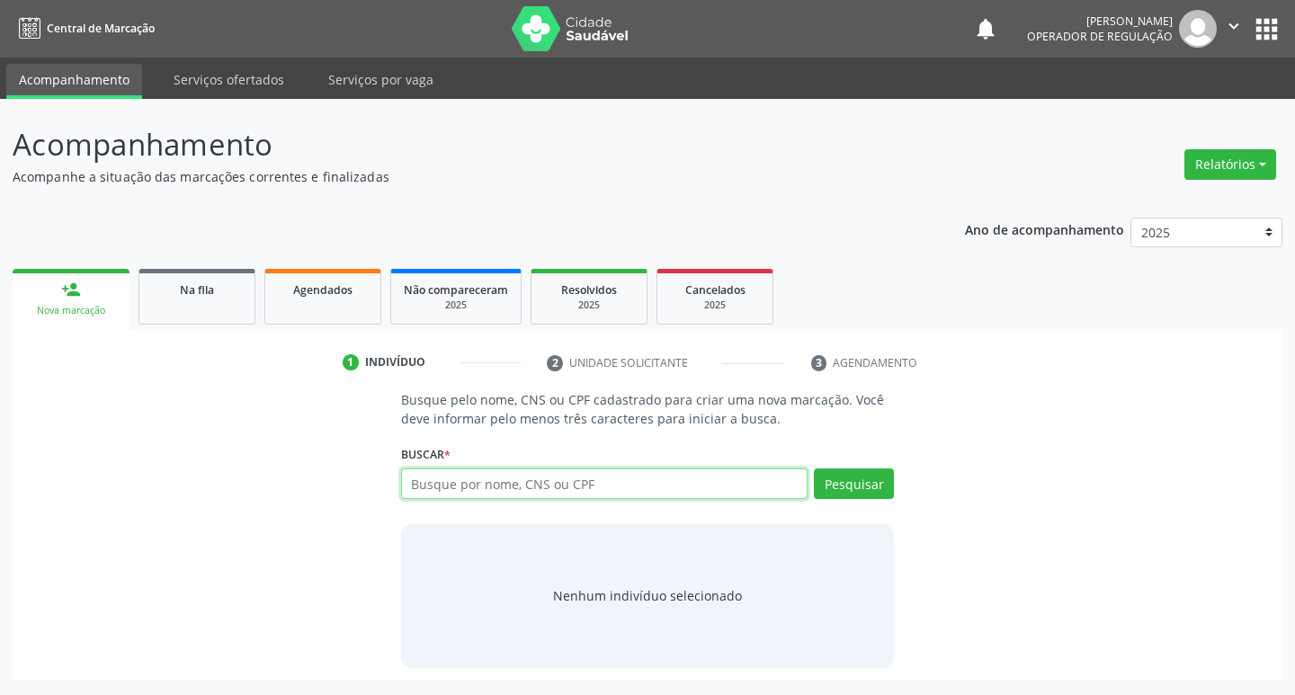
click at [484, 481] on input "text" at bounding box center [604, 483] width 407 height 31
type input "700305917130533"
click at [850, 492] on button "Pesquisar" at bounding box center [854, 483] width 80 height 31
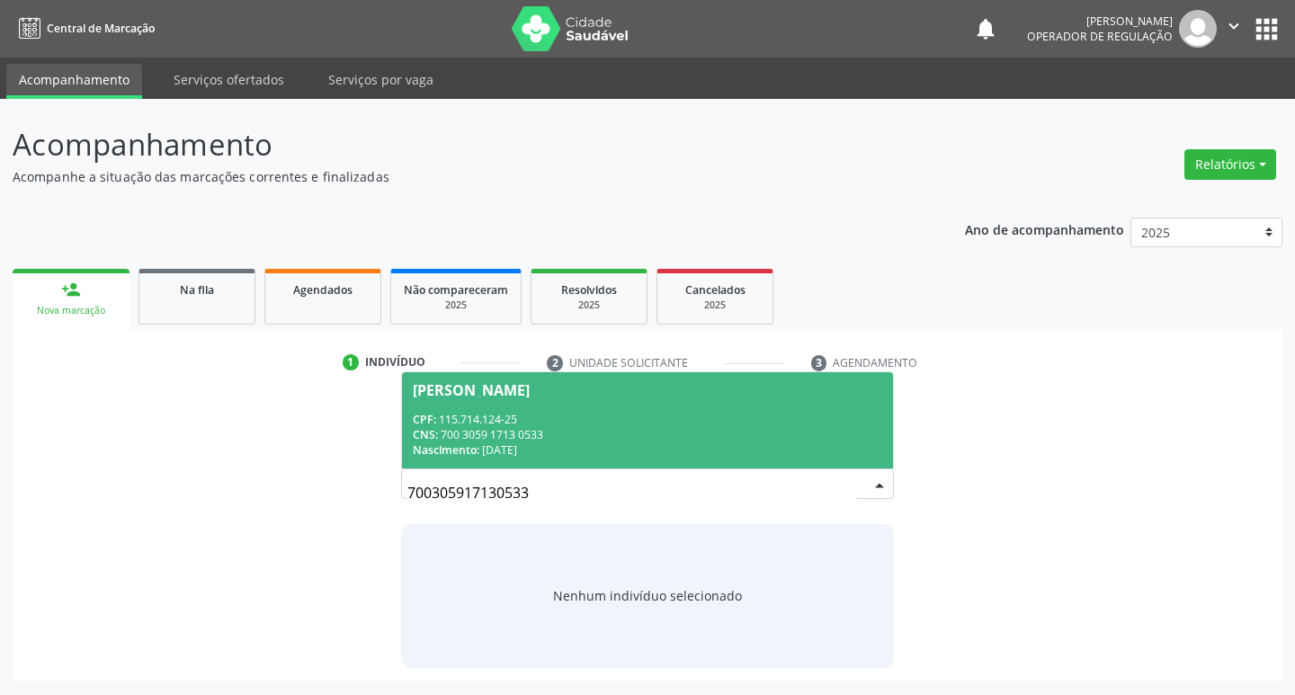
click at [483, 456] on div "Nascimento: [DATE]" at bounding box center [648, 449] width 470 height 15
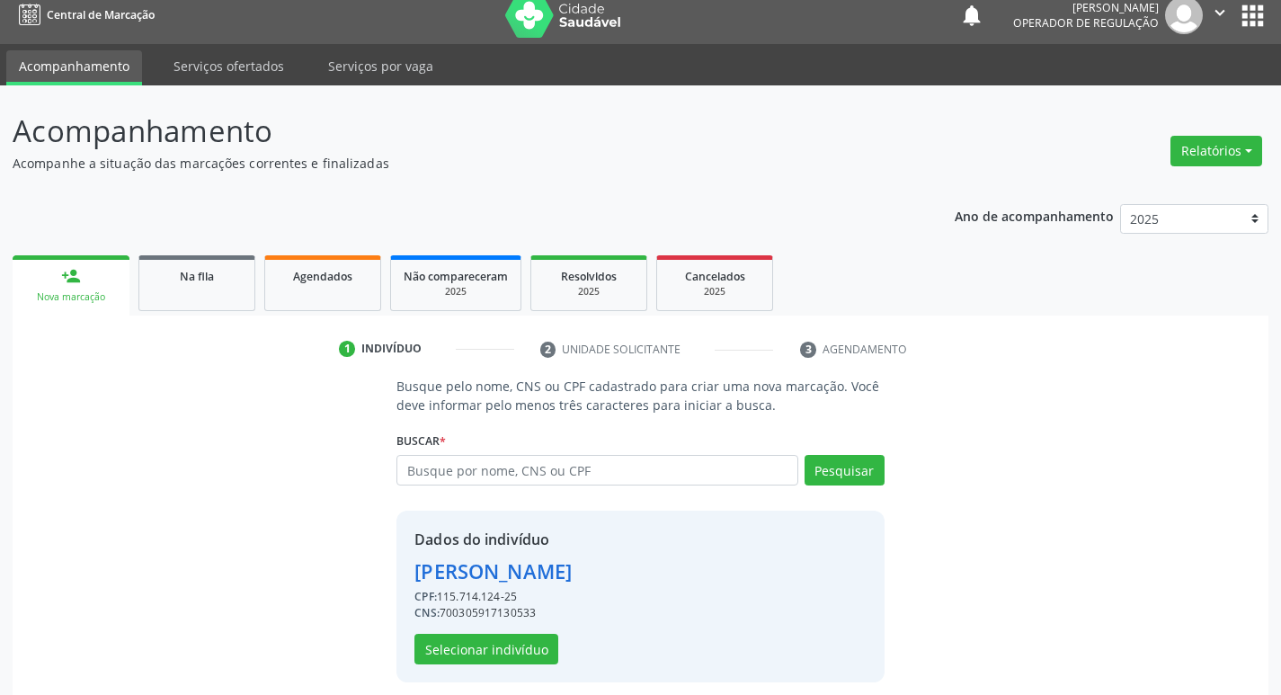
scroll to position [26, 0]
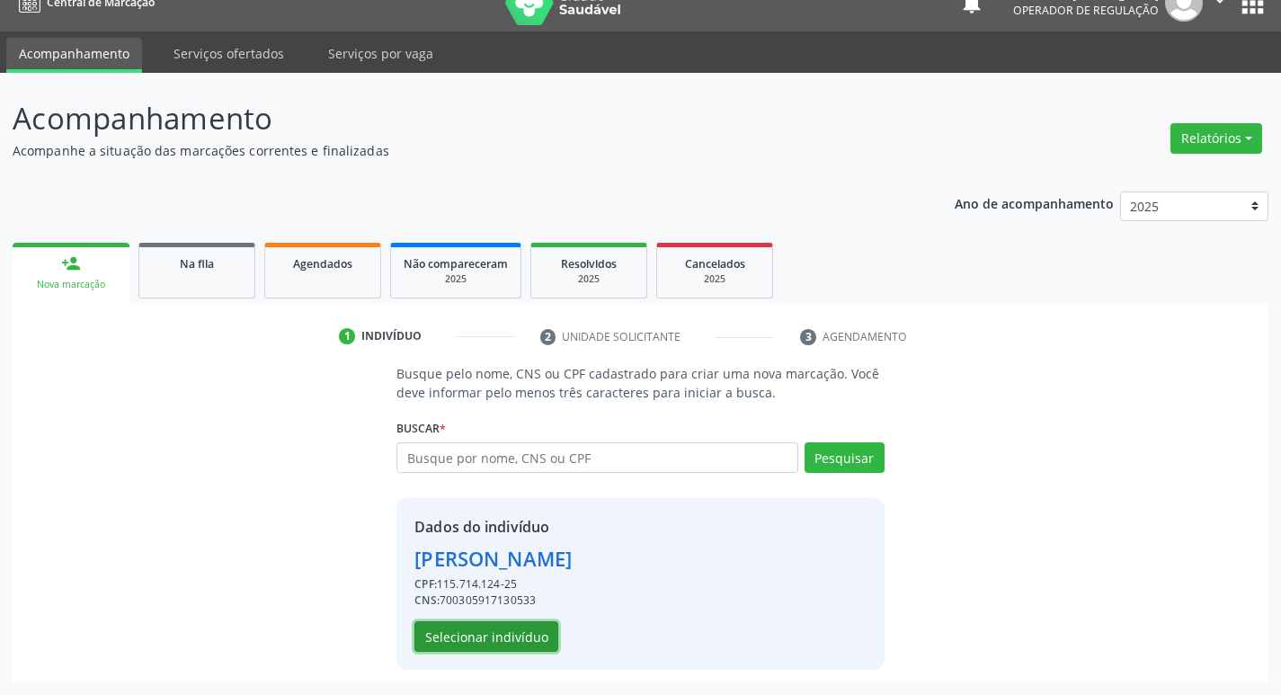
click at [500, 627] on button "Selecionar indivíduo" at bounding box center [486, 636] width 144 height 31
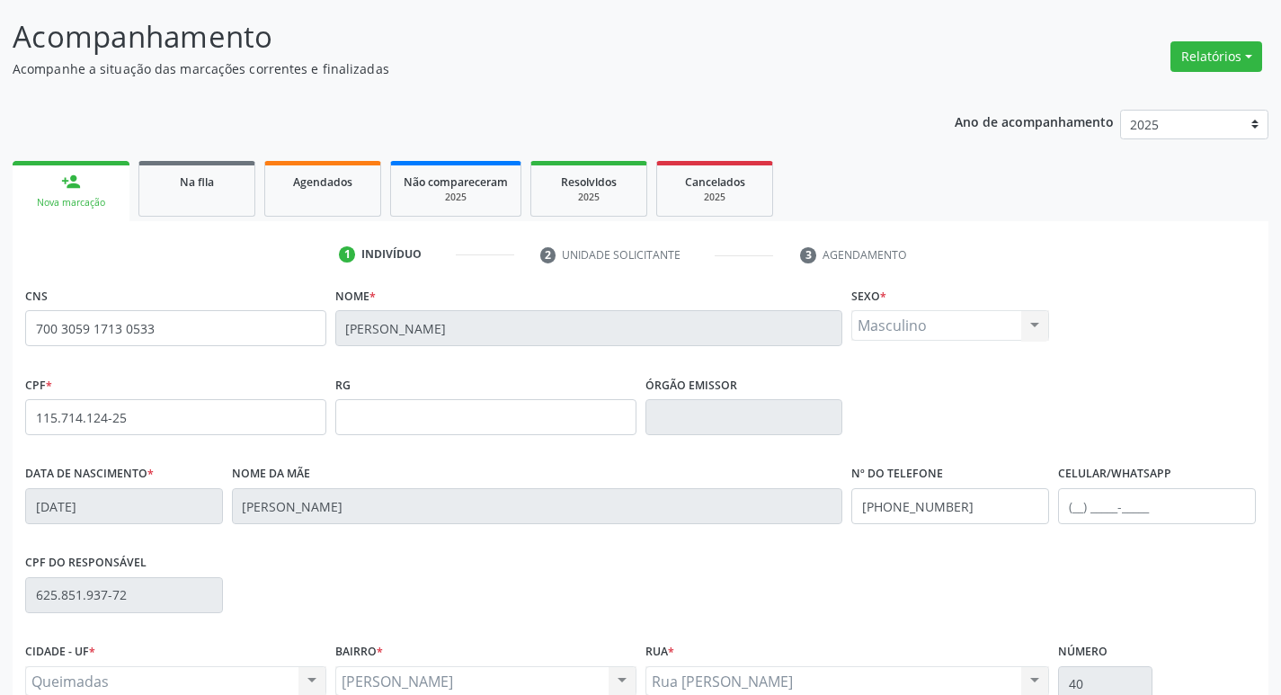
scroll to position [280, 0]
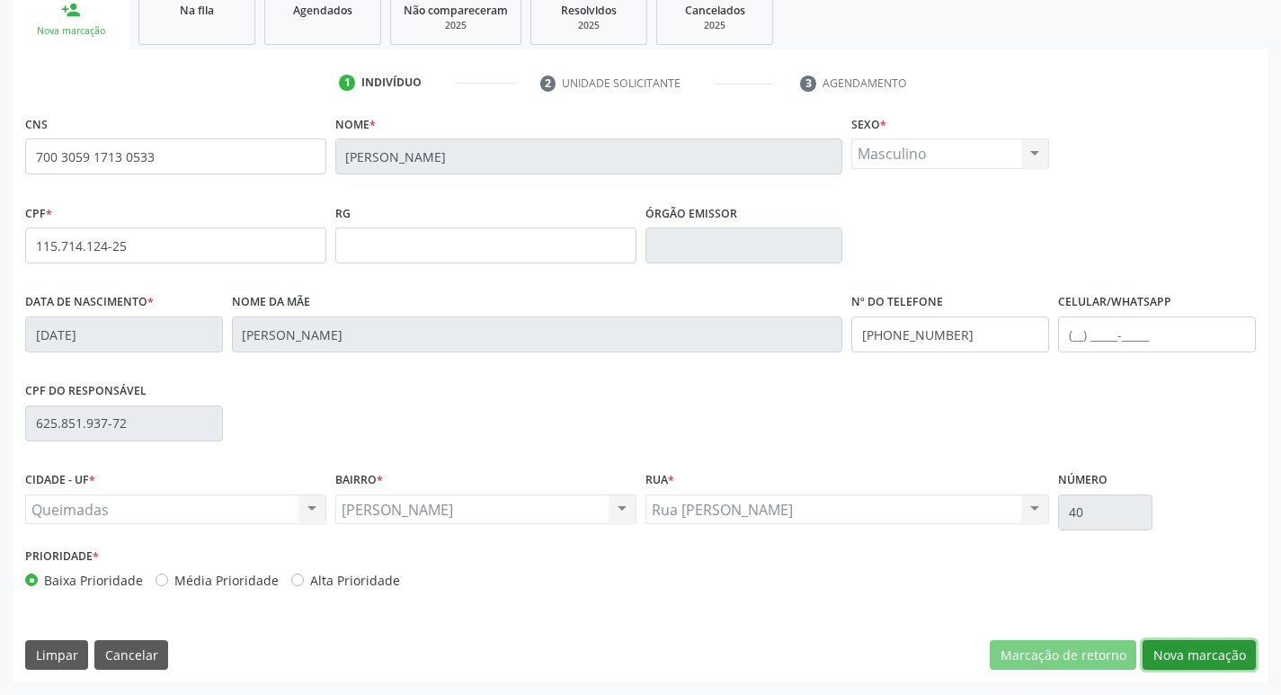
click at [1223, 651] on button "Nova marcação" at bounding box center [1199, 655] width 113 height 31
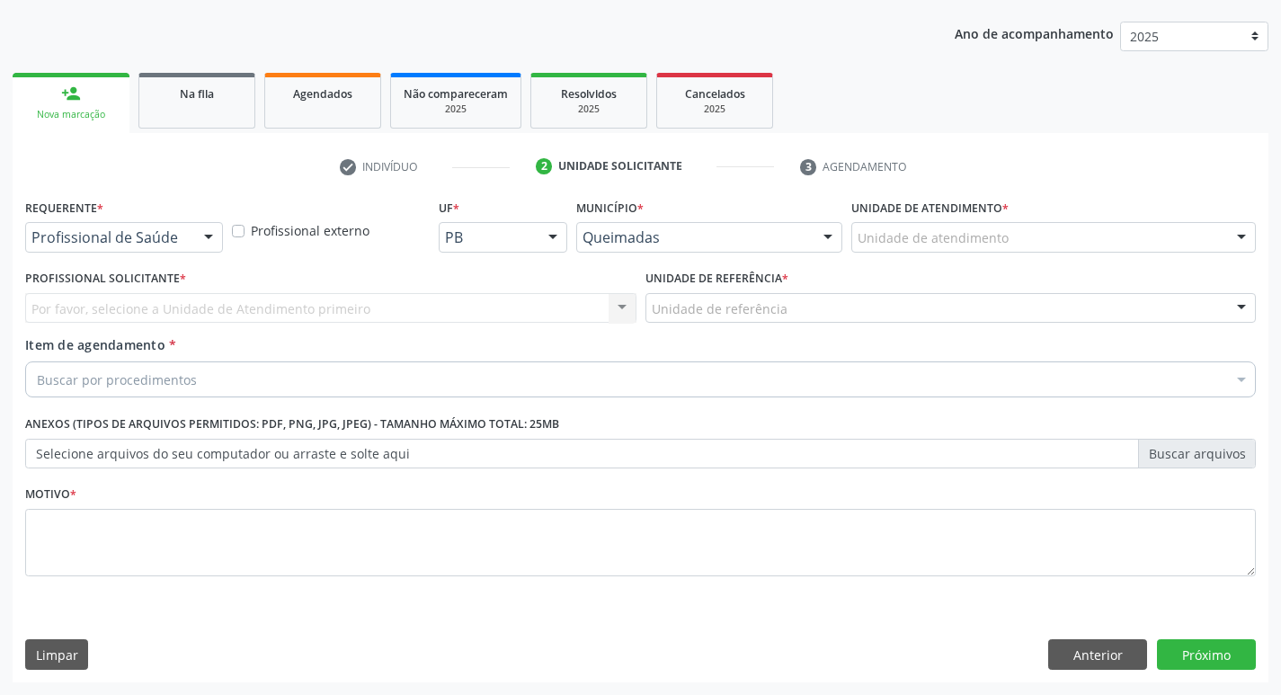
scroll to position [196, 0]
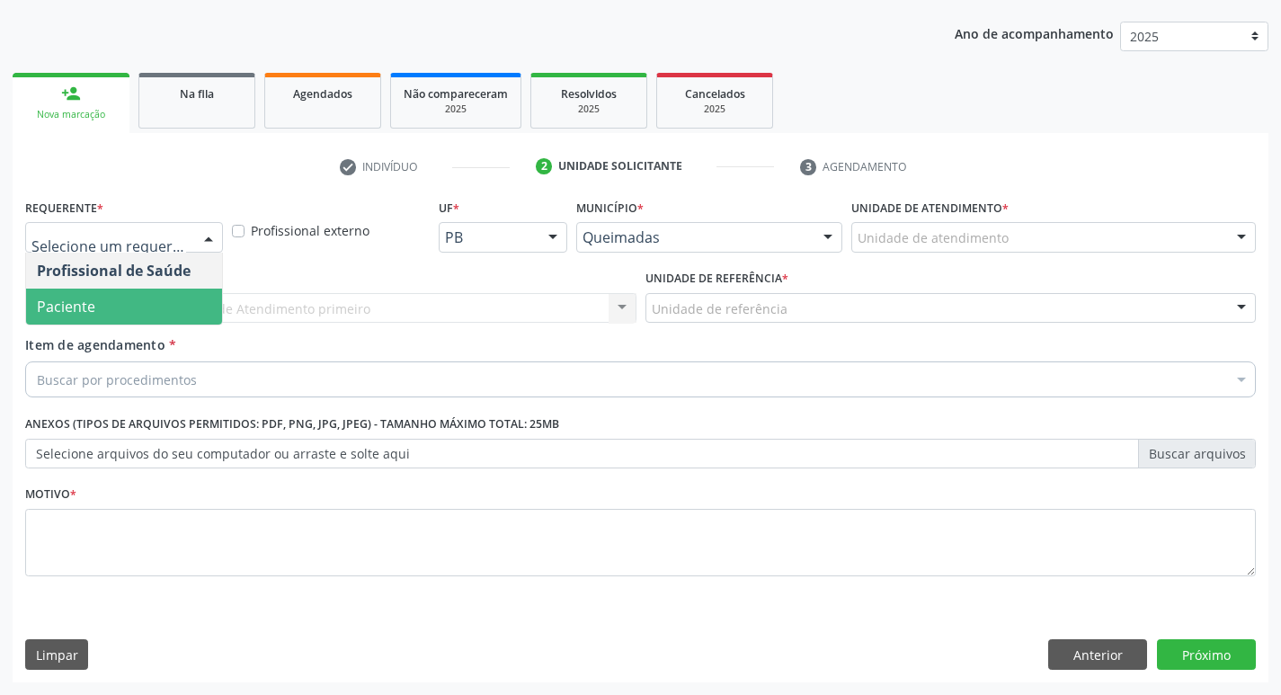
click at [102, 310] on span "Paciente" at bounding box center [124, 307] width 196 height 36
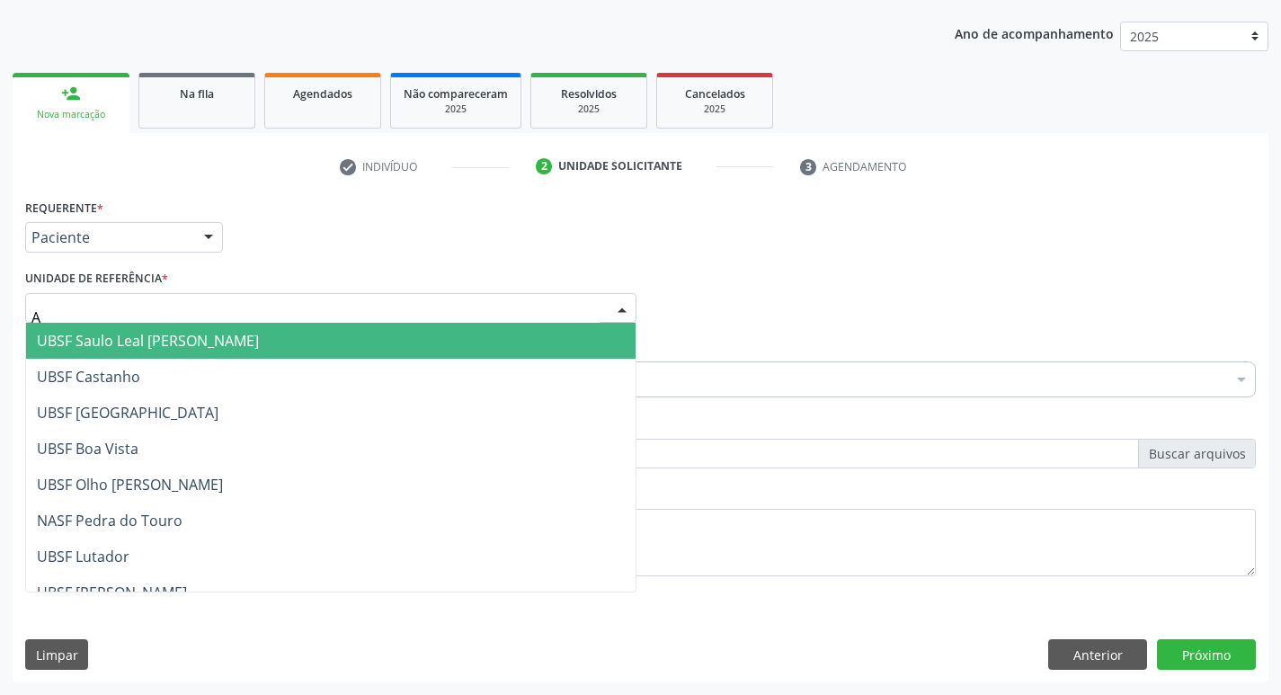
type input "AN"
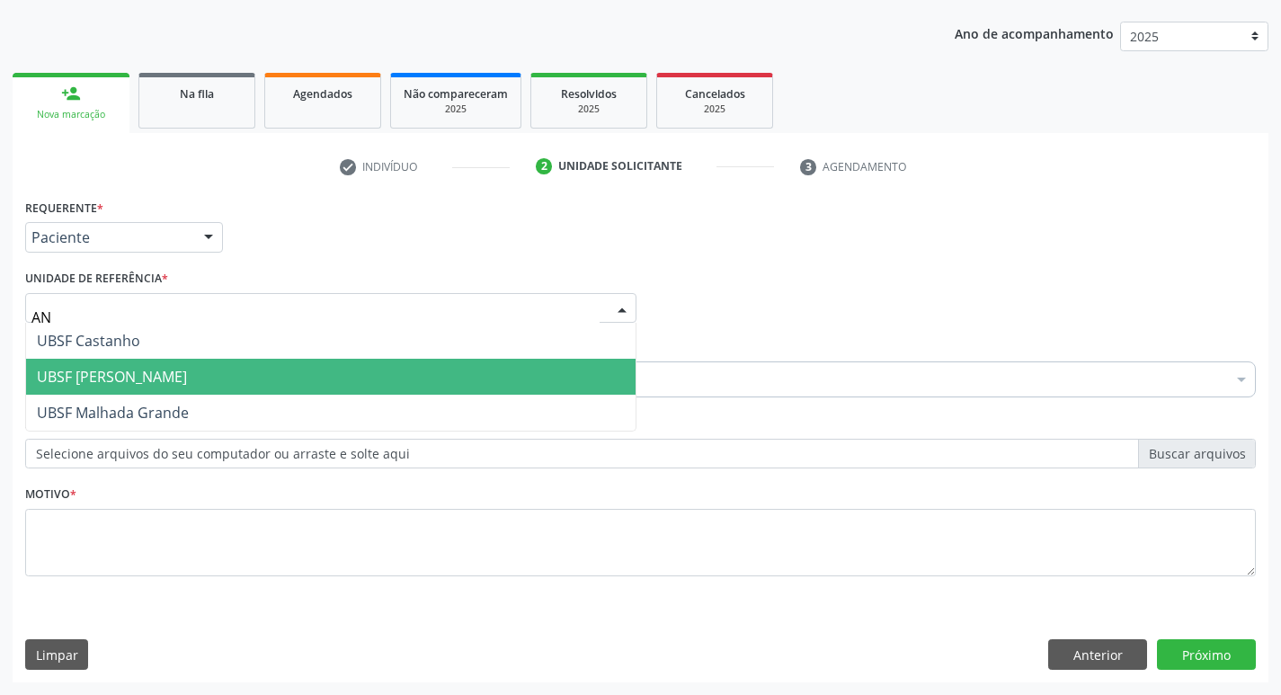
click at [173, 391] on span "UBSF [PERSON_NAME]" at bounding box center [331, 377] width 610 height 36
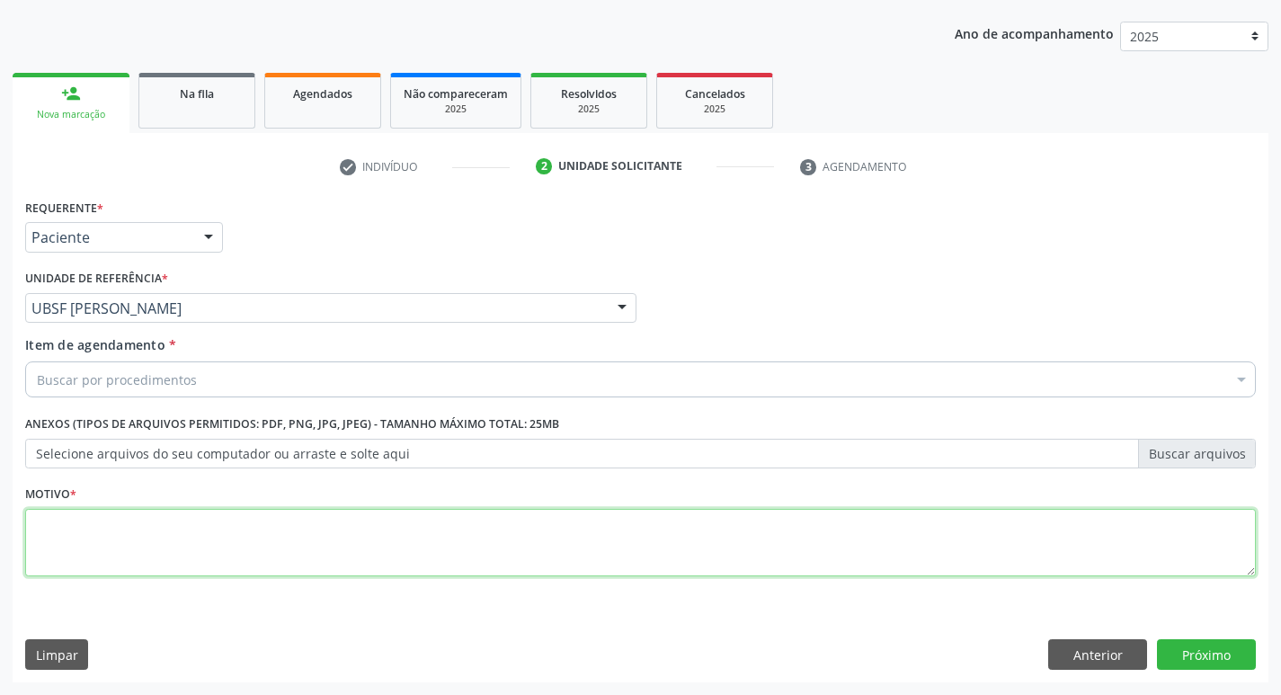
click at [70, 563] on textarea at bounding box center [640, 543] width 1231 height 68
type textarea "AVALIACAO"
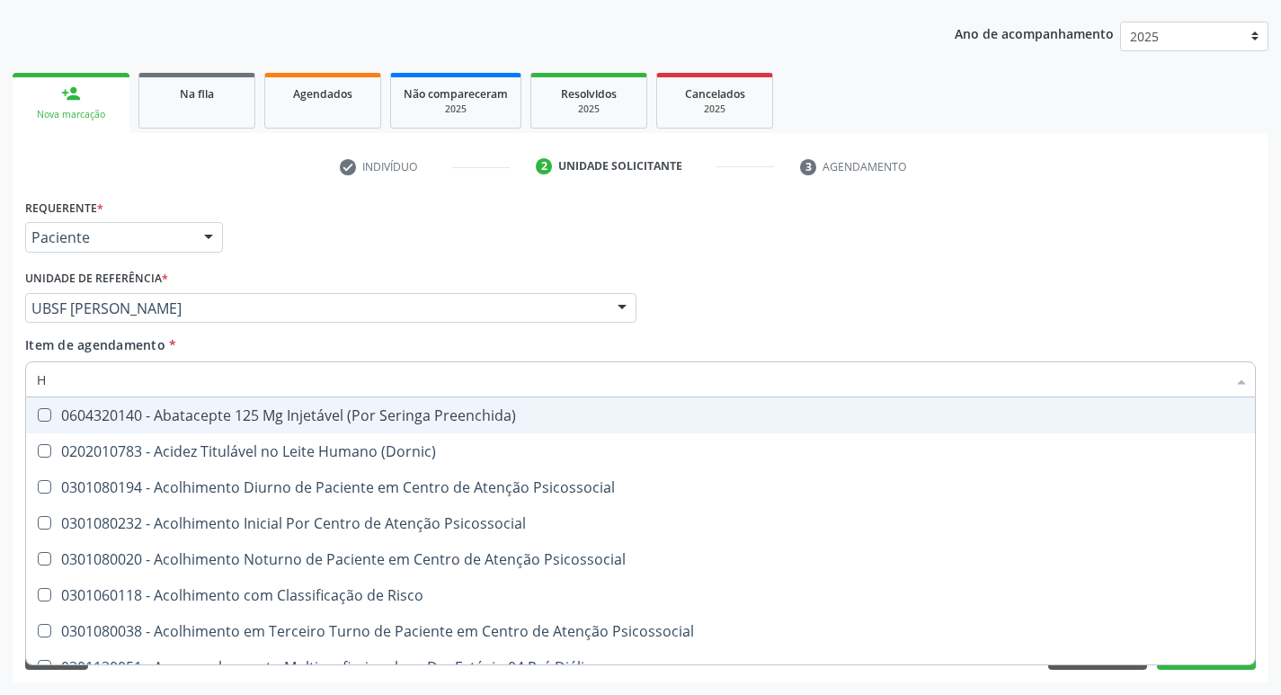
type input "HEMOGR"
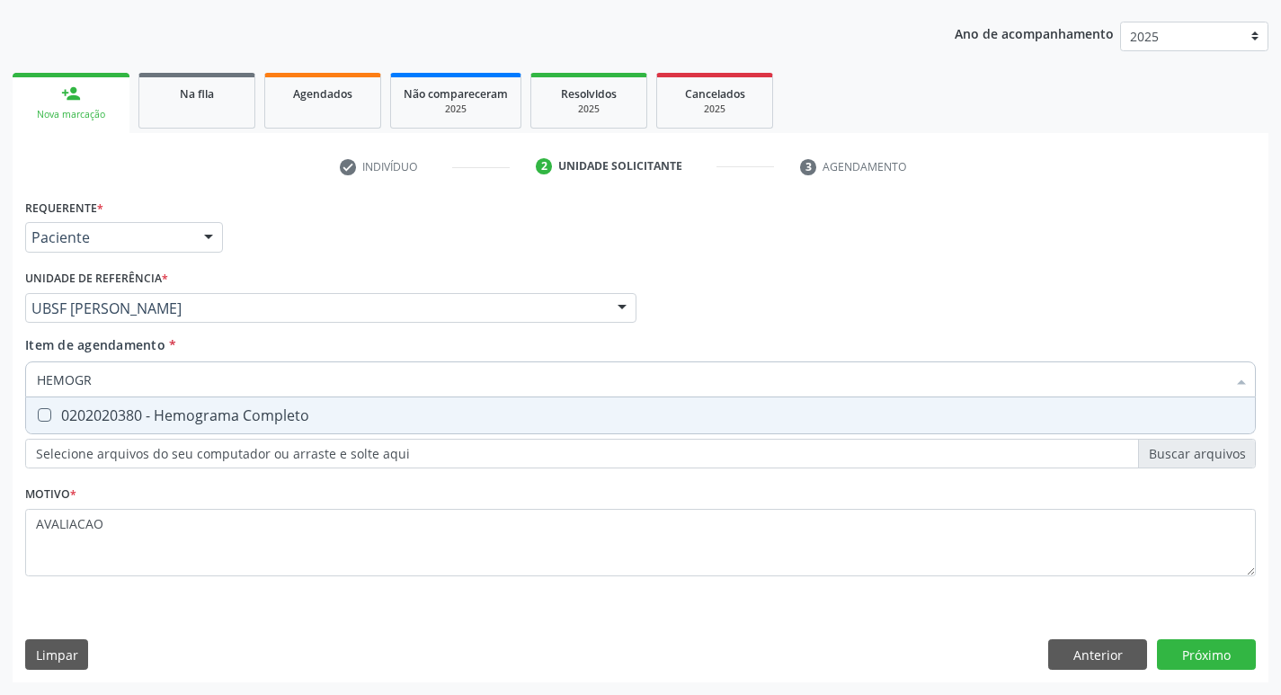
click at [221, 416] on div "0202020380 - Hemograma Completo" at bounding box center [640, 415] width 1207 height 14
checkbox Completo "true"
type input "HEMOG"
checkbox Completo "false"
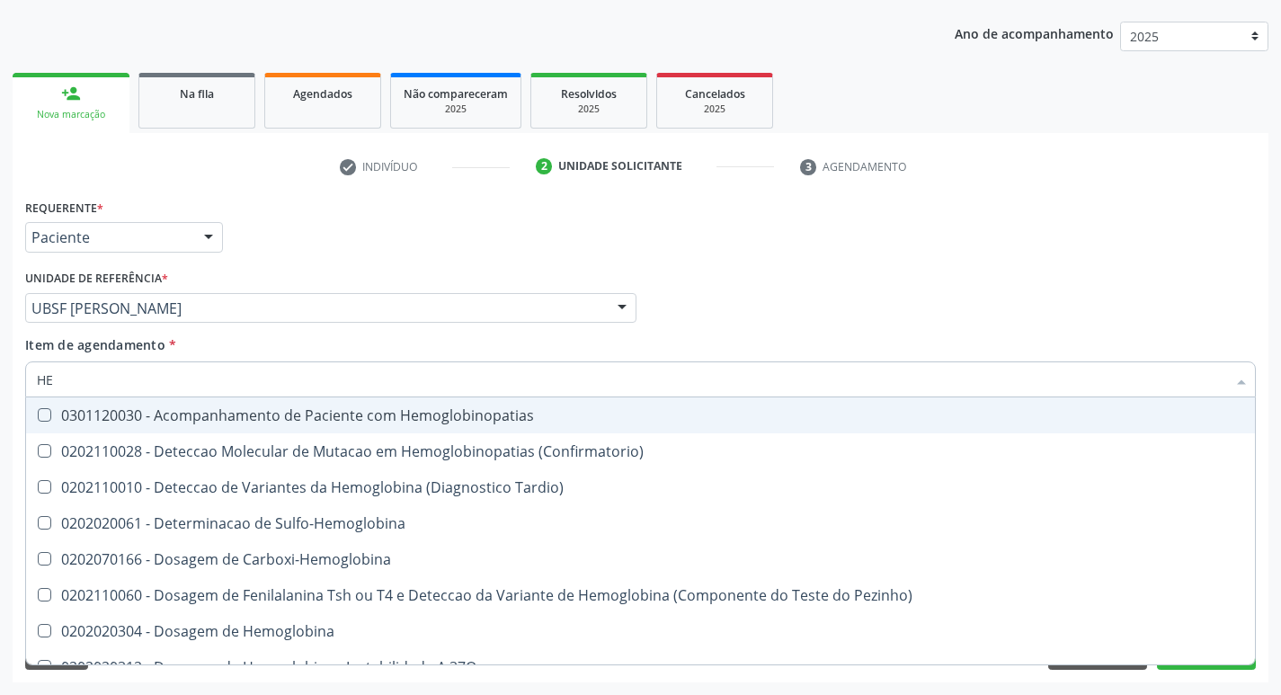
type input "H"
checkbox Completo "false"
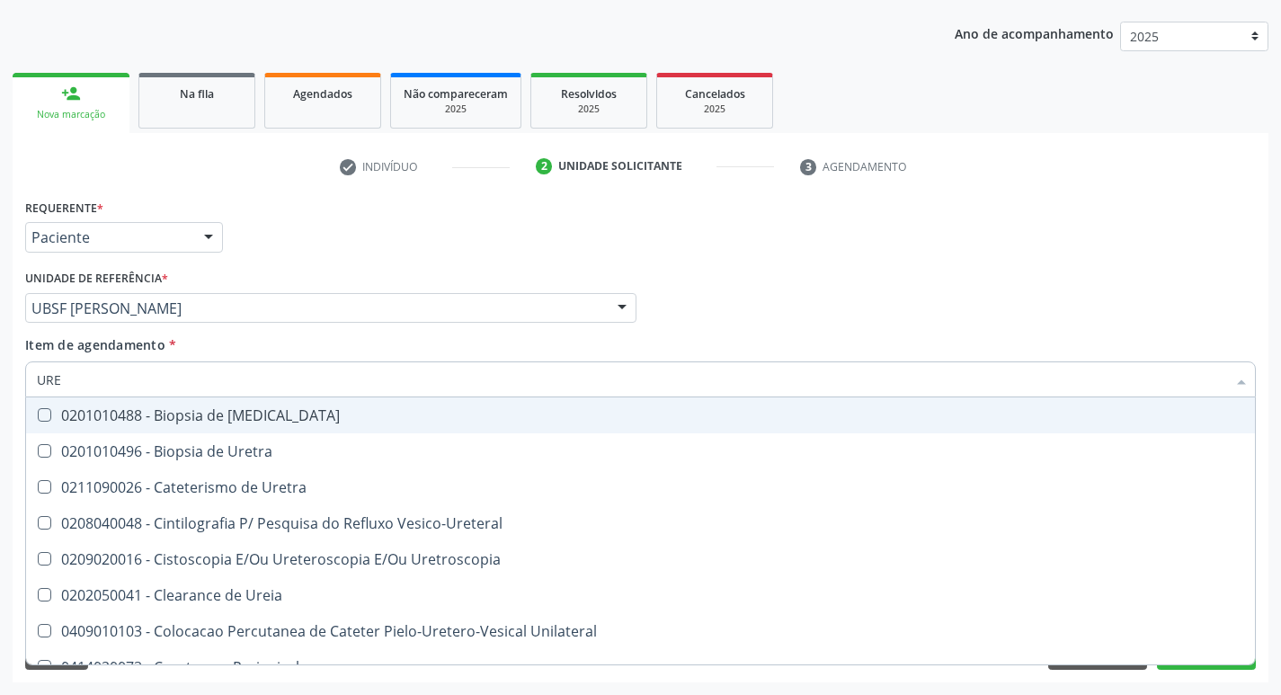
type input "UREI"
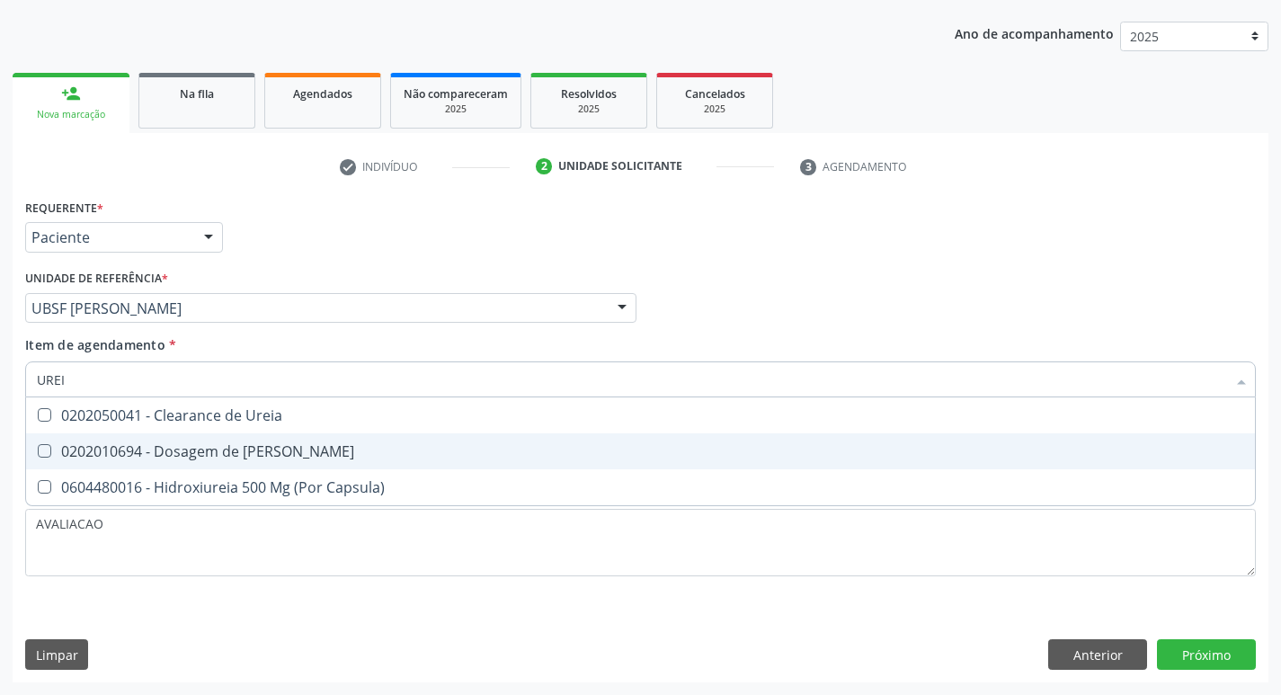
click at [230, 458] on div "0202010694 - Dosagem de [PERSON_NAME]" at bounding box center [640, 451] width 1207 height 14
checkbox Ureia "true"
type input "URE"
checkbox Ureia "false"
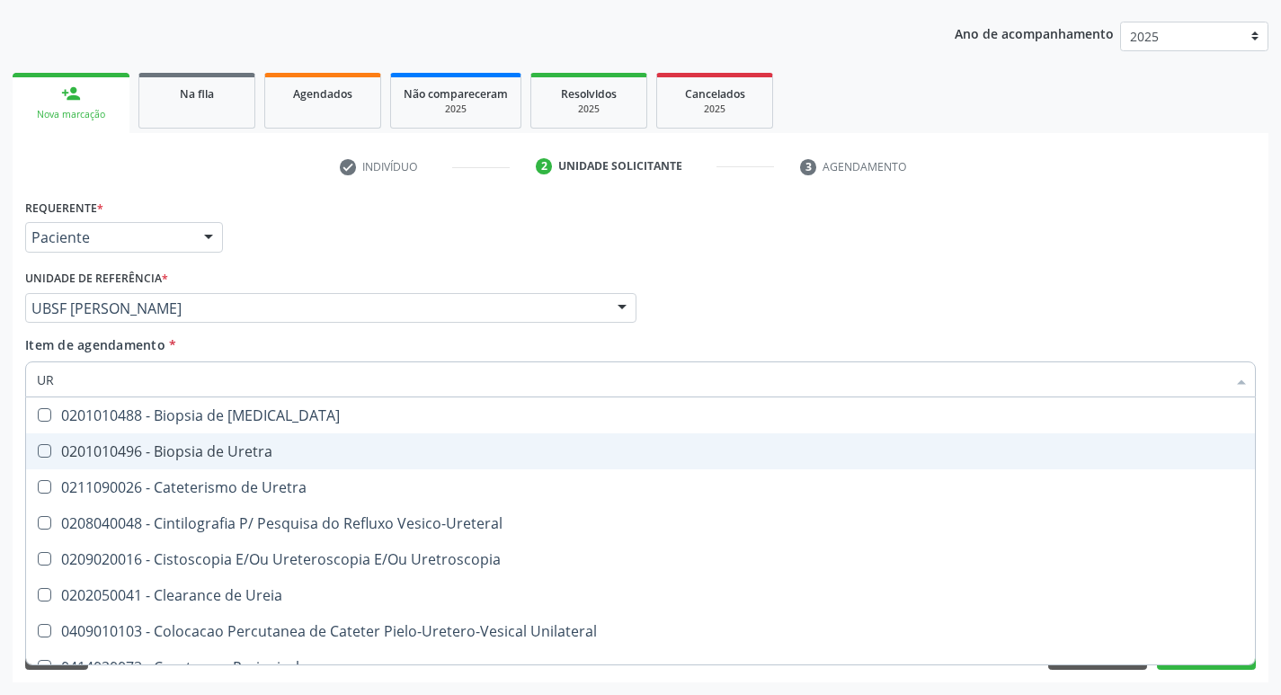
type input "U"
checkbox Ureia "false"
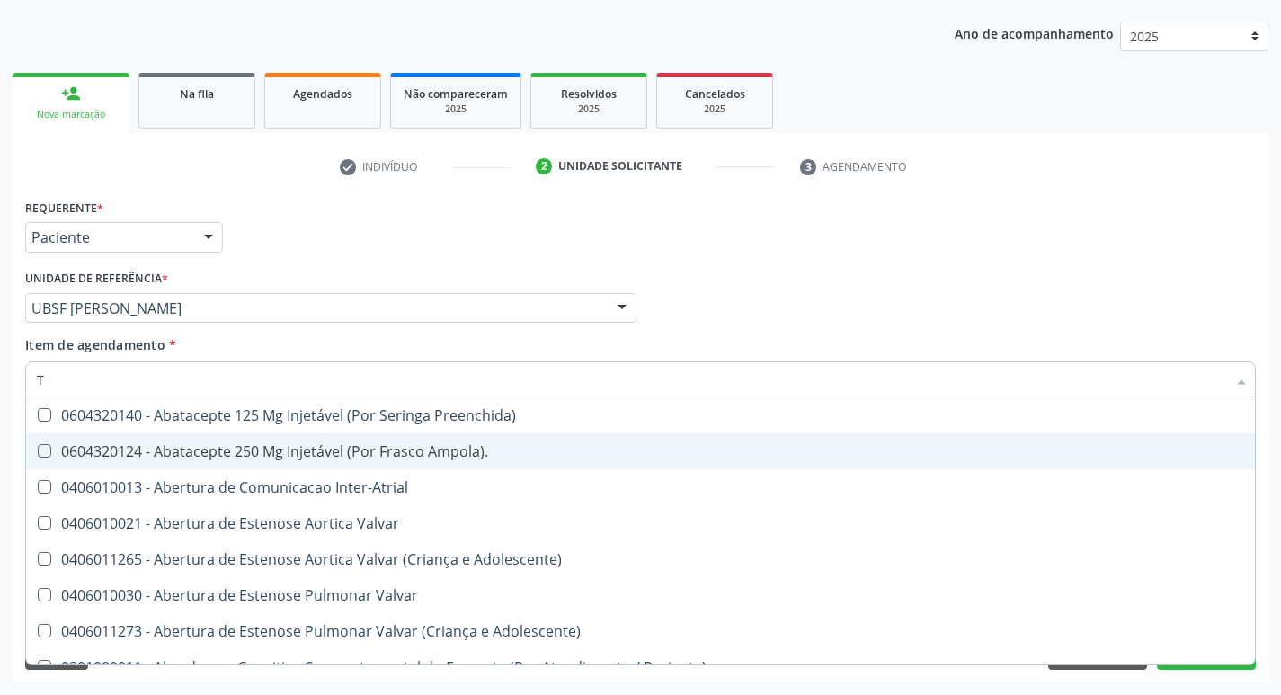
type input "TG"
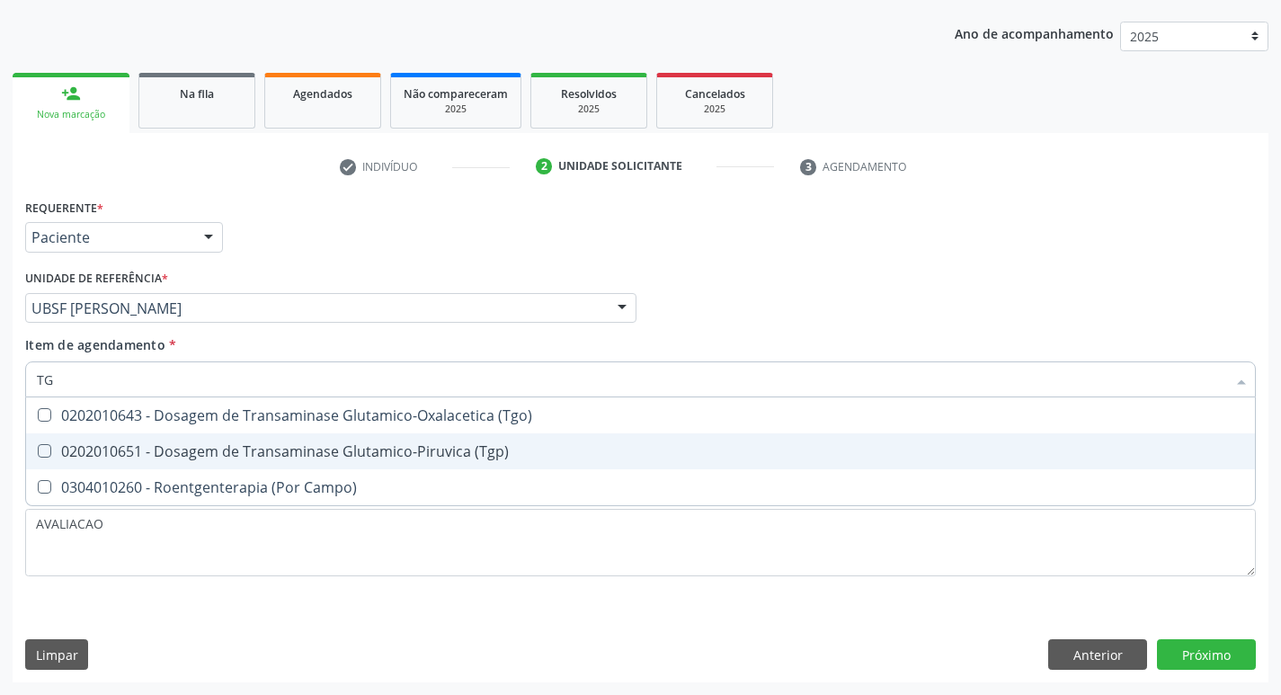
click at [316, 455] on div "0202010651 - Dosagem de Transaminase Glutamico-Piruvica (Tgp)" at bounding box center [640, 451] width 1207 height 14
checkbox \(Tgp\) "true"
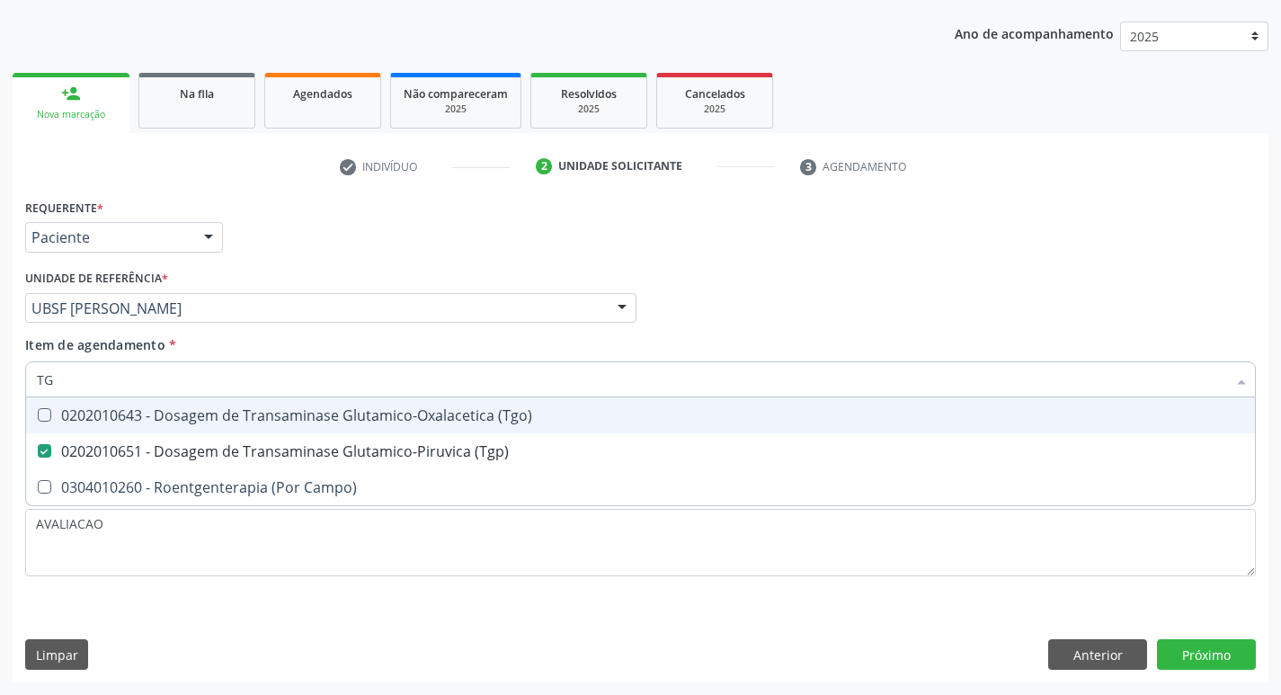
click at [319, 413] on div "0202010643 - Dosagem de Transaminase Glutamico-Oxalacetica (Tgo)" at bounding box center [640, 415] width 1207 height 14
checkbox \(Tgo\) "true"
type input "T"
checkbox \(Tgo\) "false"
checkbox \(Tgp\) "false"
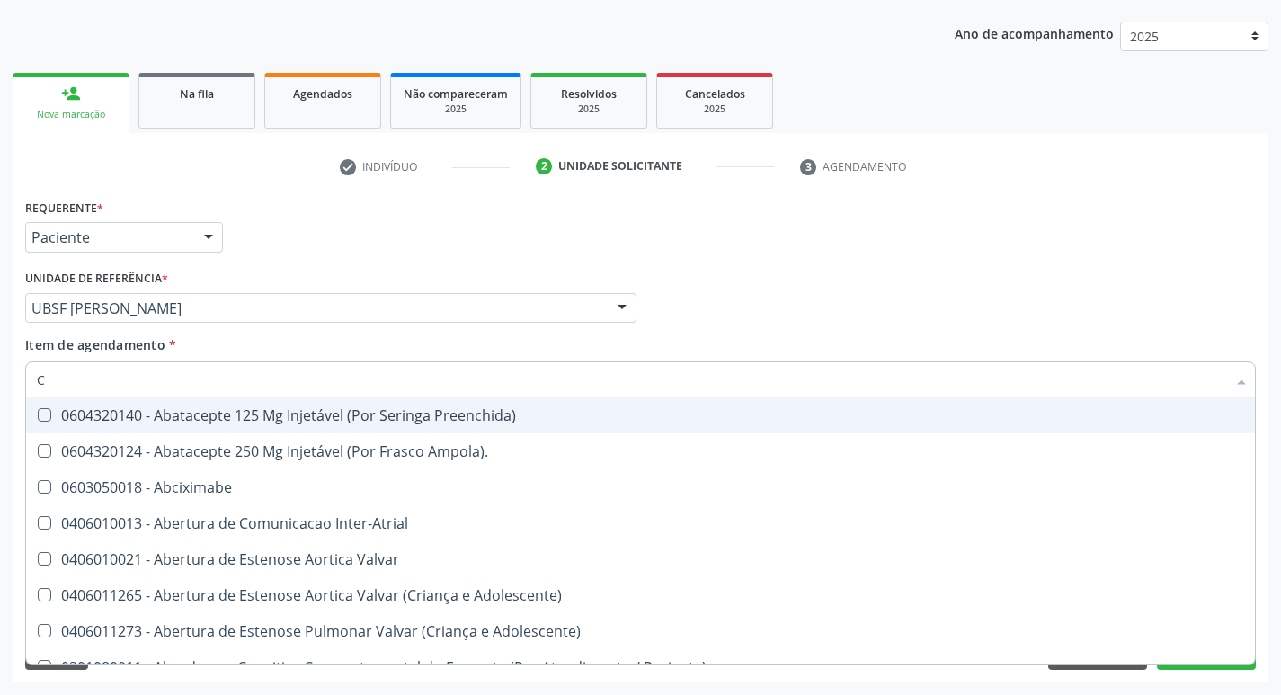
type input "CO"
checkbox Colecistostomia "true"
checkbox \(Hemicolectomia\) "true"
checkbox Osseo "true"
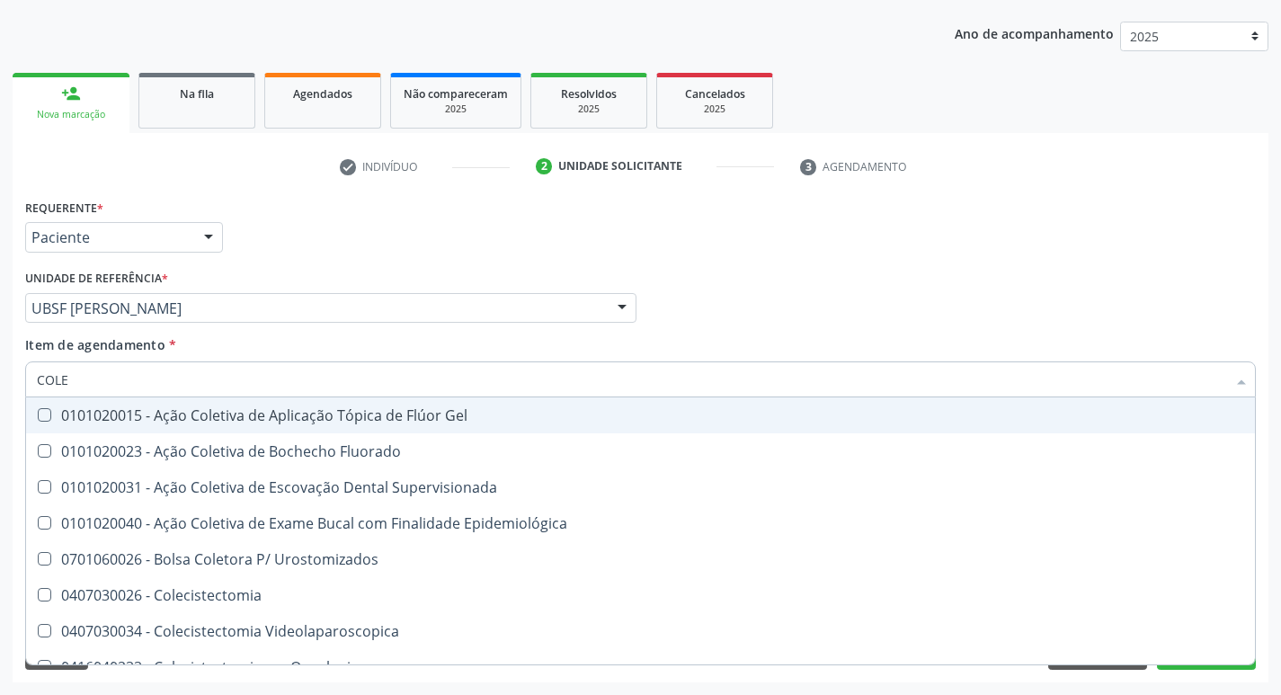
type input "COLES"
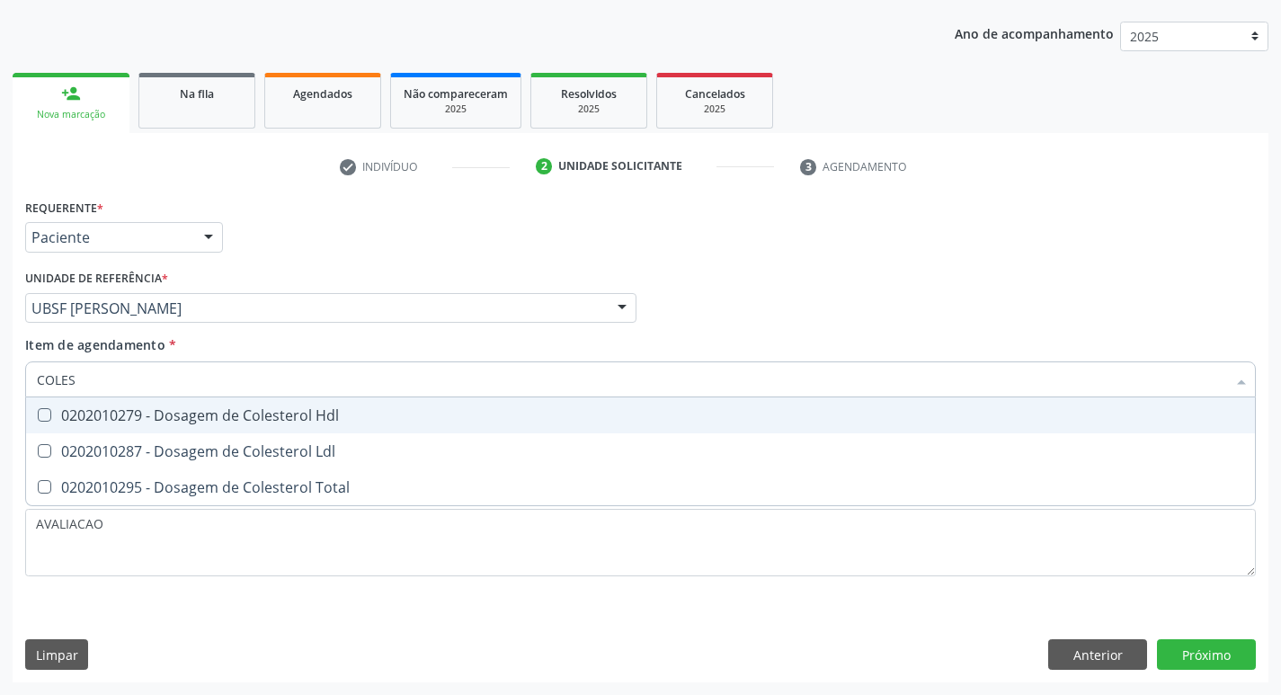
click at [321, 413] on div "0202010279 - Dosagem de Colesterol Hdl" at bounding box center [640, 415] width 1207 height 14
checkbox Hdl "true"
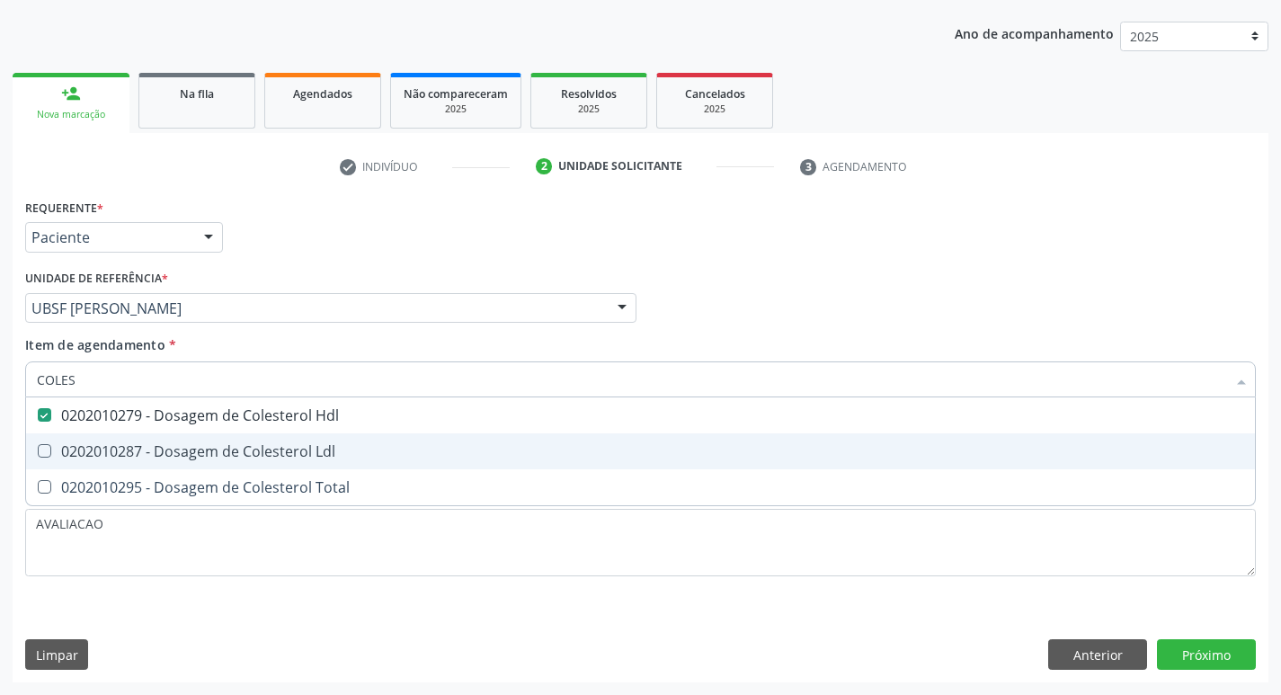
click at [324, 445] on div "0202010287 - Dosagem de Colesterol Ldl" at bounding box center [640, 451] width 1207 height 14
checkbox Ldl "true"
type input "COLE"
checkbox Hdl "false"
checkbox Ldl "false"
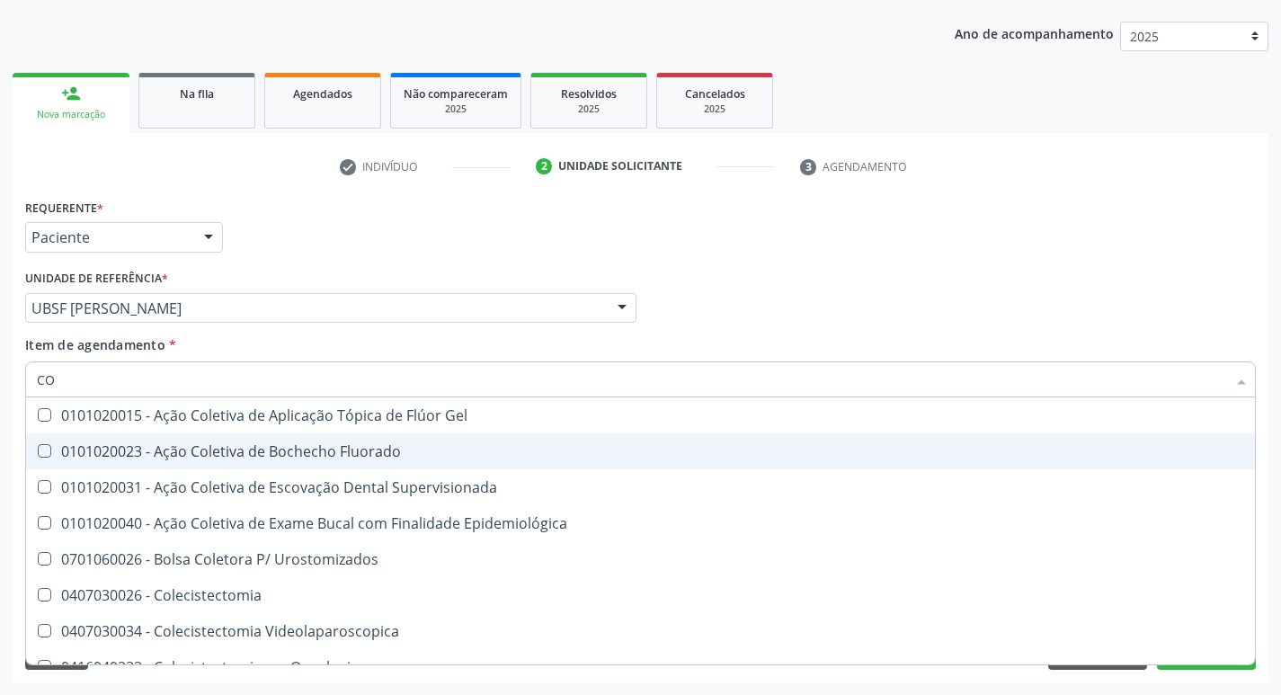
type input "C"
checkbox Hdl "false"
checkbox Ldl "false"
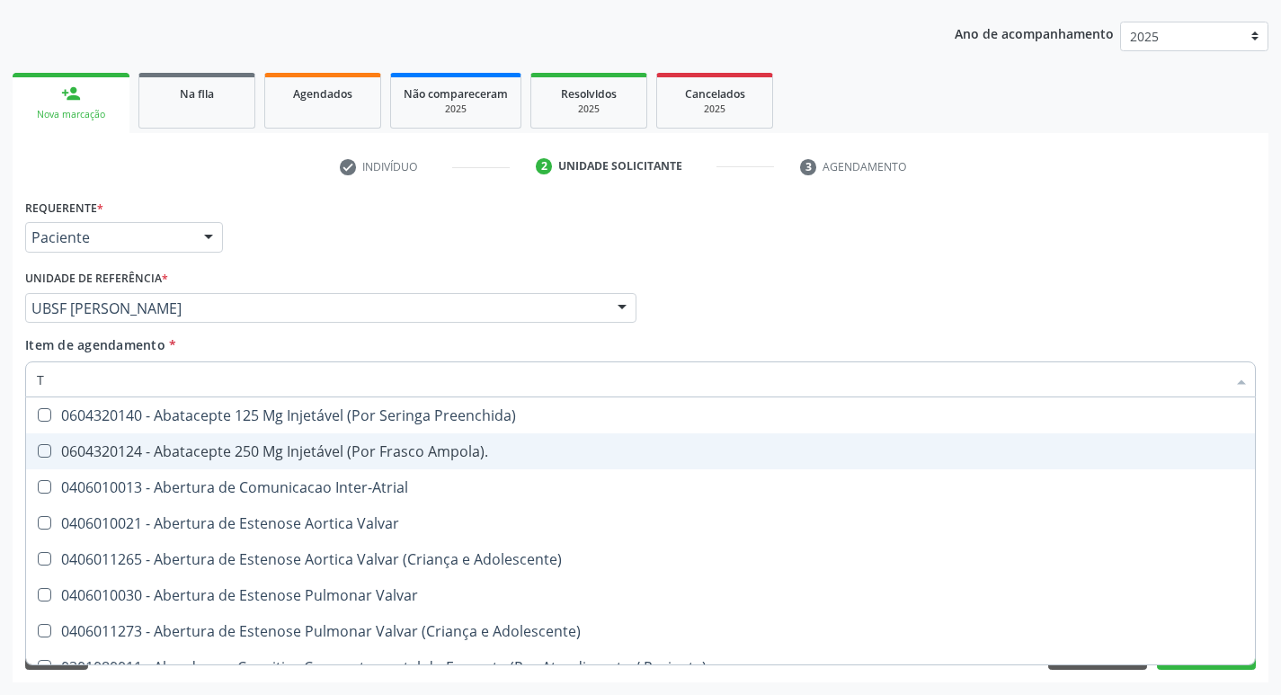
type input "TR"
checkbox Oficina\) "true"
checkbox Grupo "true"
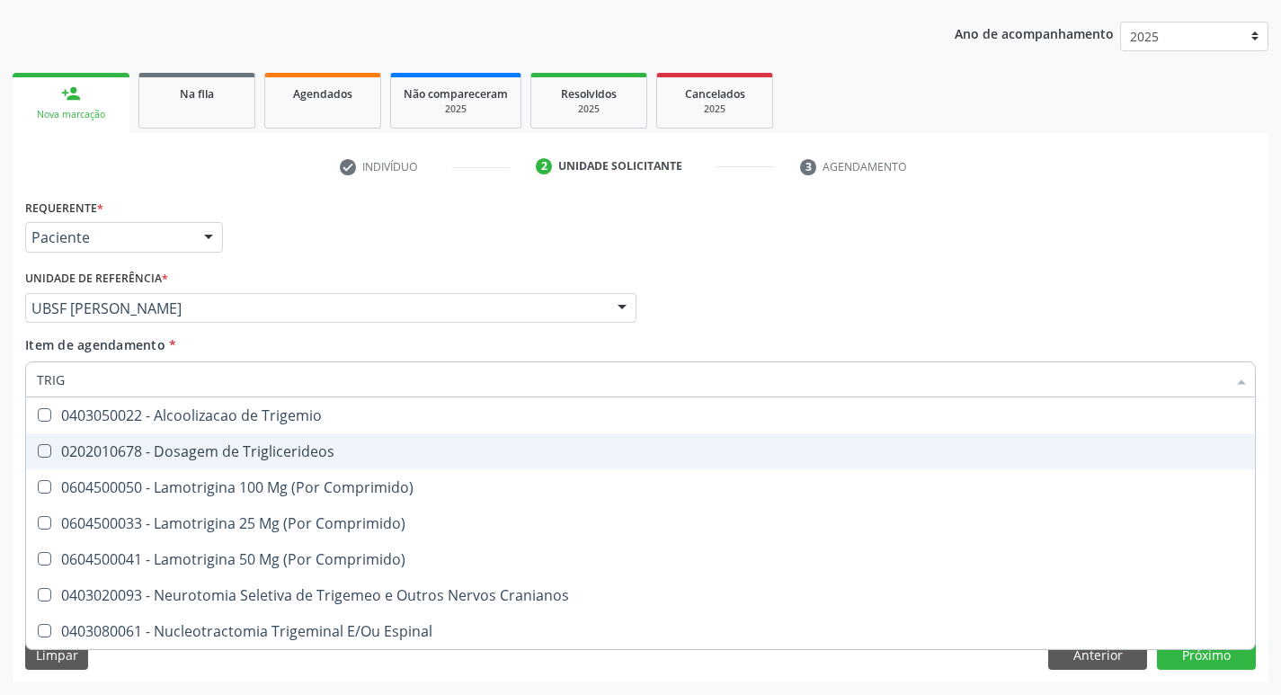
type input "TRIGL"
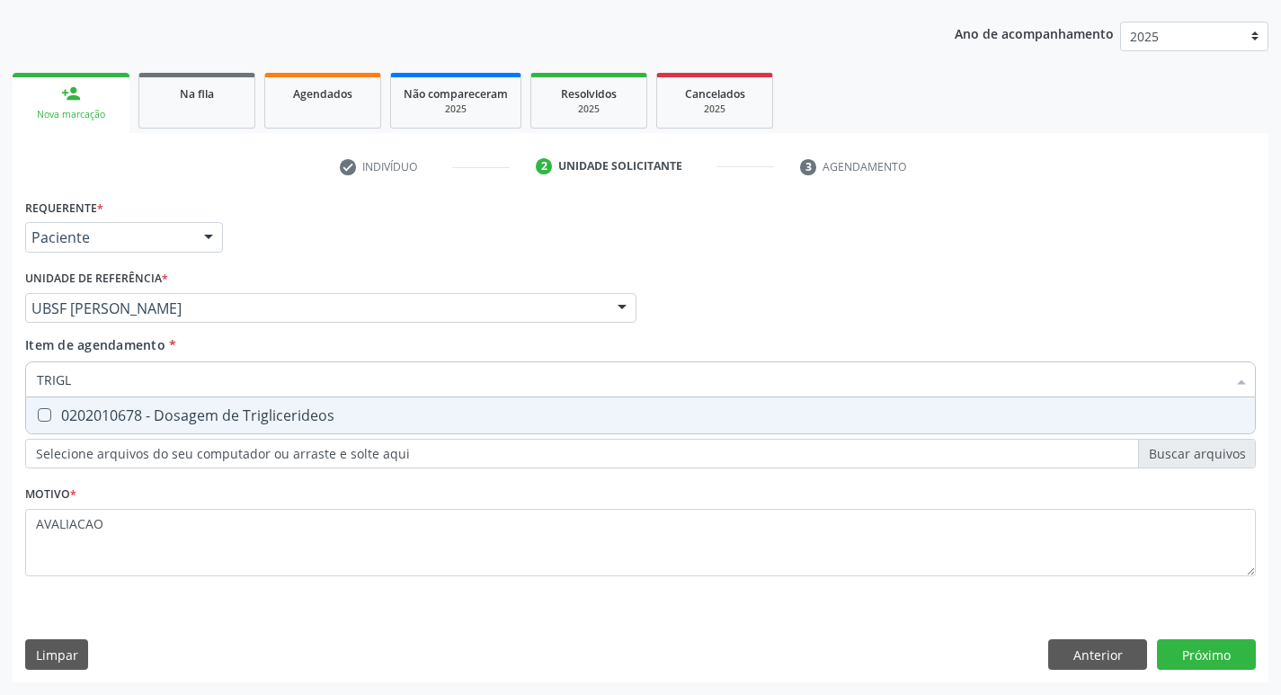
click at [270, 419] on div "0202010678 - Dosagem de Triglicerideos" at bounding box center [640, 415] width 1207 height 14
checkbox Triglicerideos "true"
type input "TRIG"
checkbox Triglicerideos "false"
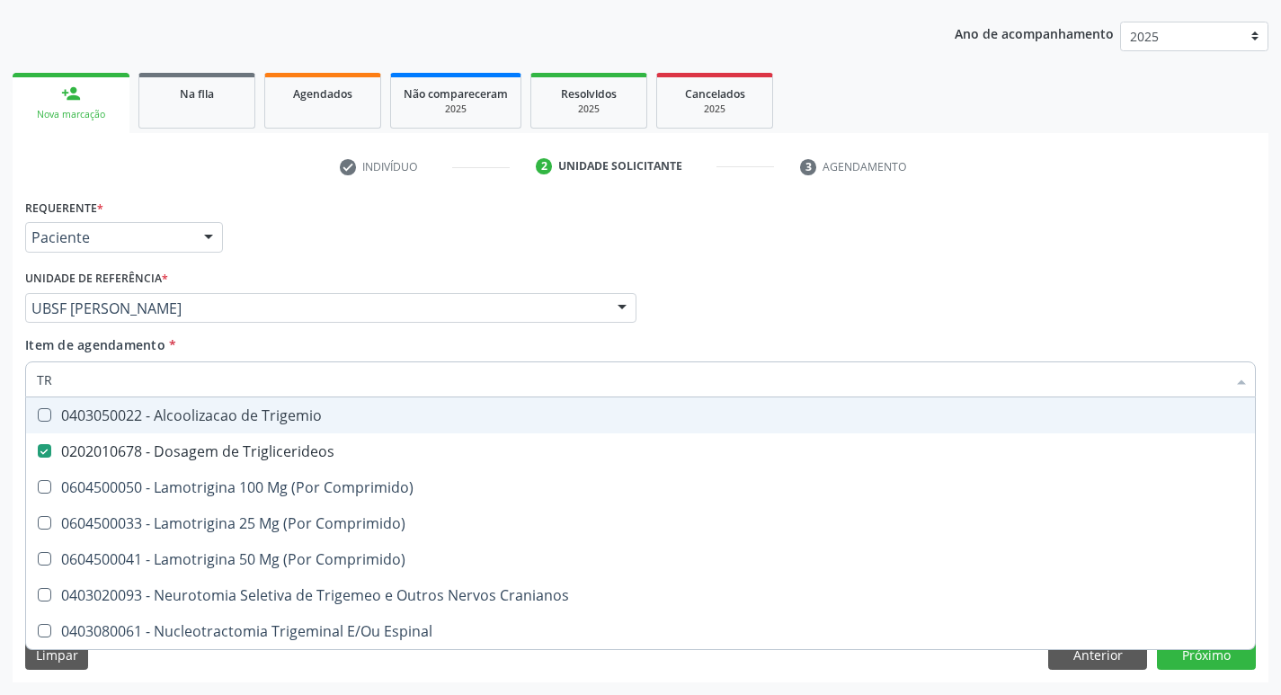
type input "T"
checkbox Triglicerideos "false"
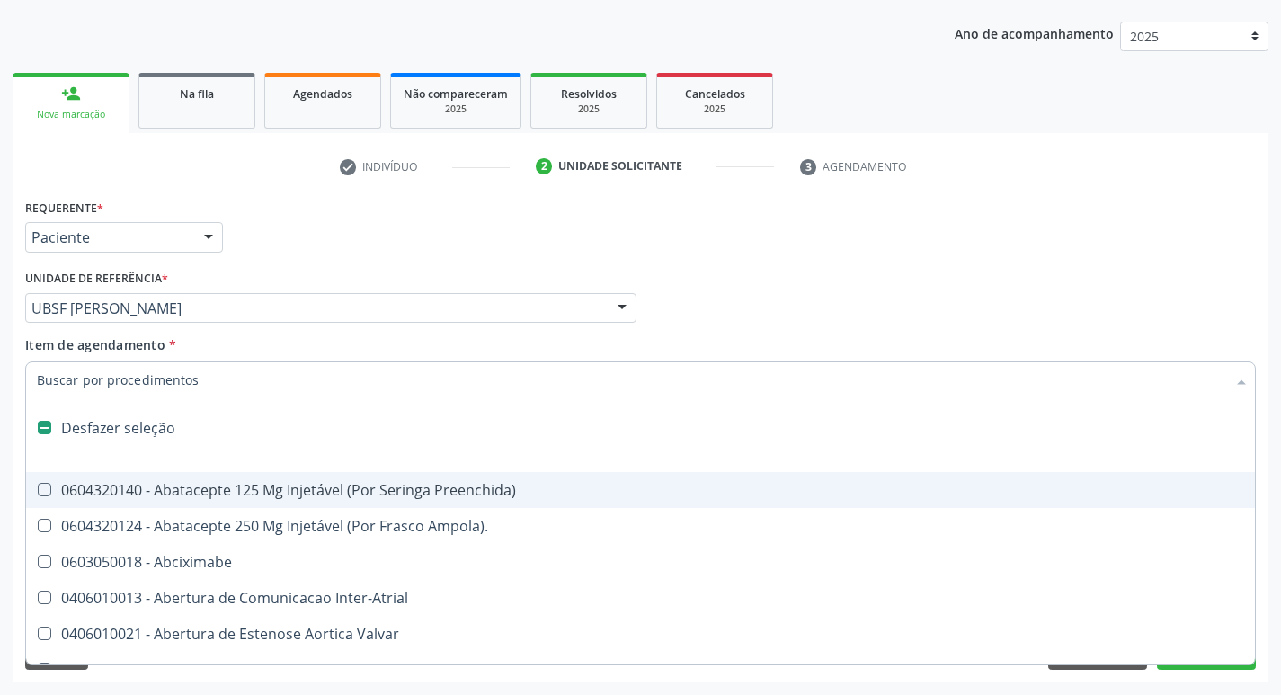
type input "G"
checkbox Comprimido\) "true"
checkbox Sanitária "true"
checkbox Quantitativa\) "true"
checkbox Esforco "true"
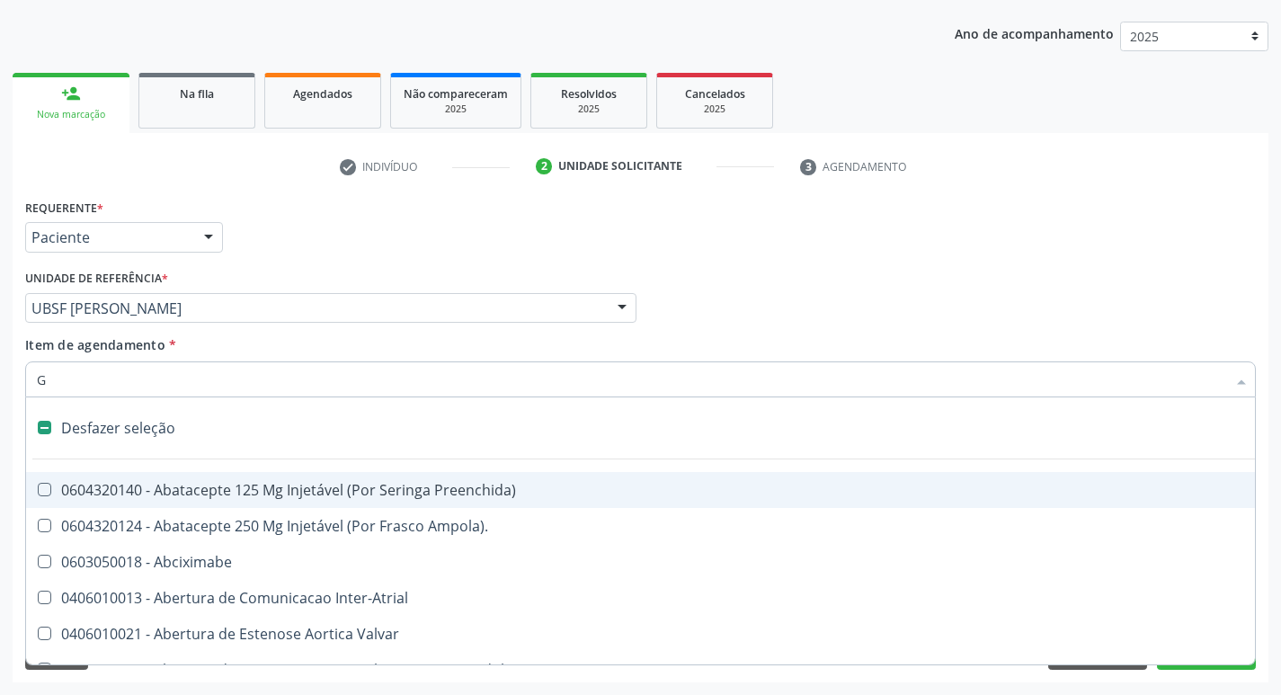
checkbox Osso "true"
checkbox \(Dacriocintilografia\) "true"
checkbox Persistente "true"
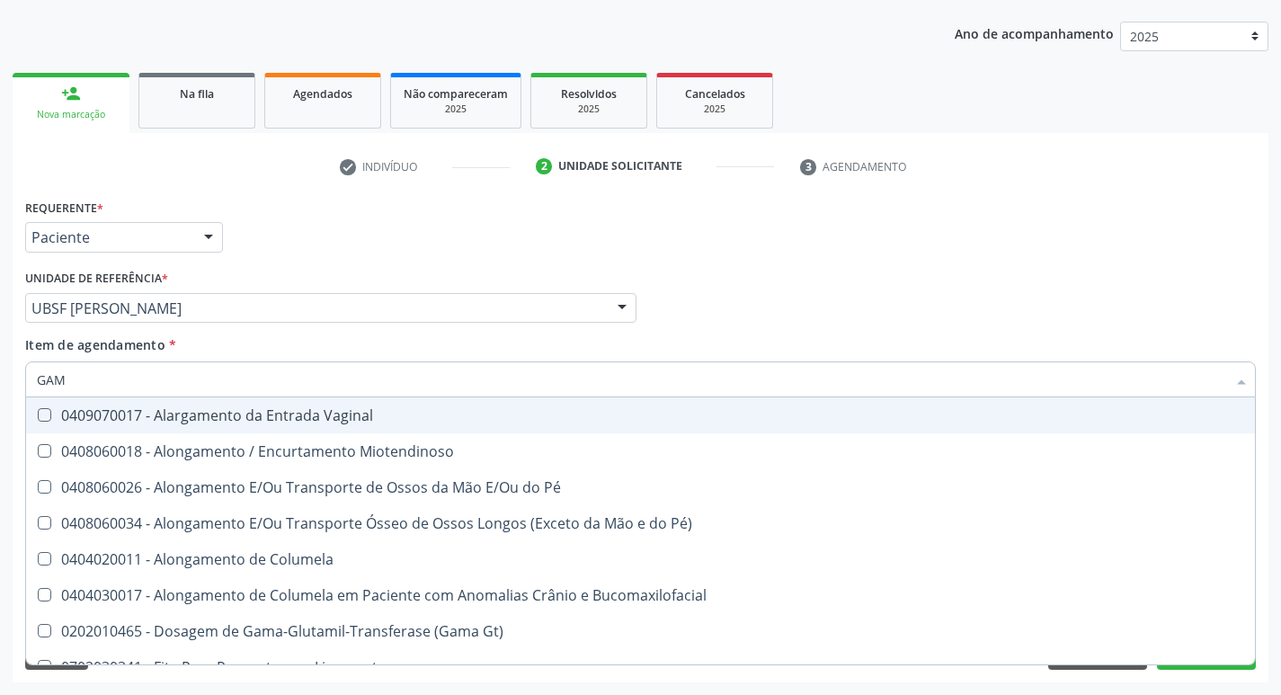
type input "GAMA"
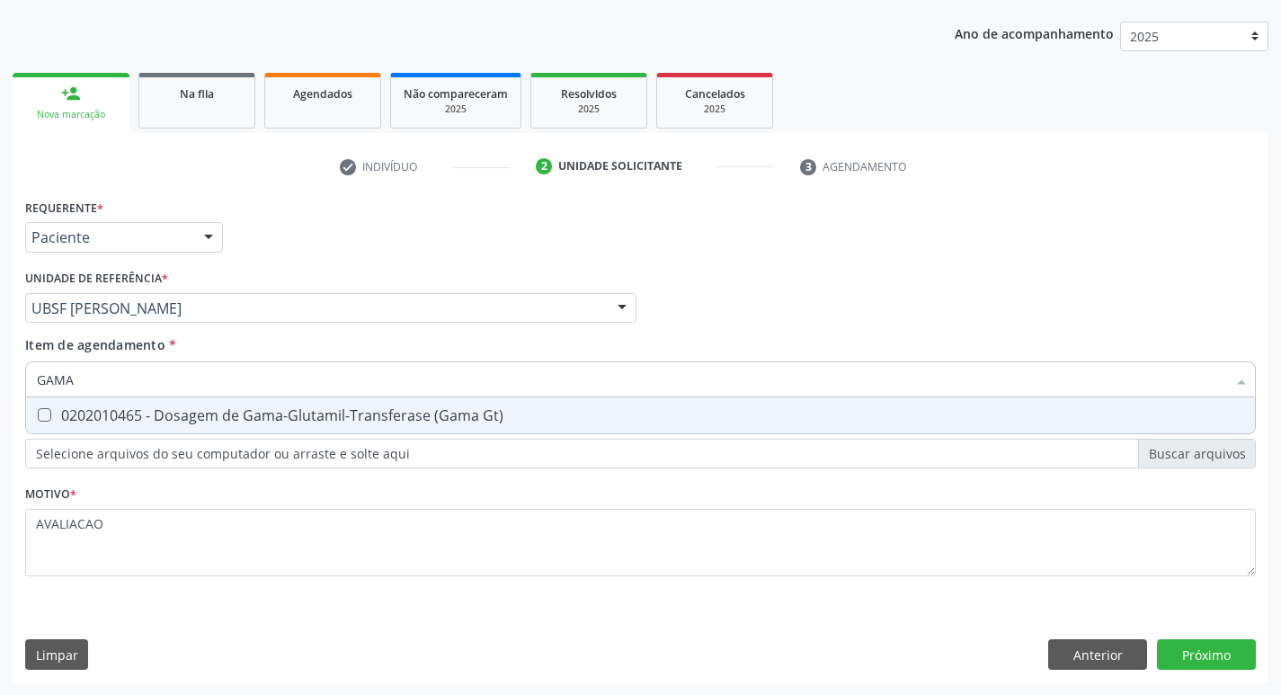
click at [270, 419] on div "0202010465 - Dosagem de Gama-Glutamil-Transferase (Gama Gt)" at bounding box center [640, 415] width 1207 height 14
checkbox Gt\) "true"
type input "GAM"
checkbox Gt\) "false"
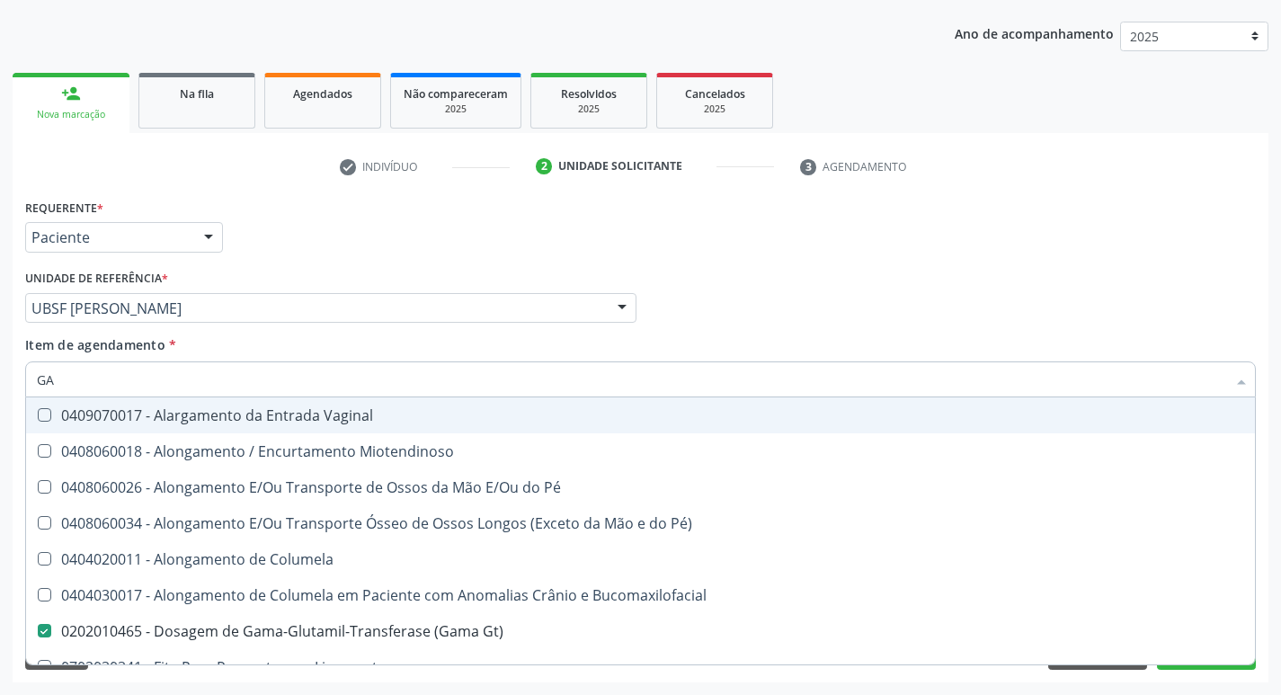
type input "G"
checkbox Gt\) "false"
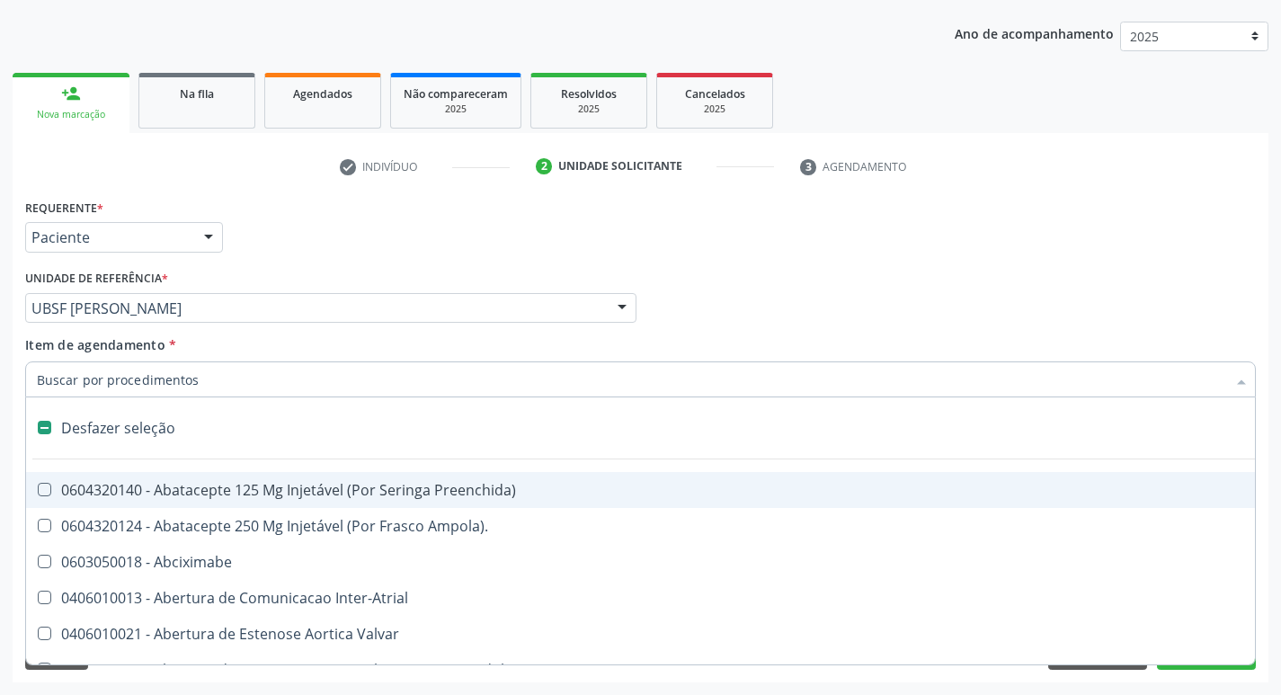
type input "H"
checkbox Lactente\) "true"
checkbox Convencional\) "true"
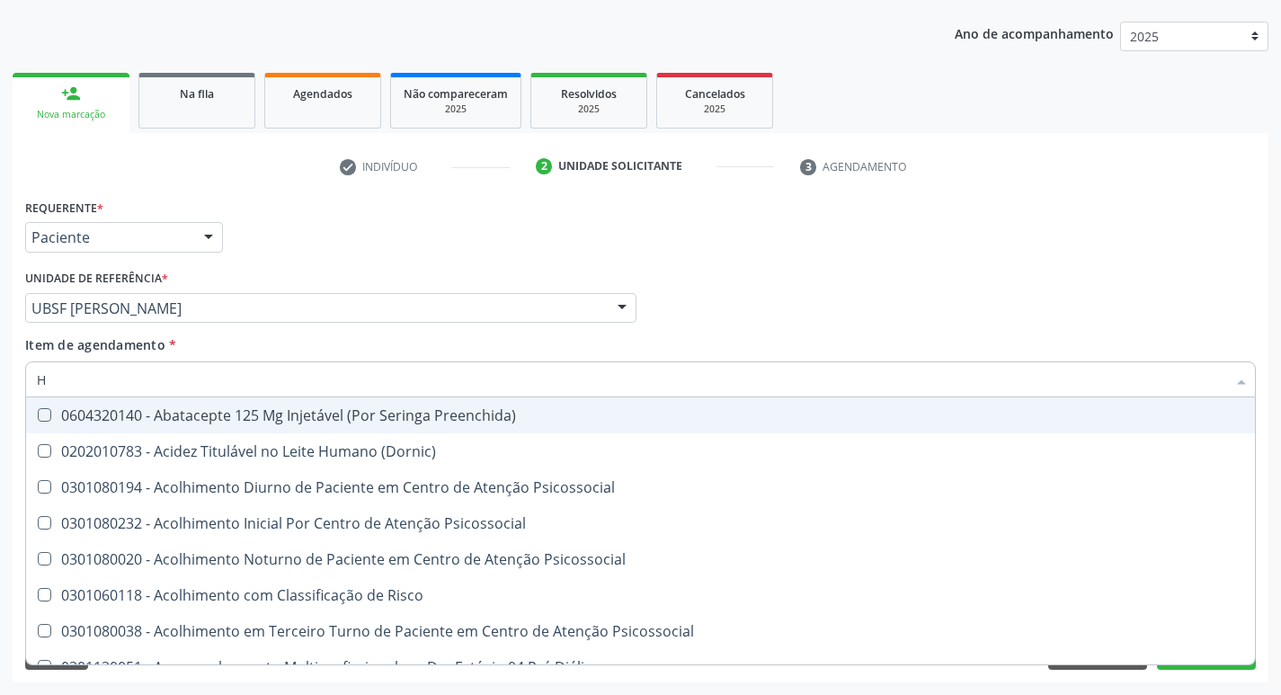
type input "HEMOGLOBINA G"
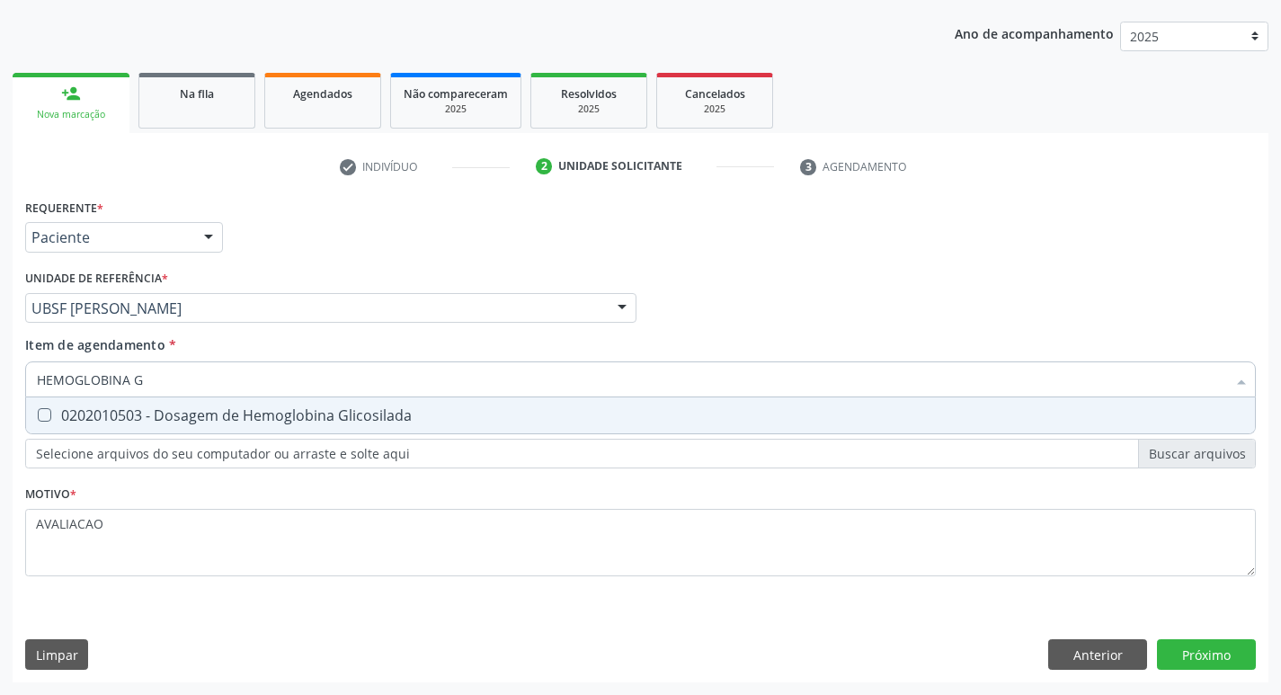
click at [261, 414] on div "0202010503 - Dosagem de Hemoglobina Glicosilada" at bounding box center [640, 415] width 1207 height 14
checkbox Glicosilada "true"
type input "HEMOGLOBINA"
checkbox Glicosilada "false"
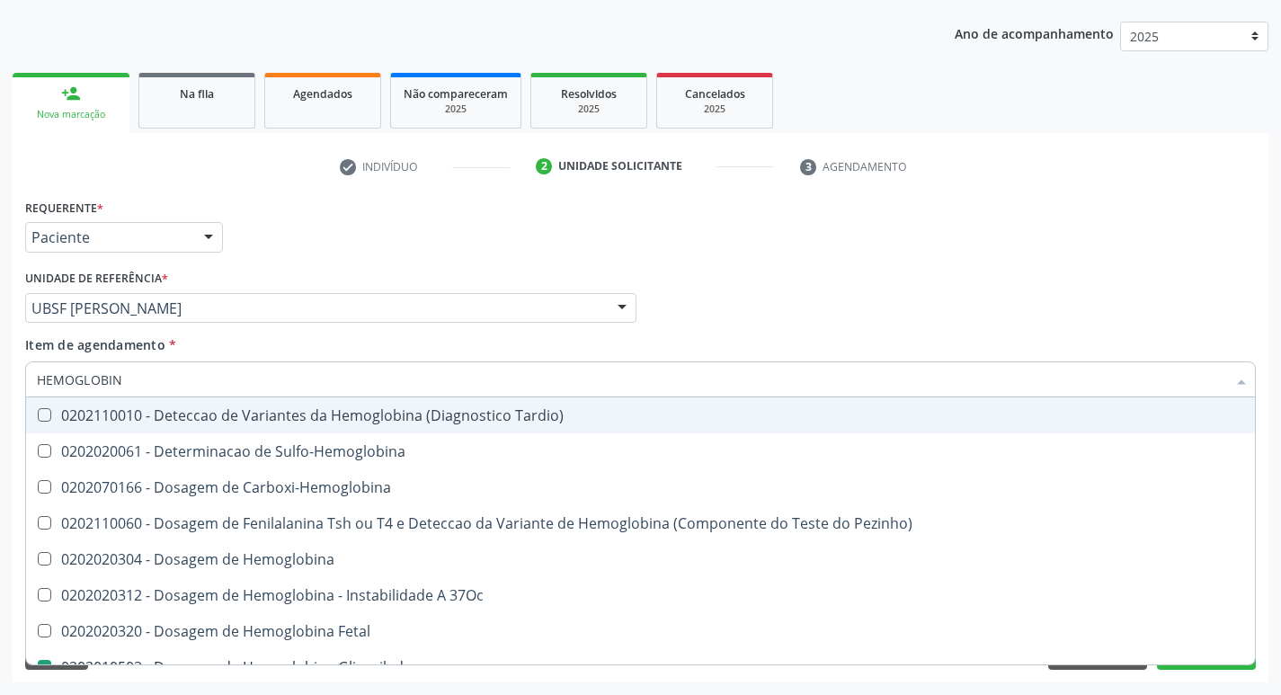
type input "HEMOGLOBI"
checkbox Glicosilada "false"
checkbox Hemoglobina "true"
type input "H"
type input "T"
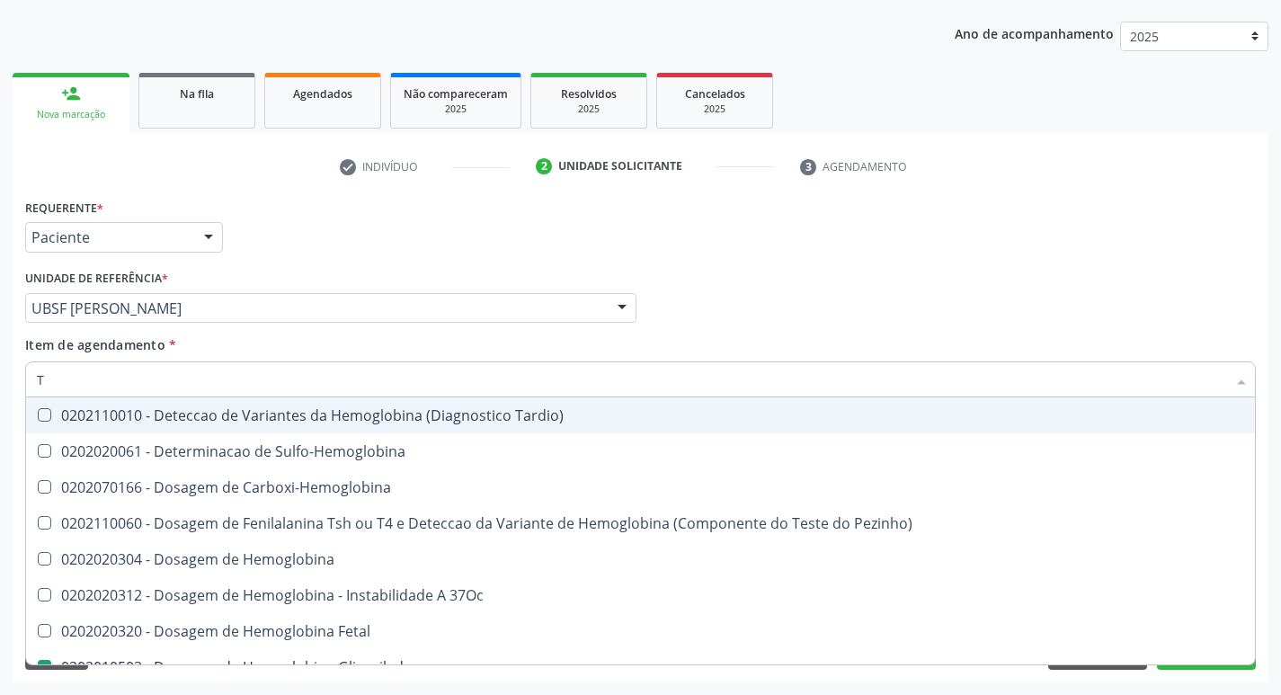
checkbox Hemoglobina "false"
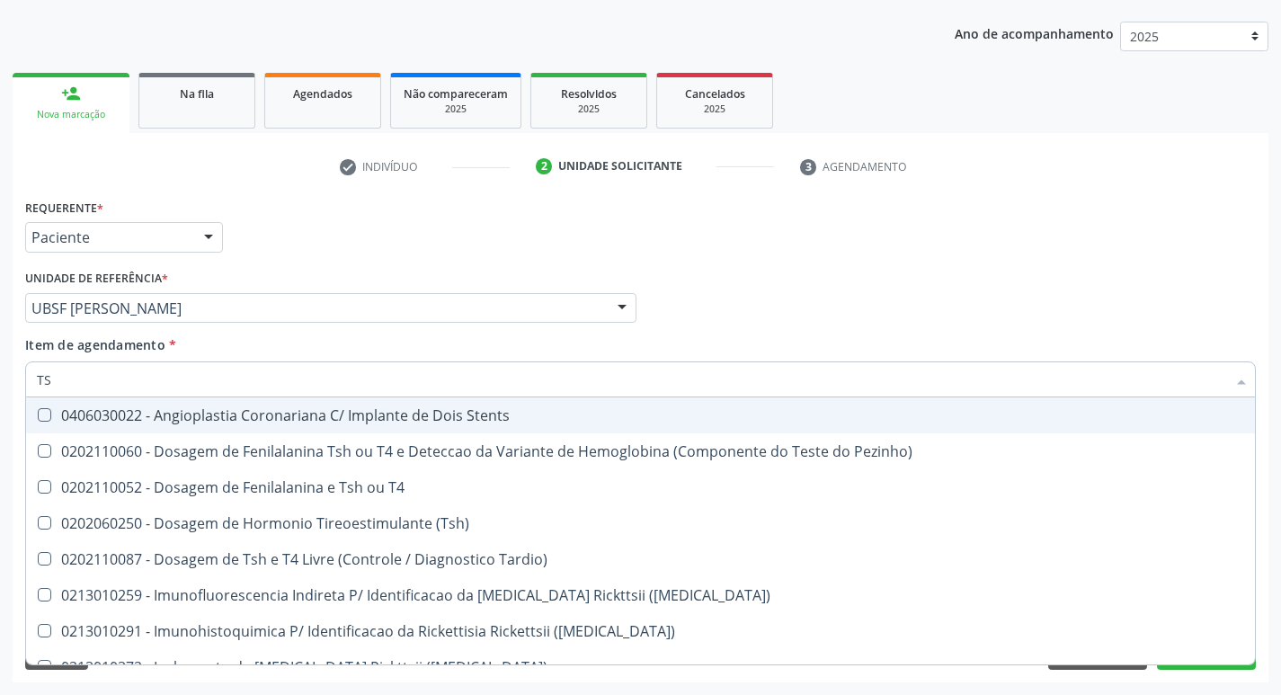
type input "TSH"
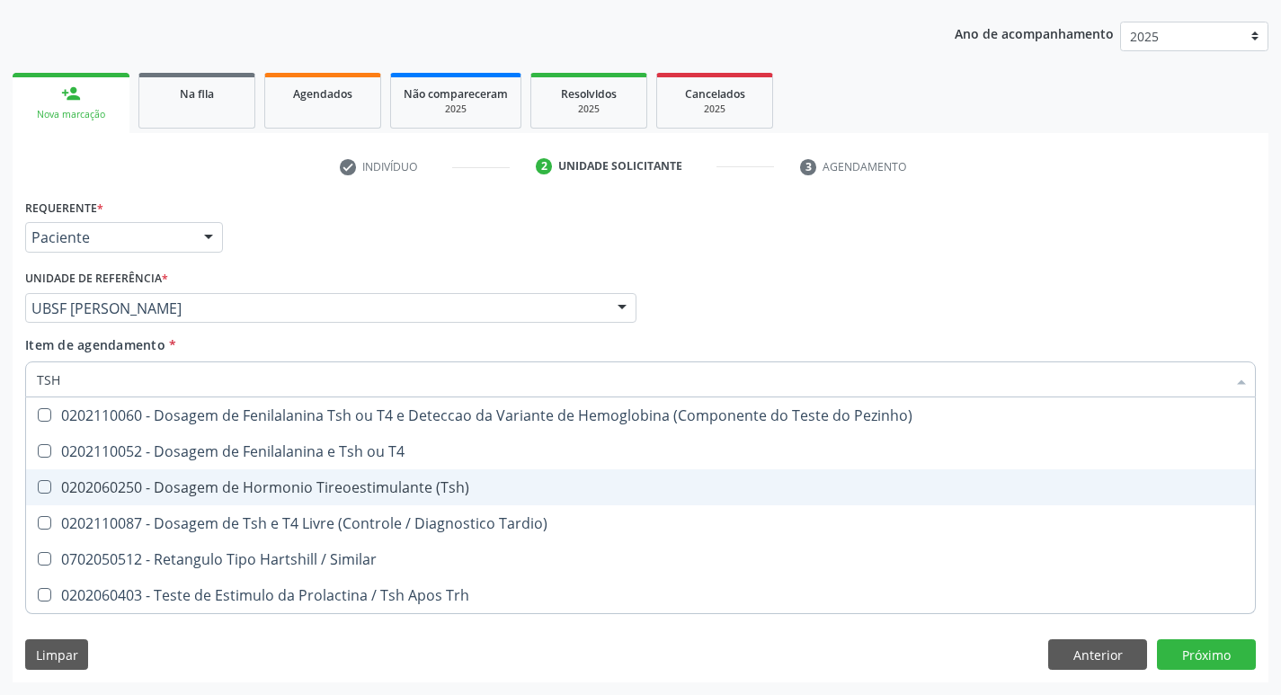
click at [476, 473] on span "0202060250 - Dosagem de Hormonio Tireoestimulante (Tsh)" at bounding box center [640, 487] width 1229 height 36
checkbox \(Tsh\) "true"
